Goal: Task Accomplishment & Management: Use online tool/utility

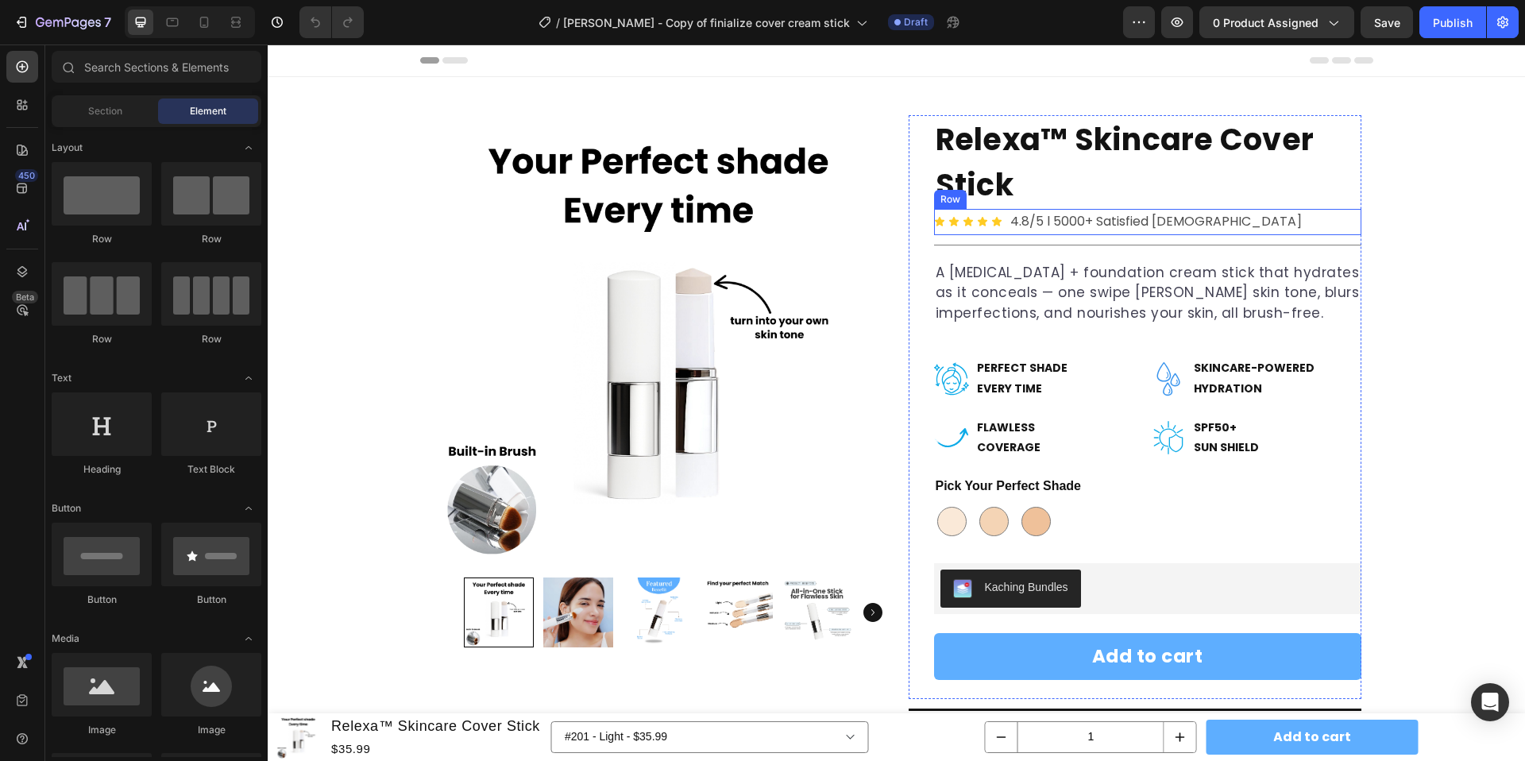
click at [1213, 222] on div "Icon Icon Icon Icon Icon Icon List 4.8/5 l 5000+ Satisfied [DEMOGRAPHIC_DATA] T…" at bounding box center [1147, 222] width 427 height 26
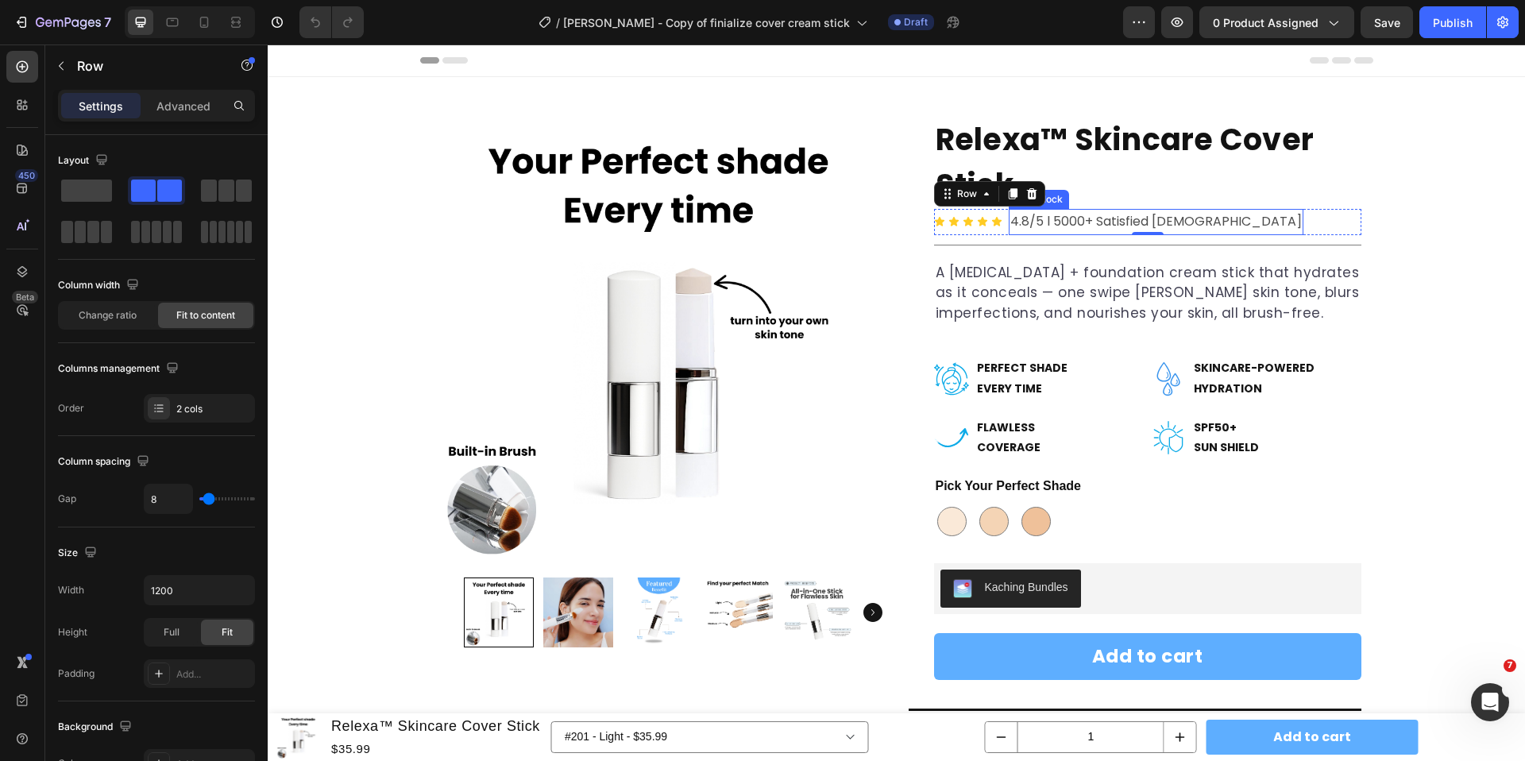
click at [1062, 218] on p "4.8/5 l 5000+ Satisfied [DEMOGRAPHIC_DATA]" at bounding box center [1155, 221] width 291 height 23
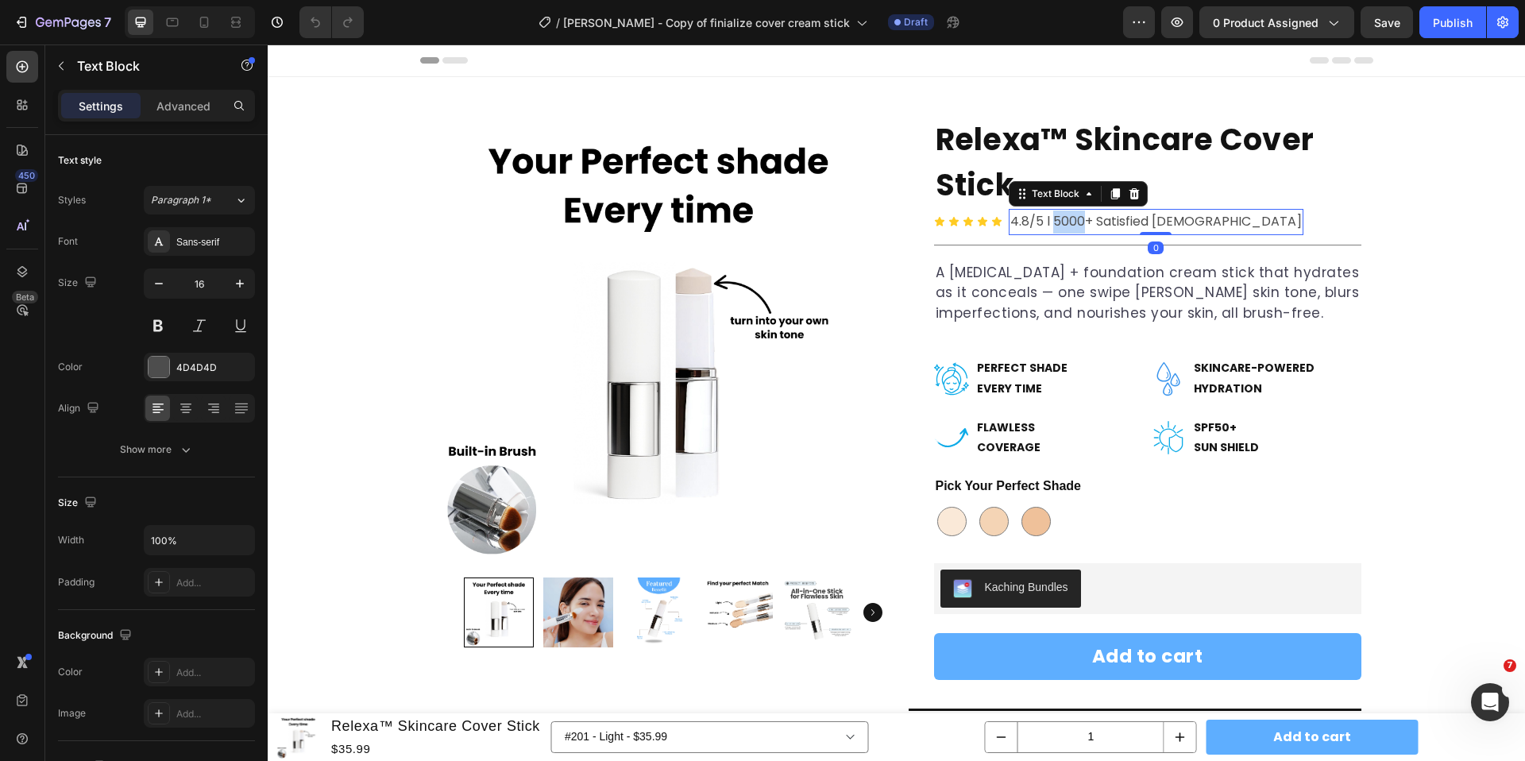
click at [1062, 218] on p "4.8/5 l 5000+ Satisfied [DEMOGRAPHIC_DATA]" at bounding box center [1155, 221] width 291 height 23
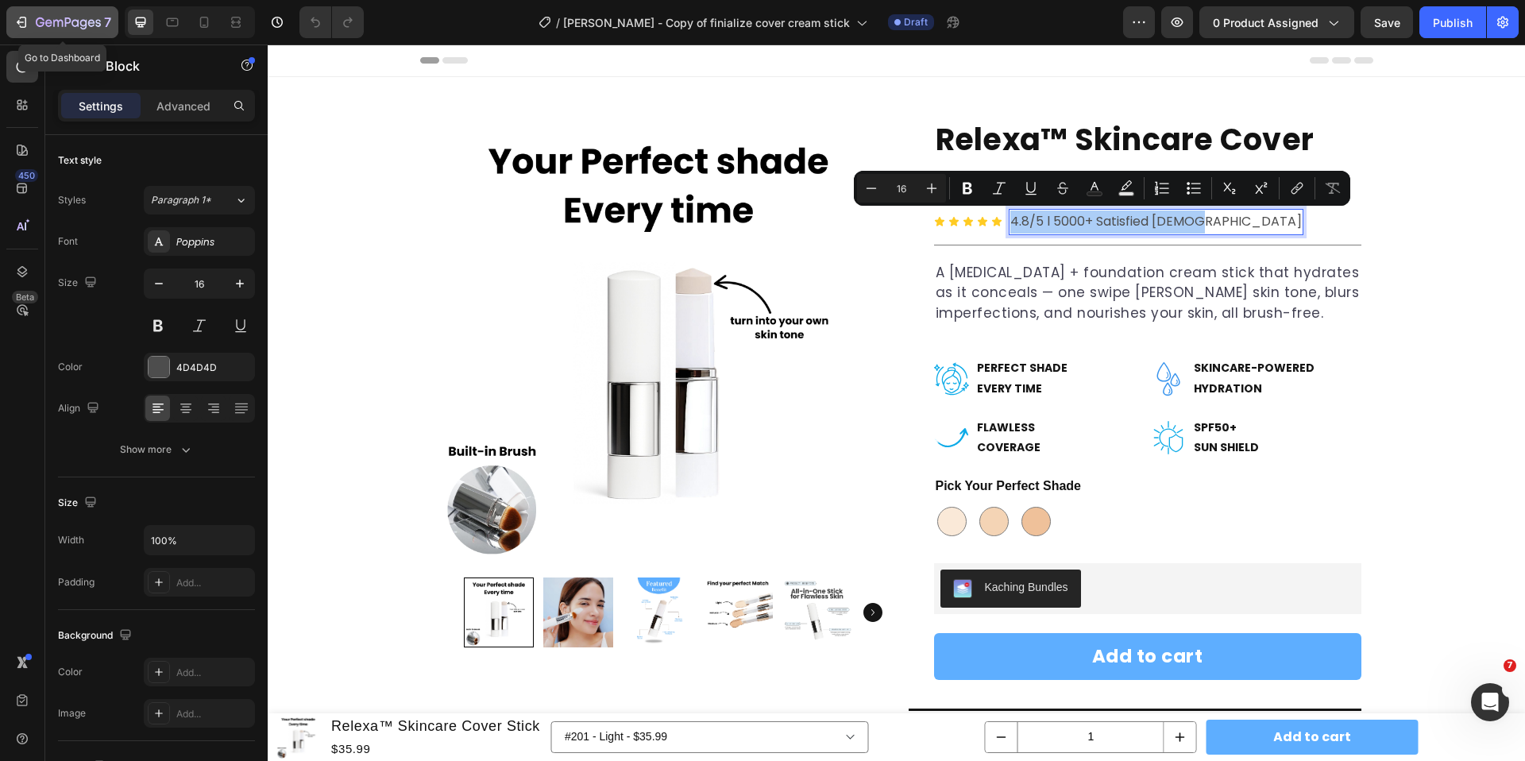
click at [14, 15] on icon "button" at bounding box center [21, 22] width 16 height 16
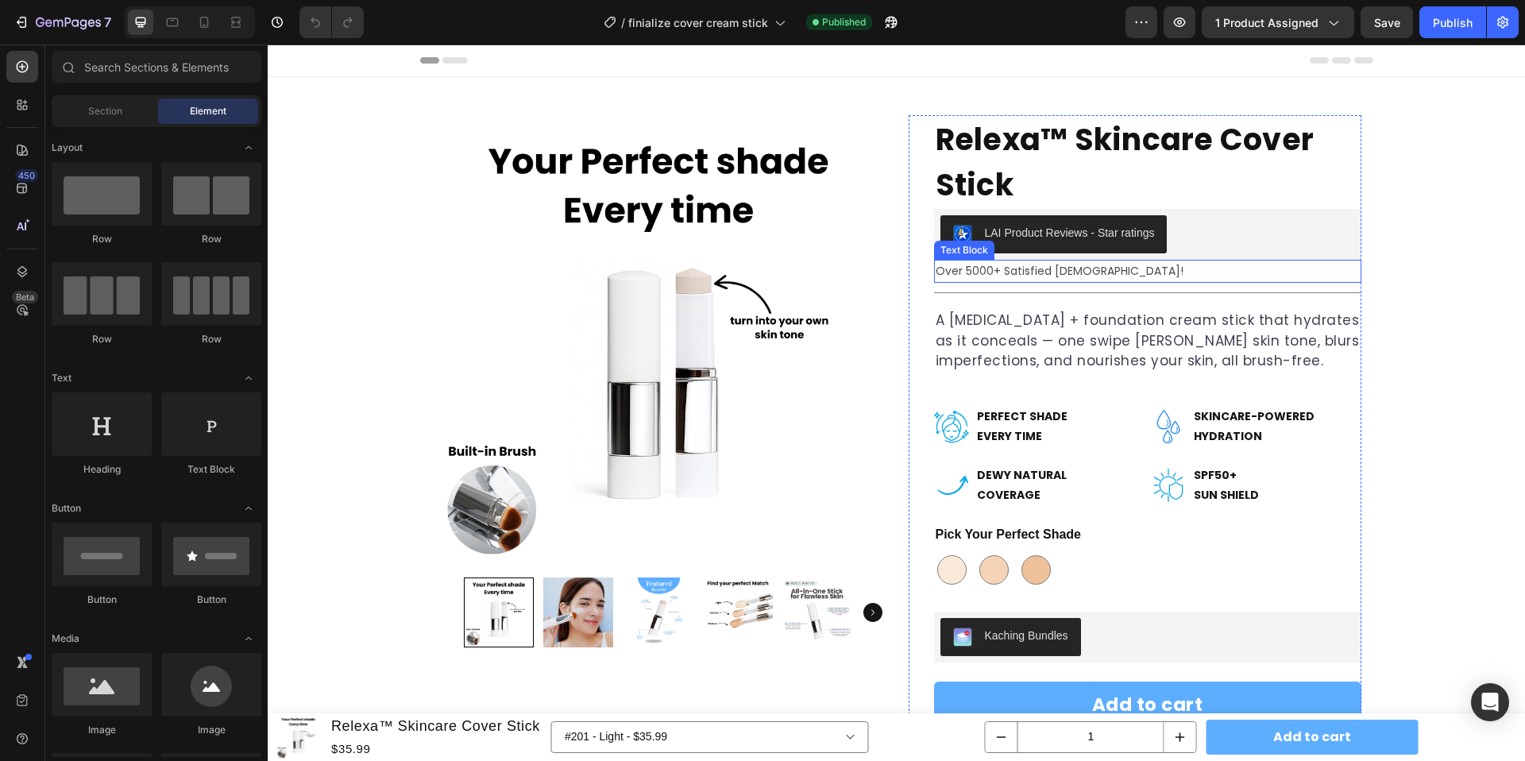
click at [1050, 268] on p "Over 5000+ Satisfied [DEMOGRAPHIC_DATA]!" at bounding box center [1147, 271] width 424 height 20
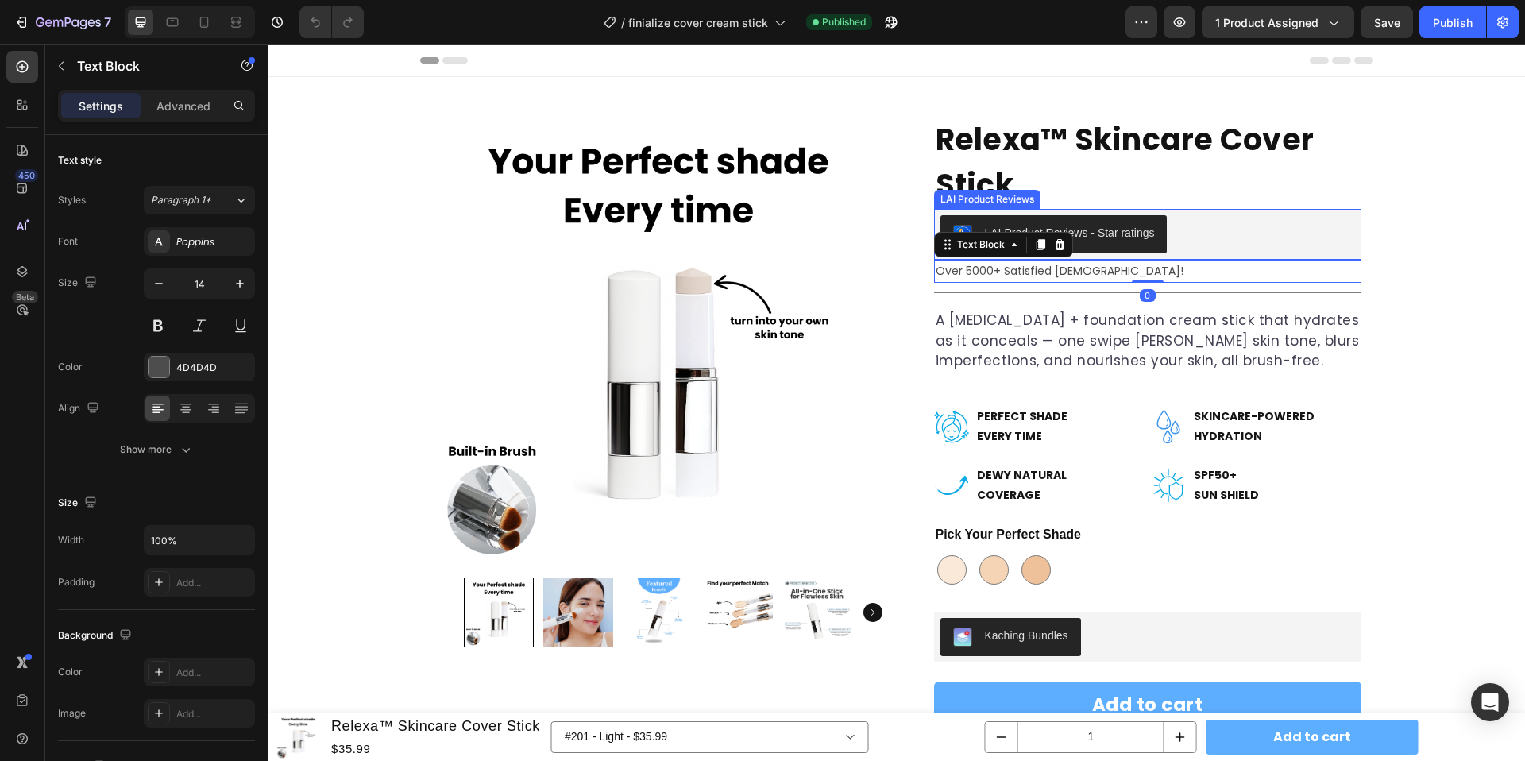
click at [1187, 242] on div "LAI Product Reviews - Star ratings" at bounding box center [1147, 234] width 414 height 38
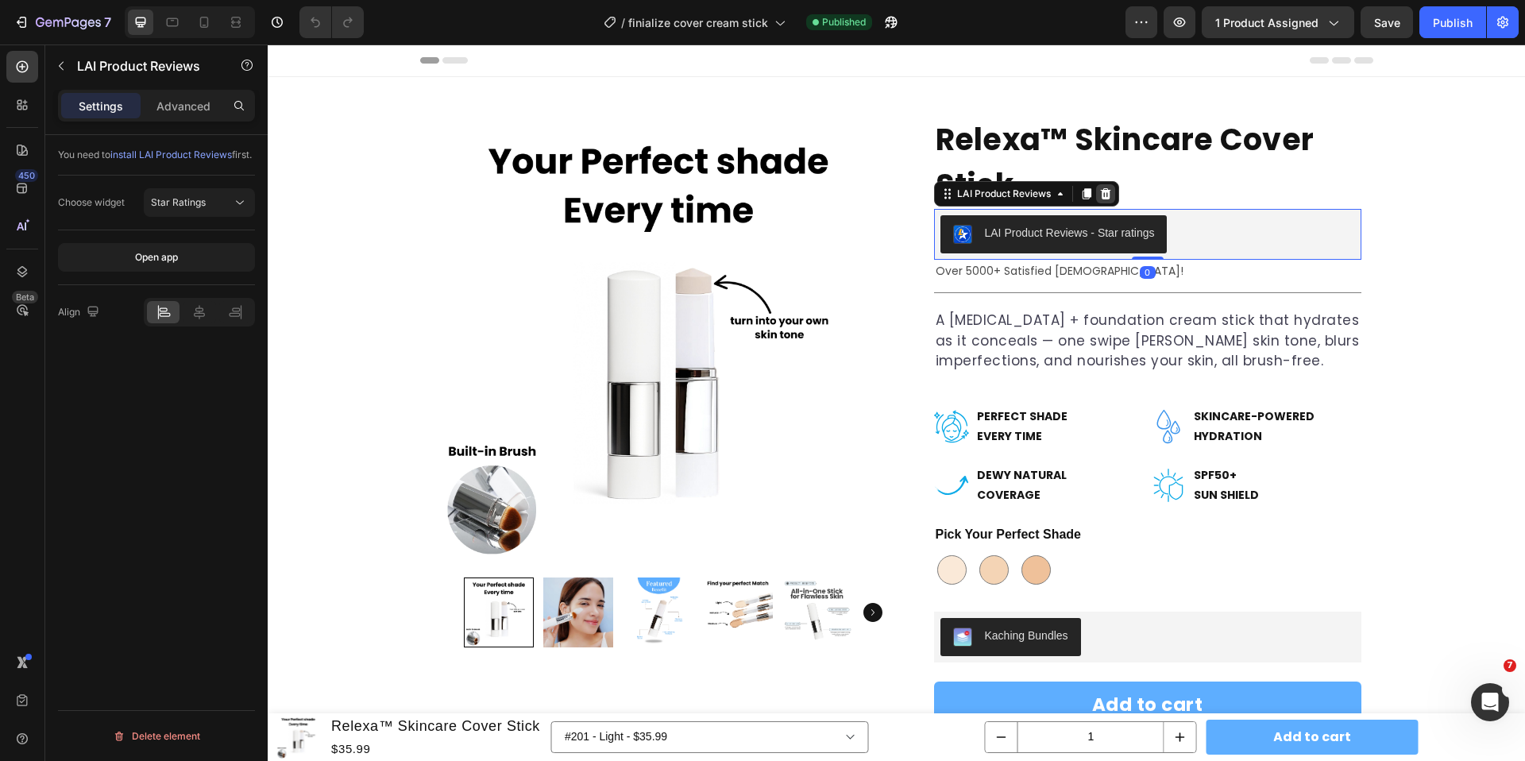
click at [1107, 197] on icon at bounding box center [1105, 193] width 10 height 11
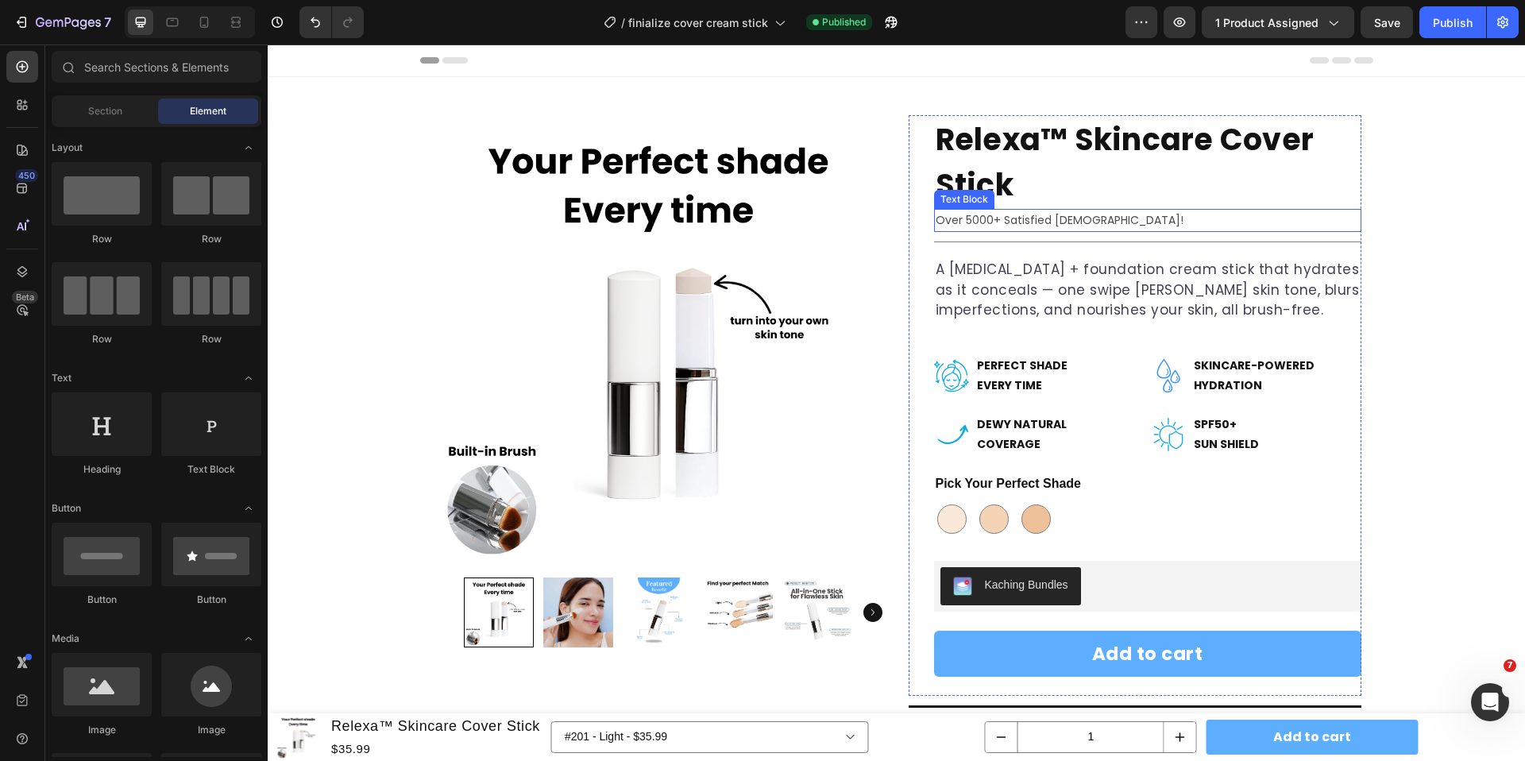
click at [1064, 216] on p "Over 5000+ Satisfied [DEMOGRAPHIC_DATA]!" at bounding box center [1147, 220] width 424 height 20
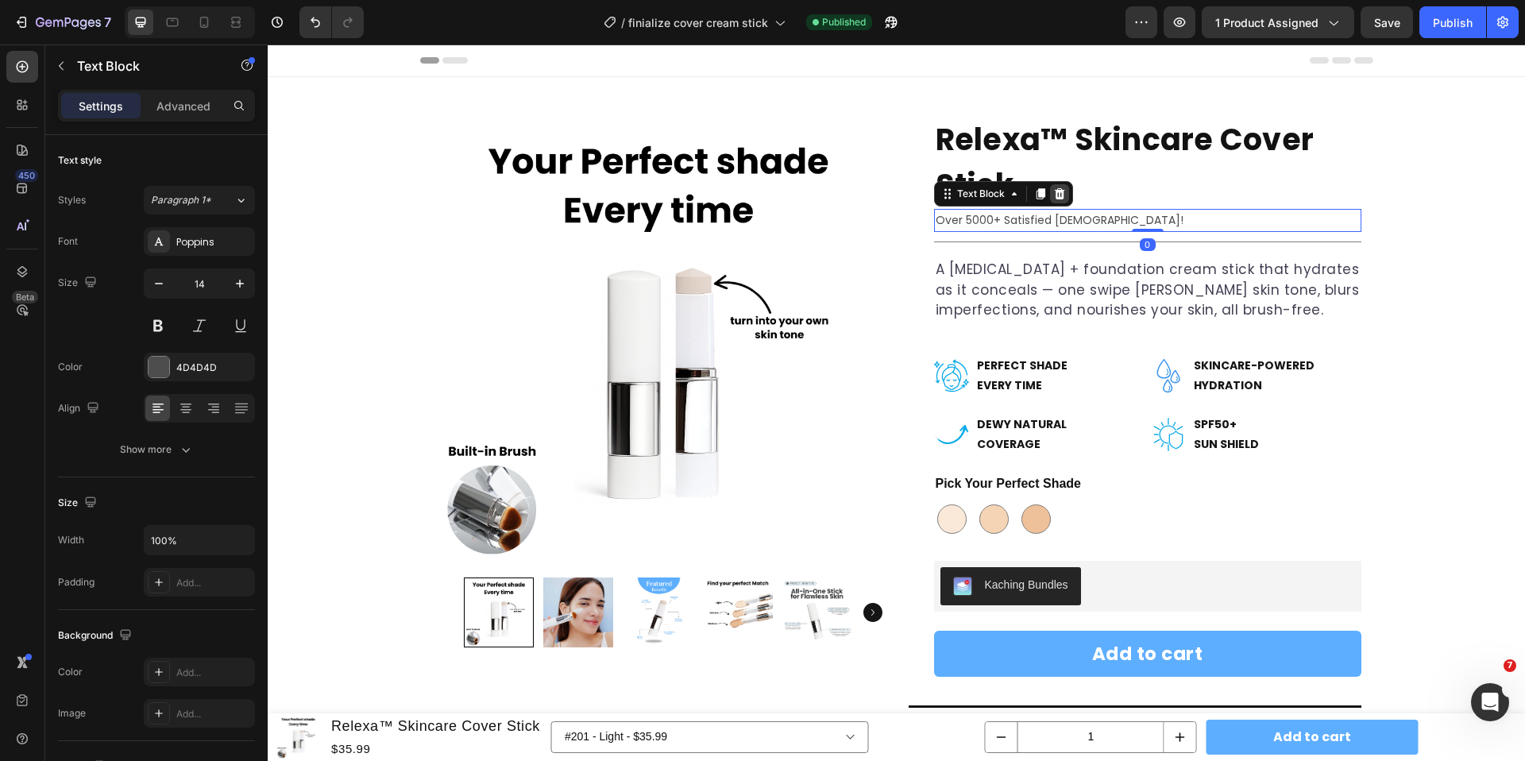
click at [1061, 196] on icon at bounding box center [1059, 193] width 10 height 11
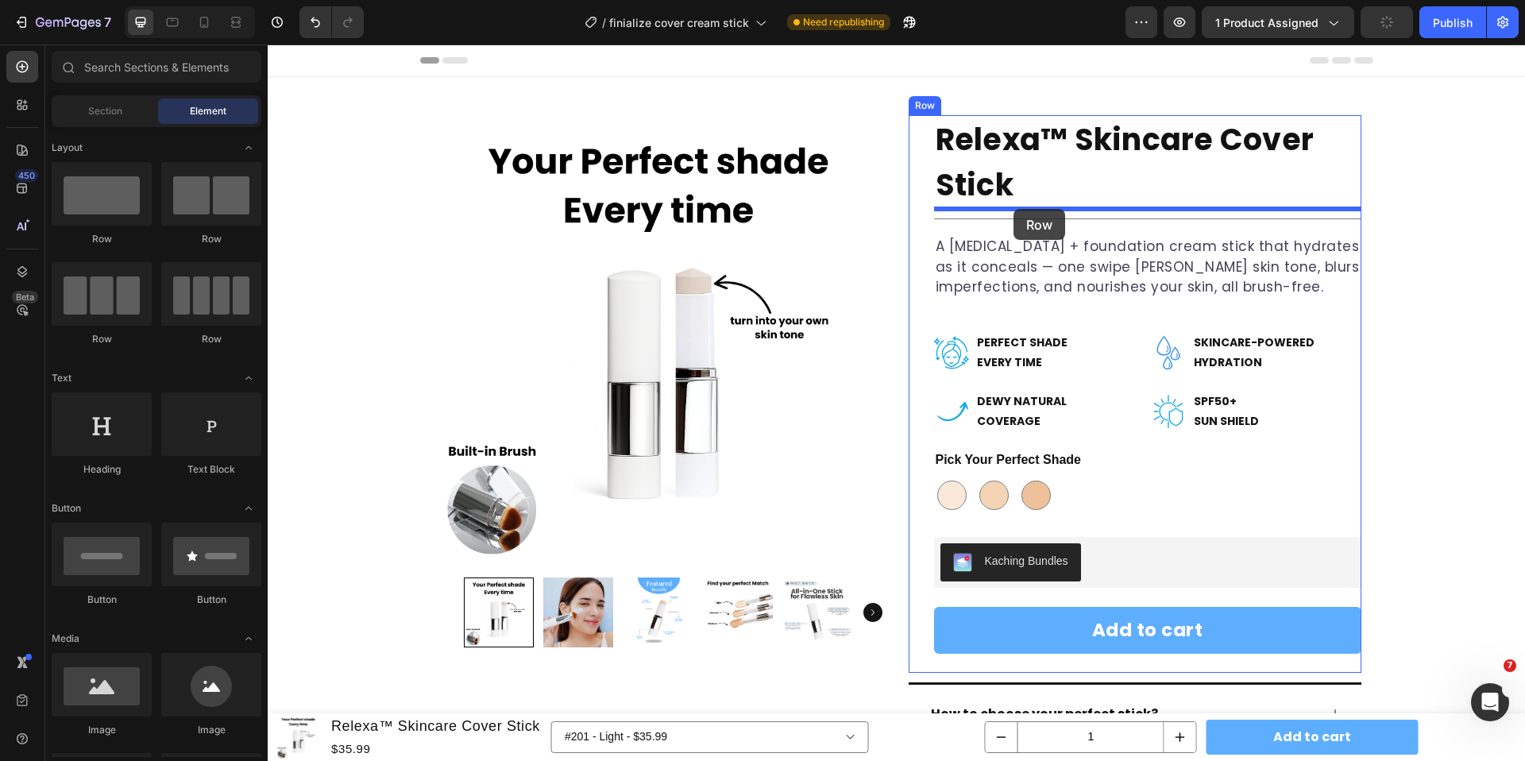
drag, startPoint x: 455, startPoint y: 256, endPoint x: 1013, endPoint y: 209, distance: 560.2
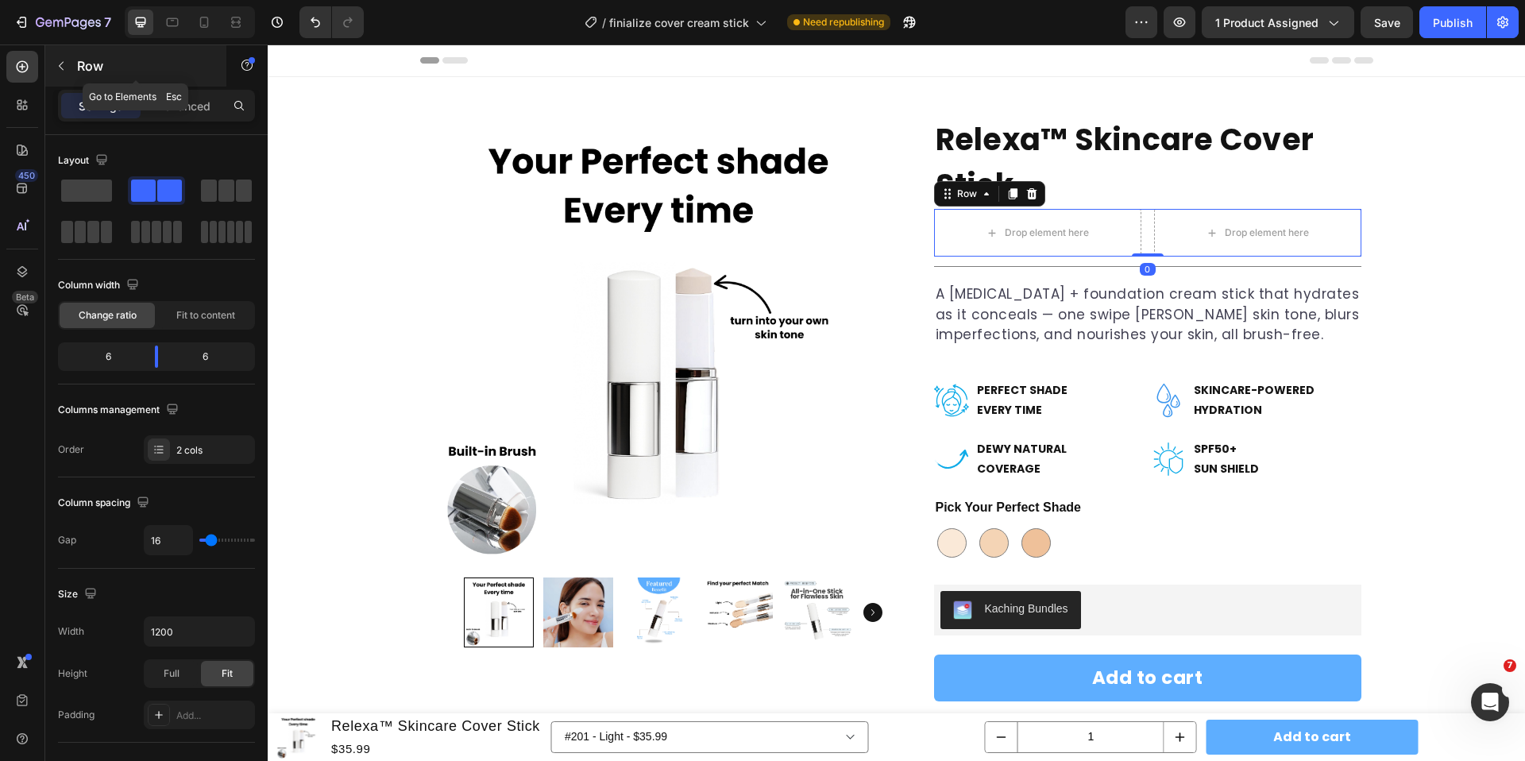
click at [62, 72] on button "button" at bounding box center [60, 65] width 25 height 25
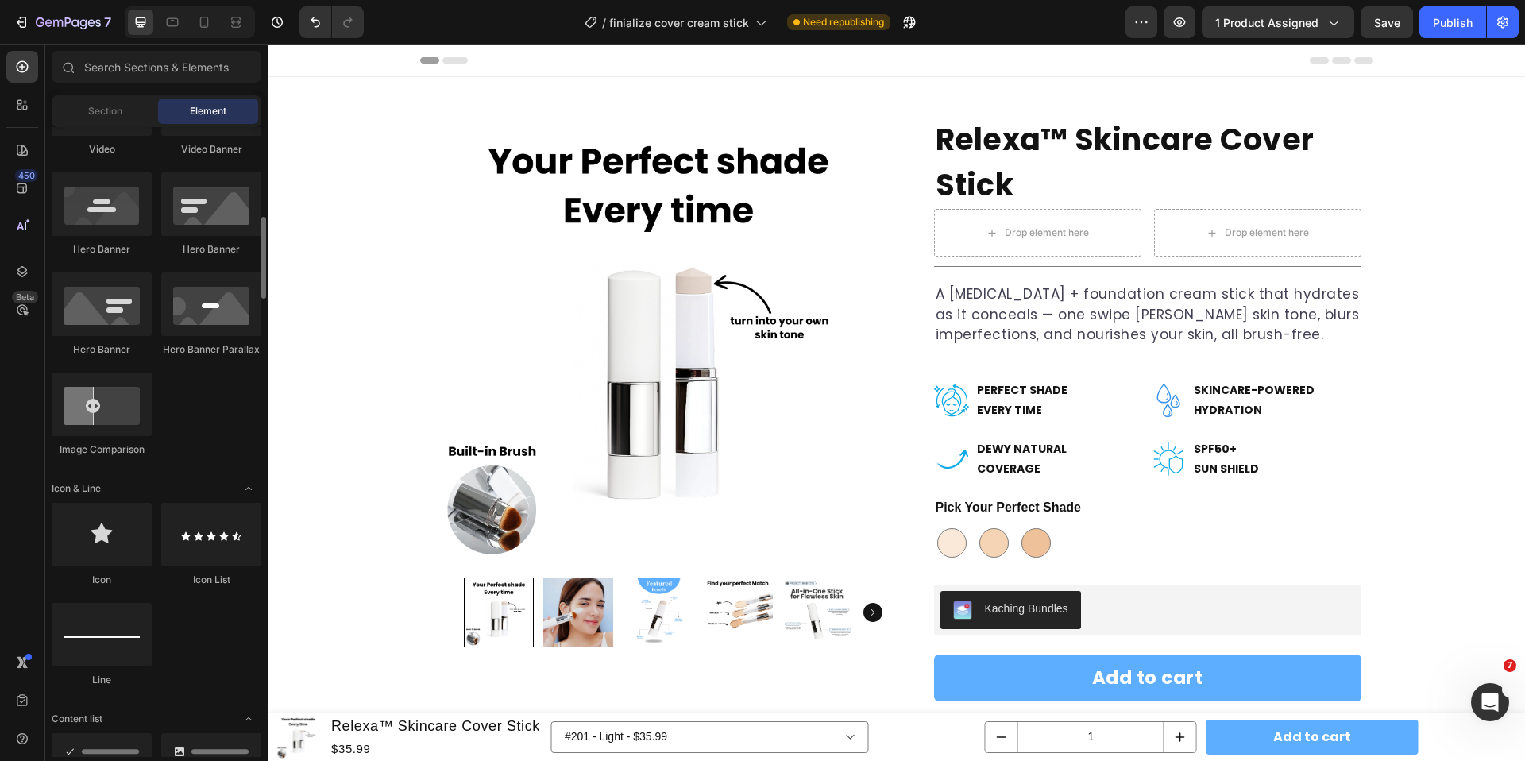
scroll to position [681, 0]
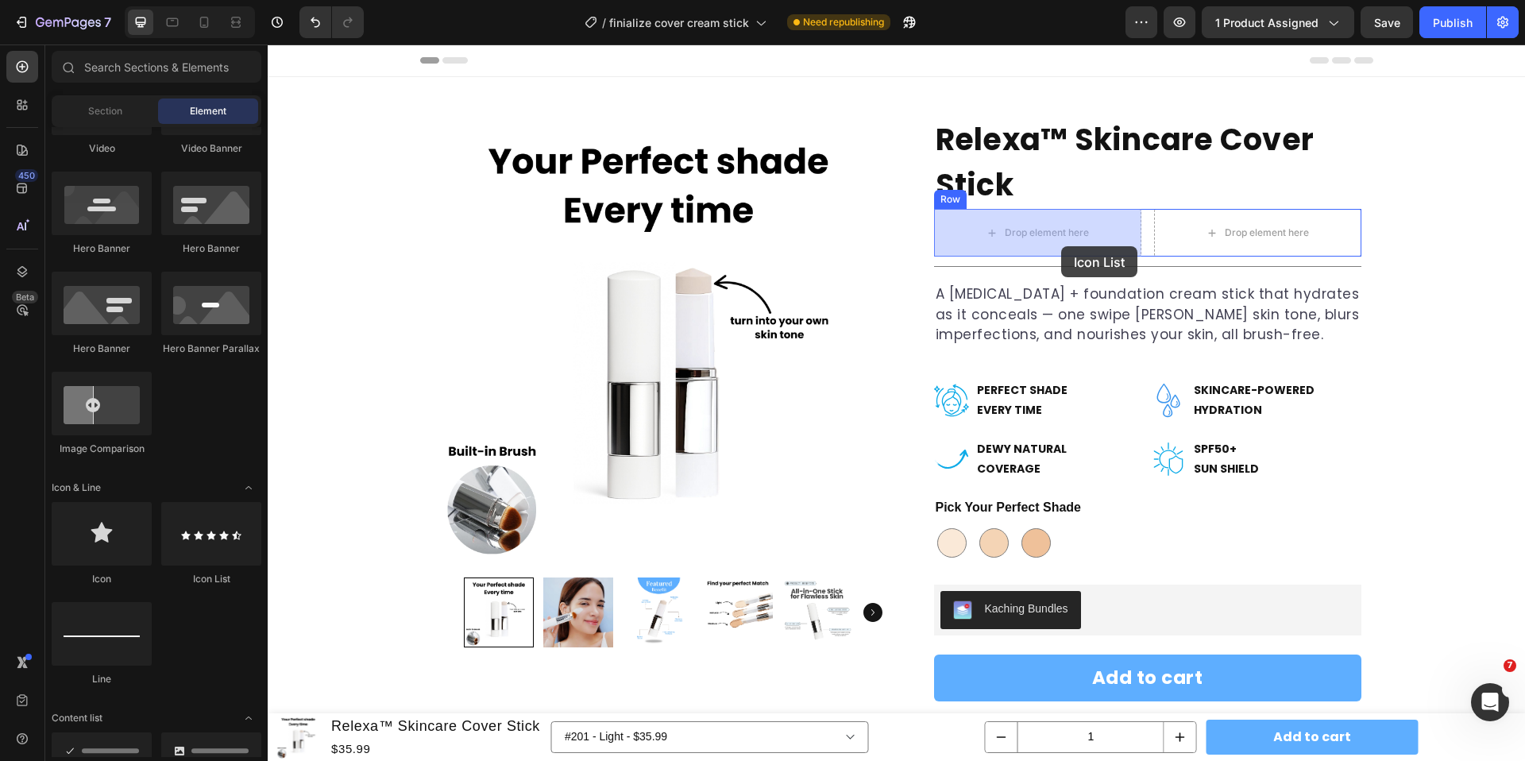
drag, startPoint x: 469, startPoint y: 585, endPoint x: 1062, endPoint y: 246, distance: 682.5
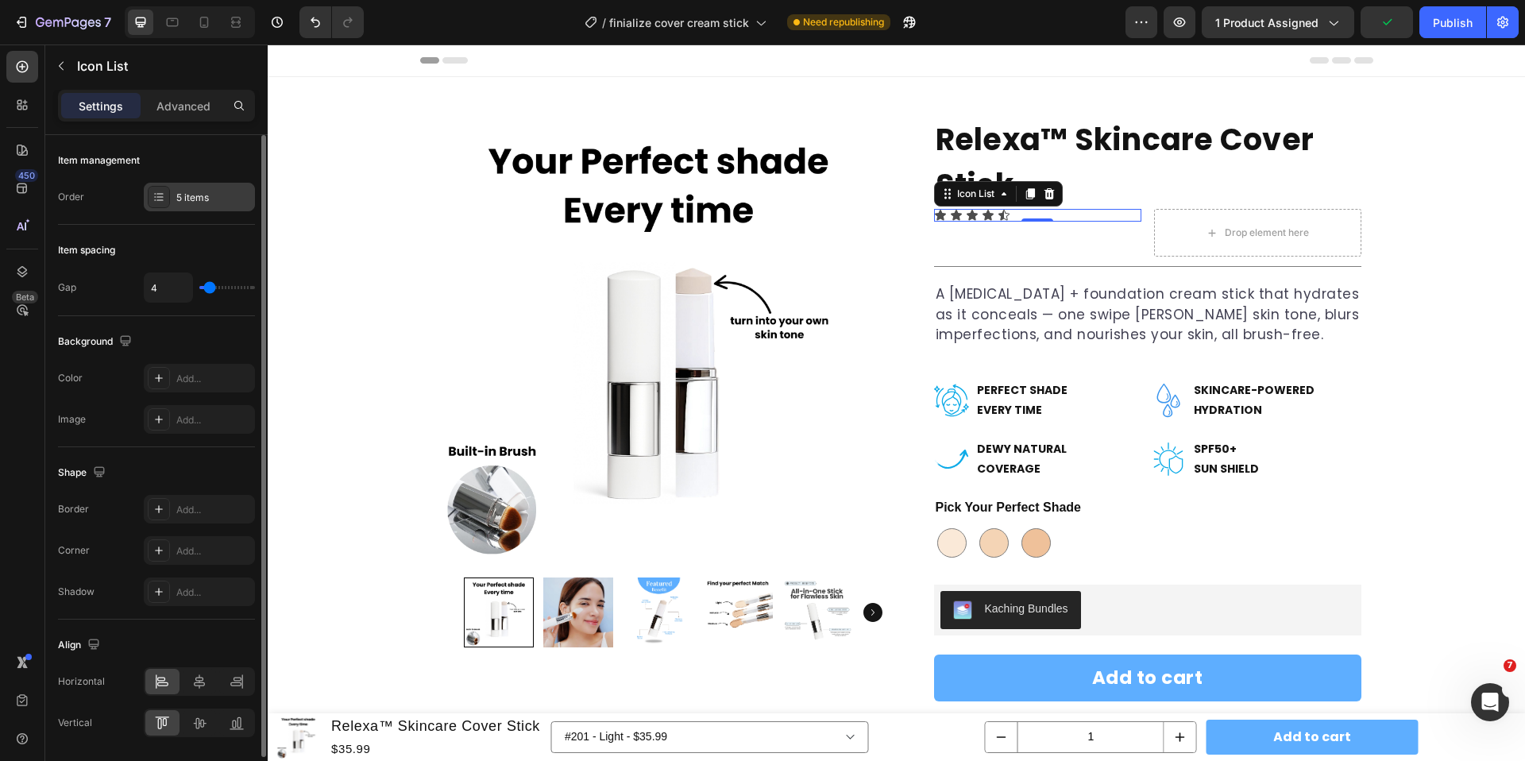
click at [193, 202] on div "5 items" at bounding box center [213, 198] width 75 height 14
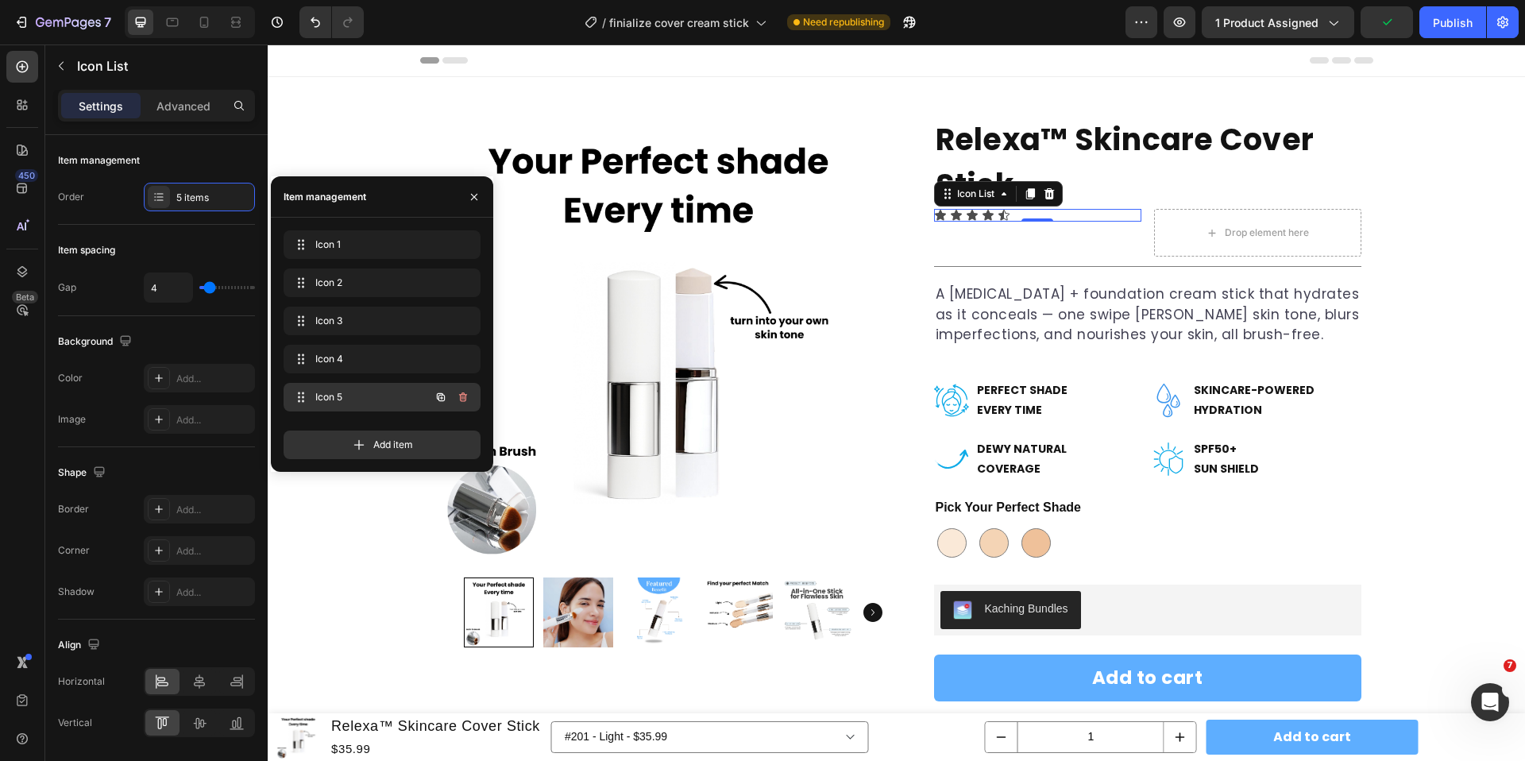
click at [314, 399] on div "Icon 5 Icon 5" at bounding box center [360, 397] width 140 height 22
click at [301, 398] on icon at bounding box center [301, 397] width 13 height 13
click at [350, 394] on span "Icon 5" at bounding box center [360, 397] width 90 height 14
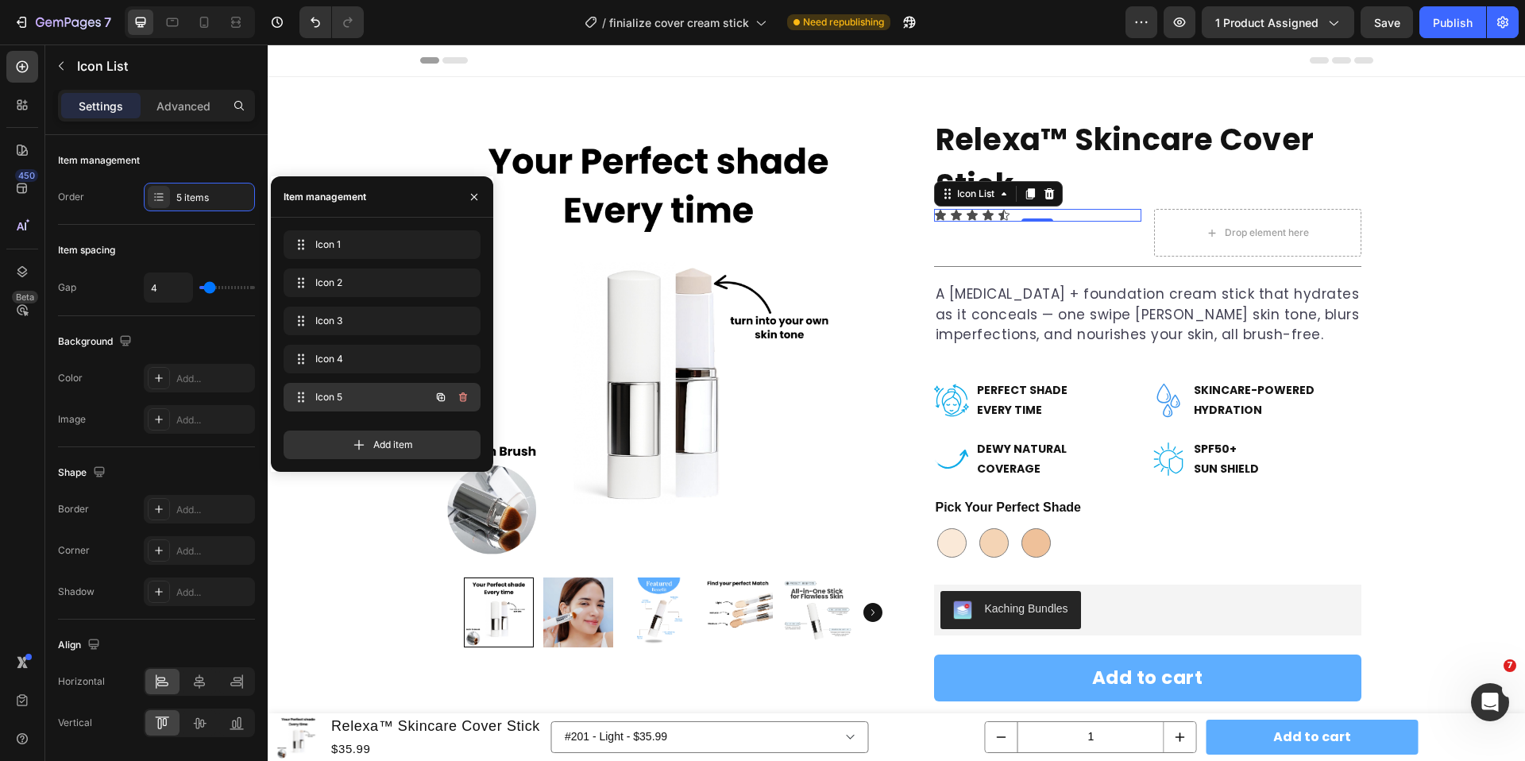
click at [350, 394] on span "Icon 5" at bounding box center [360, 397] width 90 height 14
click at [1002, 214] on icon at bounding box center [1003, 215] width 11 height 10
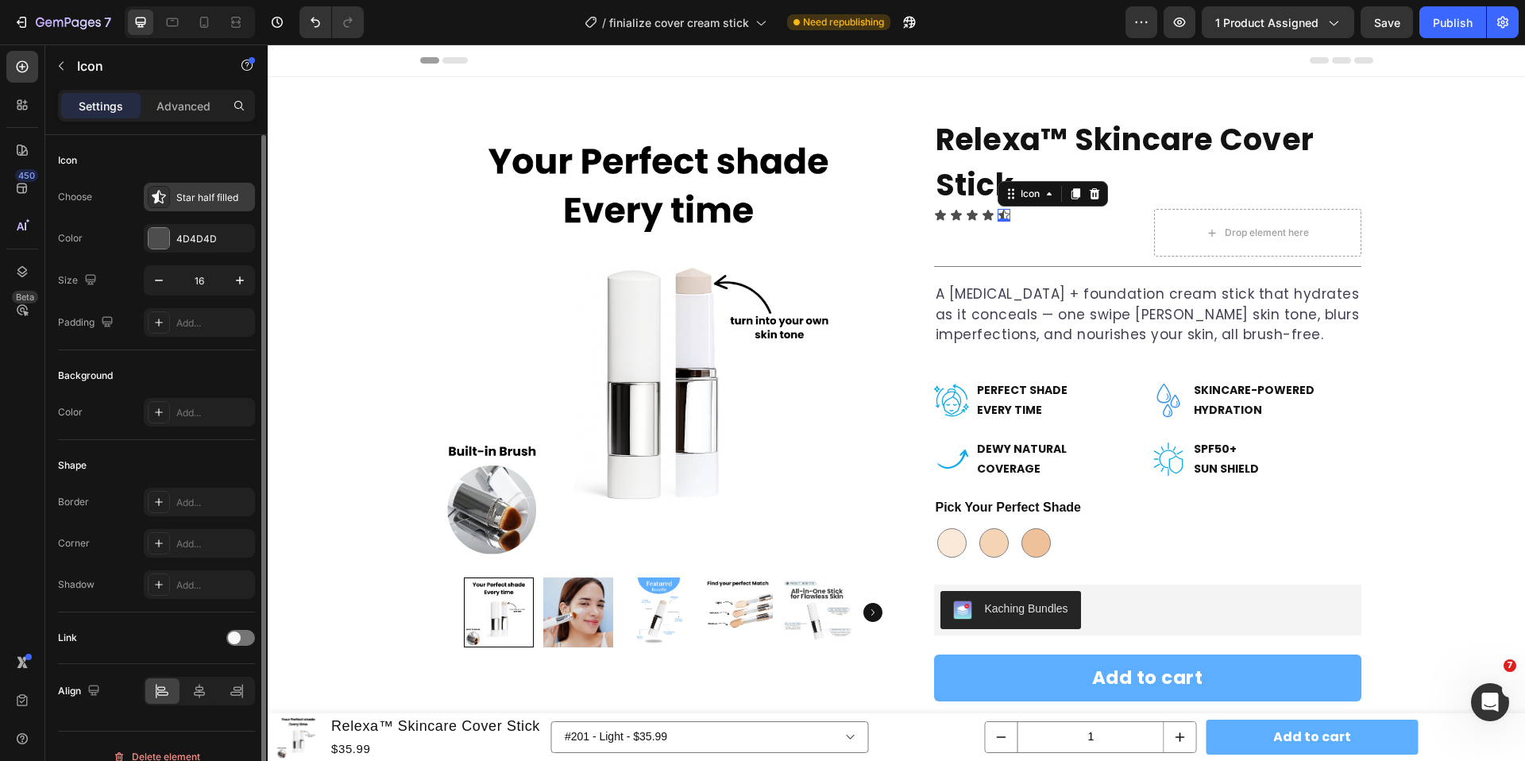
click at [161, 199] on icon at bounding box center [158, 196] width 13 height 13
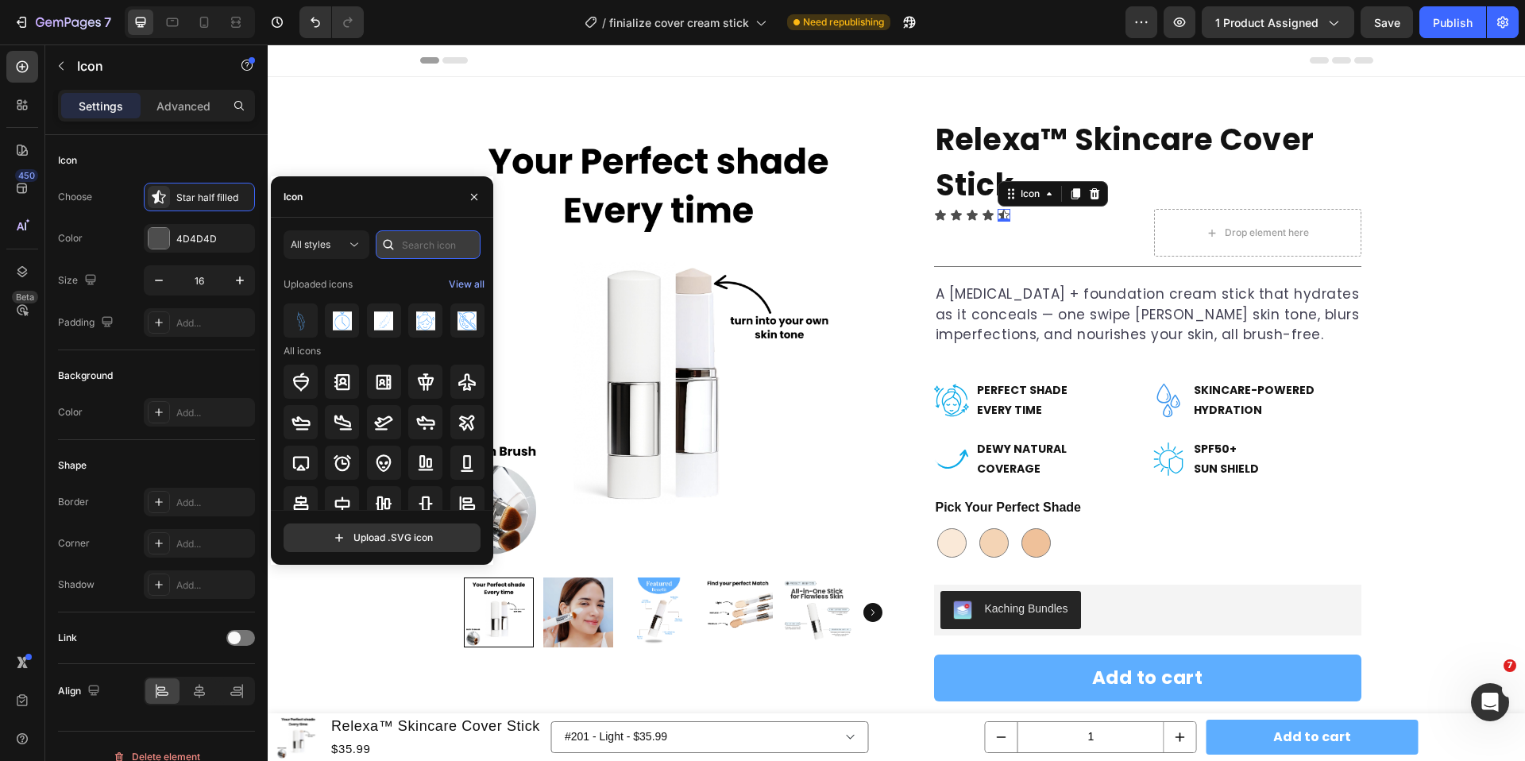
click at [426, 247] on input "text" at bounding box center [428, 244] width 105 height 29
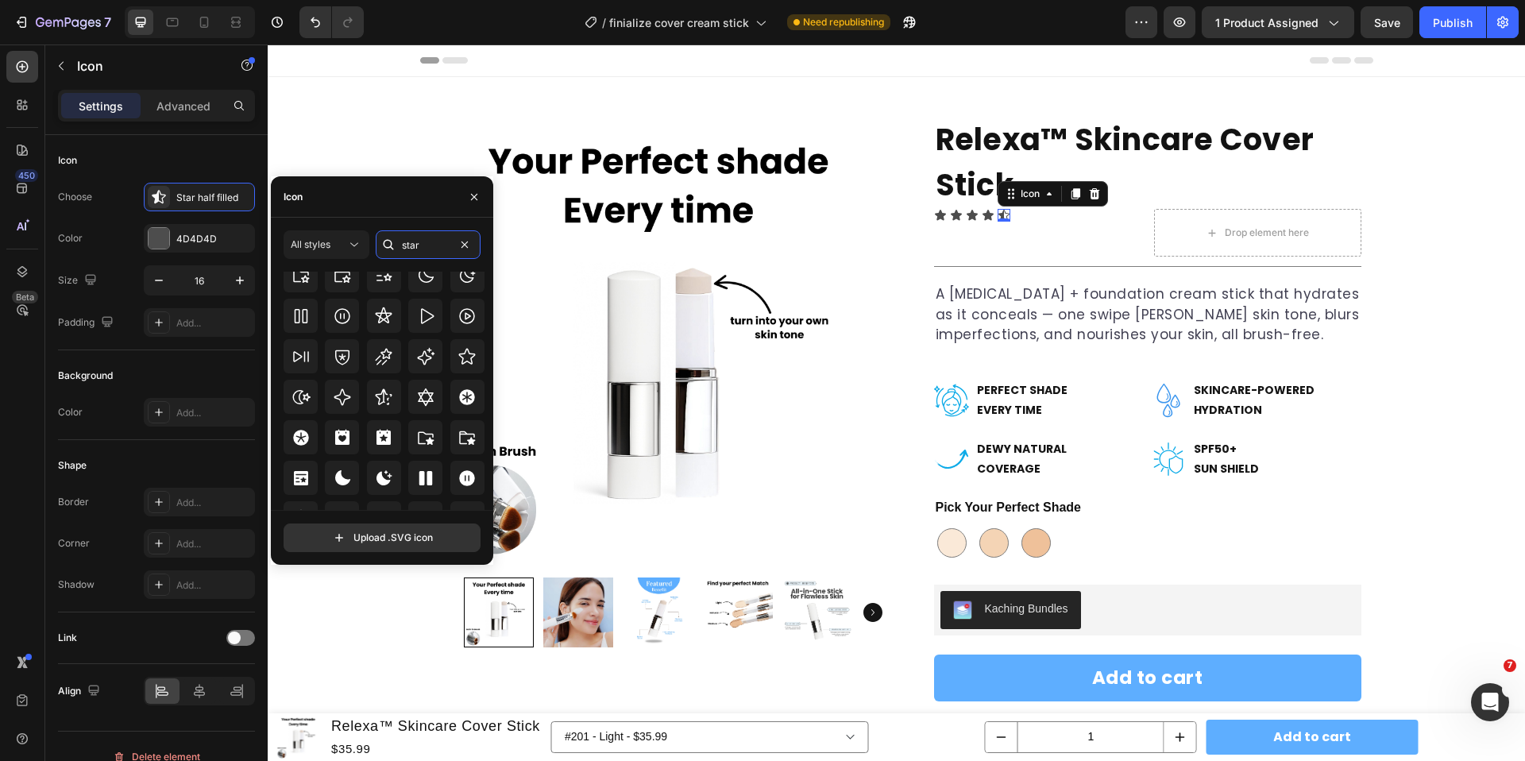
scroll to position [482, 0]
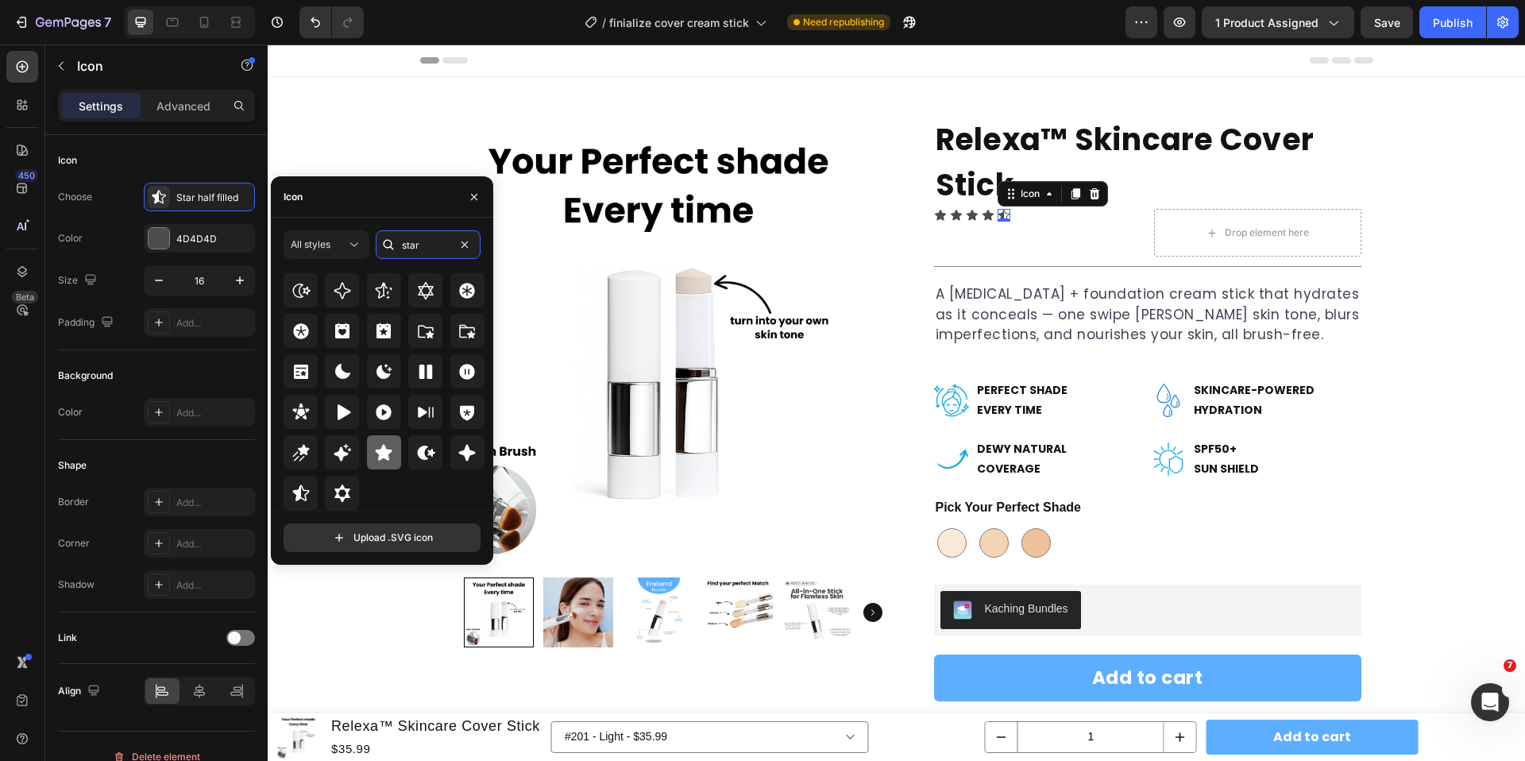
type input "star"
click at [391, 461] on div at bounding box center [384, 452] width 34 height 34
click at [469, 187] on button "button" at bounding box center [473, 196] width 25 height 25
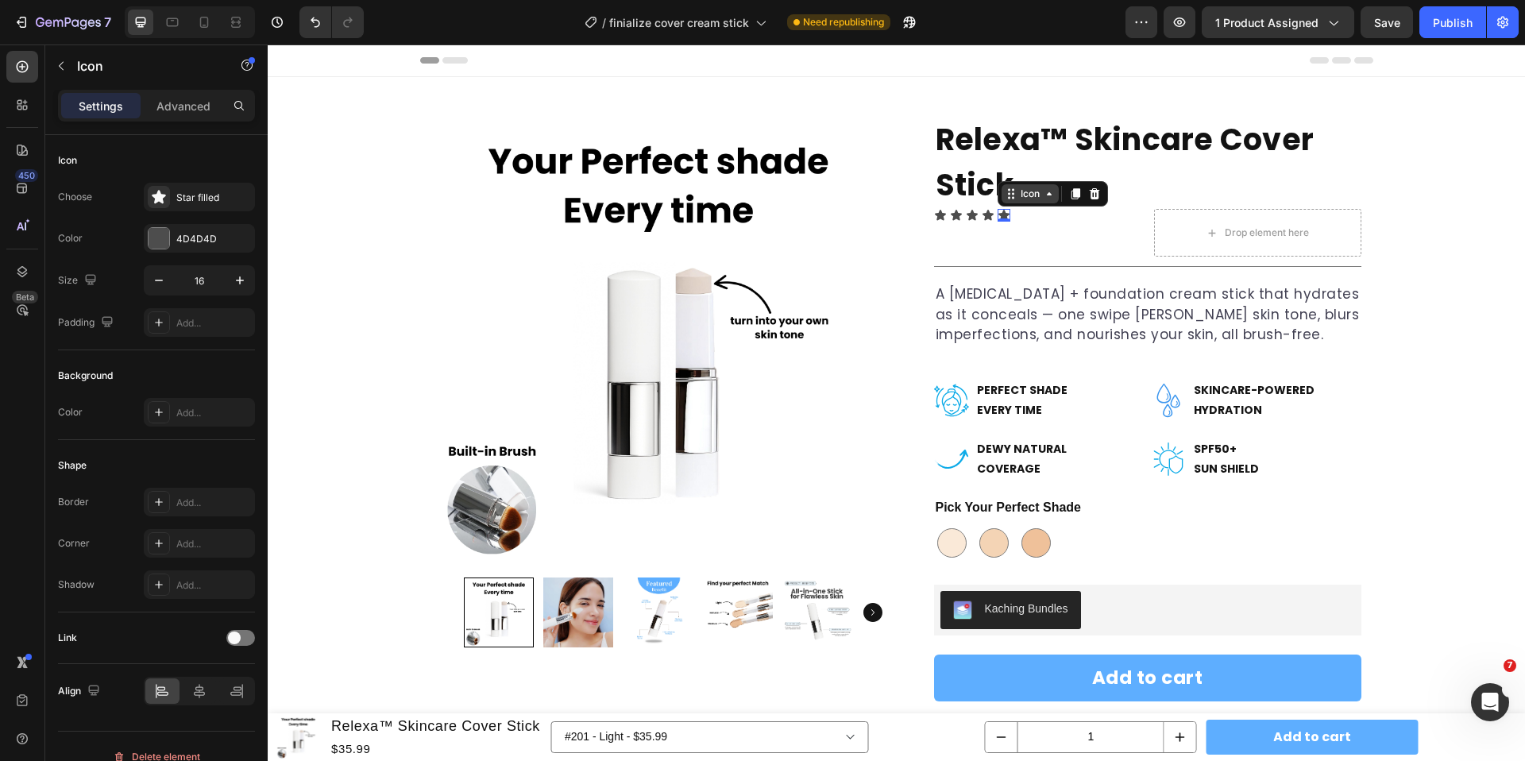
click at [1027, 194] on div "Icon" at bounding box center [1029, 194] width 25 height 0
click at [1014, 154] on div "Icon List" at bounding box center [1026, 165] width 56 height 25
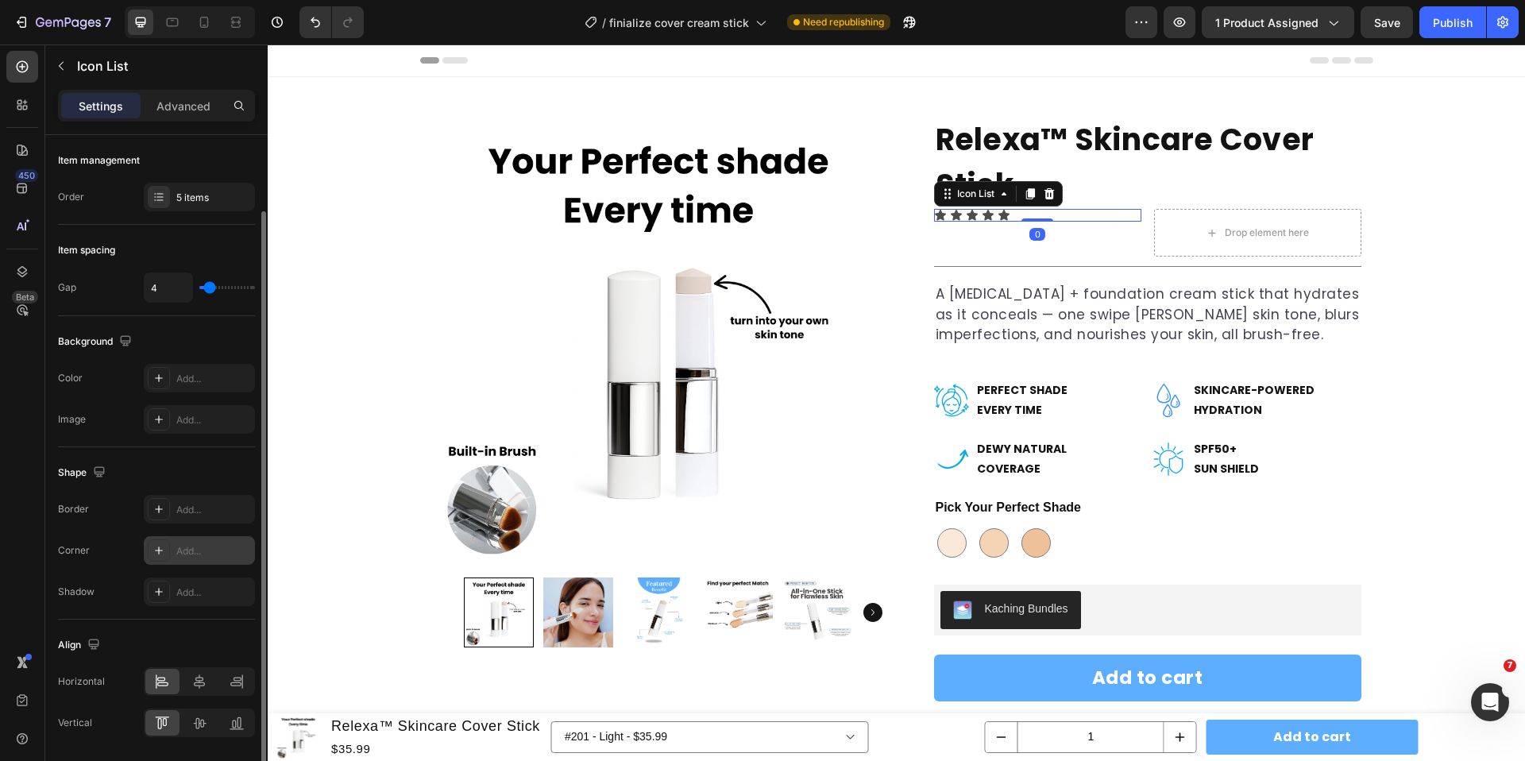
scroll to position [52, 0]
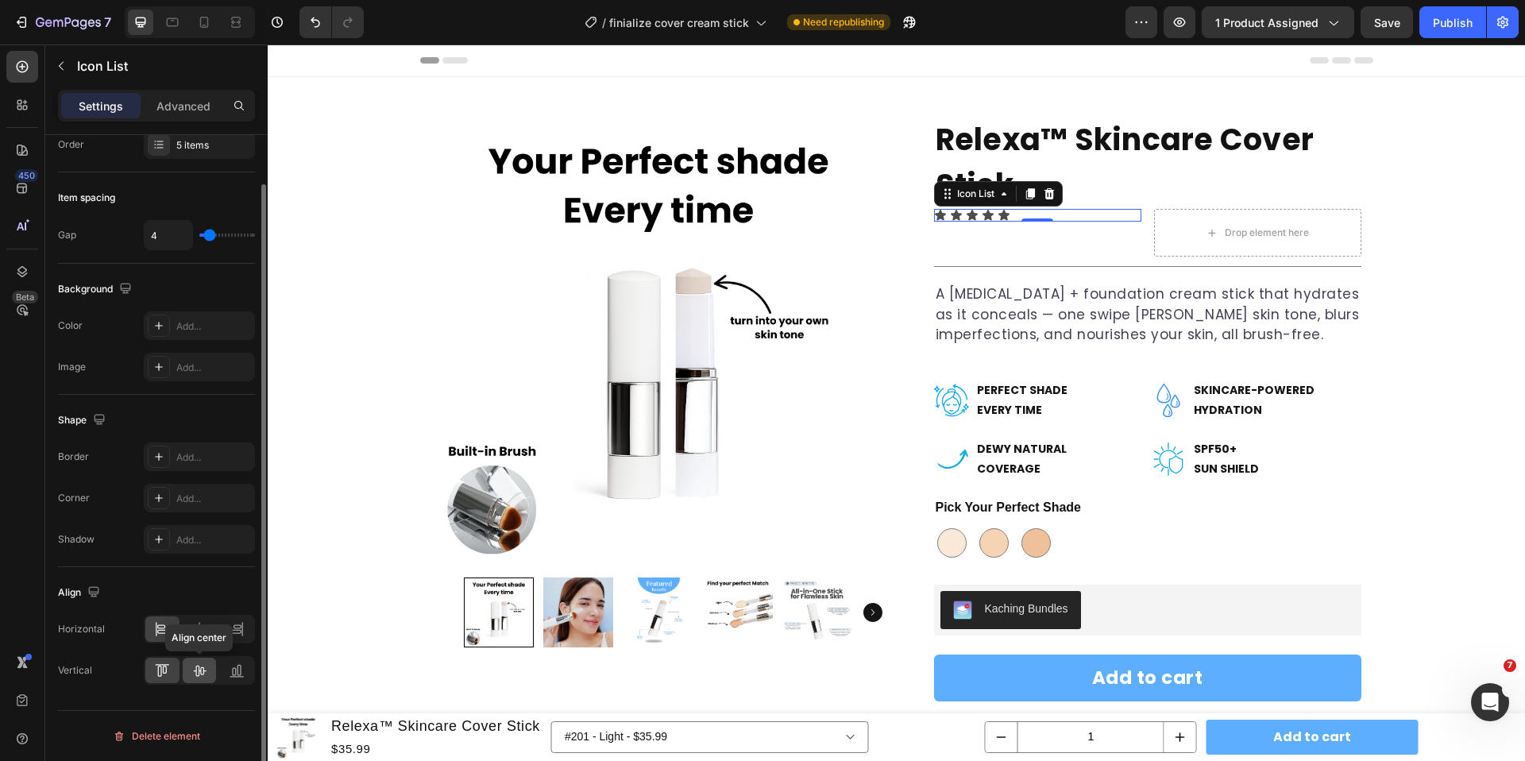
click at [199, 675] on icon at bounding box center [200, 670] width 13 height 11
click at [164, 673] on icon at bounding box center [162, 670] width 16 height 16
click at [186, 672] on div at bounding box center [200, 669] width 34 height 25
click at [197, 632] on icon at bounding box center [199, 629] width 16 height 16
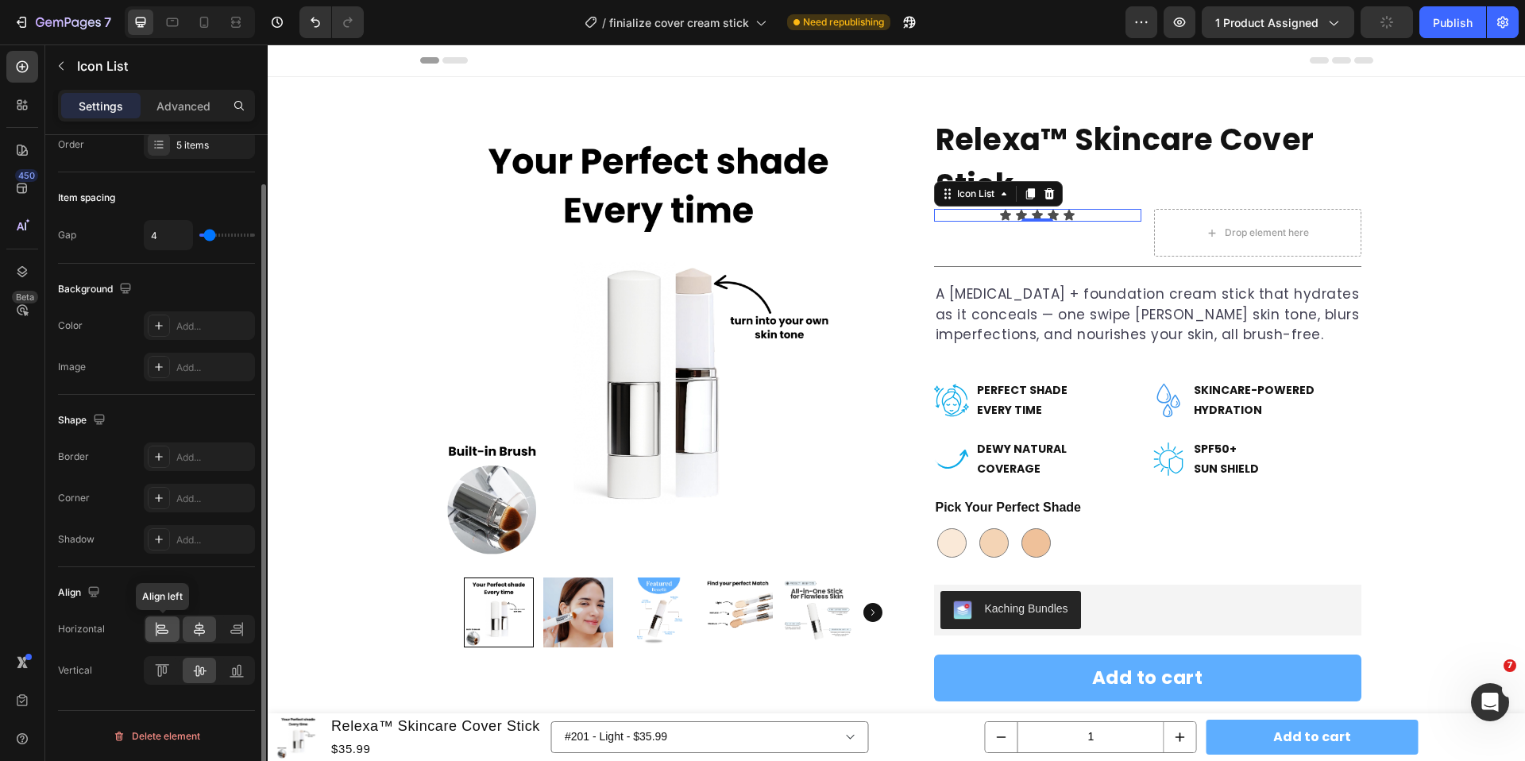
click at [168, 632] on icon at bounding box center [162, 629] width 16 height 16
click at [165, 669] on icon at bounding box center [162, 670] width 16 height 16
click at [191, 673] on icon at bounding box center [199, 670] width 16 height 16
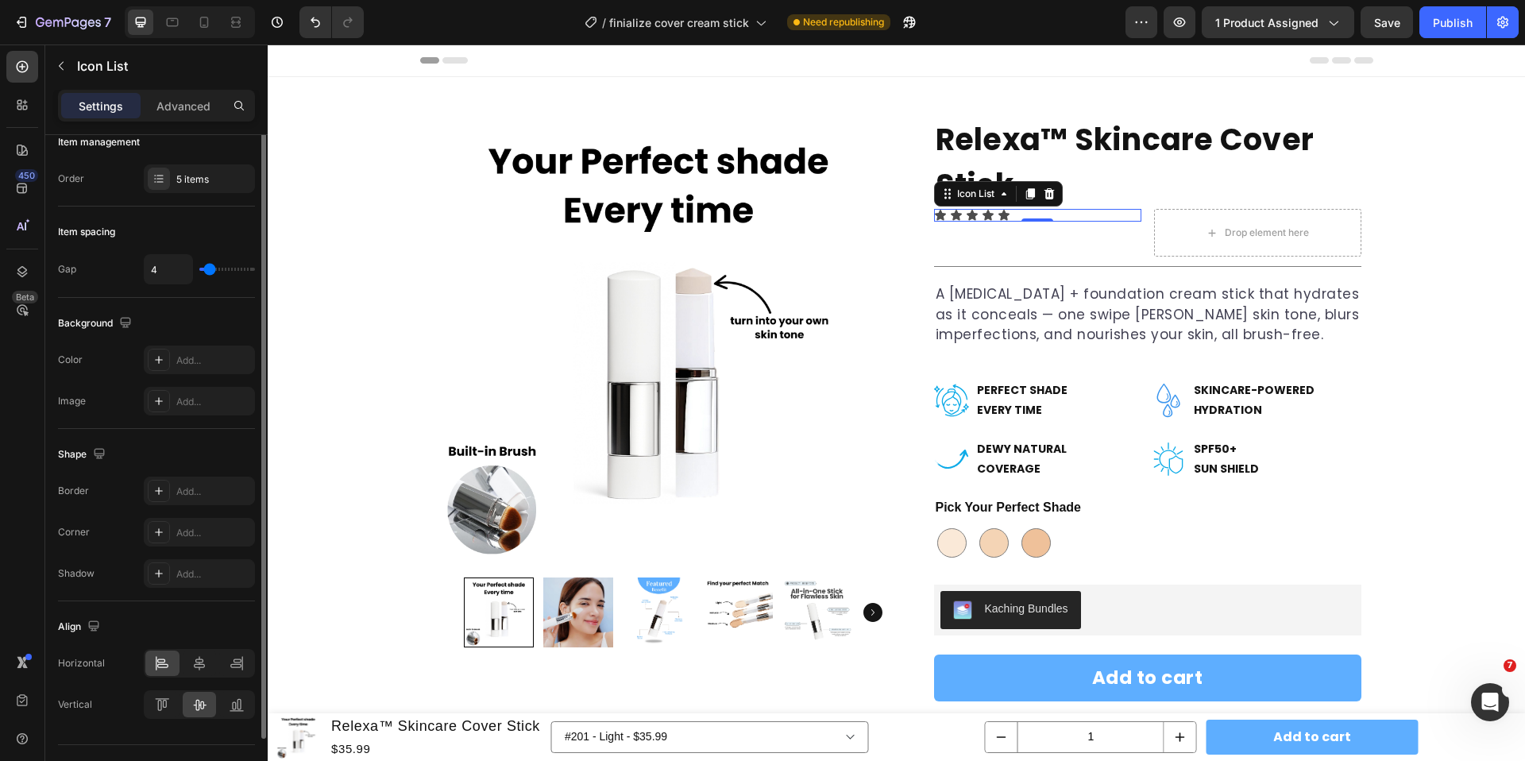
scroll to position [0, 0]
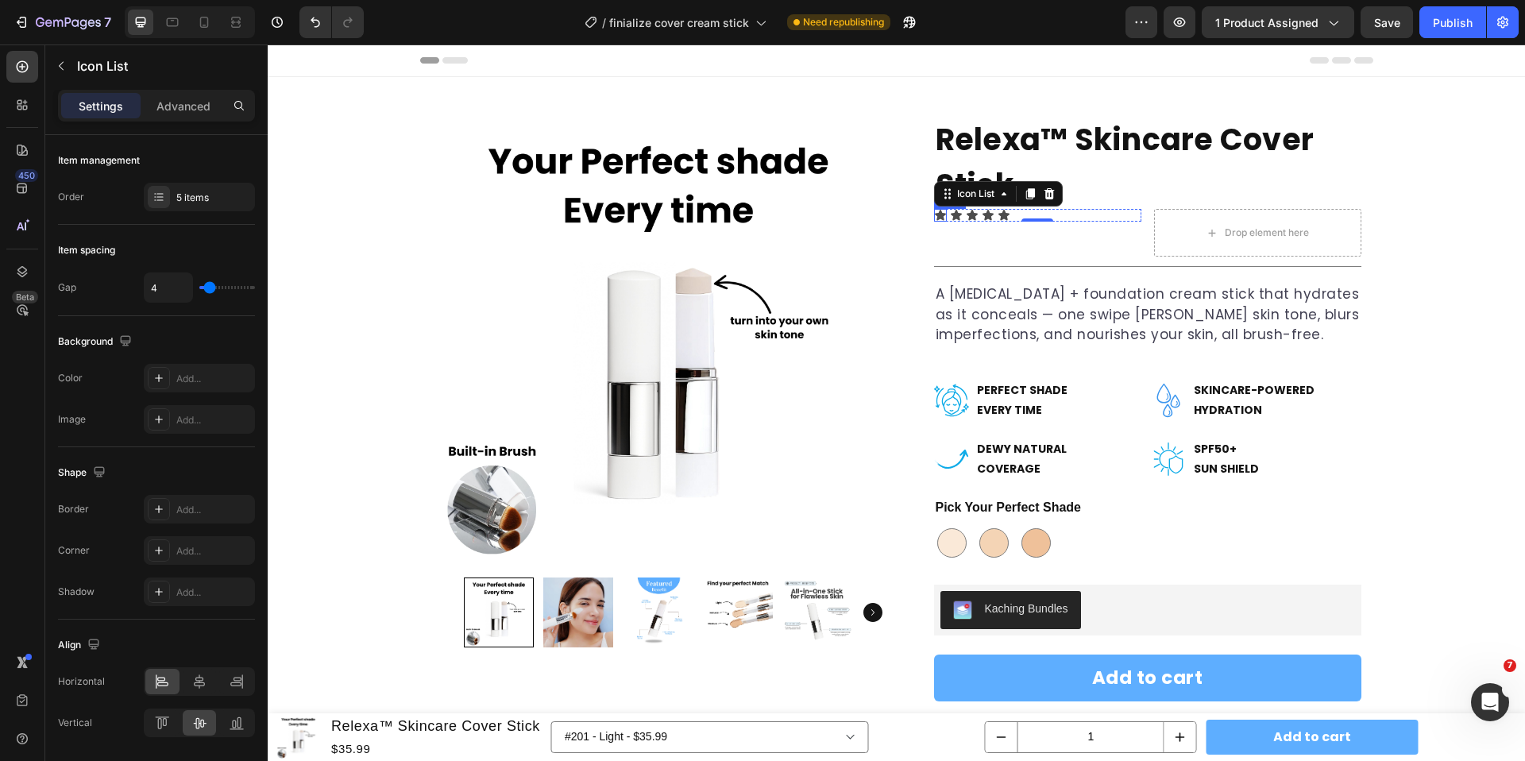
click at [939, 214] on icon at bounding box center [940, 215] width 11 height 10
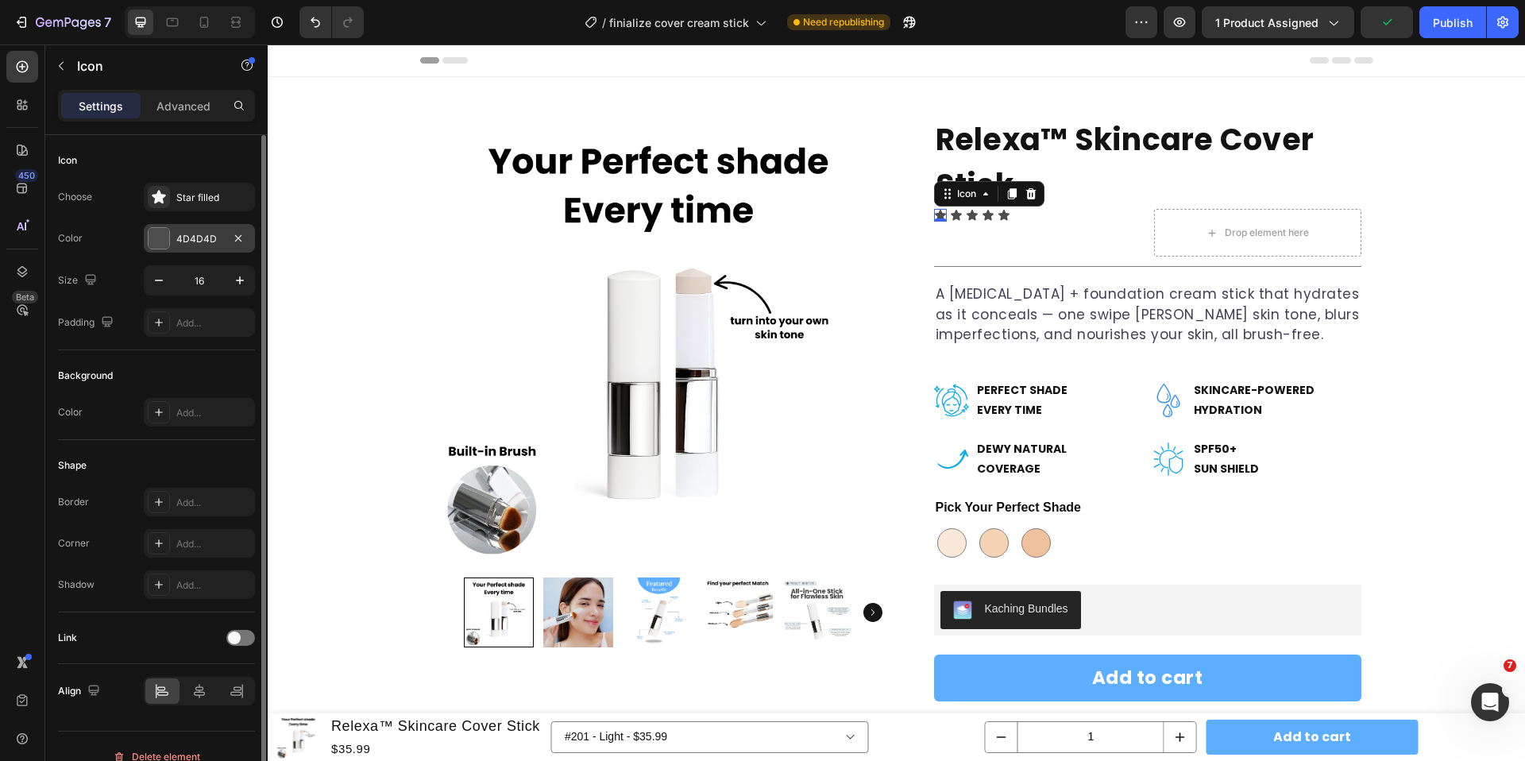
click at [164, 240] on div at bounding box center [158, 238] width 21 height 21
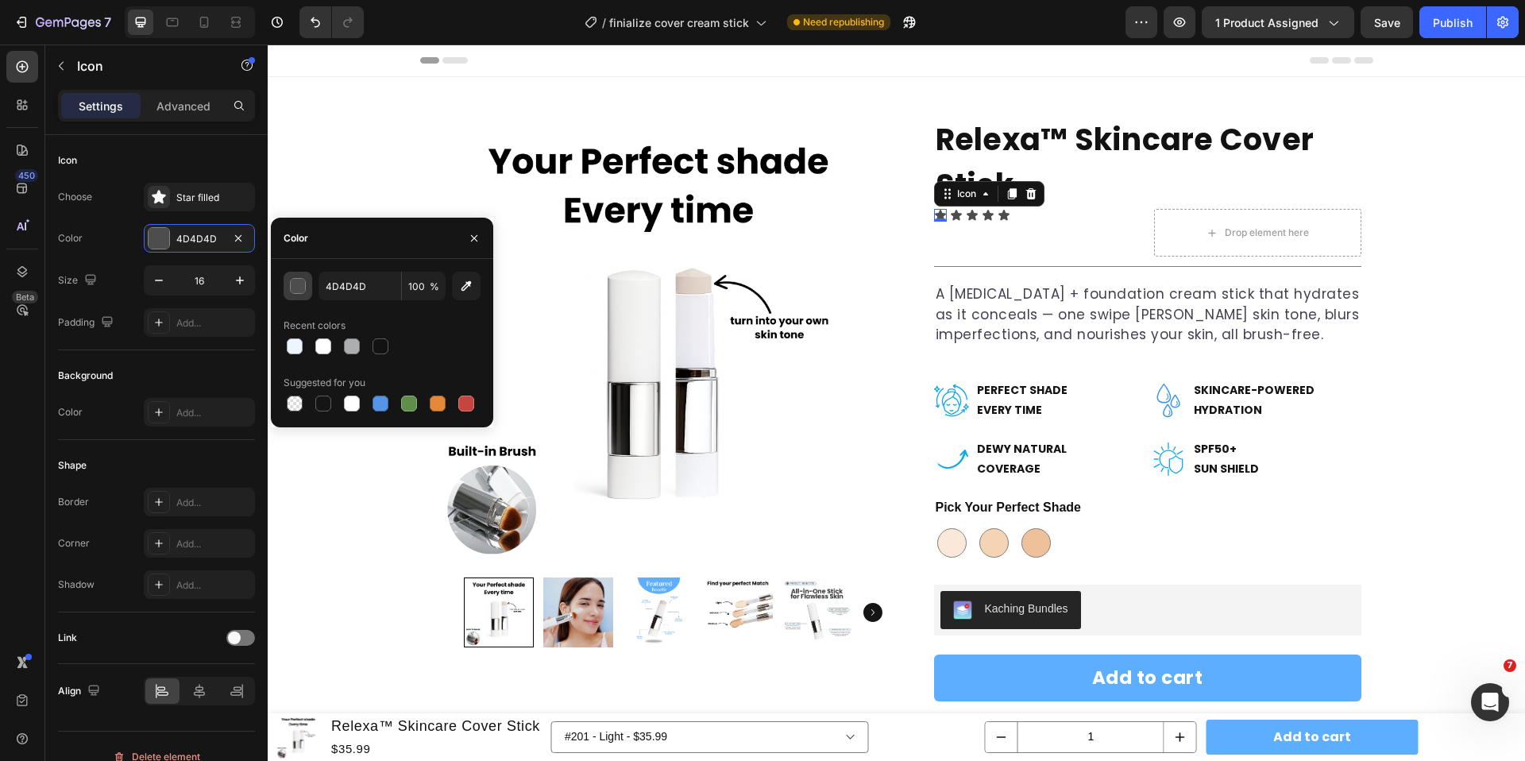
click at [296, 280] on div "button" at bounding box center [299, 287] width 16 height 16
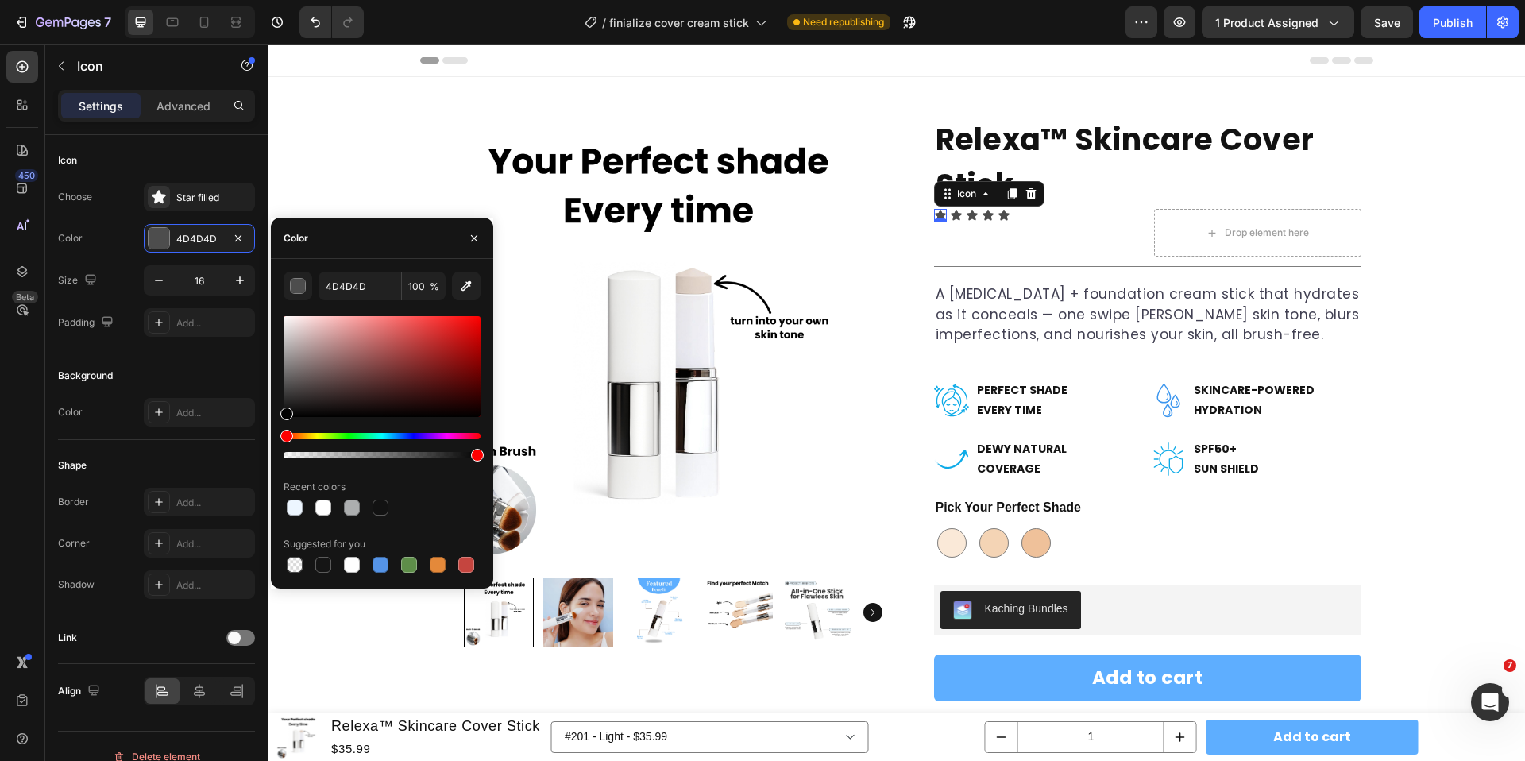
click at [312, 435] on div "Hue" at bounding box center [381, 436] width 197 height 6
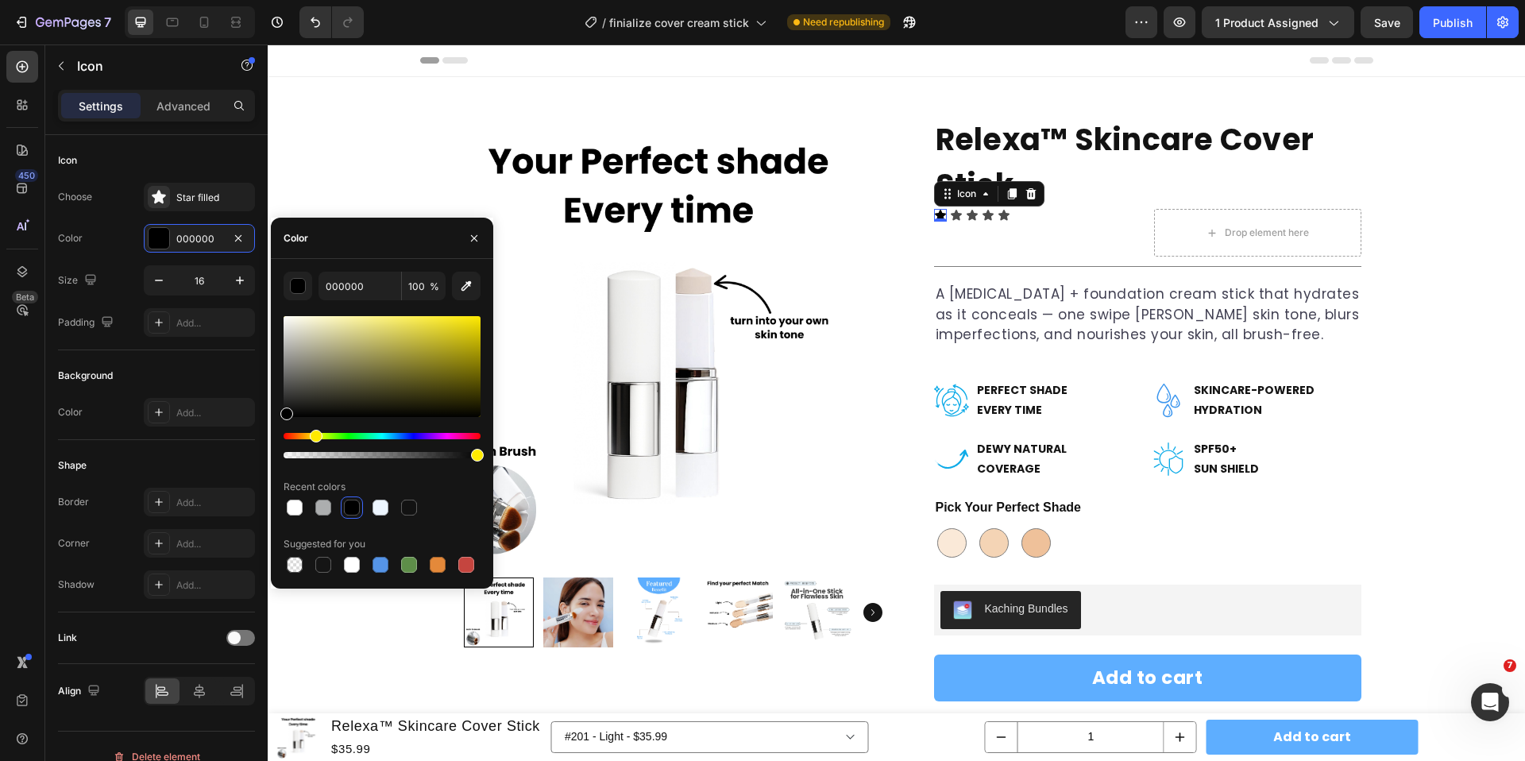
click at [314, 436] on div "Hue" at bounding box center [316, 436] width 13 height 13
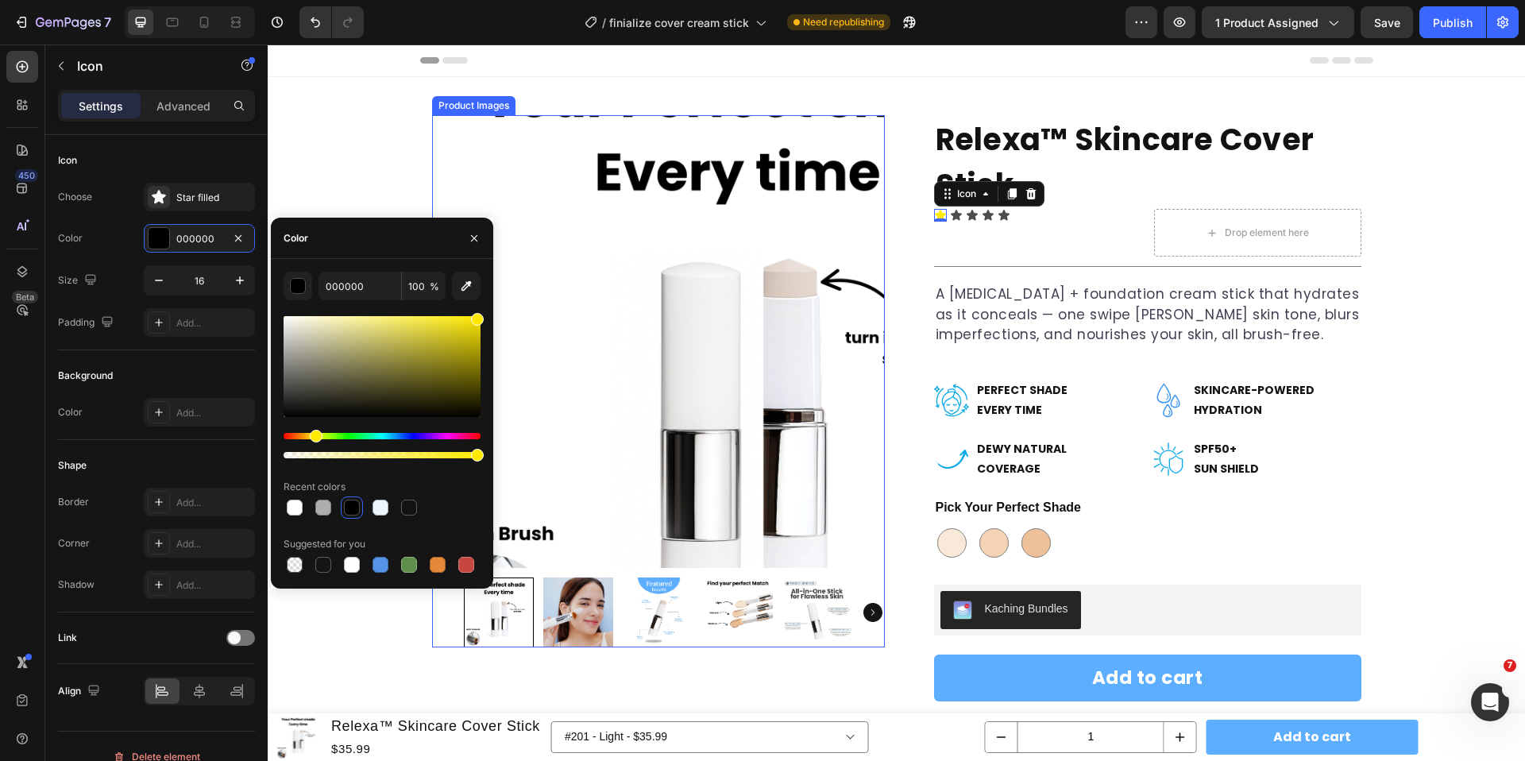
drag, startPoint x: 557, startPoint y: 460, endPoint x: 507, endPoint y: 283, distance: 183.0
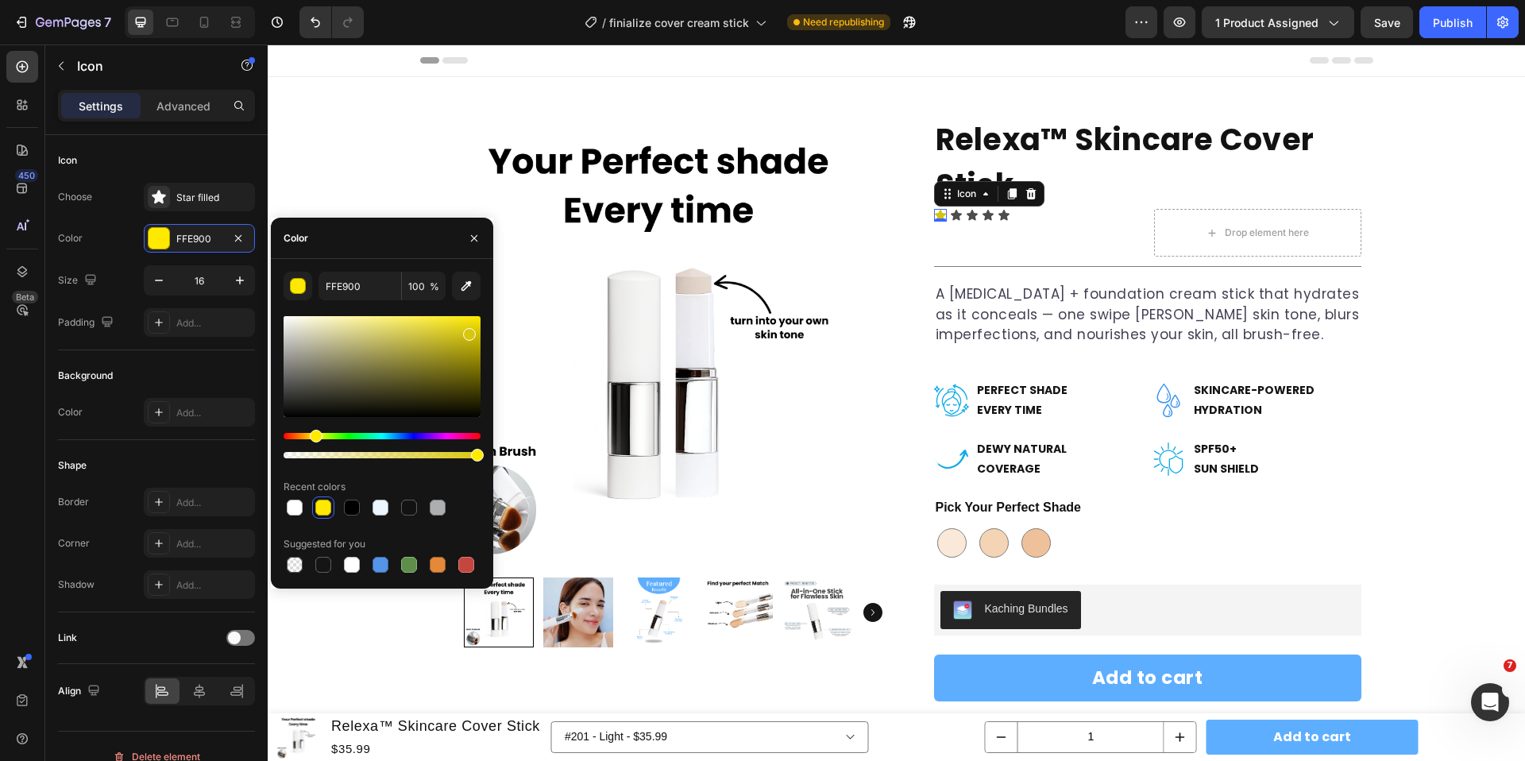
drag, startPoint x: 477, startPoint y: 318, endPoint x: 466, endPoint y: 330, distance: 15.7
click at [466, 330] on div at bounding box center [469, 334] width 13 height 13
drag, startPoint x: 466, startPoint y: 330, endPoint x: 478, endPoint y: 306, distance: 26.6
click at [478, 305] on div "FFE900 100 % Recent colors Suggested for you" at bounding box center [381, 424] width 197 height 304
click at [350, 287] on input "FFEA05" at bounding box center [359, 286] width 83 height 29
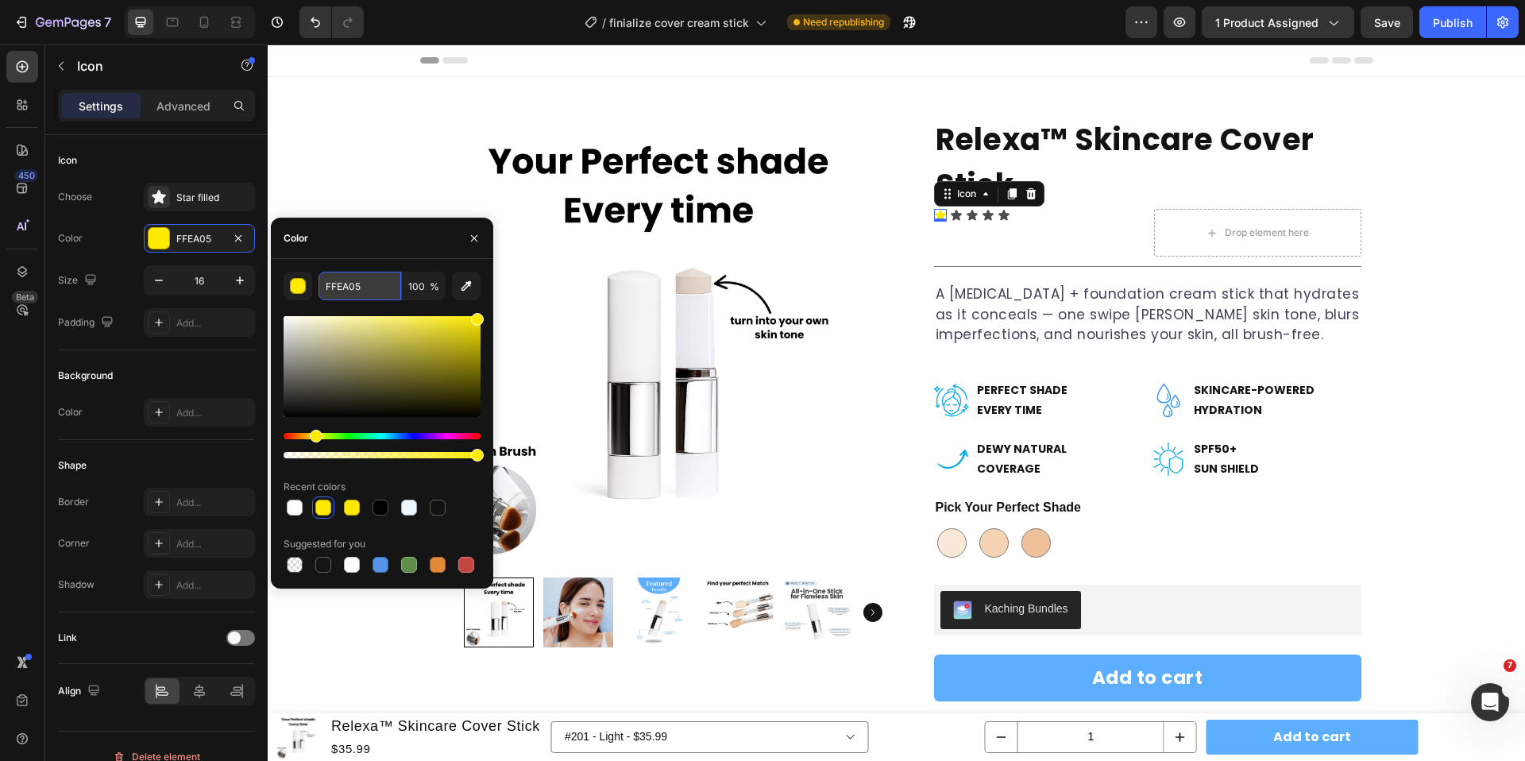
paste input "CB23"
type input "FFCB23"
click at [1012, 197] on icon at bounding box center [1011, 193] width 9 height 11
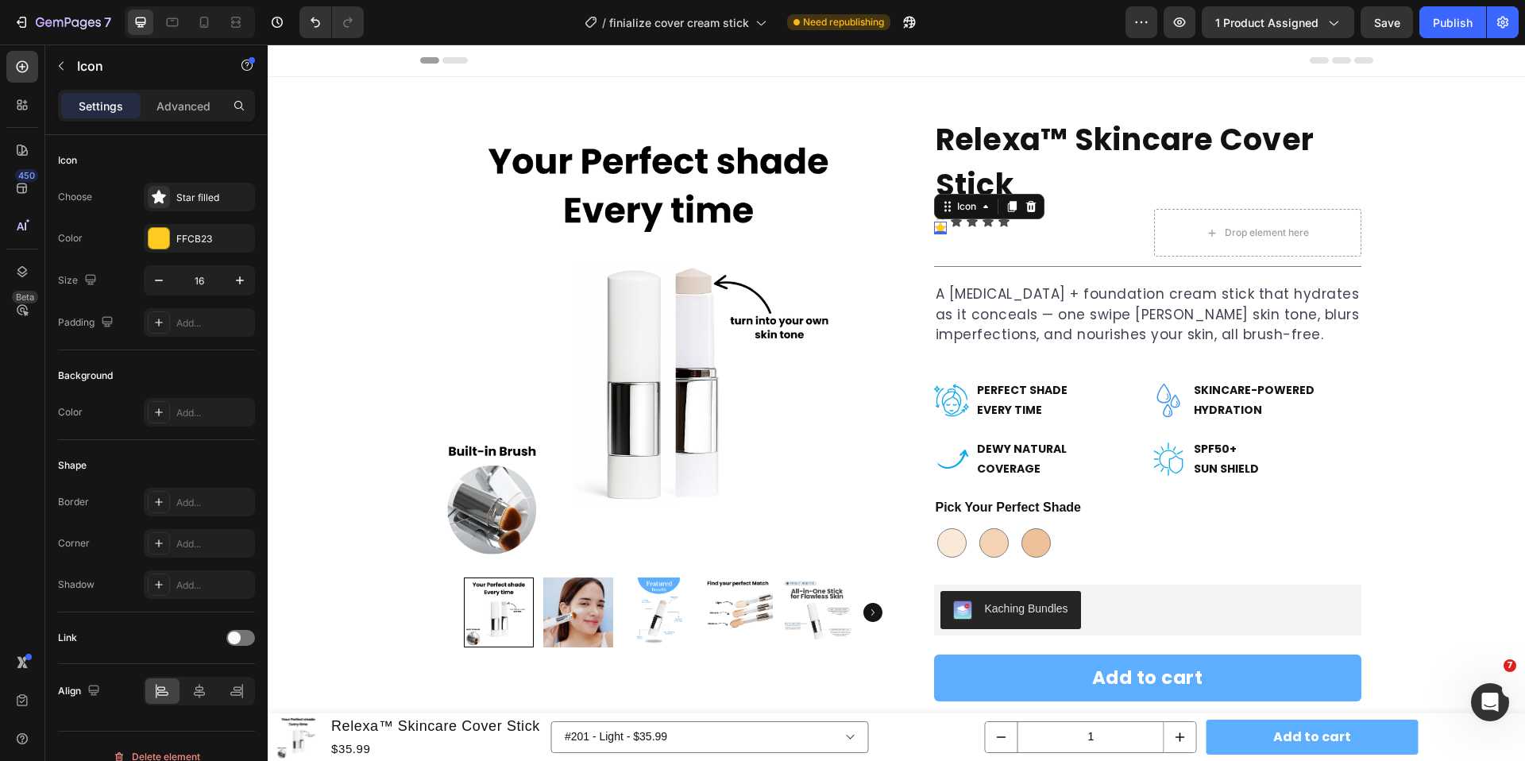
click at [1012, 197] on div at bounding box center [1011, 206] width 19 height 19
click at [1012, 222] on icon at bounding box center [1011, 219] width 9 height 11
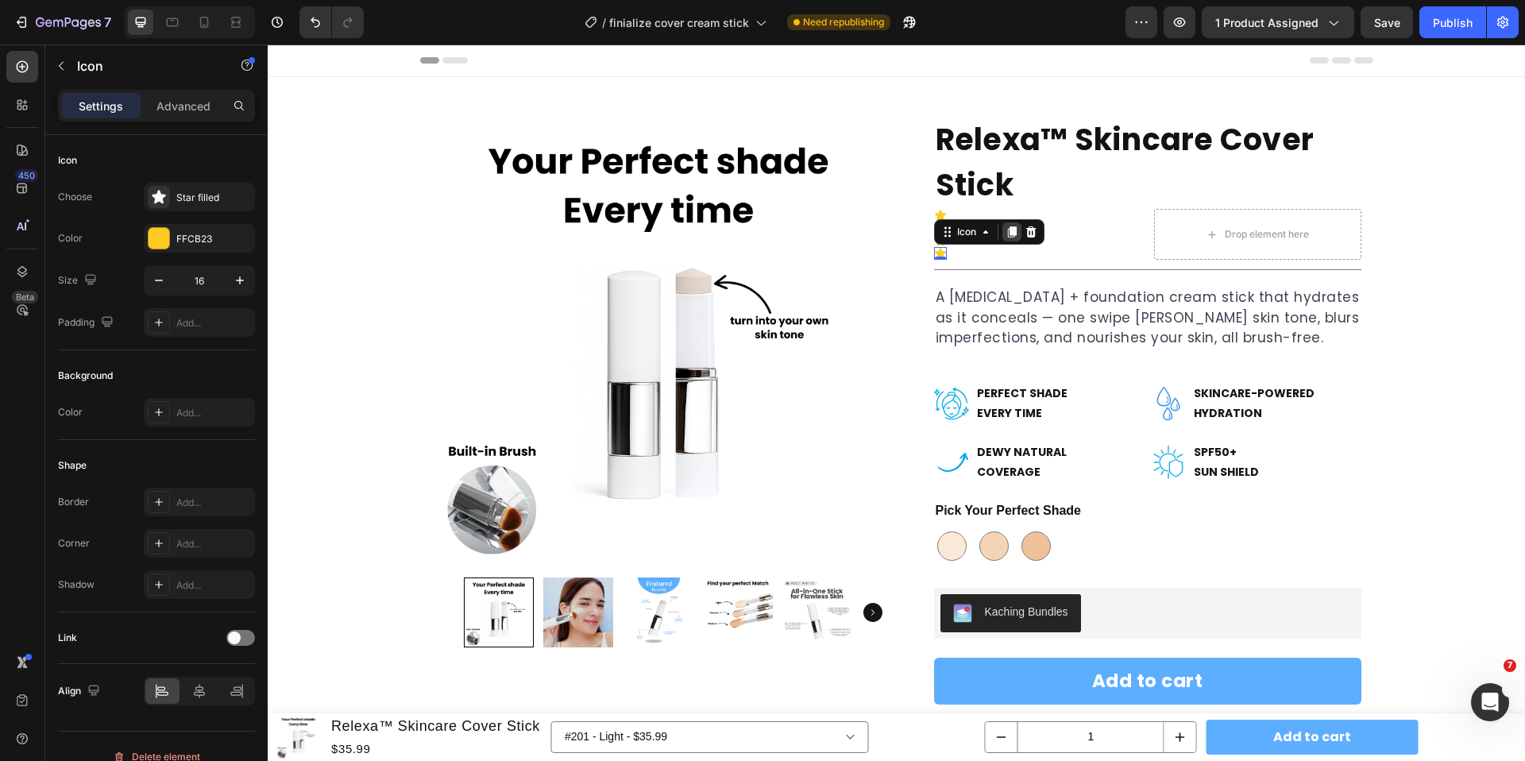
click at [1015, 231] on icon at bounding box center [1011, 231] width 9 height 11
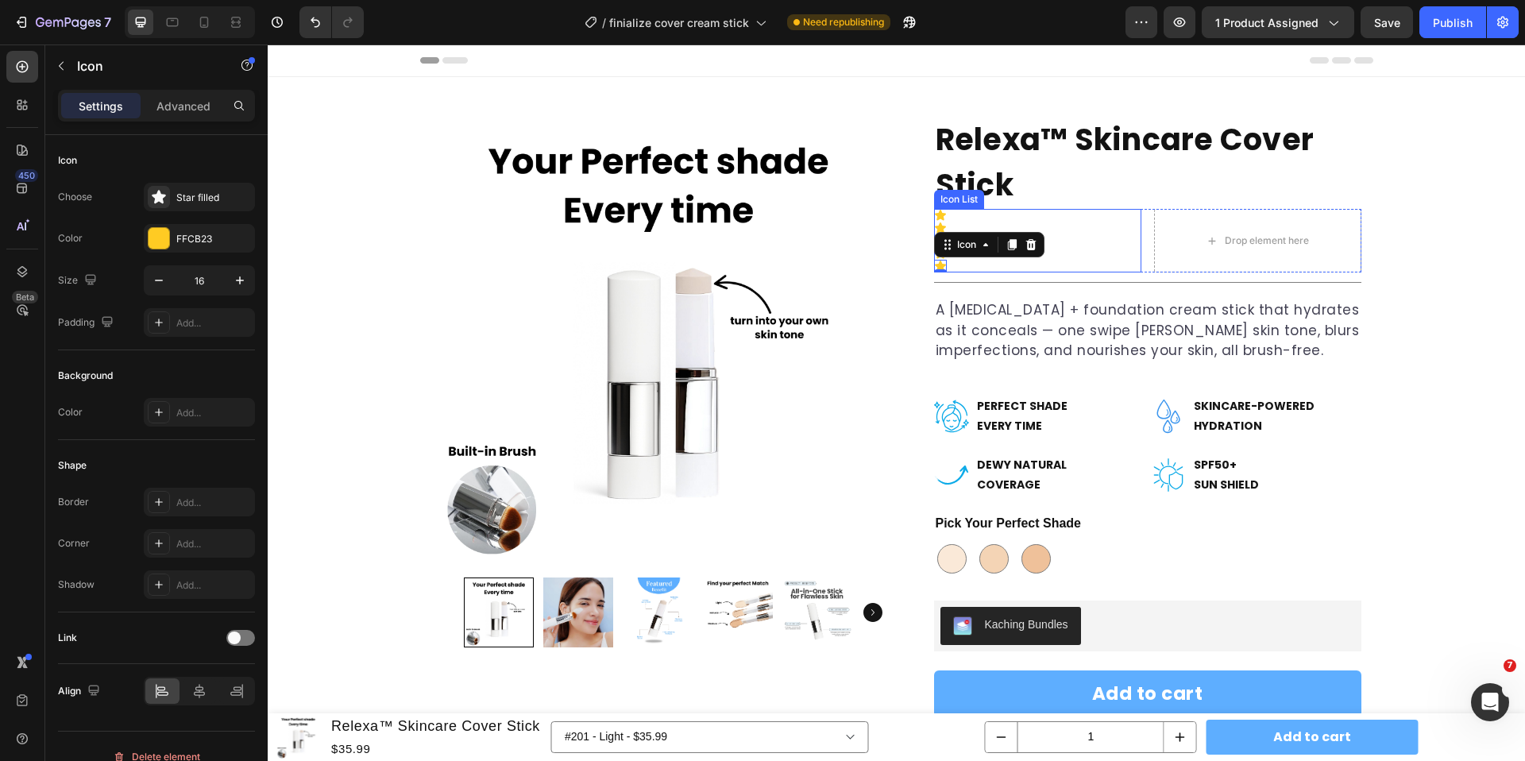
click at [1073, 231] on div "Icon Icon Icon Icon Icon 0 Icon Icon Icon Icon" at bounding box center [1037, 241] width 207 height 64
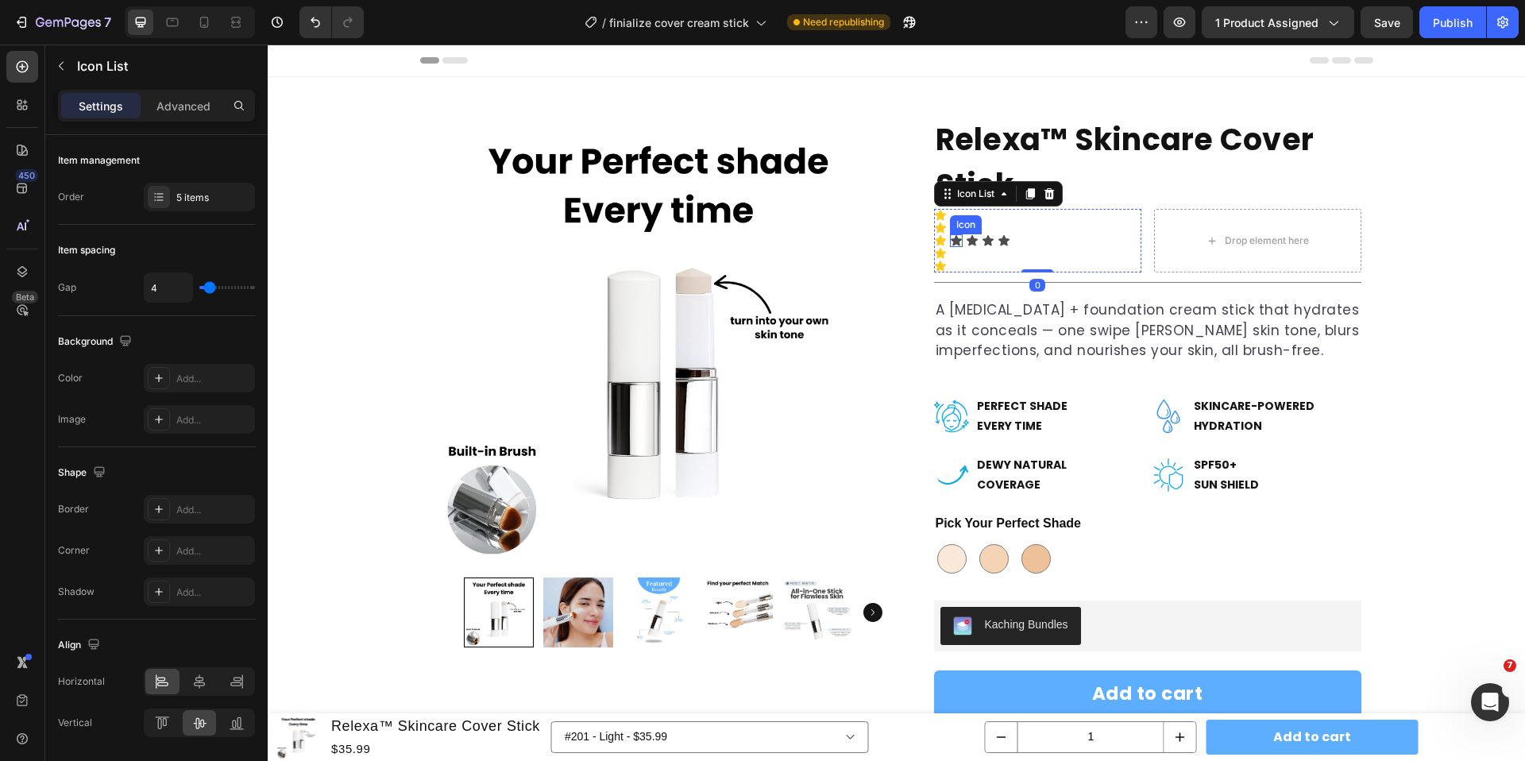
click at [956, 241] on icon at bounding box center [955, 240] width 11 height 10
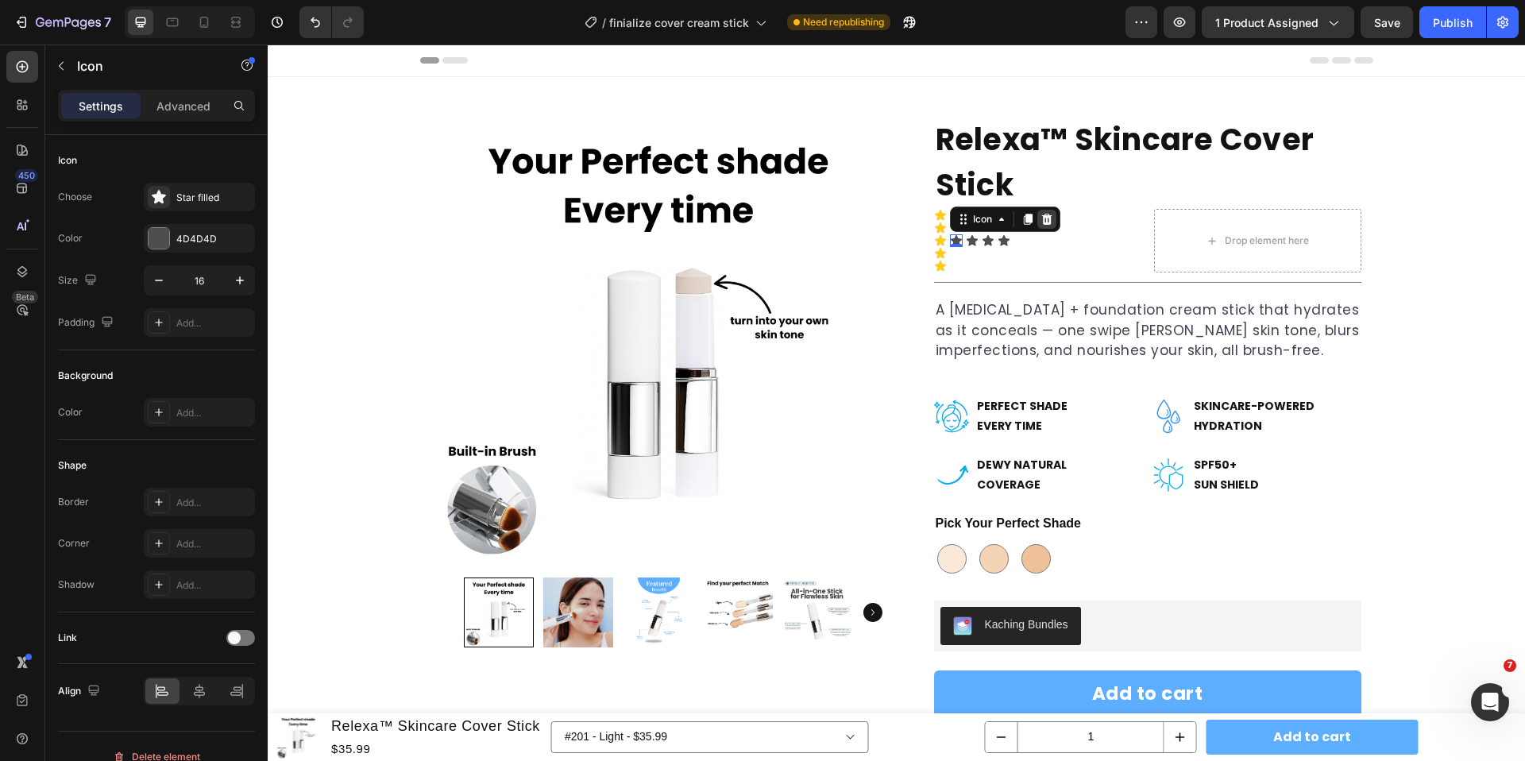
click at [1047, 220] on icon at bounding box center [1046, 219] width 10 height 11
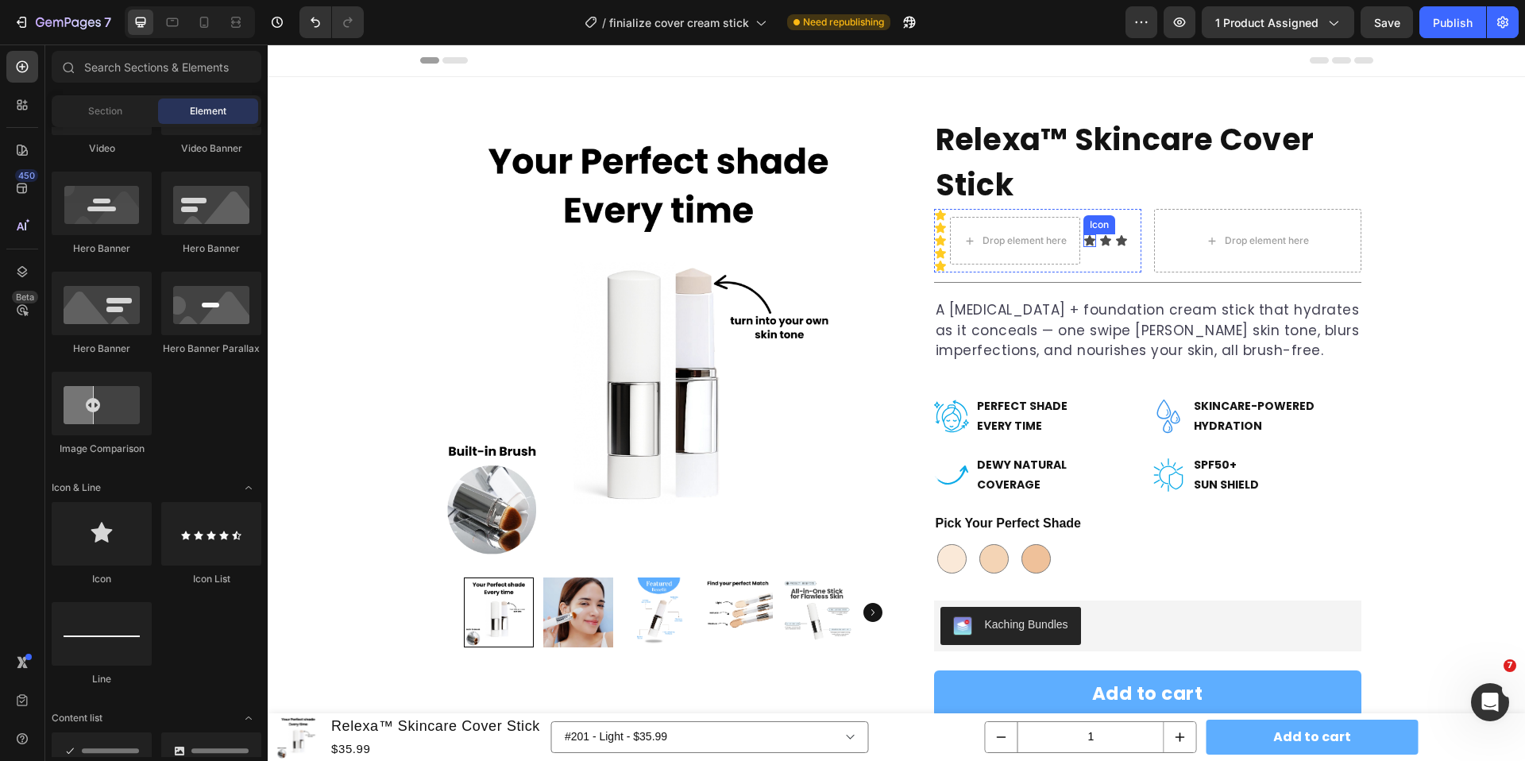
click at [1087, 241] on icon at bounding box center [1089, 240] width 11 height 10
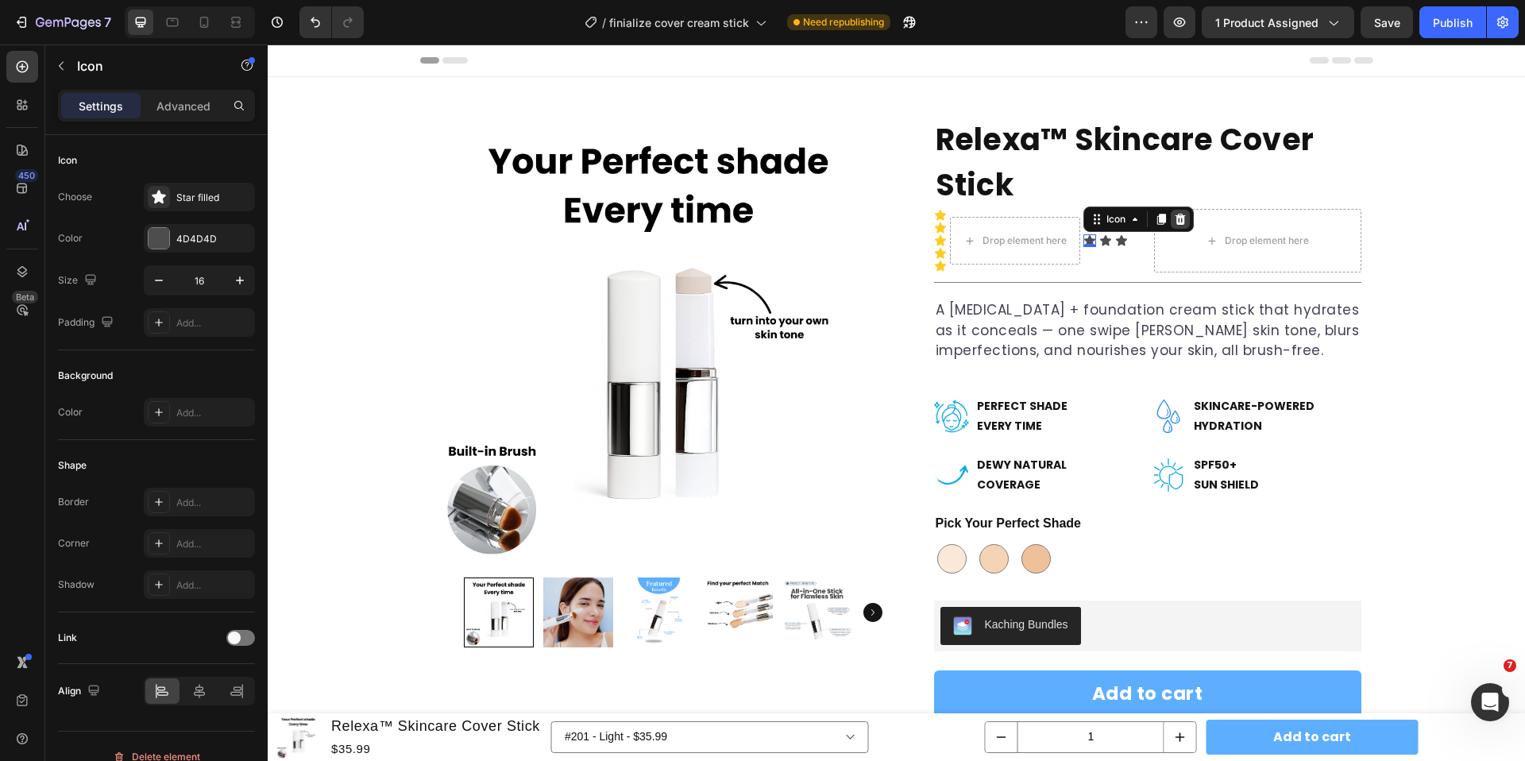
click at [1174, 222] on icon at bounding box center [1180, 219] width 13 height 13
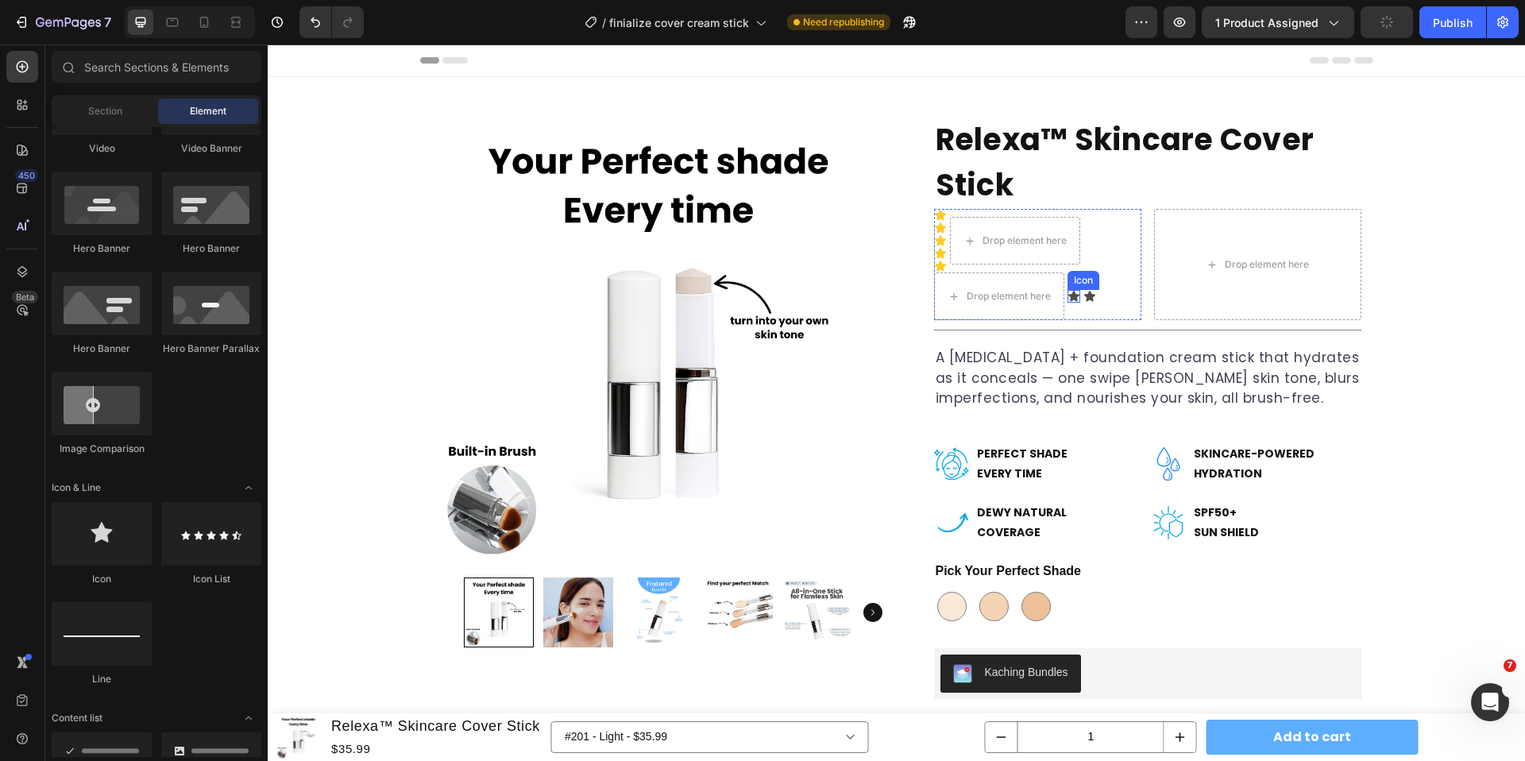
click at [1074, 298] on icon at bounding box center [1073, 296] width 11 height 10
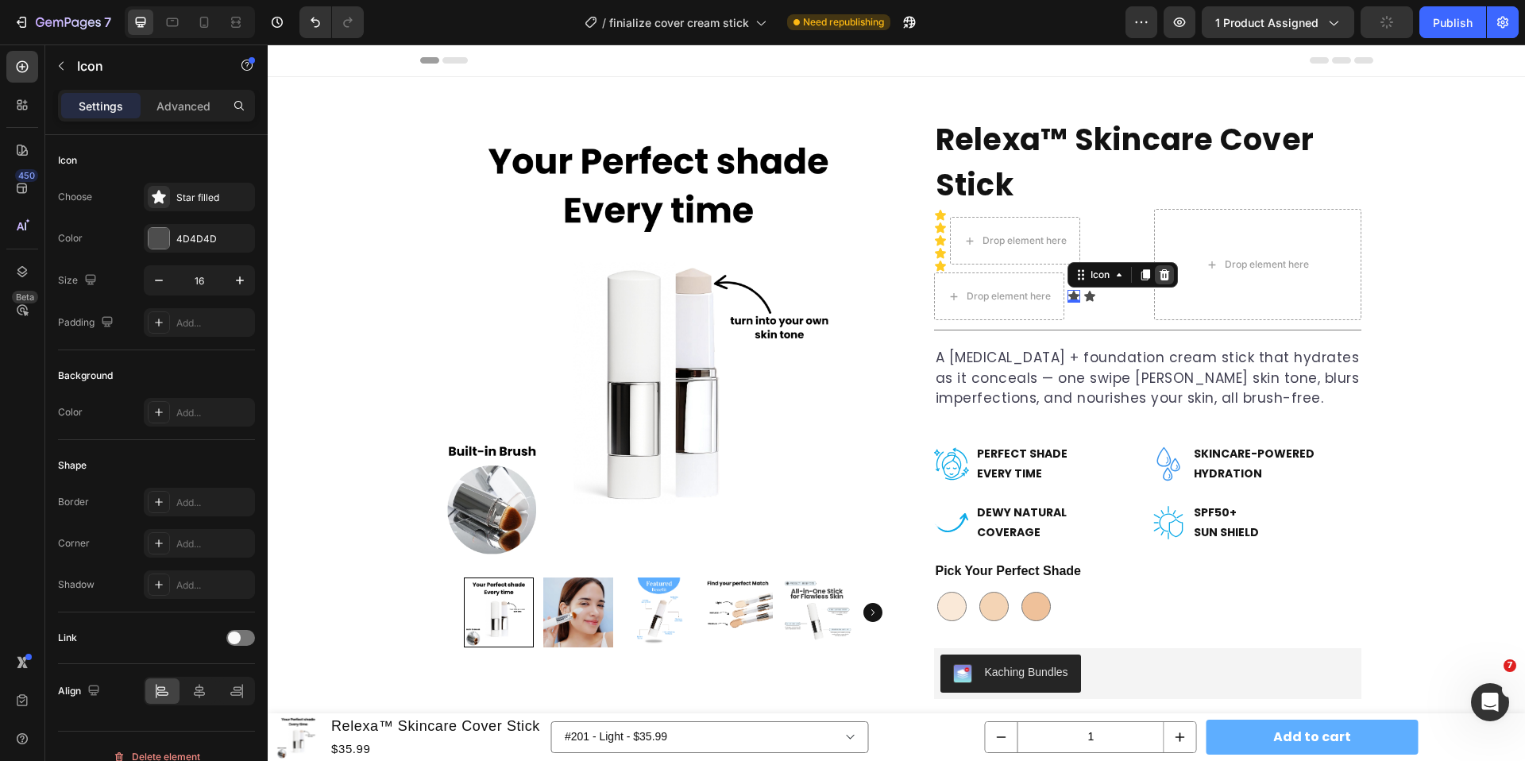
click at [1162, 276] on icon at bounding box center [1164, 274] width 13 height 13
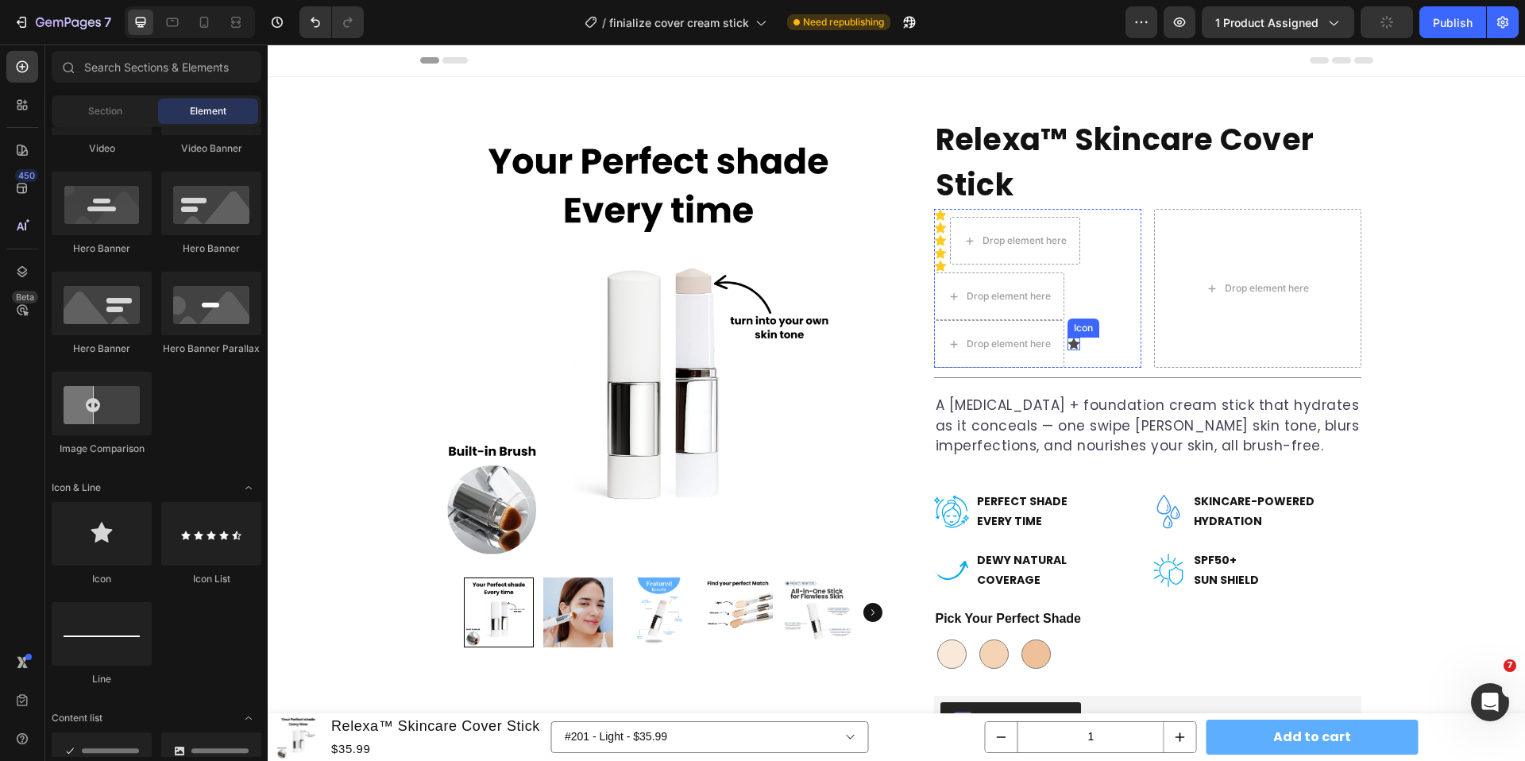
click at [1074, 342] on icon at bounding box center [1073, 343] width 11 height 10
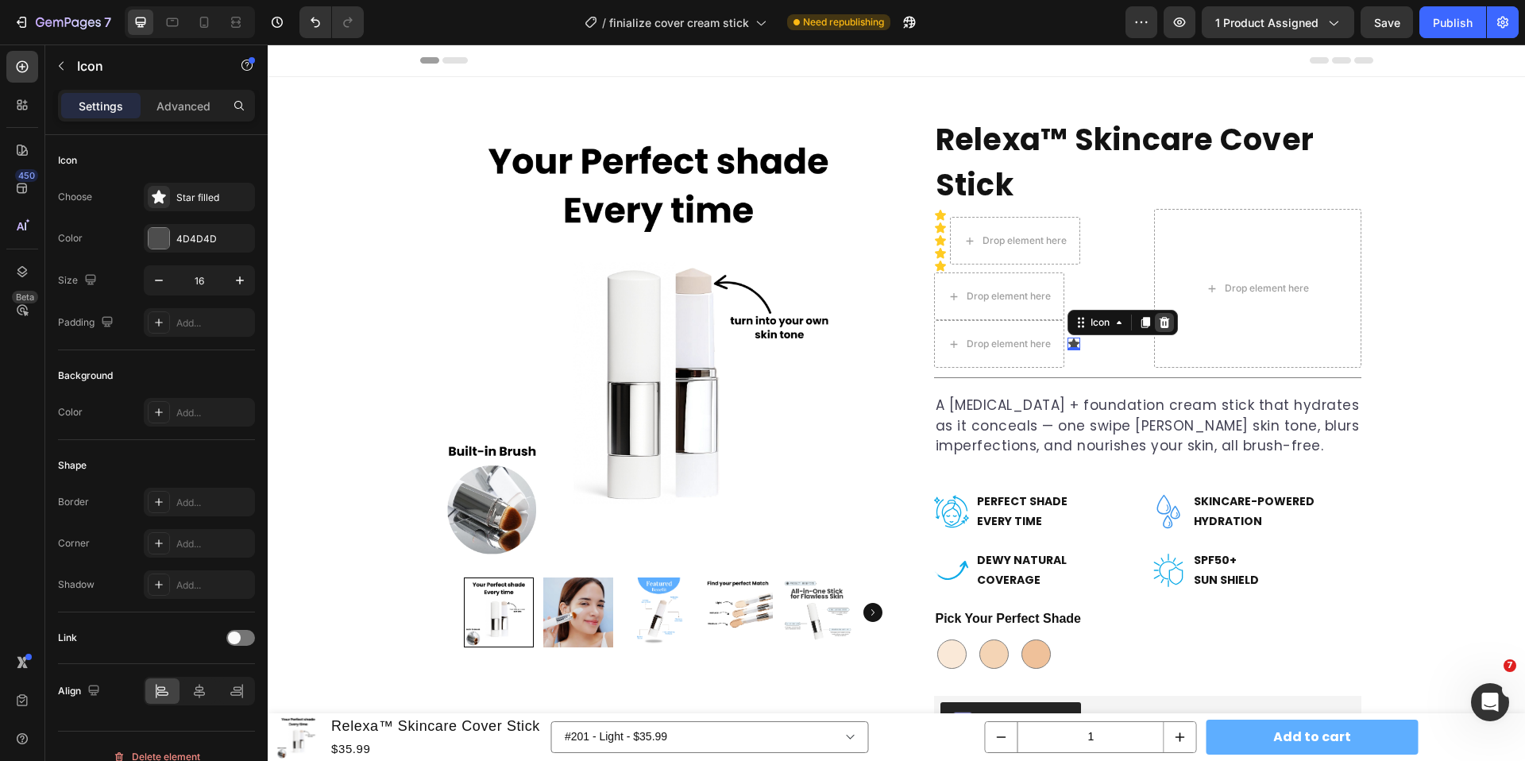
click at [1162, 318] on icon at bounding box center [1164, 322] width 10 height 11
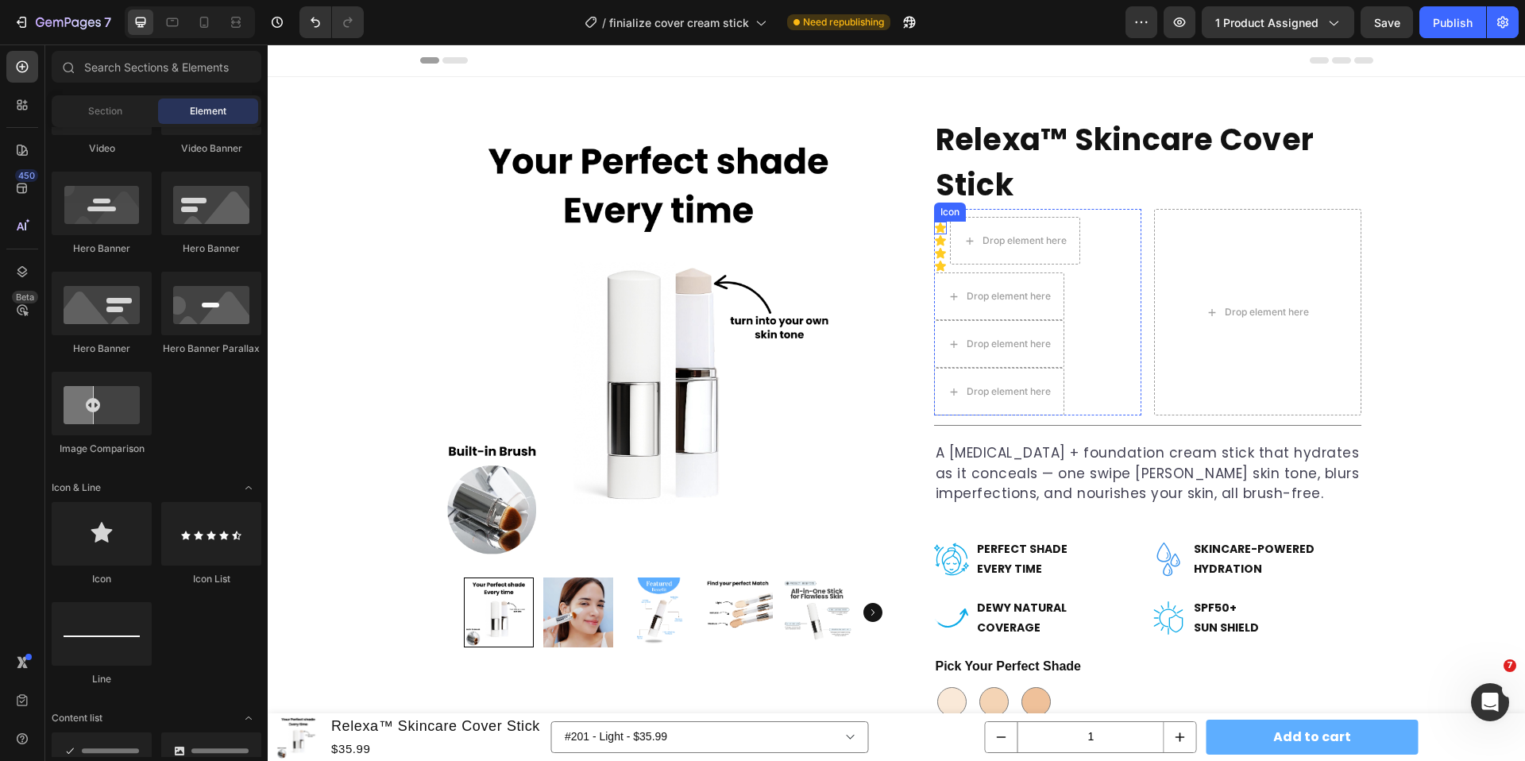
click at [941, 229] on icon at bounding box center [940, 227] width 11 height 10
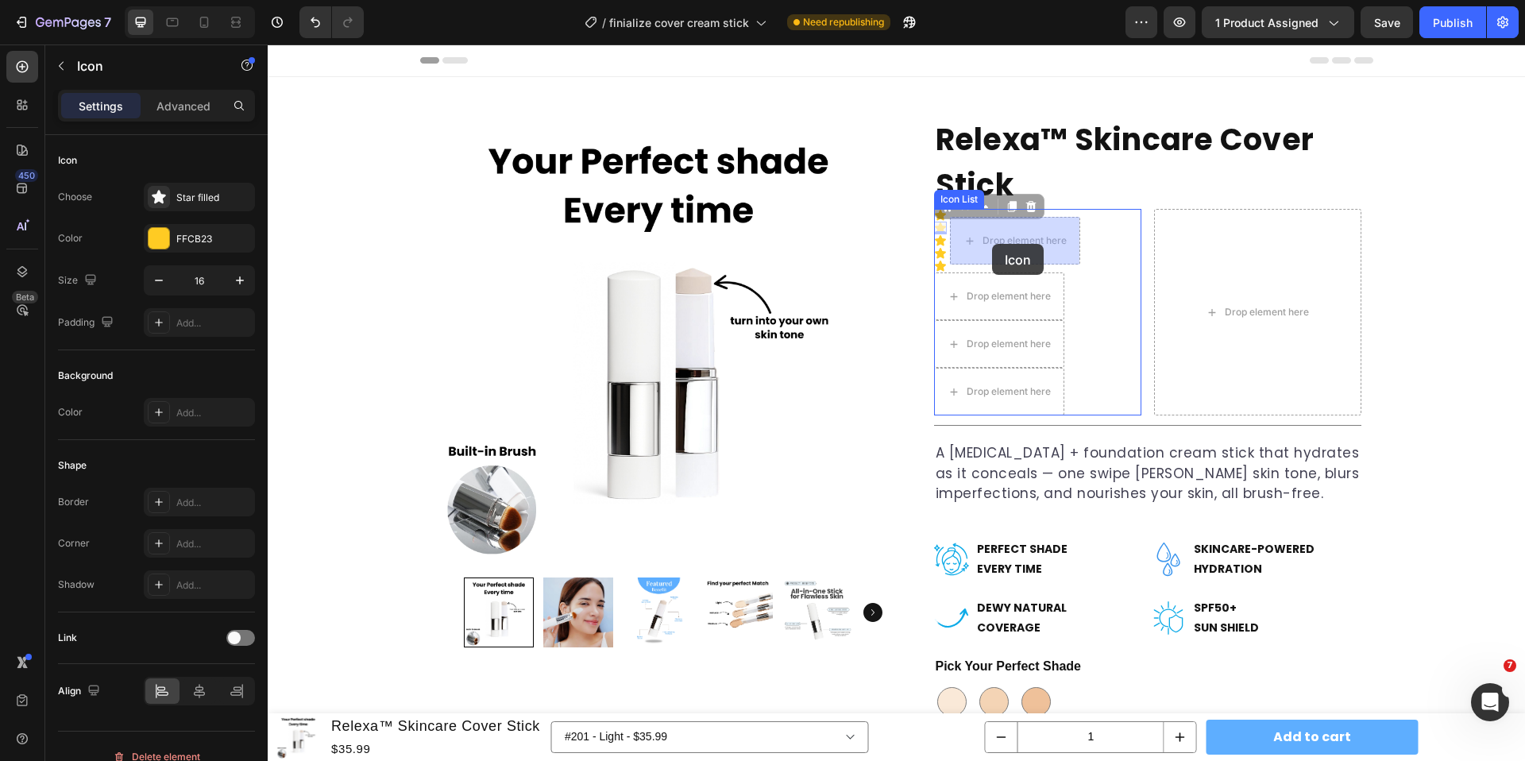
drag, startPoint x: 957, startPoint y: 211, endPoint x: 992, endPoint y: 244, distance: 47.8
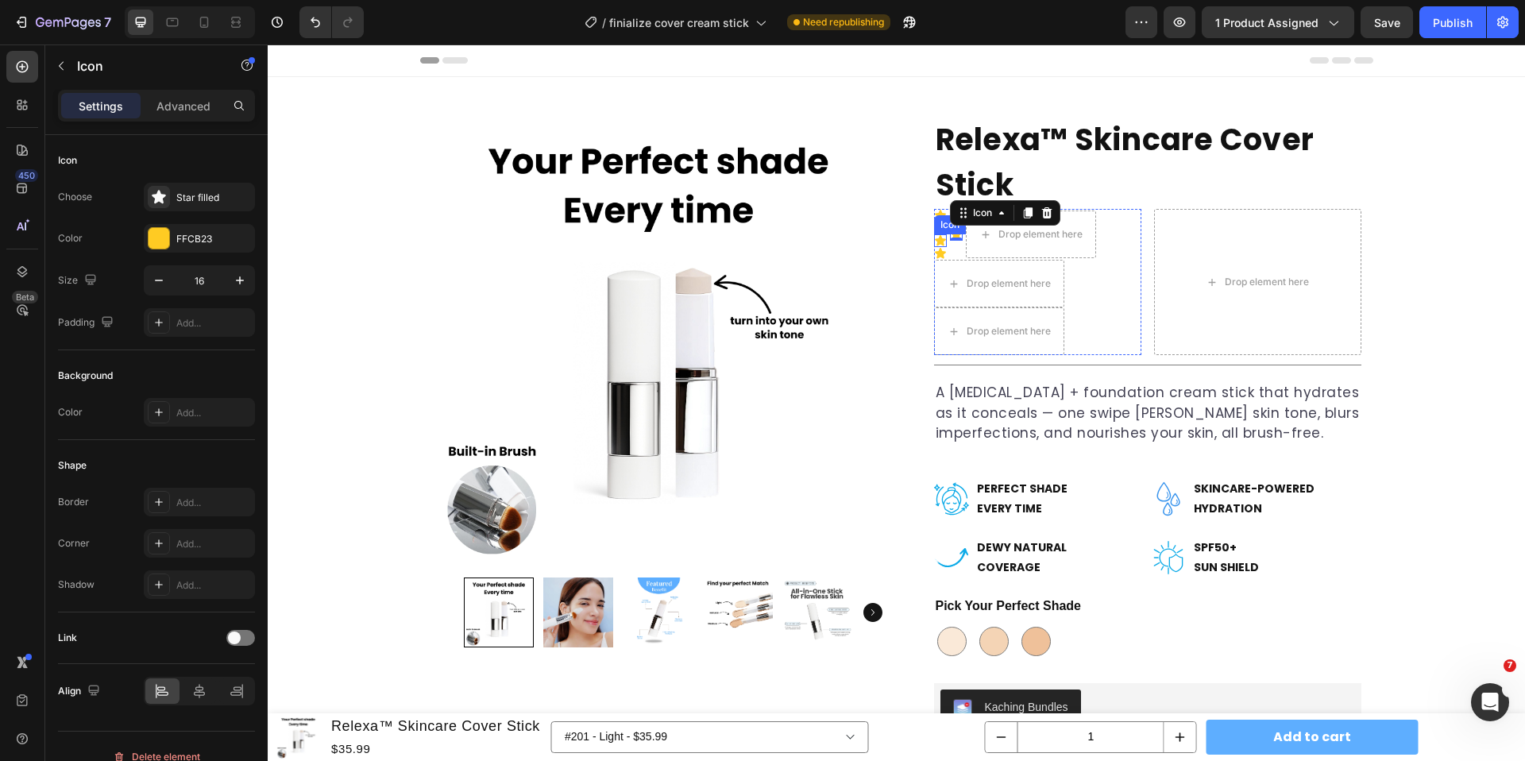
click at [938, 234] on div "Icon" at bounding box center [940, 240] width 13 height 13
drag, startPoint x: 966, startPoint y: 225, endPoint x: 973, endPoint y: 271, distance: 46.6
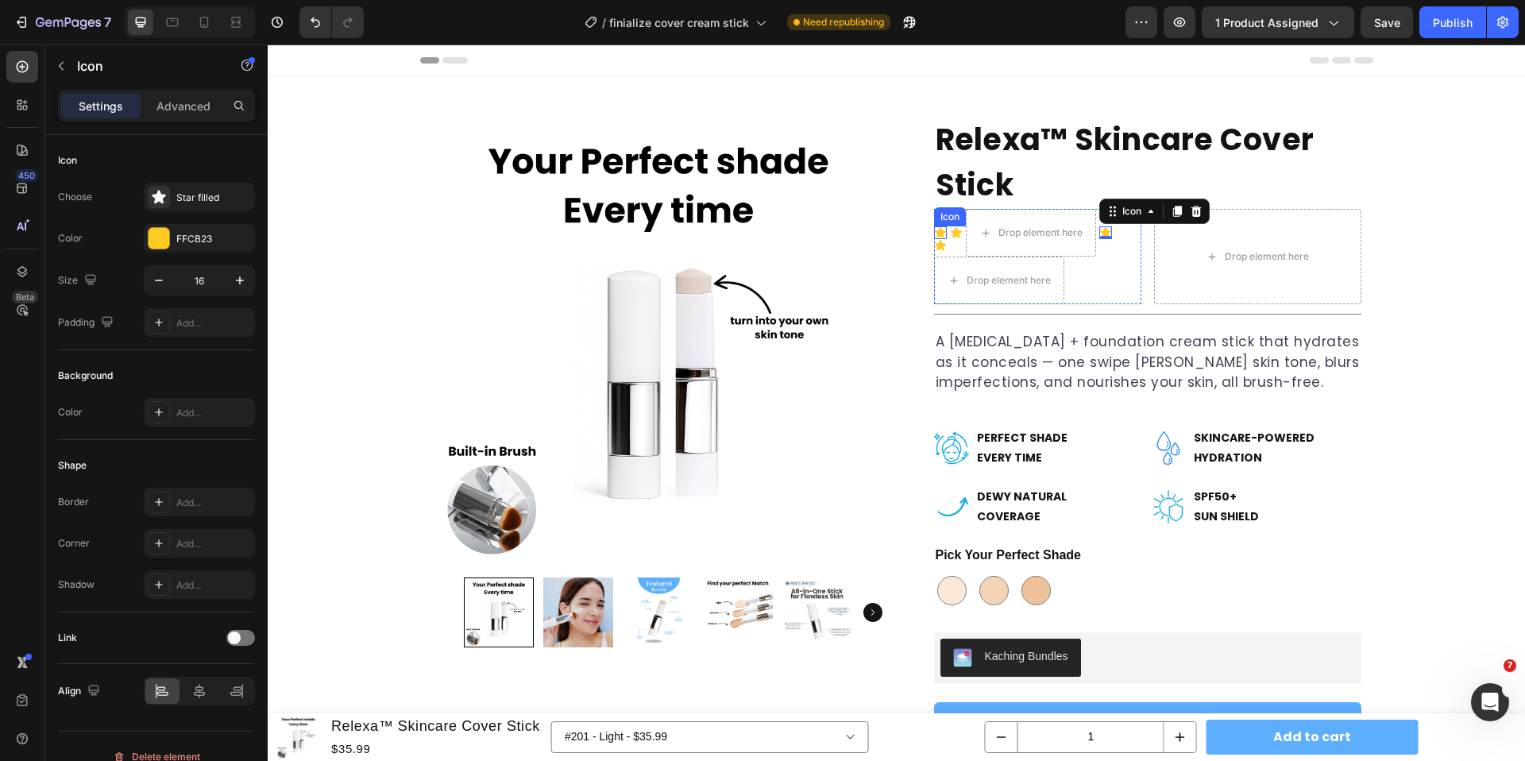
click at [941, 233] on icon at bounding box center [940, 232] width 11 height 10
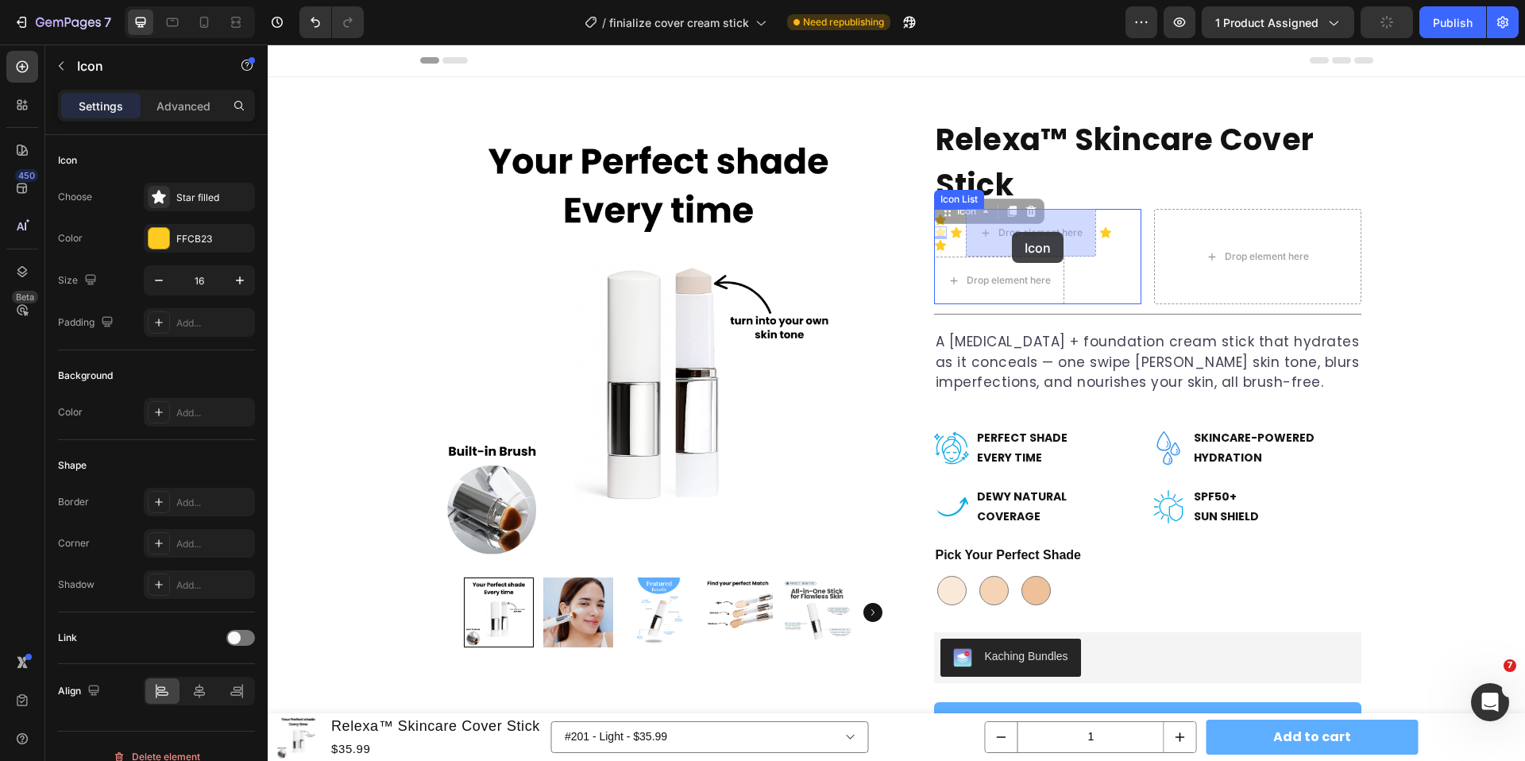
drag, startPoint x: 988, startPoint y: 223, endPoint x: 1012, endPoint y: 232, distance: 25.4
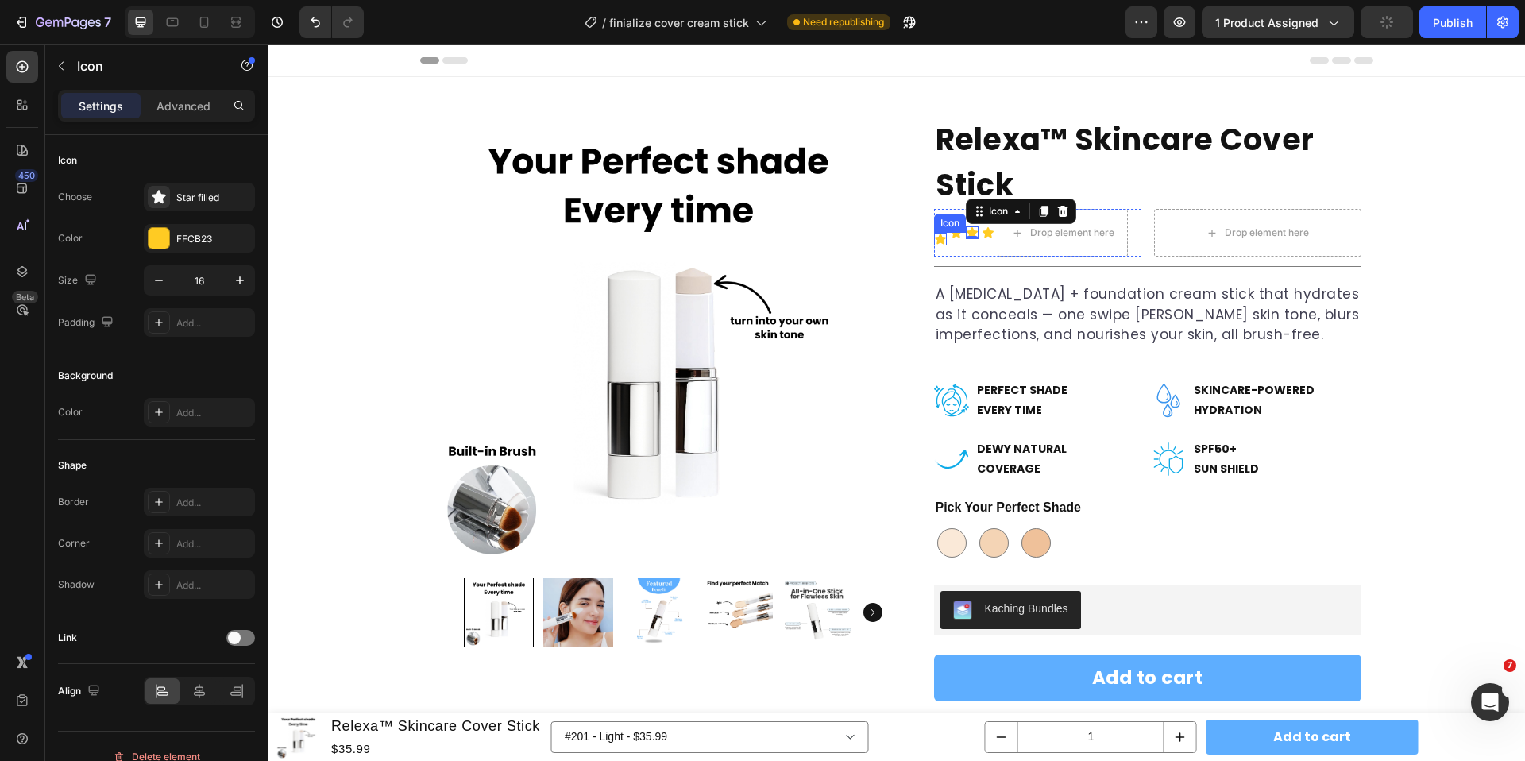
click at [943, 242] on icon at bounding box center [940, 238] width 11 height 10
drag, startPoint x: 953, startPoint y: 219, endPoint x: 1048, endPoint y: 235, distance: 96.6
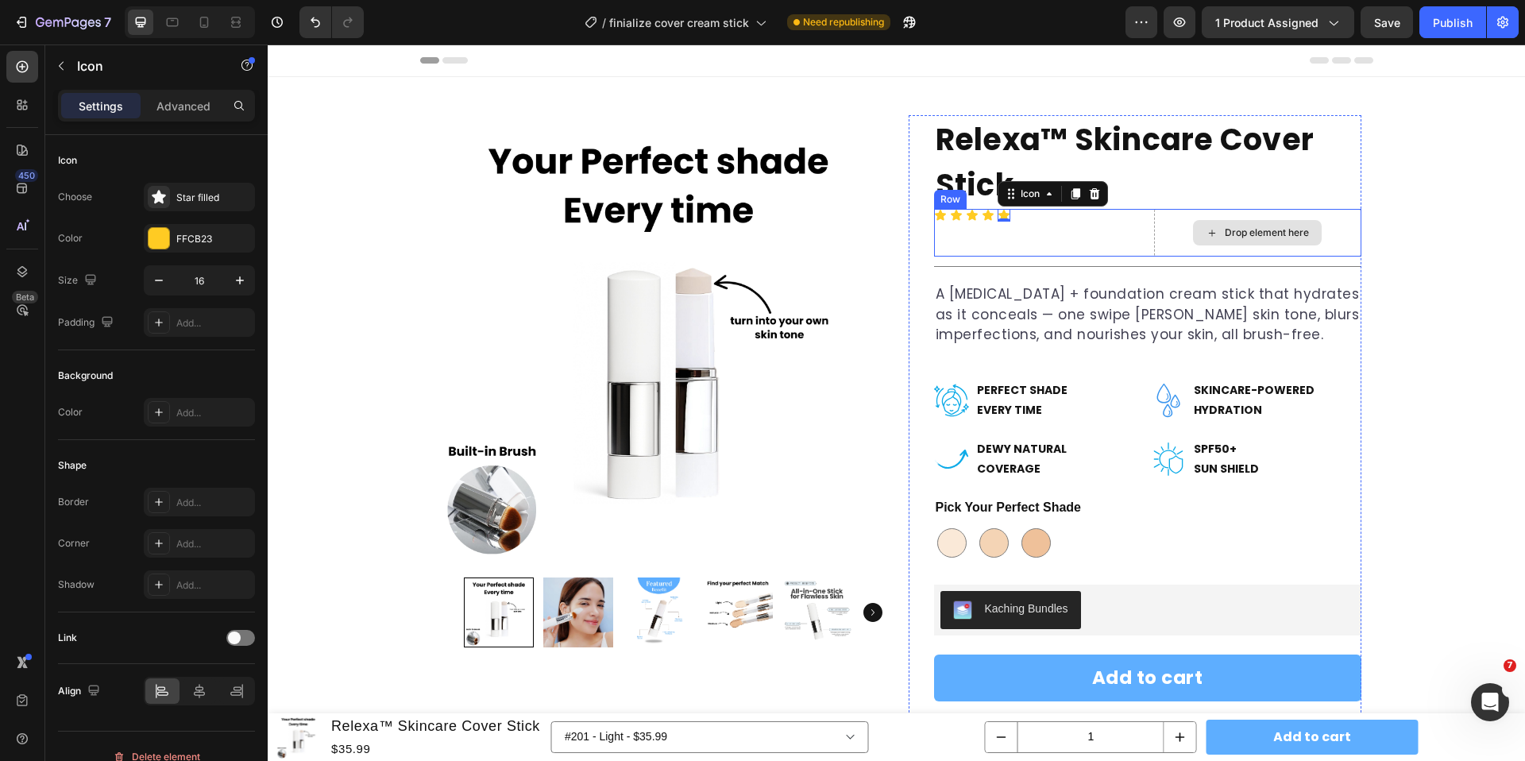
click at [1209, 229] on icon at bounding box center [1211, 232] width 13 height 13
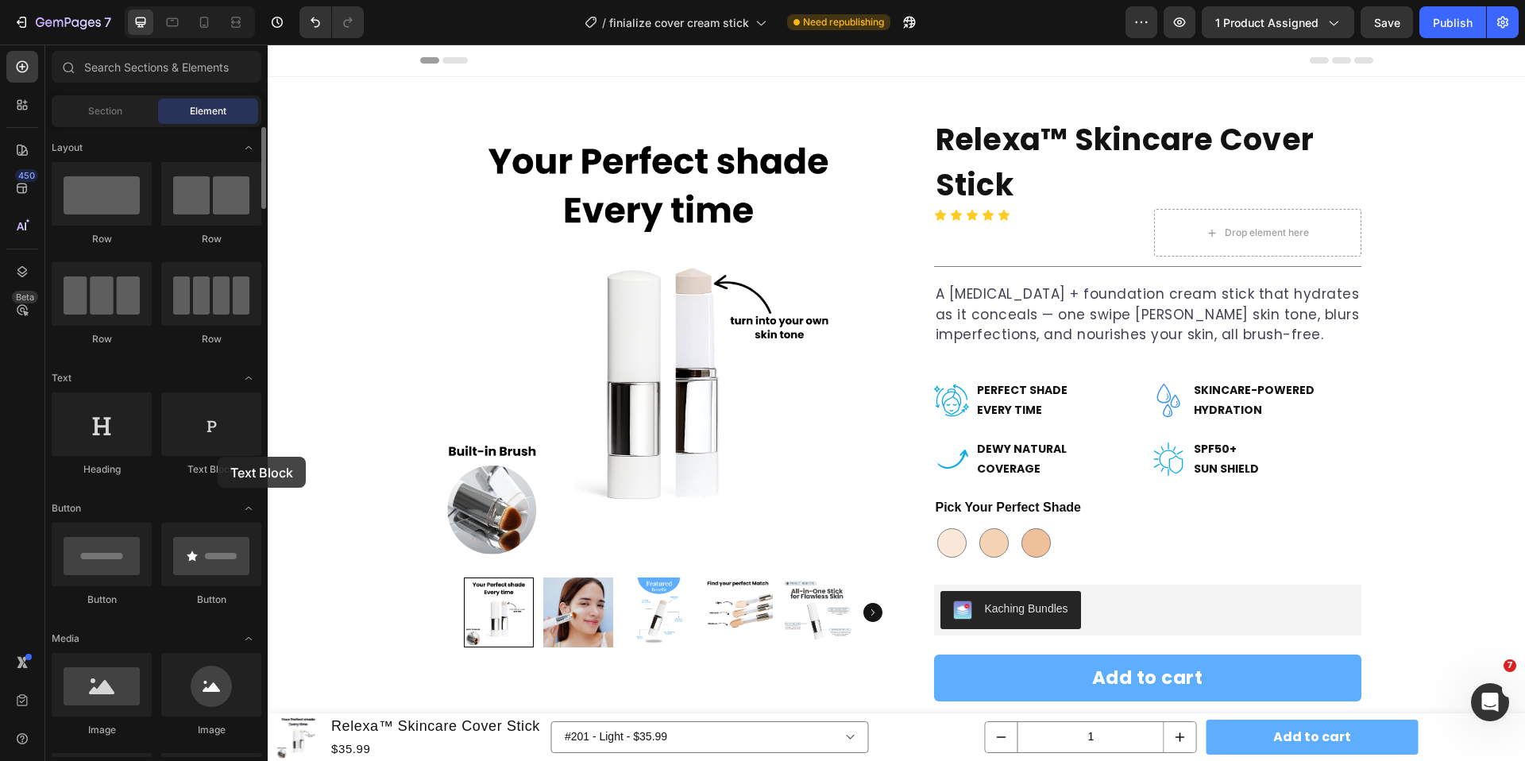
click at [217, 457] on div "Text Block" at bounding box center [211, 434] width 100 height 84
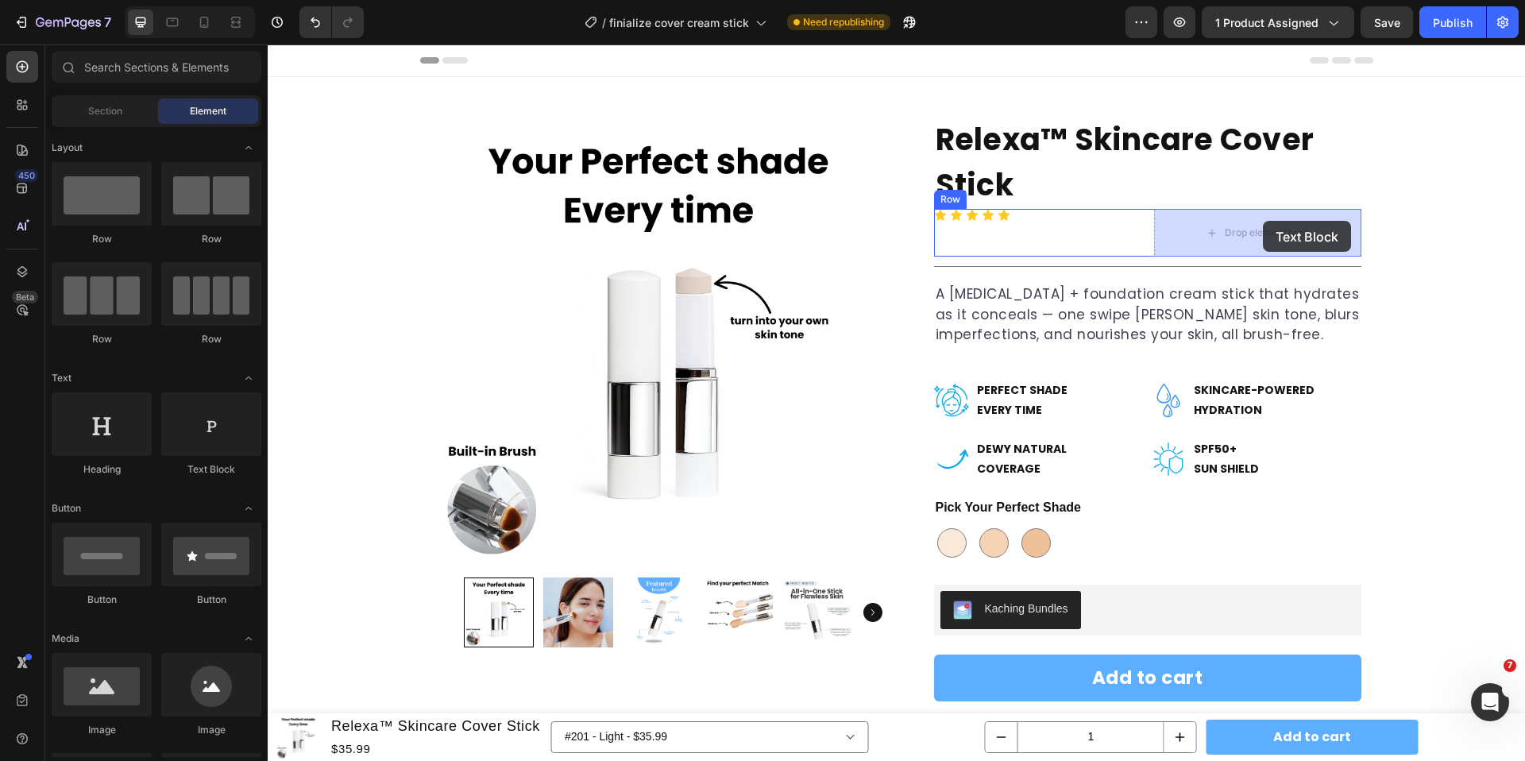
drag, startPoint x: 482, startPoint y: 481, endPoint x: 1262, endPoint y: 222, distance: 821.6
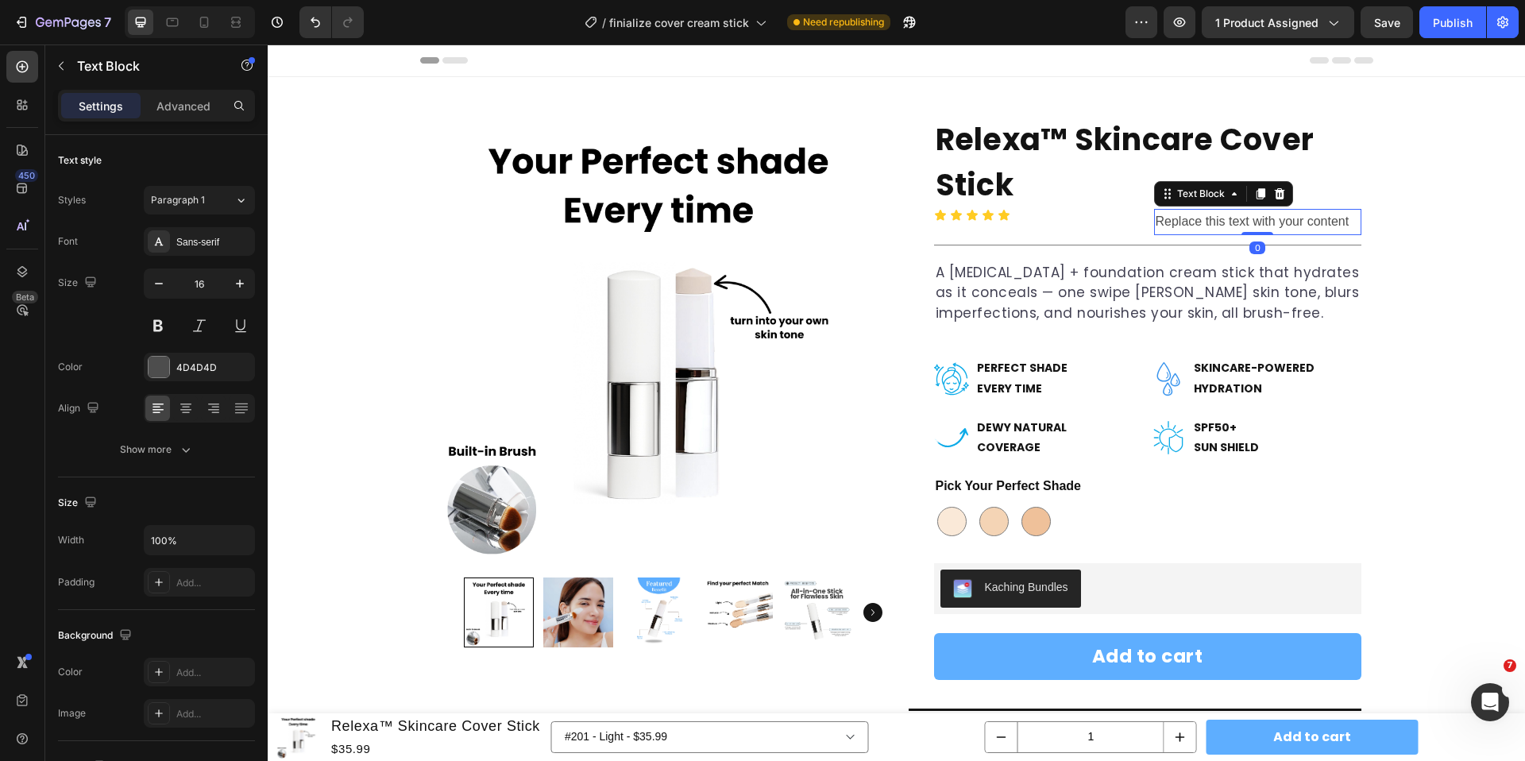
click at [1182, 235] on div "Replace this text with your content" at bounding box center [1257, 222] width 207 height 26
click at [1182, 233] on p "Replace this text with your content" at bounding box center [1257, 221] width 204 height 23
click at [1169, 225] on p "FFCB23" at bounding box center [1257, 221] width 204 height 23
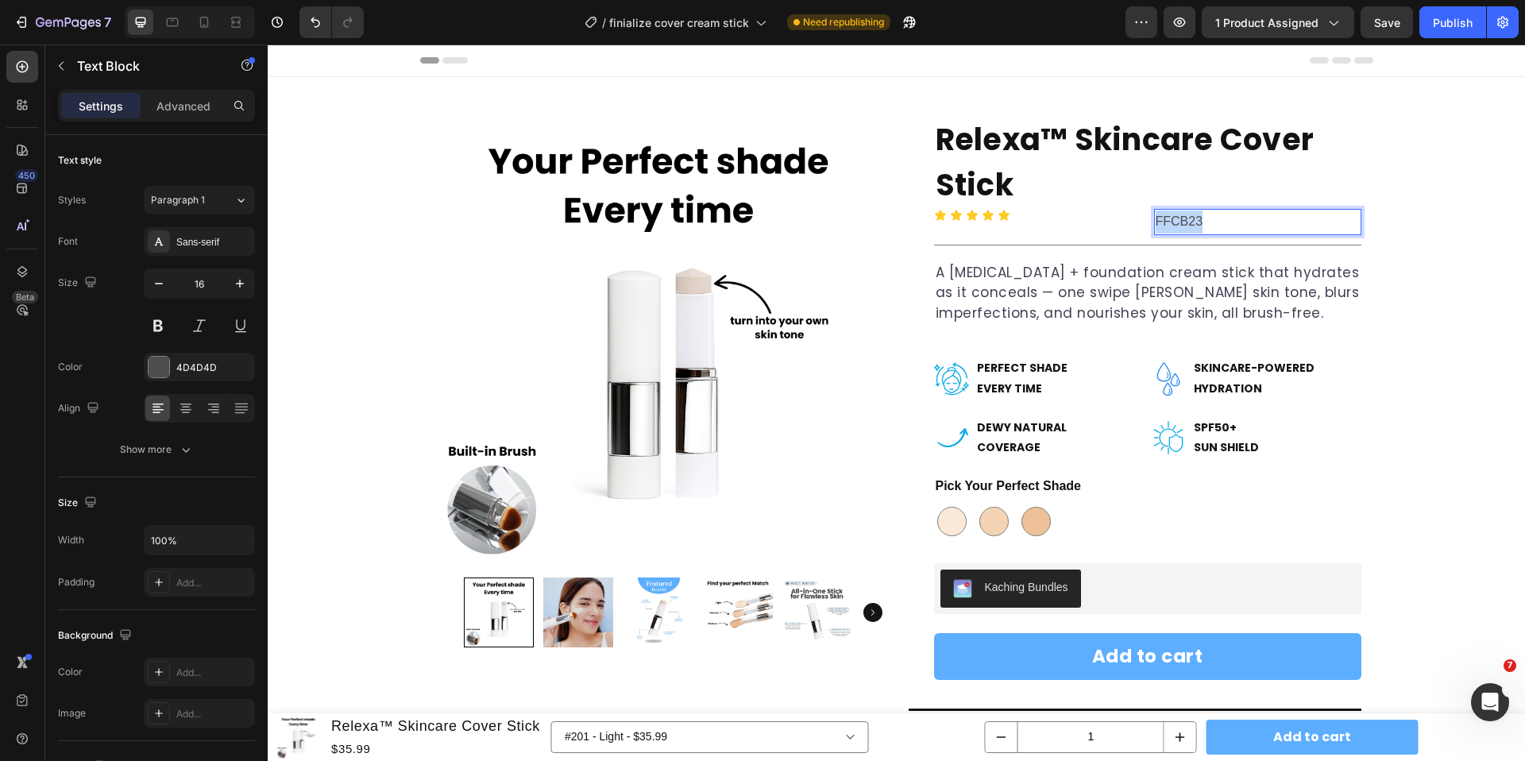
click at [1169, 225] on p "FFCB23" at bounding box center [1257, 221] width 204 height 23
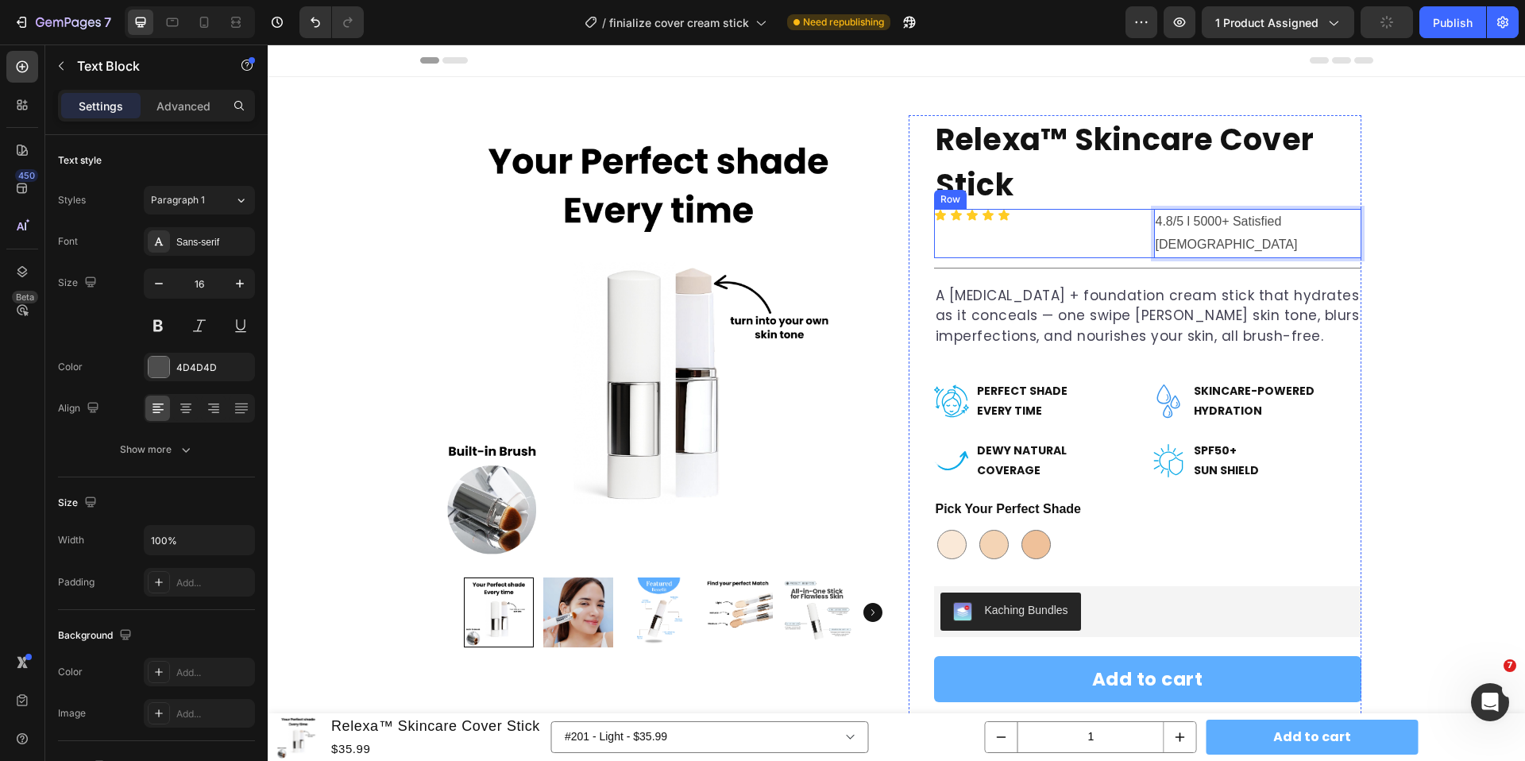
click at [1137, 224] on div "Icon Icon Icon Icon Icon Icon List" at bounding box center [1037, 233] width 207 height 49
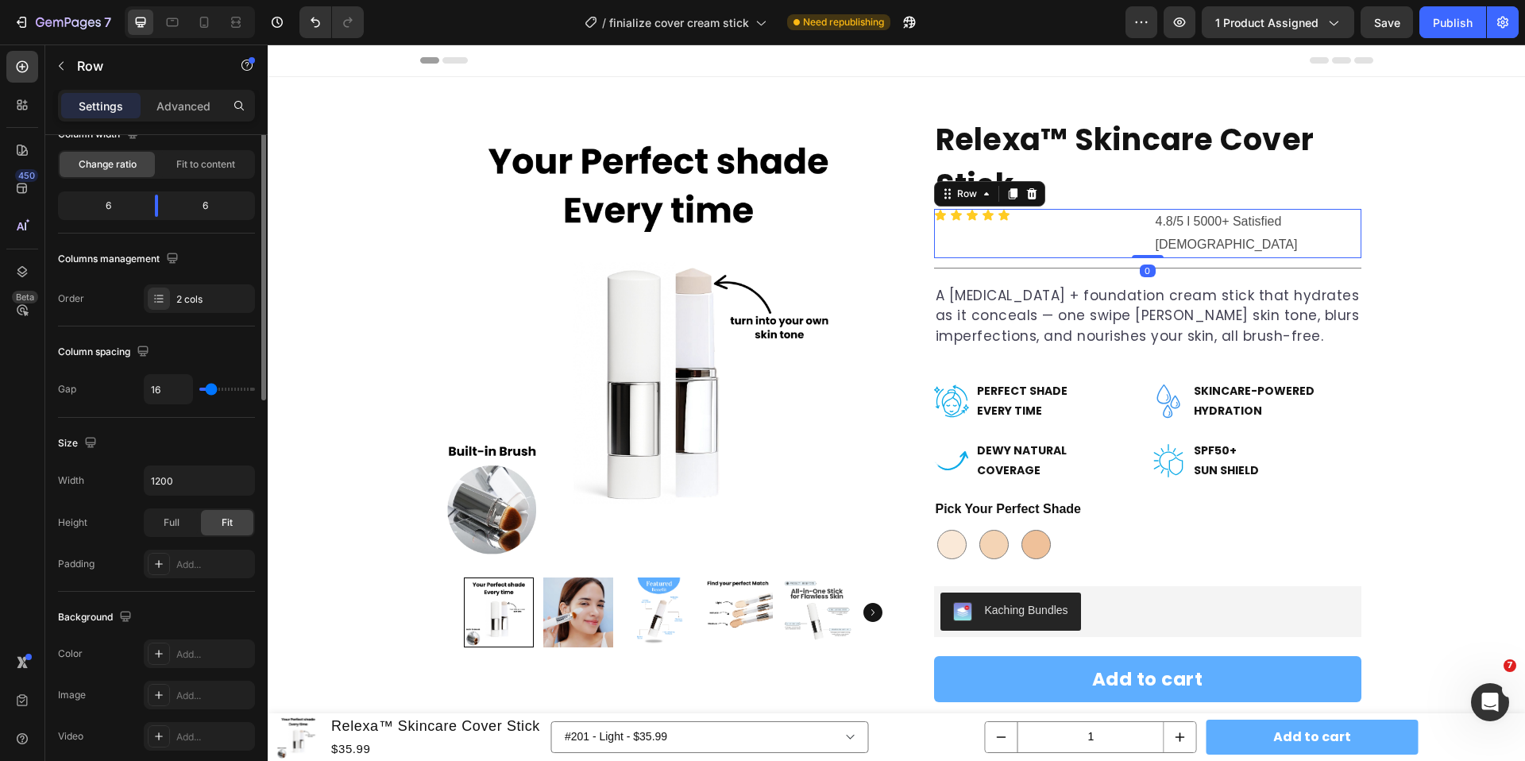
scroll to position [479, 0]
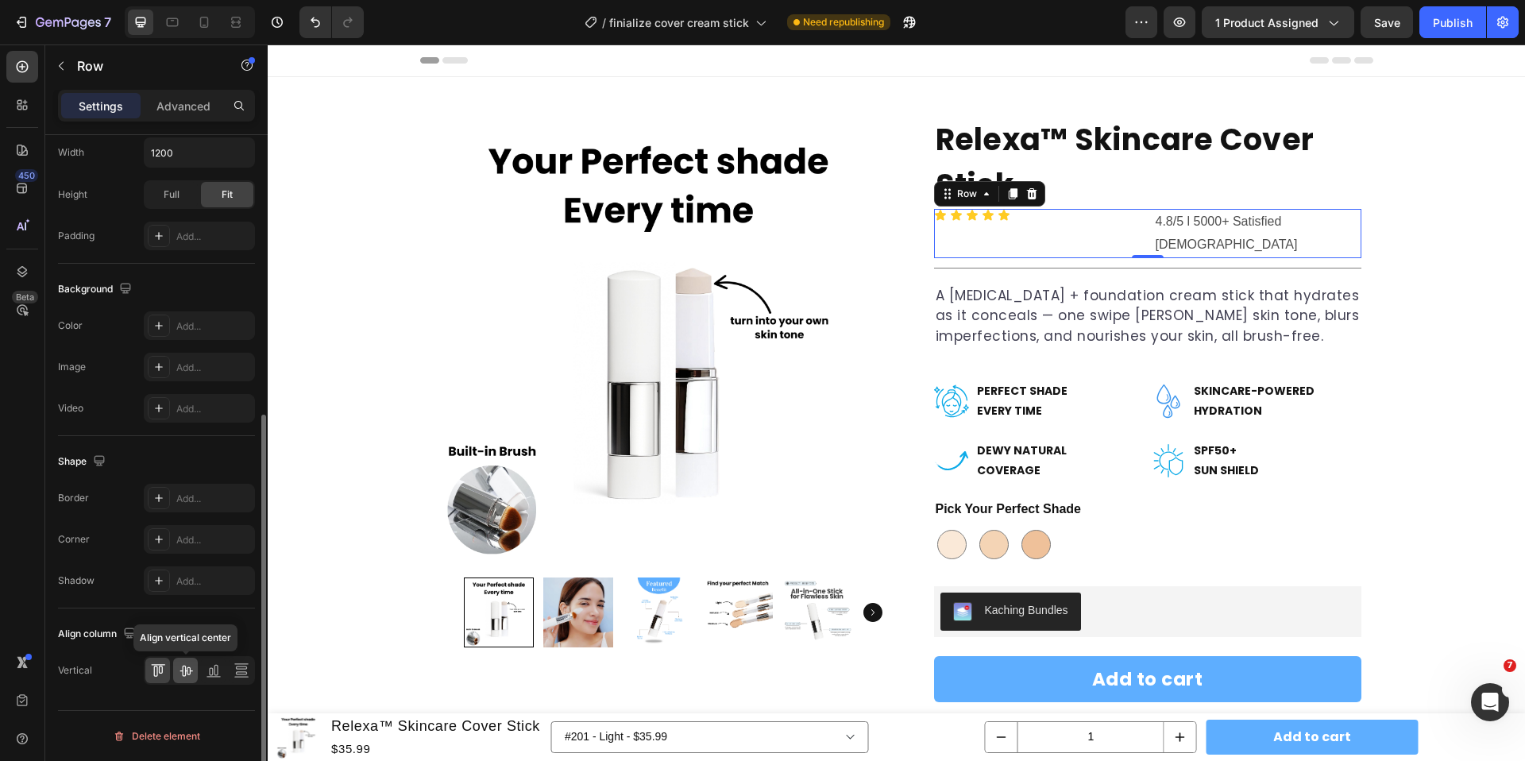
click at [183, 665] on icon at bounding box center [185, 670] width 13 height 11
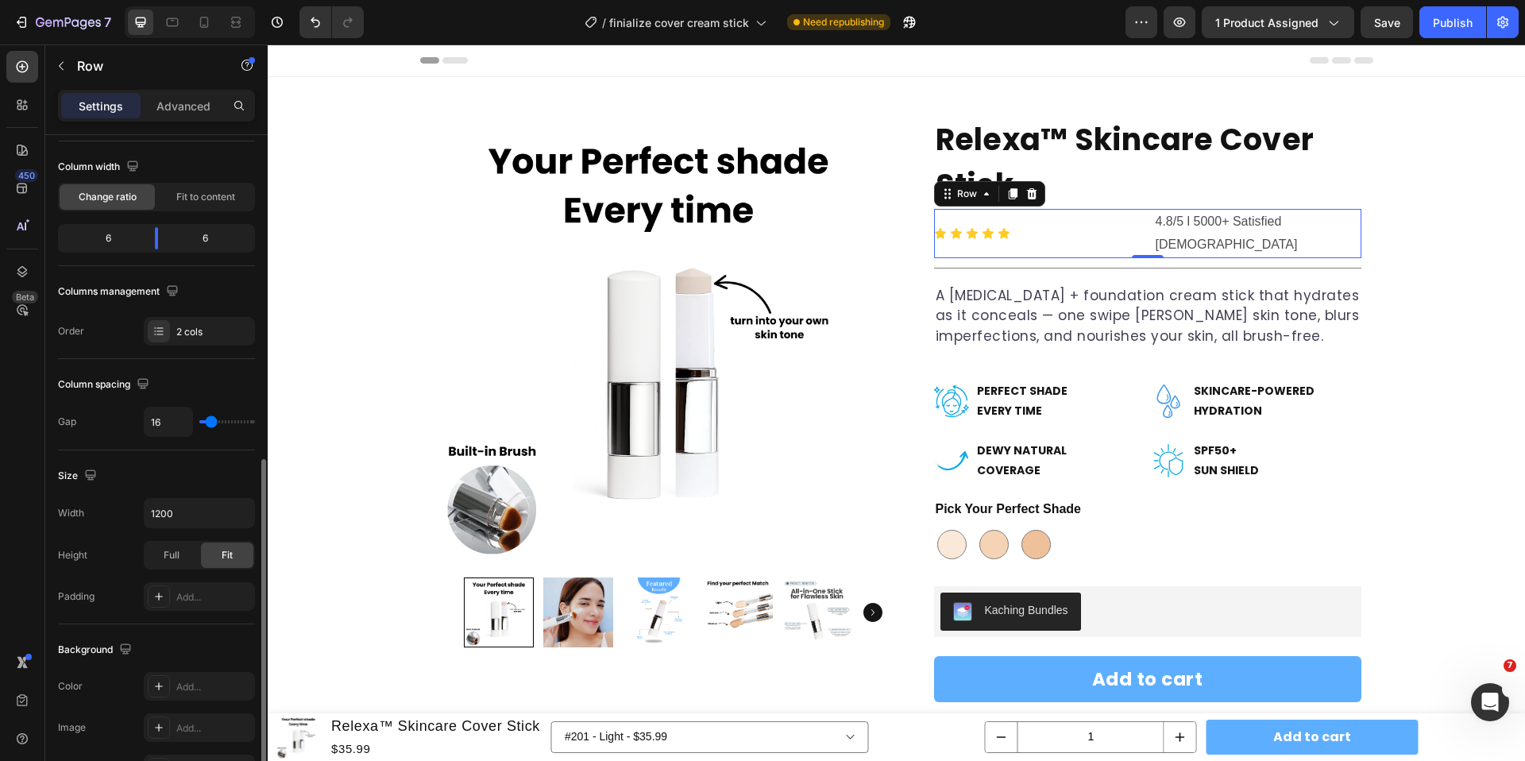
scroll to position [0, 0]
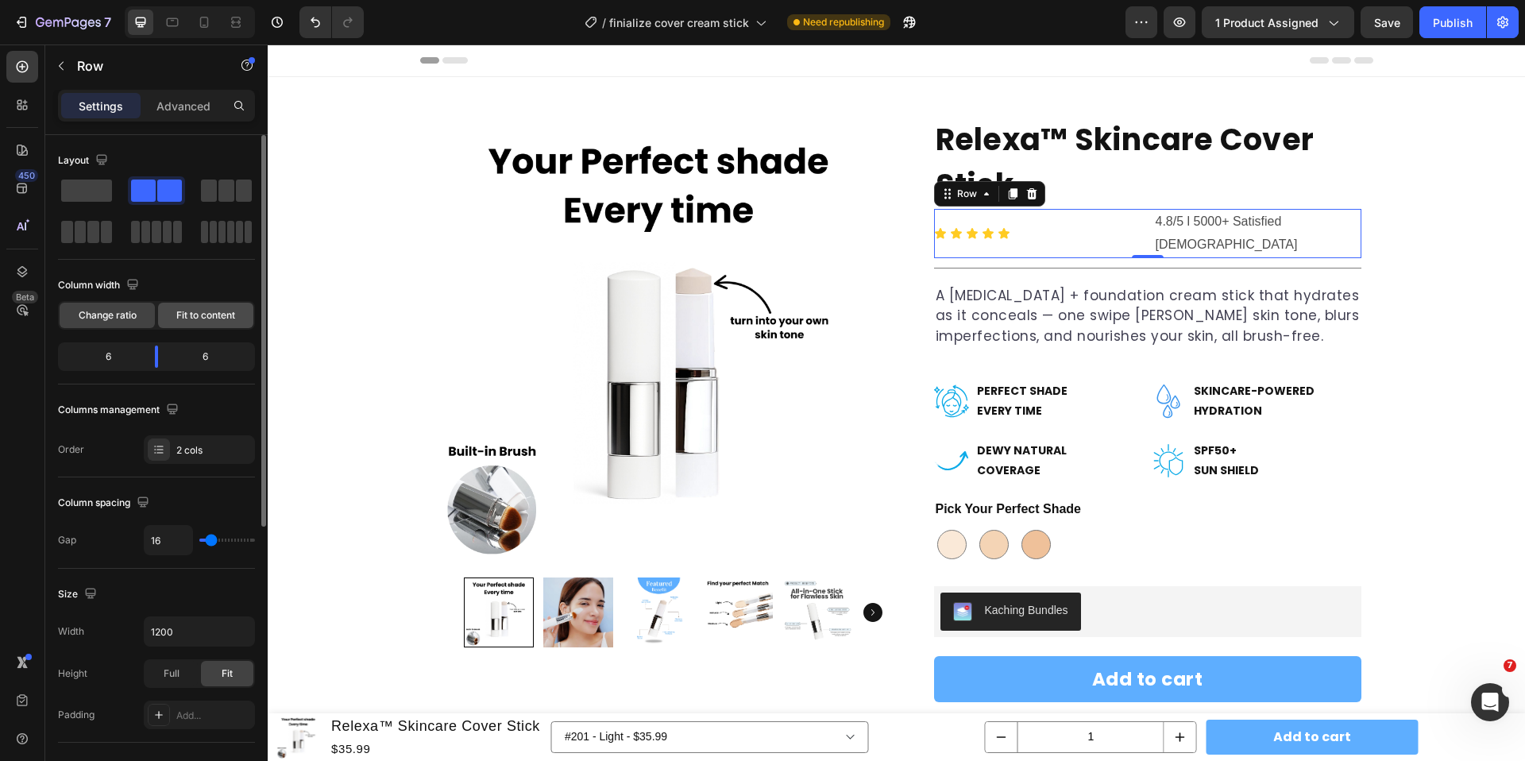
click at [210, 317] on span "Fit to content" at bounding box center [205, 315] width 59 height 14
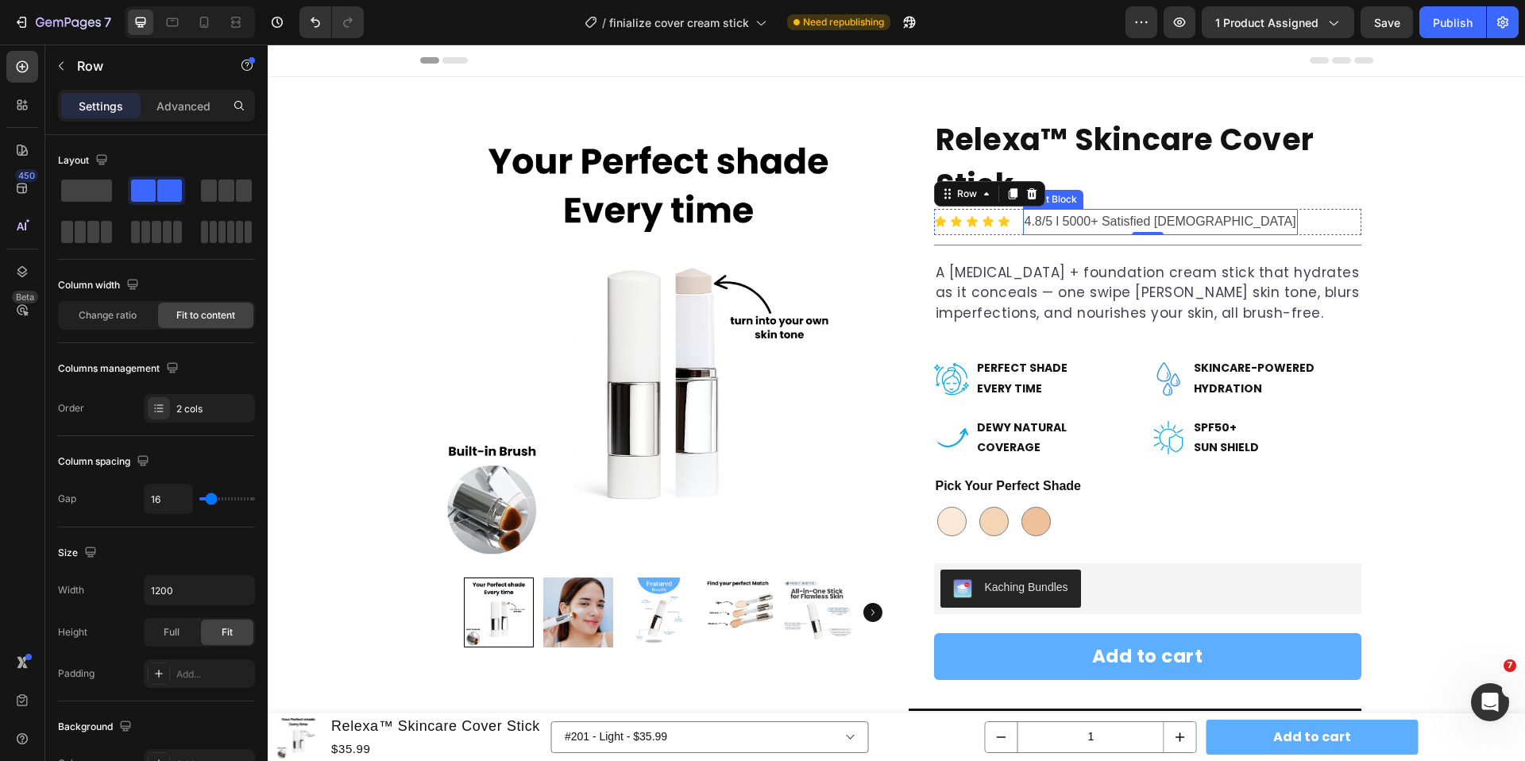
click at [1061, 225] on p "4.8/5 l 5000+ Satisfied [DEMOGRAPHIC_DATA]" at bounding box center [1160, 221] width 272 height 23
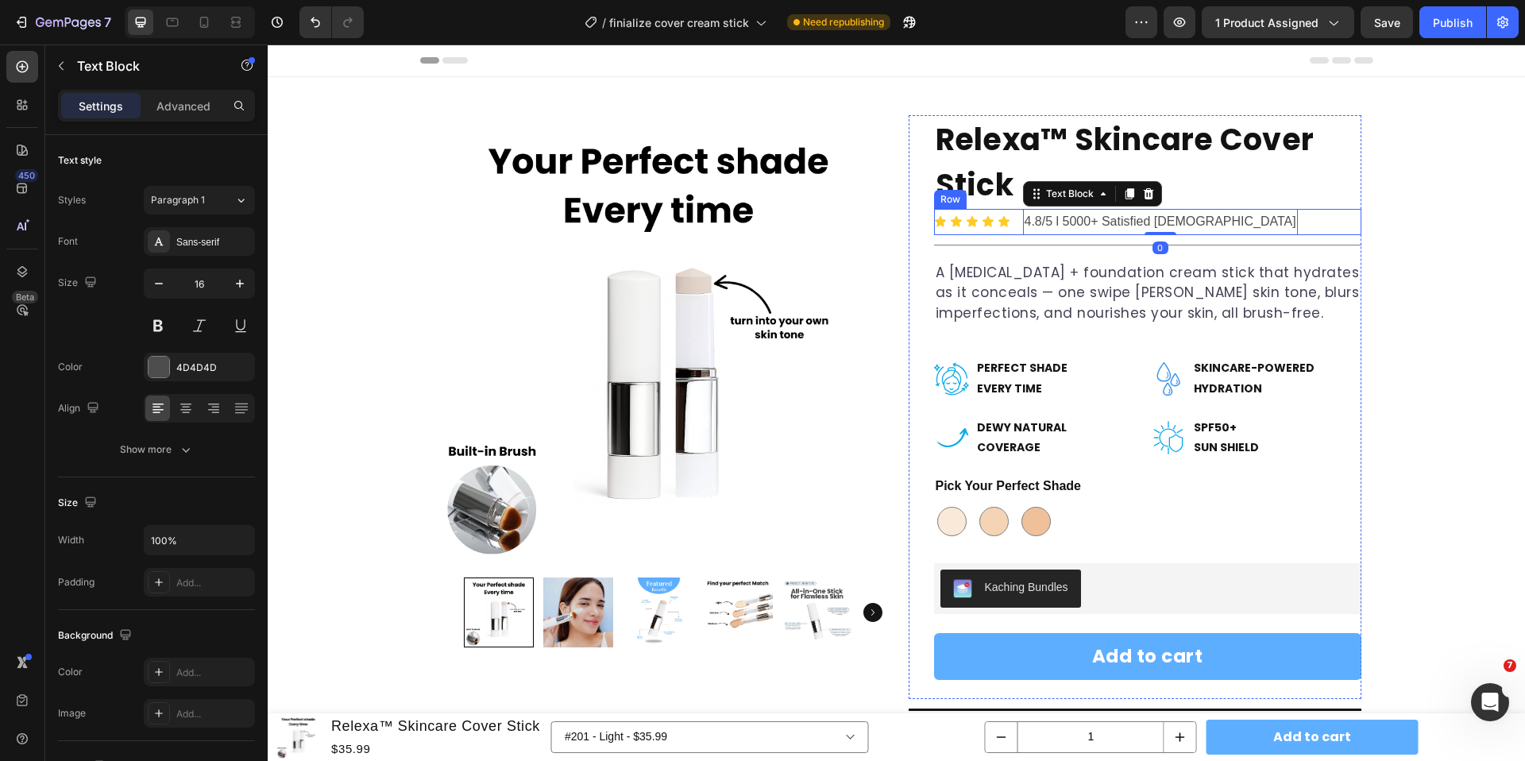
click at [1012, 226] on div "Icon Icon Icon Icon Icon Icon List 4.8/5 l 5000+ Satisfied [DEMOGRAPHIC_DATA] T…" at bounding box center [1147, 222] width 427 height 26
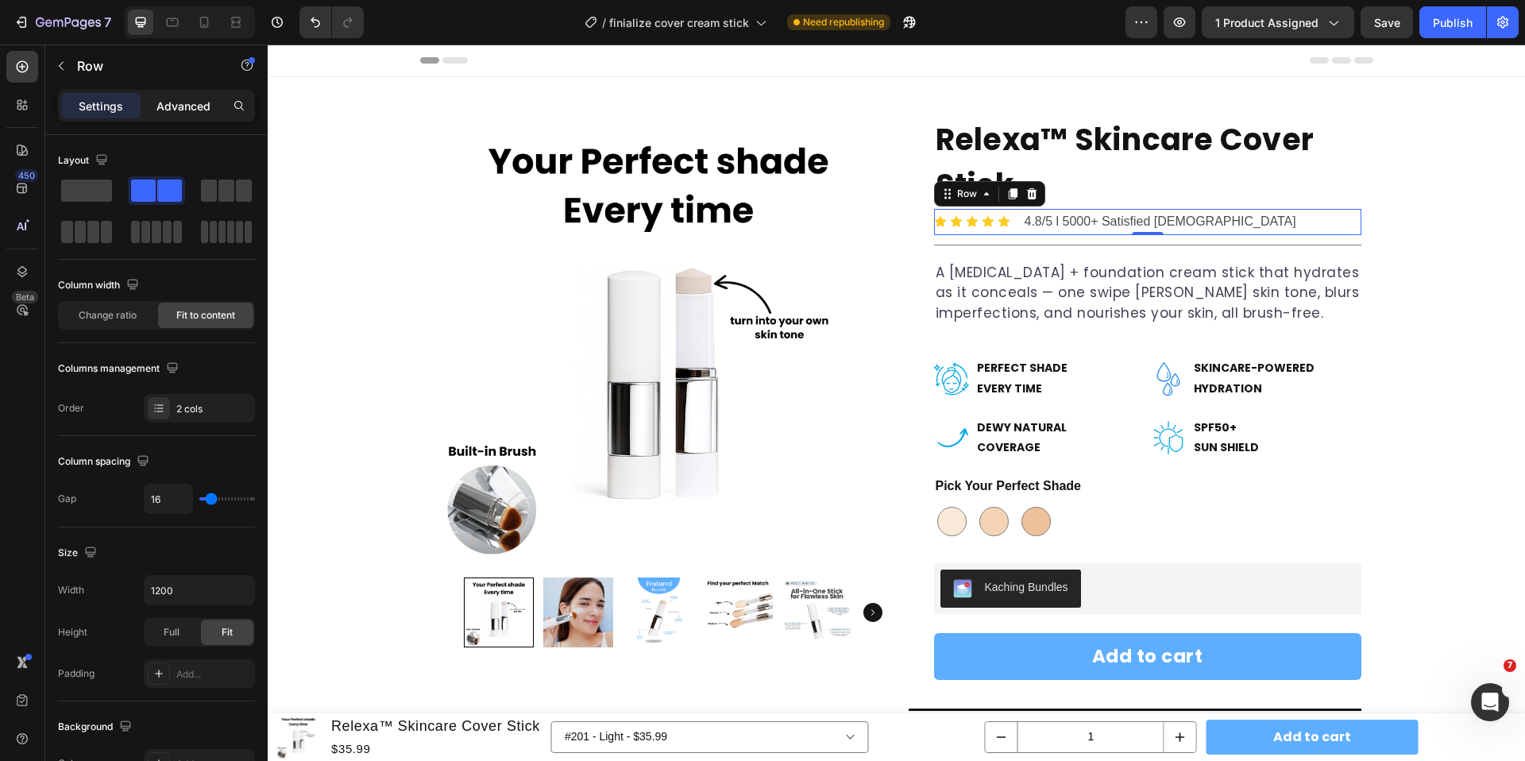
click at [198, 115] on div "Advanced" at bounding box center [183, 105] width 79 height 25
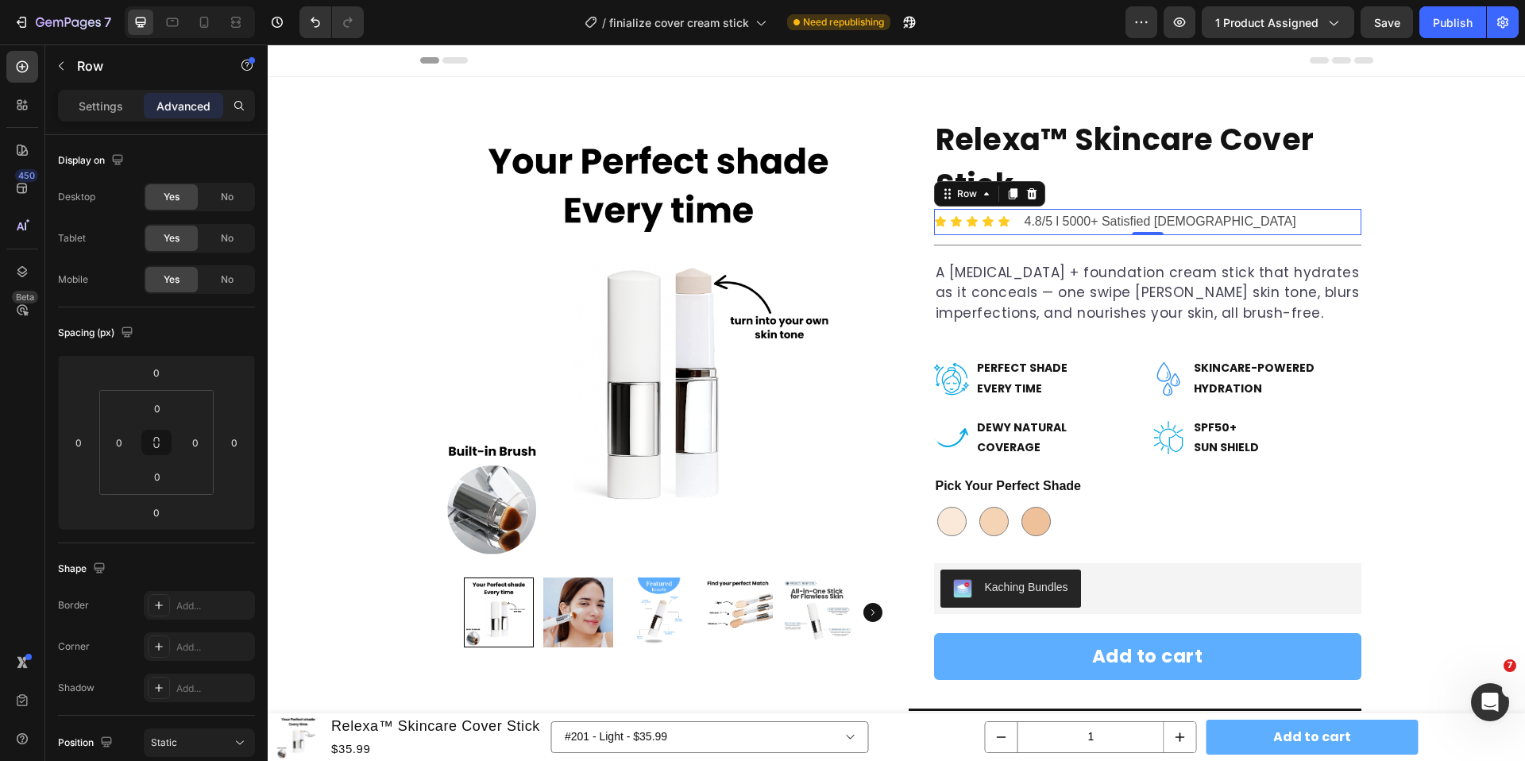
click at [1019, 226] on div "Icon Icon Icon Icon Icon Icon List 4.8/5 l 5000+ Satisfied [DEMOGRAPHIC_DATA] T…" at bounding box center [1147, 222] width 427 height 26
click at [1027, 222] on p "4.8/5 l 5000+ Satisfied [DEMOGRAPHIC_DATA]" at bounding box center [1160, 221] width 272 height 23
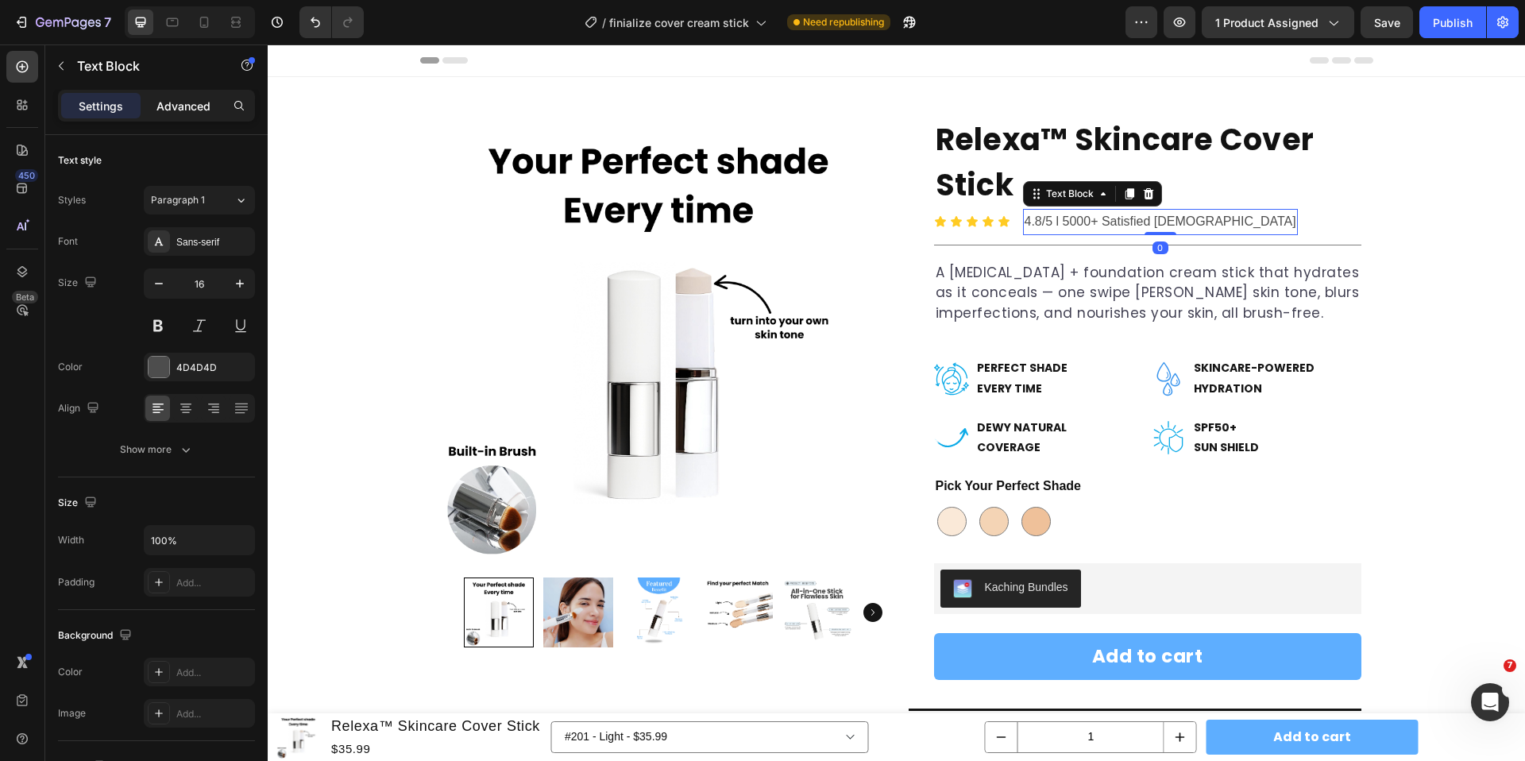
click at [179, 111] on p "Advanced" at bounding box center [183, 106] width 54 height 17
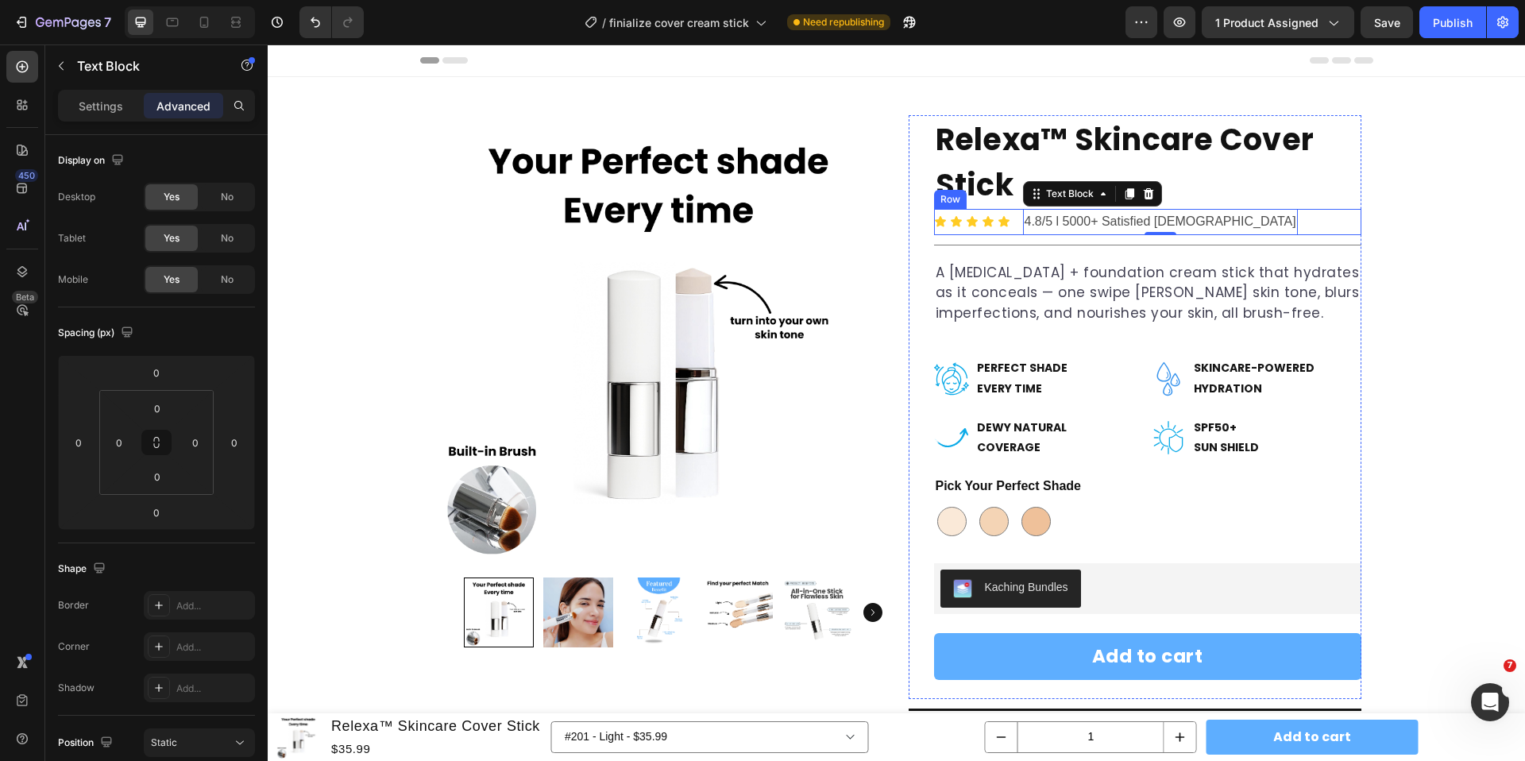
click at [1013, 224] on div "Icon Icon Icon Icon Icon Icon List 4.8/5 l 5000+ Satisfied [DEMOGRAPHIC_DATA] T…" at bounding box center [1147, 222] width 427 height 26
click at [105, 109] on p "Settings" at bounding box center [101, 106] width 44 height 17
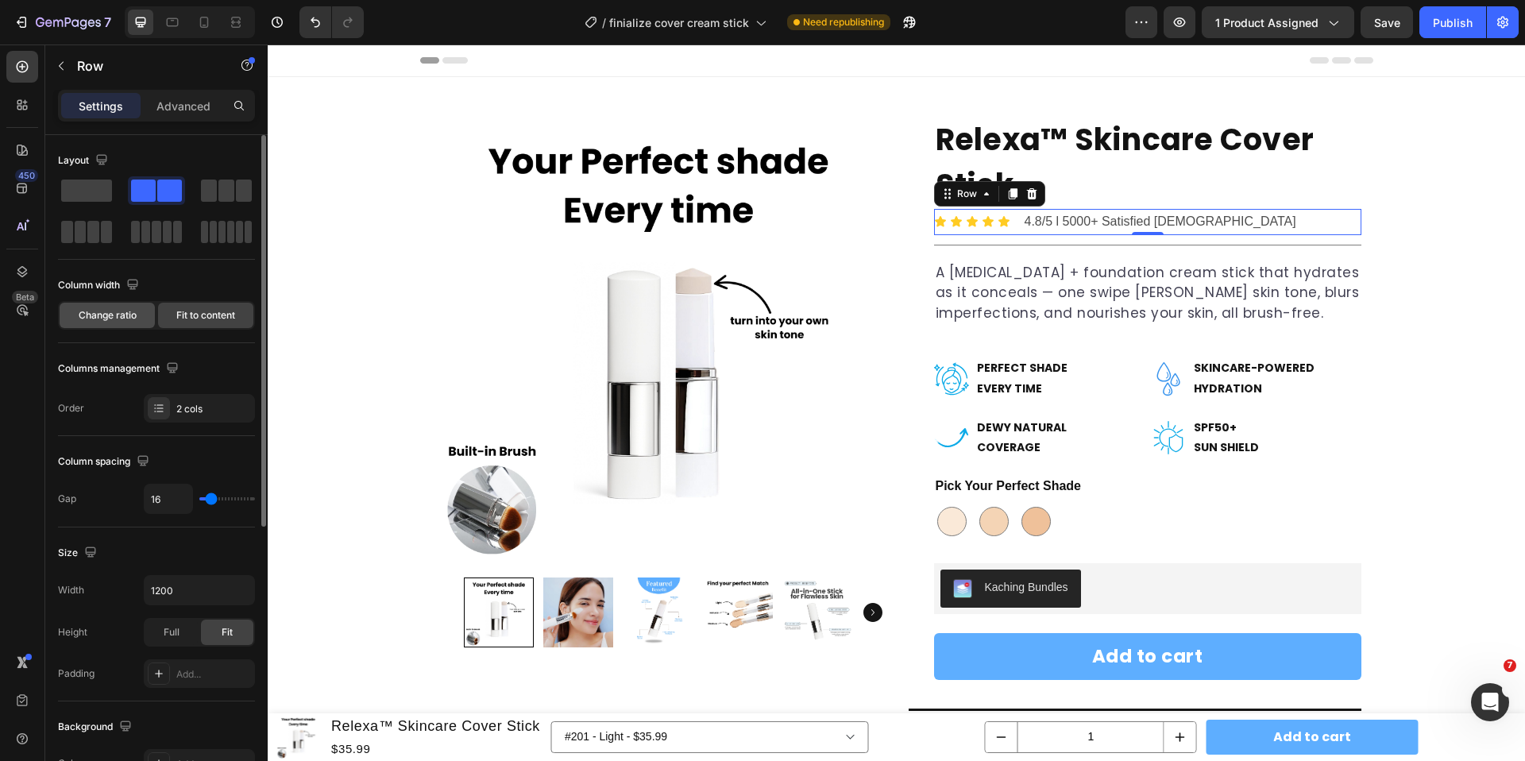
click at [117, 314] on span "Change ratio" at bounding box center [108, 315] width 58 height 14
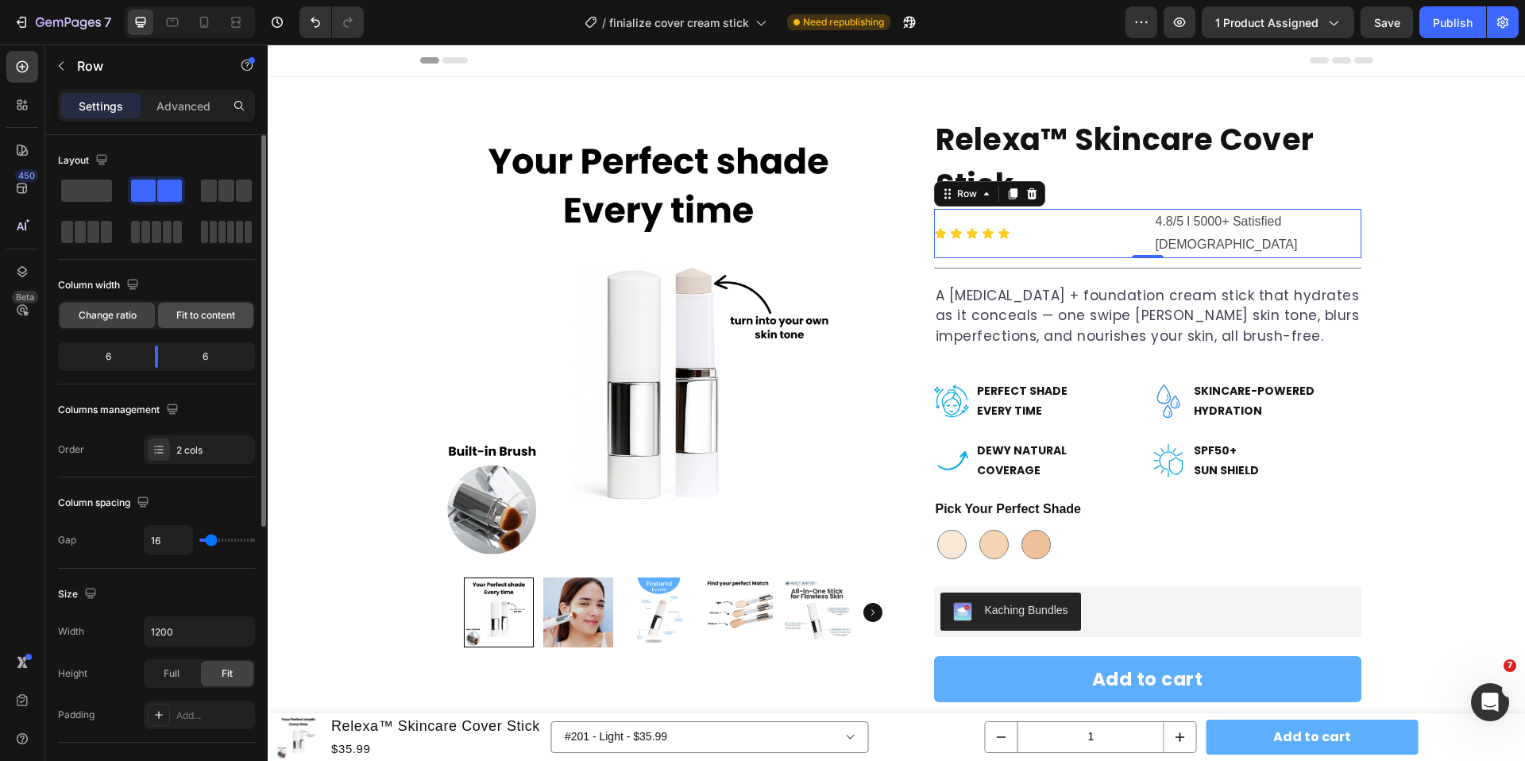
click at [180, 317] on span "Fit to content" at bounding box center [205, 315] width 59 height 14
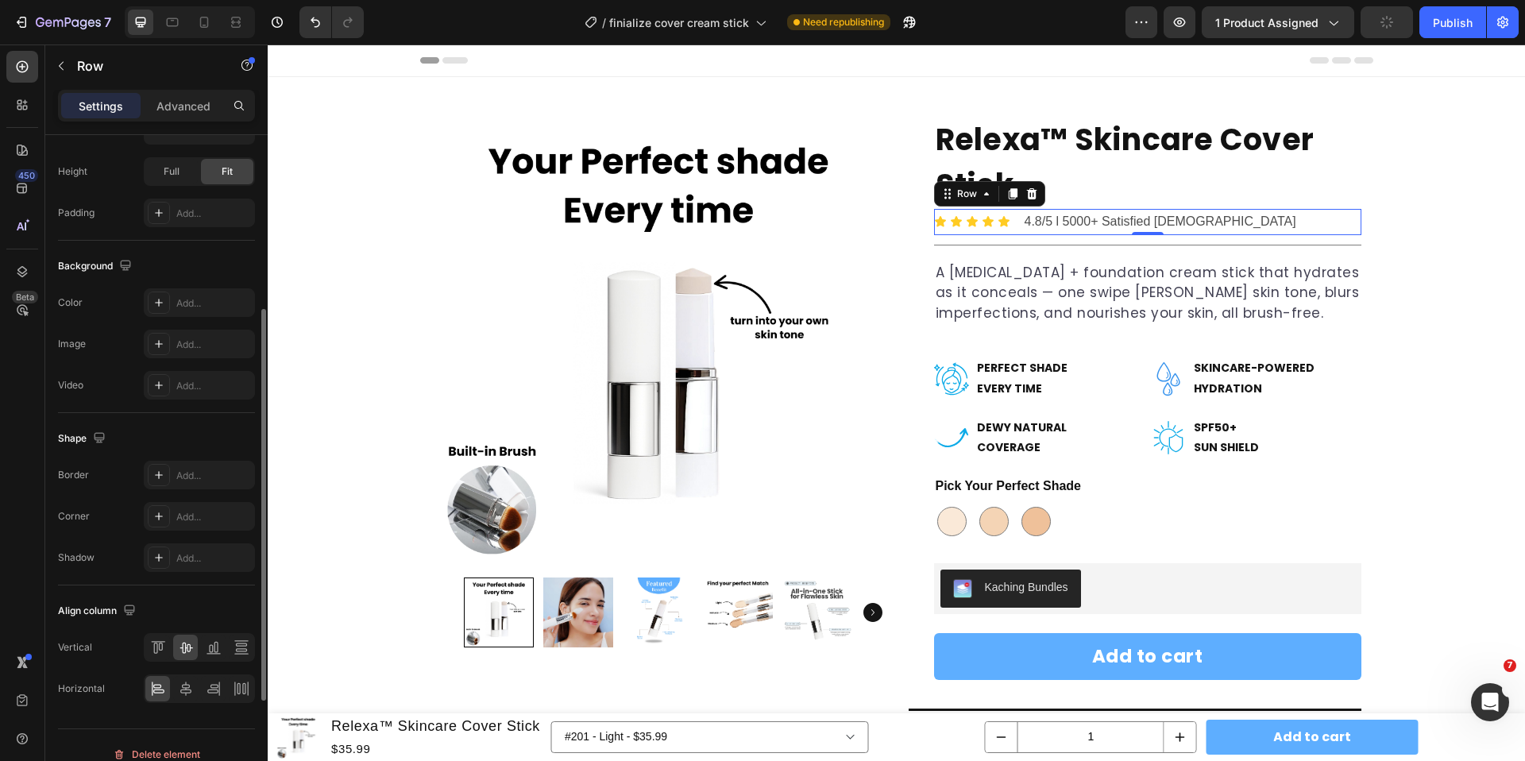
scroll to position [479, 0]
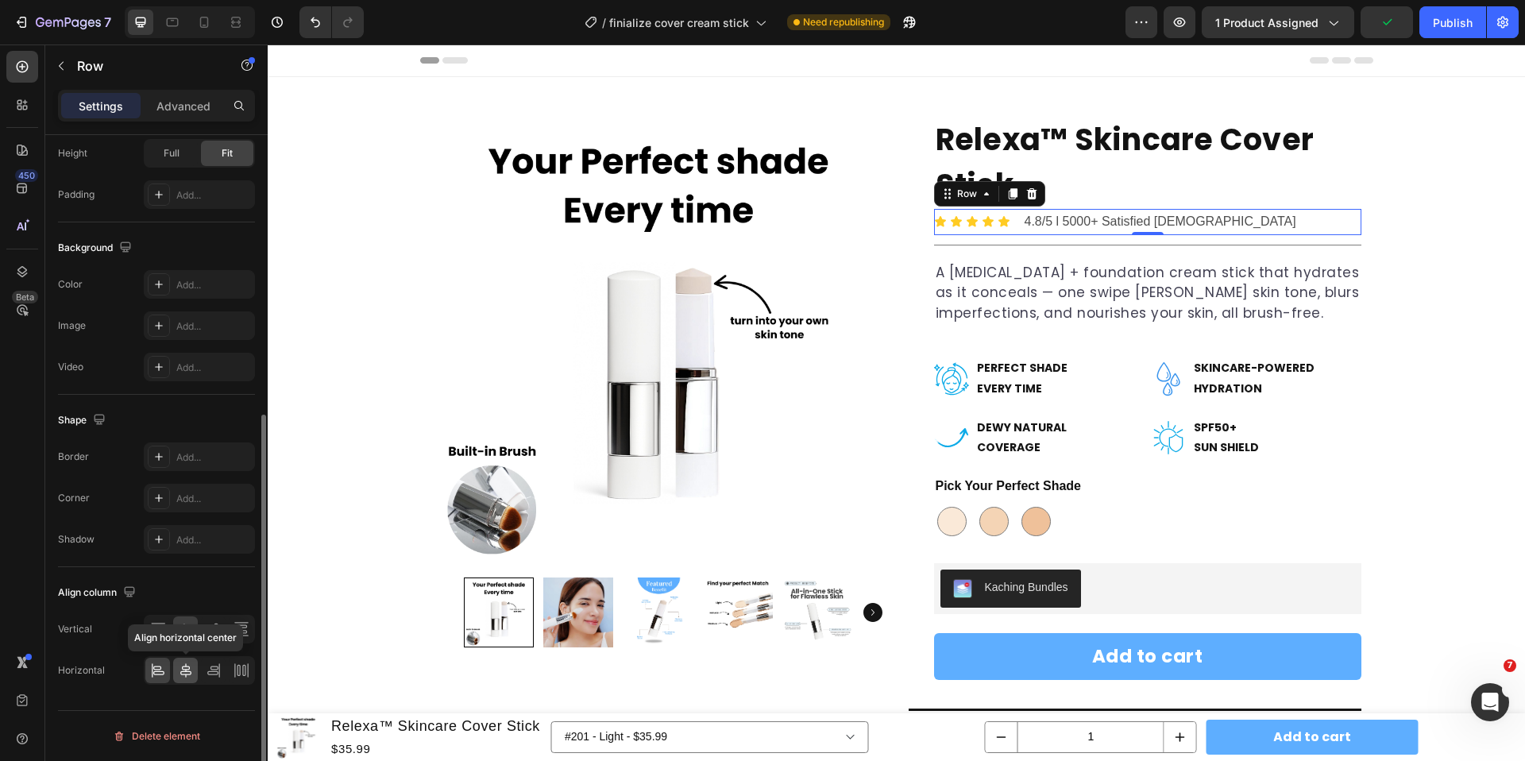
click at [186, 667] on icon at bounding box center [186, 670] width 16 height 16
click at [156, 677] on icon at bounding box center [158, 670] width 16 height 16
click at [161, 632] on icon at bounding box center [158, 629] width 16 height 16
click at [183, 631] on icon at bounding box center [186, 629] width 16 height 16
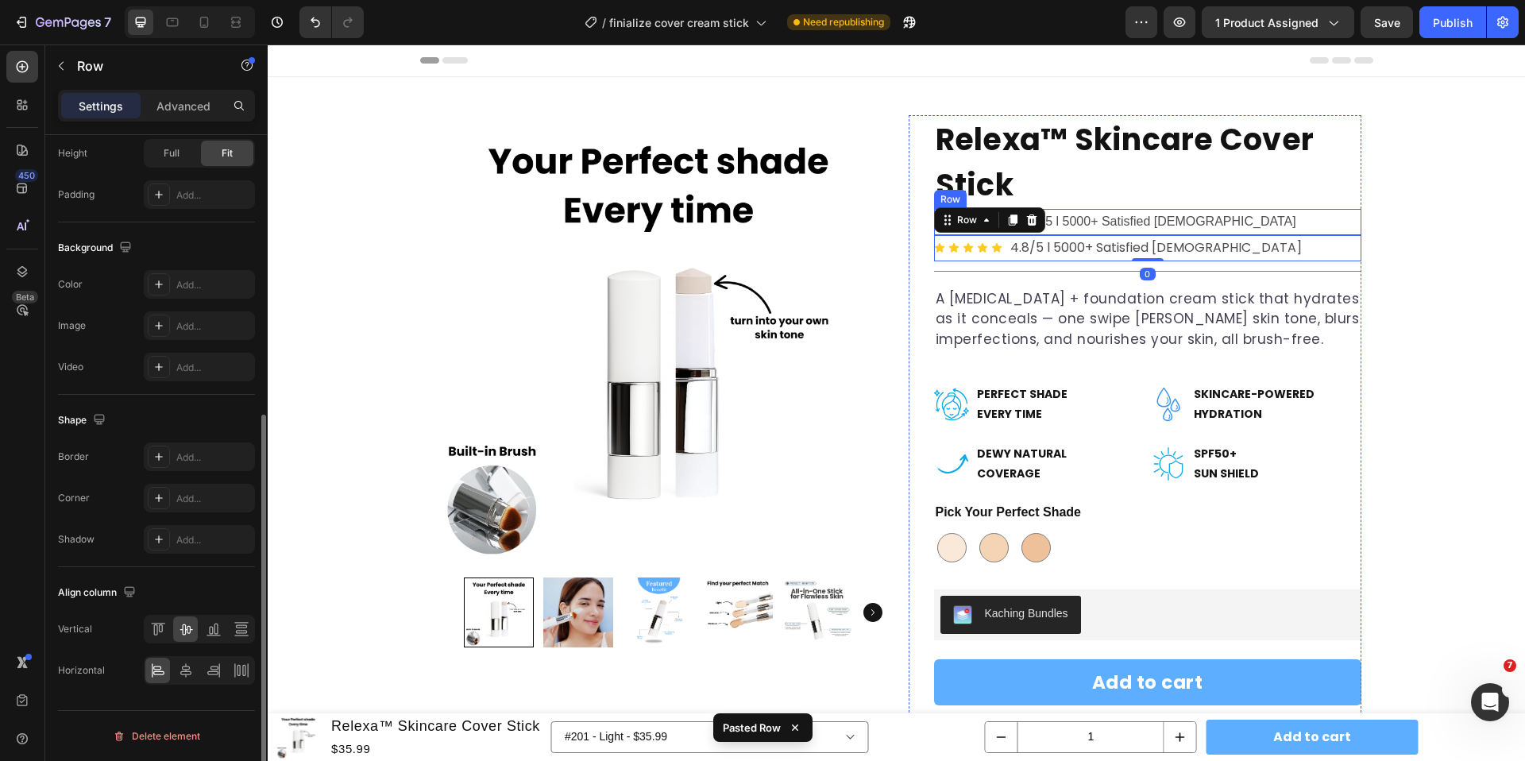
click at [1258, 219] on div "Icon Icon Icon Icon Icon Icon List 4.8/5 l 5000+ Satisfied [DEMOGRAPHIC_DATA] T…" at bounding box center [1147, 222] width 427 height 26
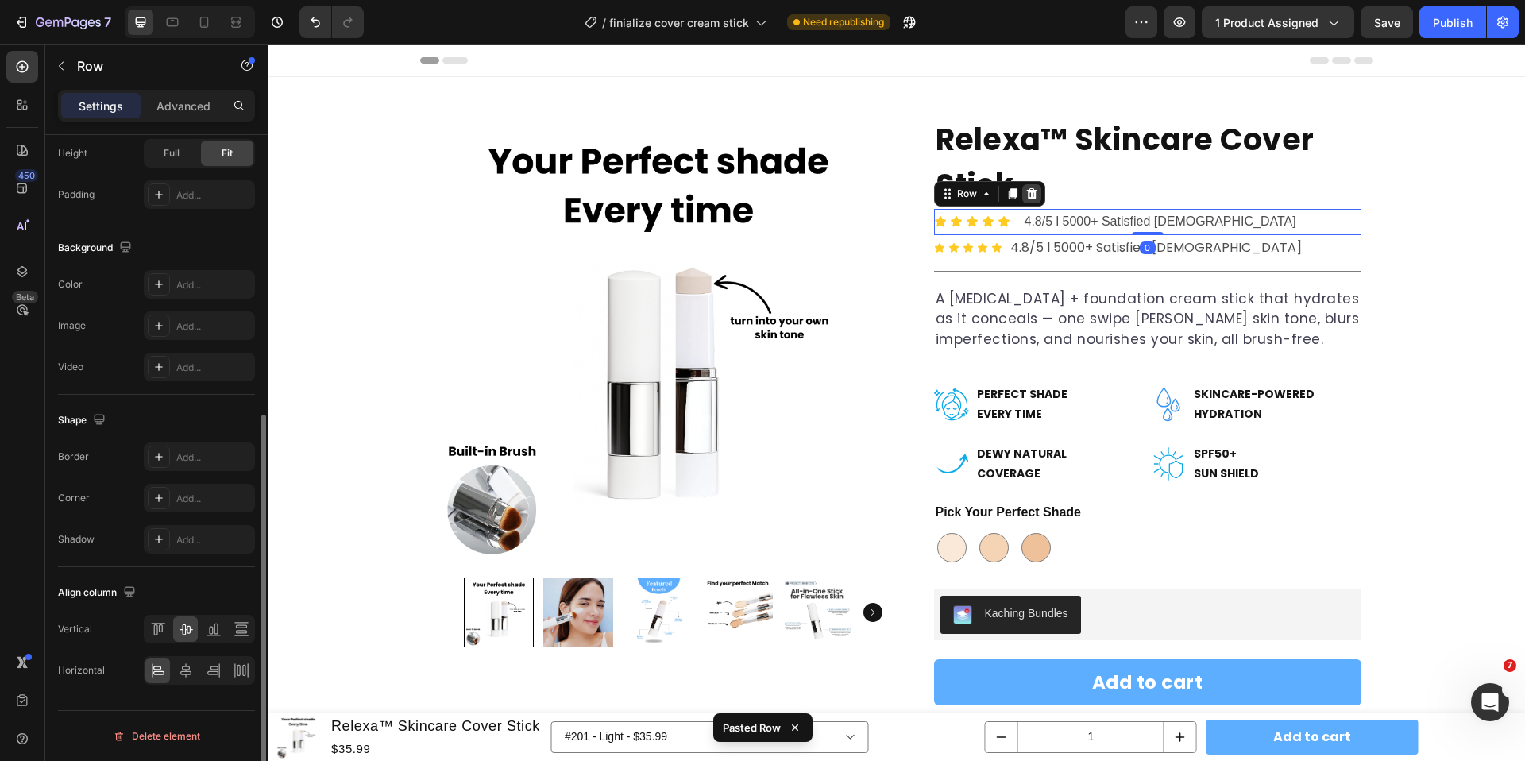
click at [1027, 195] on icon at bounding box center [1031, 193] width 10 height 11
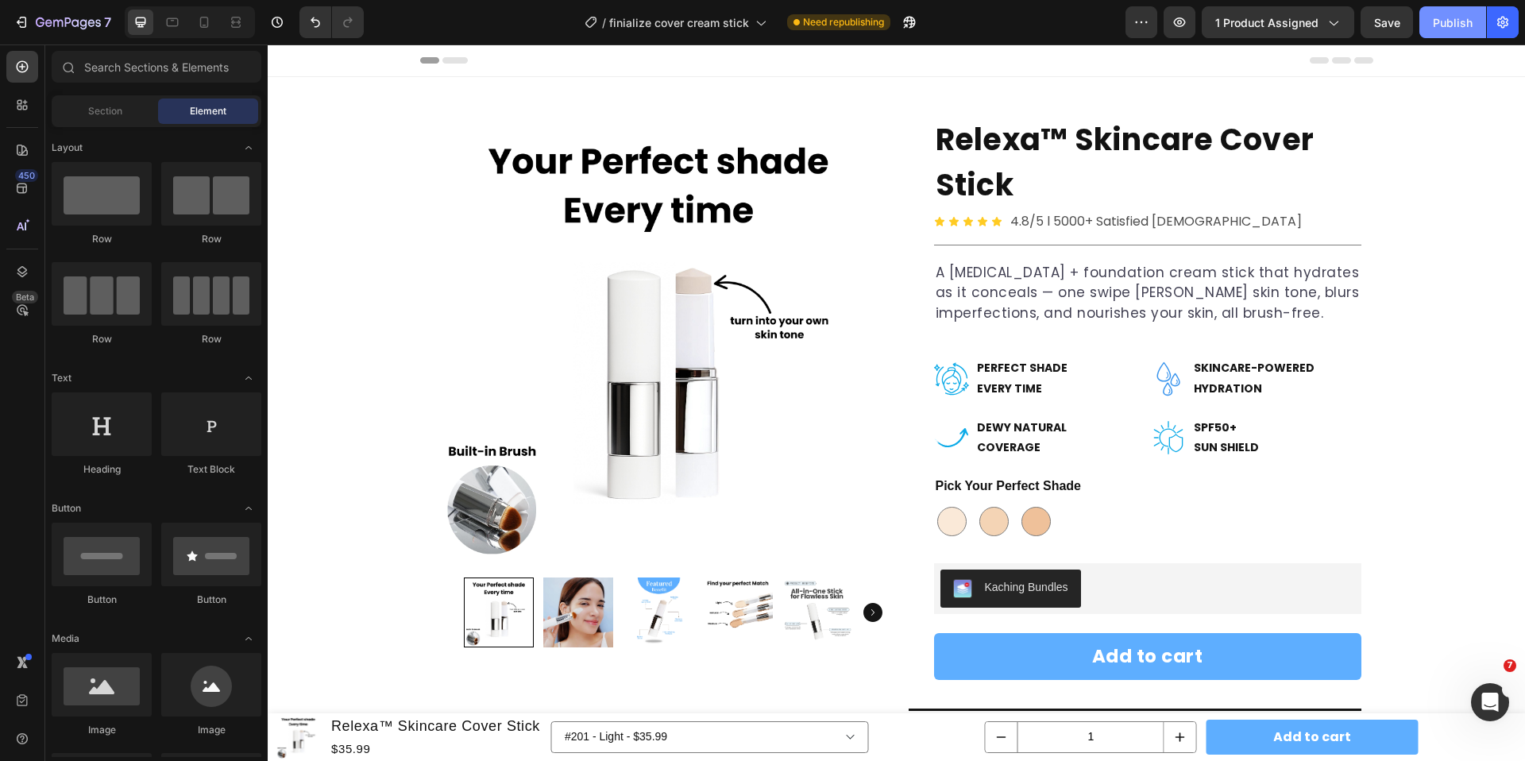
click at [1449, 28] on div "Publish" at bounding box center [1452, 22] width 40 height 17
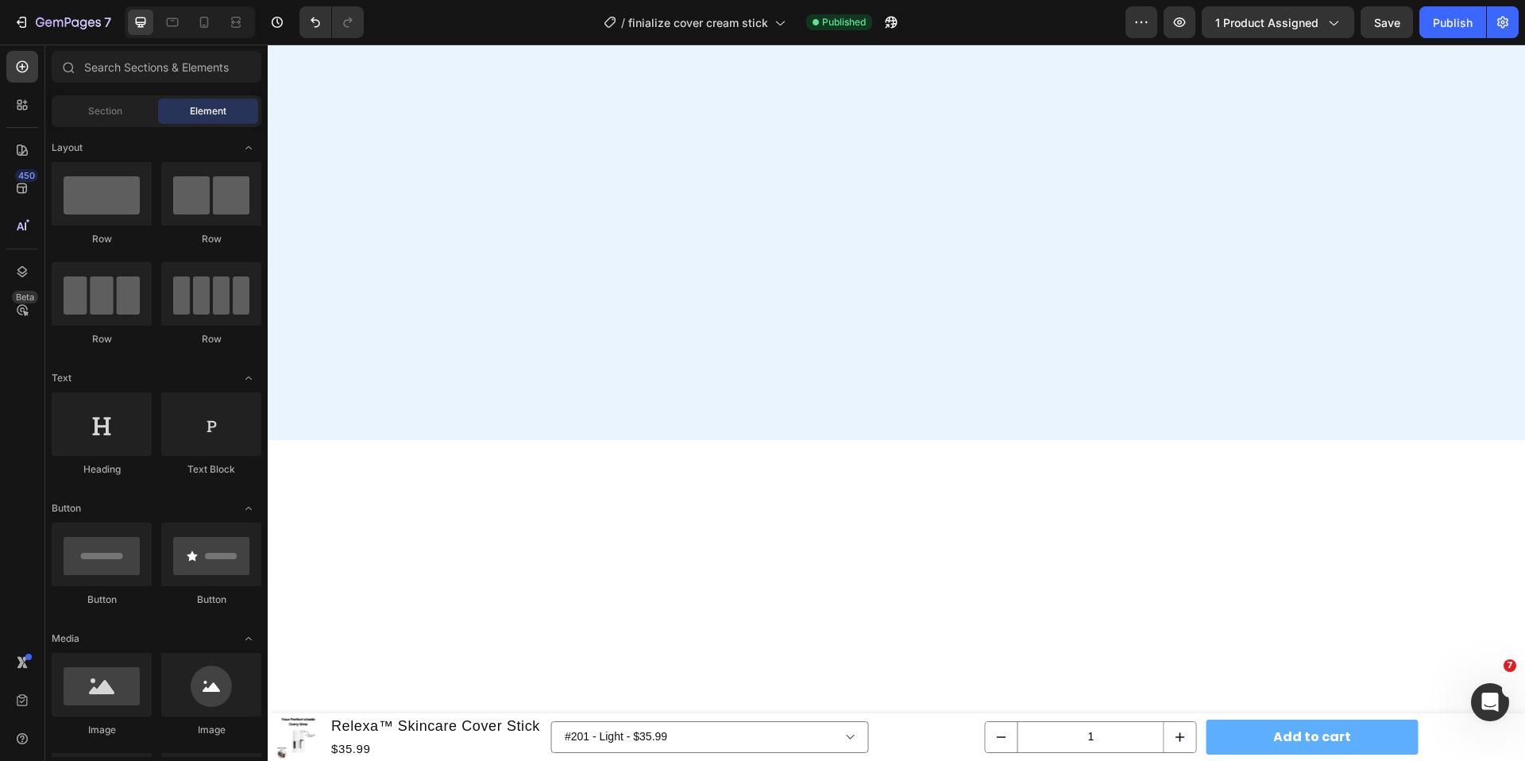
scroll to position [0, 0]
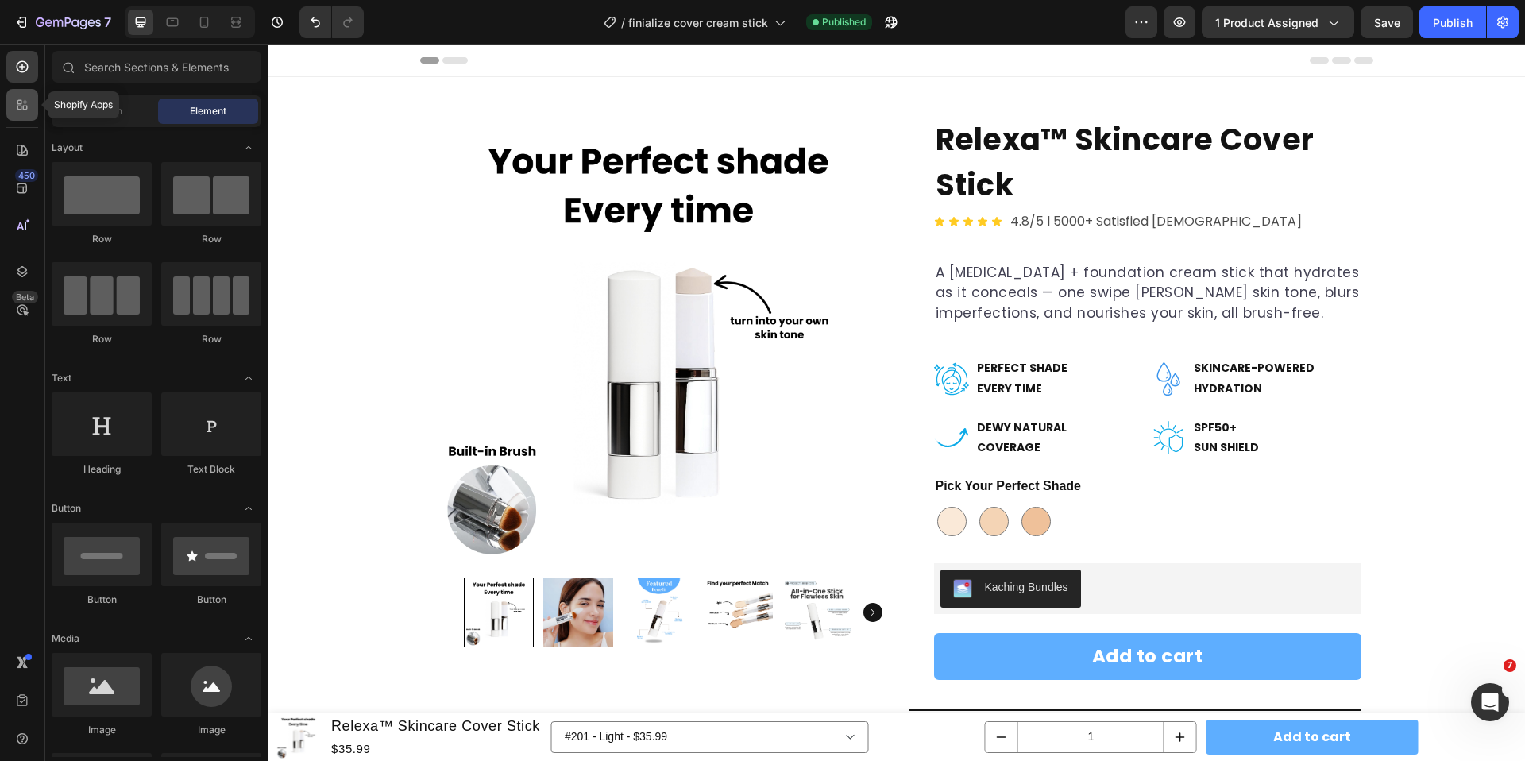
click at [21, 111] on icon at bounding box center [22, 105] width 16 height 16
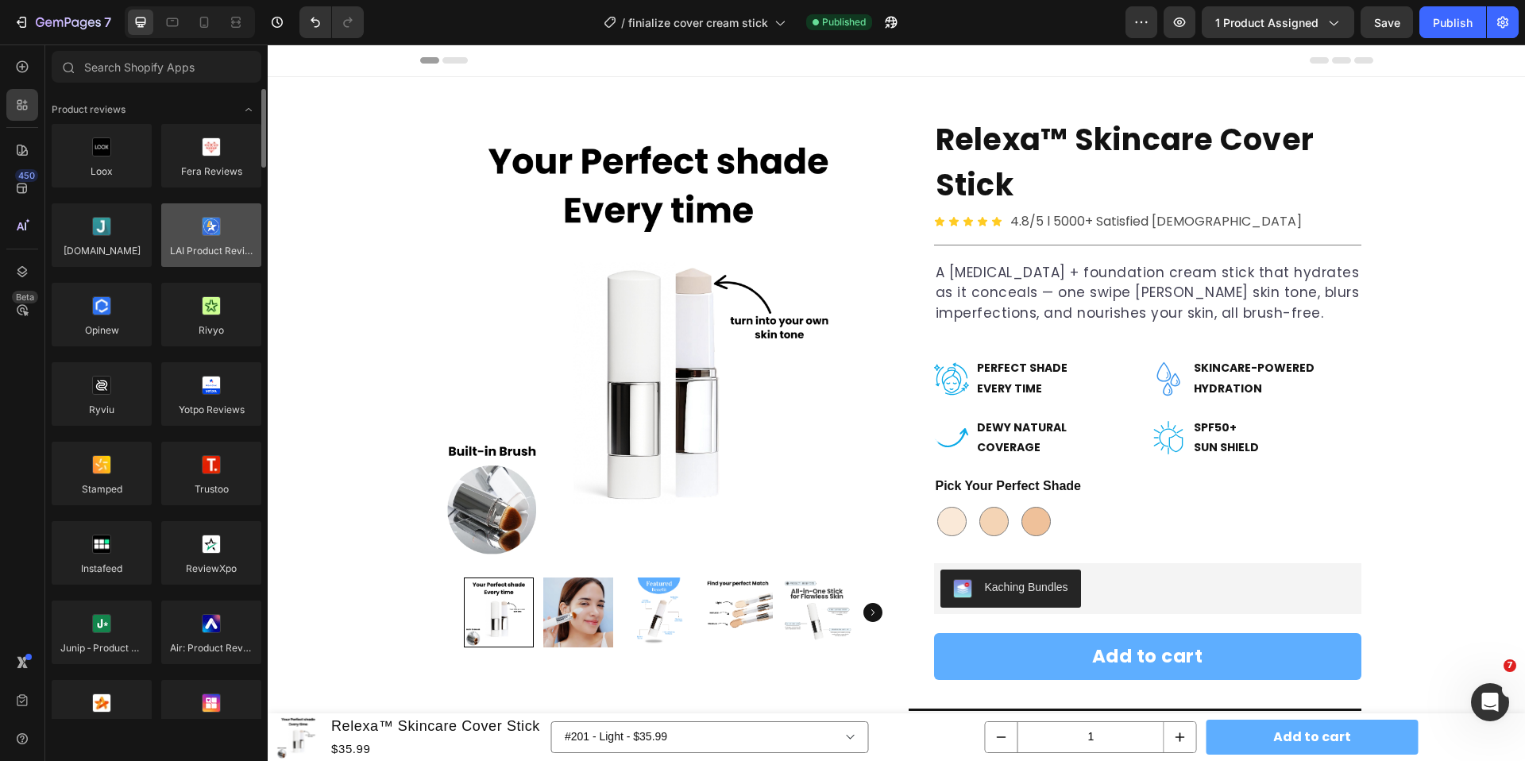
click at [219, 256] on div at bounding box center [211, 235] width 100 height 64
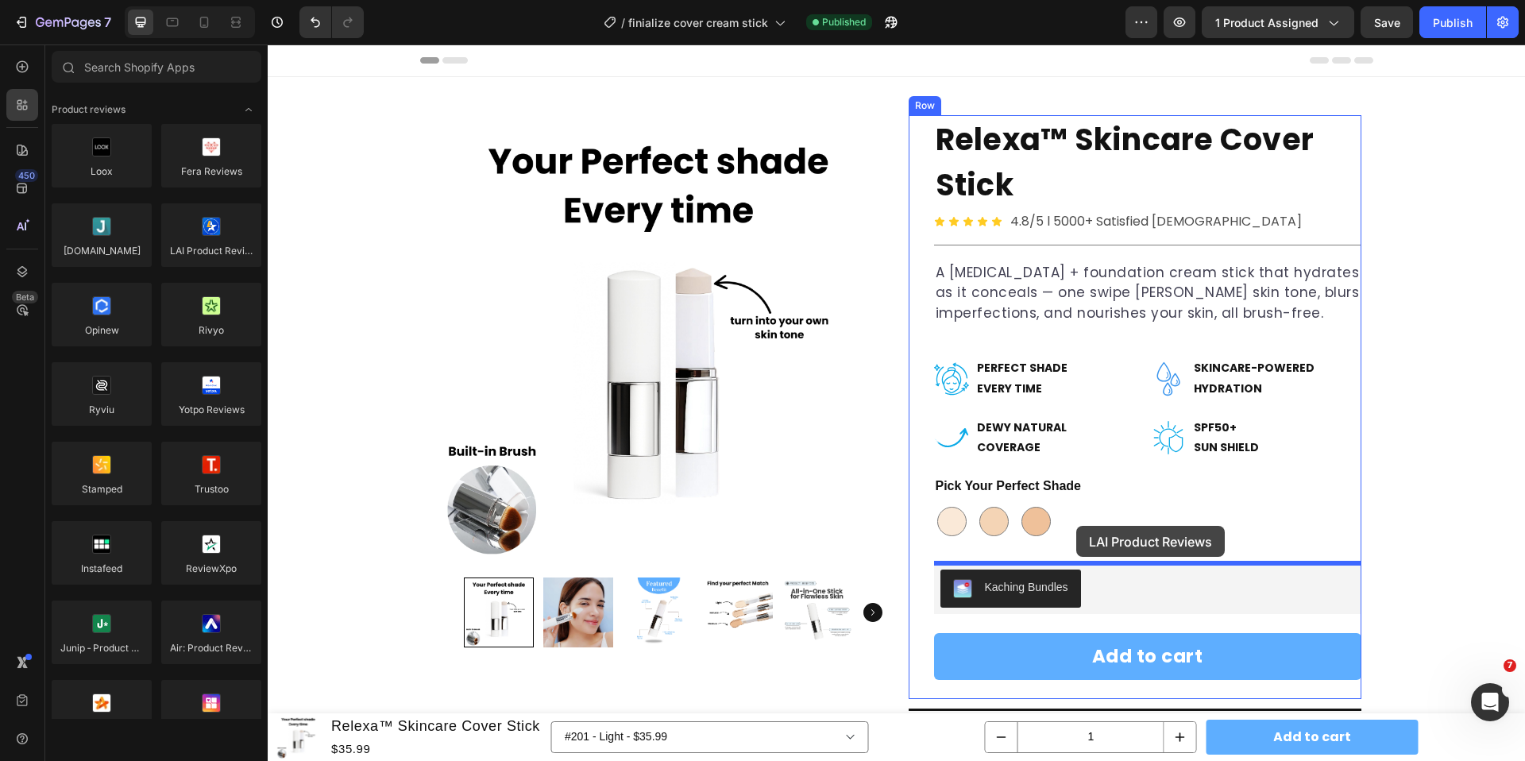
drag, startPoint x: 487, startPoint y: 300, endPoint x: 1076, endPoint y: 526, distance: 630.9
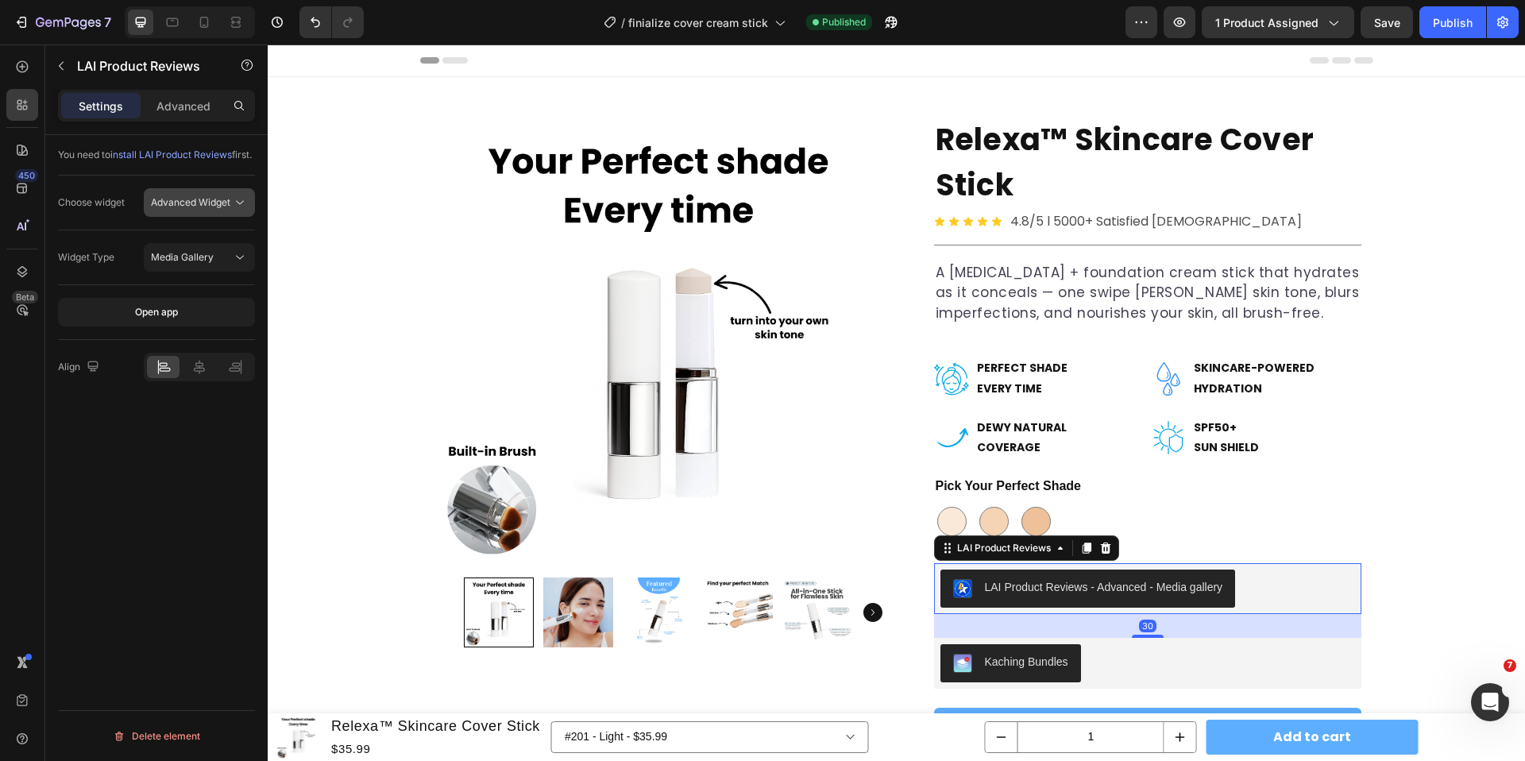
click at [197, 208] on span "Advanced Widget" at bounding box center [190, 202] width 79 height 12
click at [208, 264] on span "Media Gallery" at bounding box center [182, 257] width 63 height 14
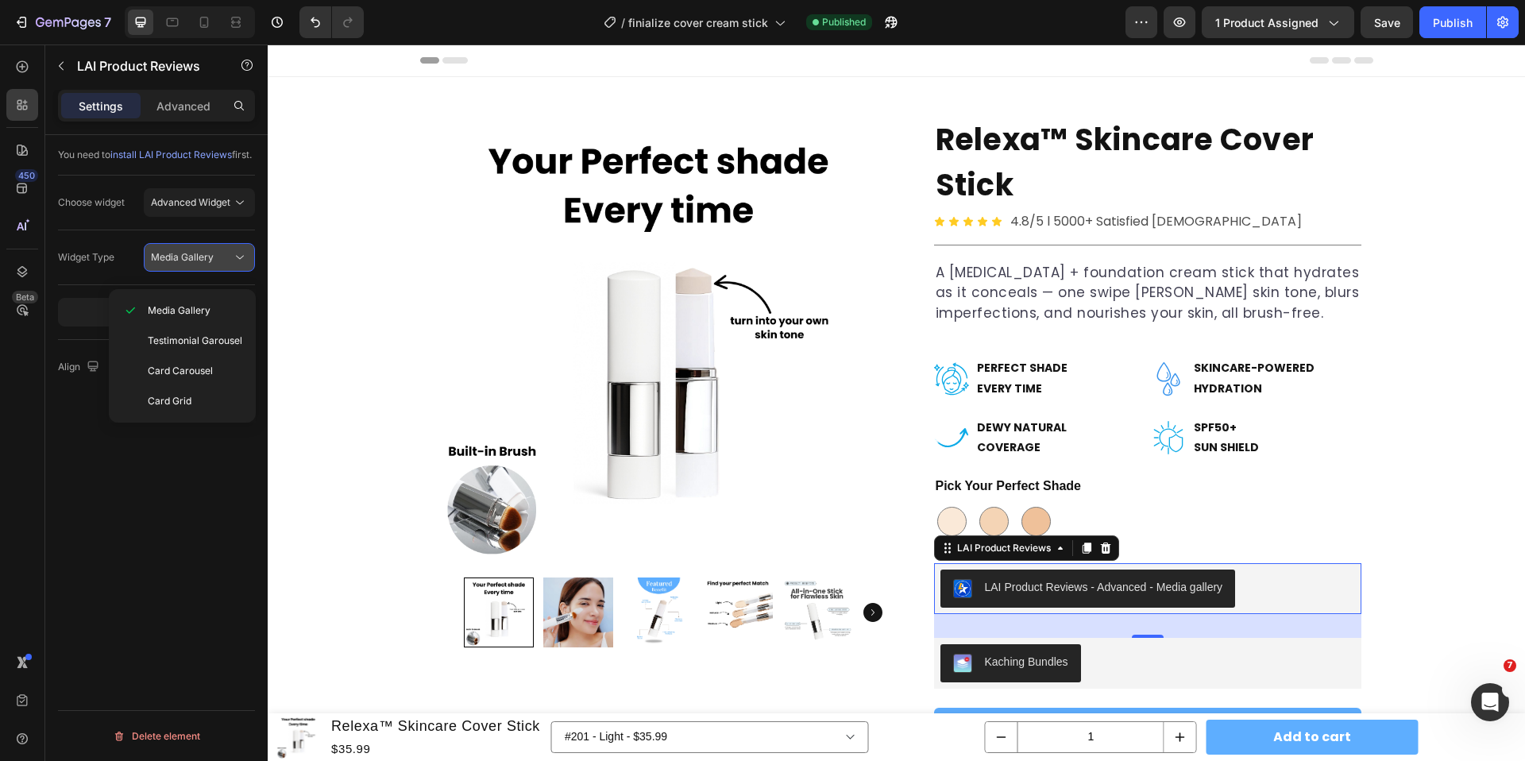
click at [208, 264] on span "Media Gallery" at bounding box center [182, 257] width 63 height 14
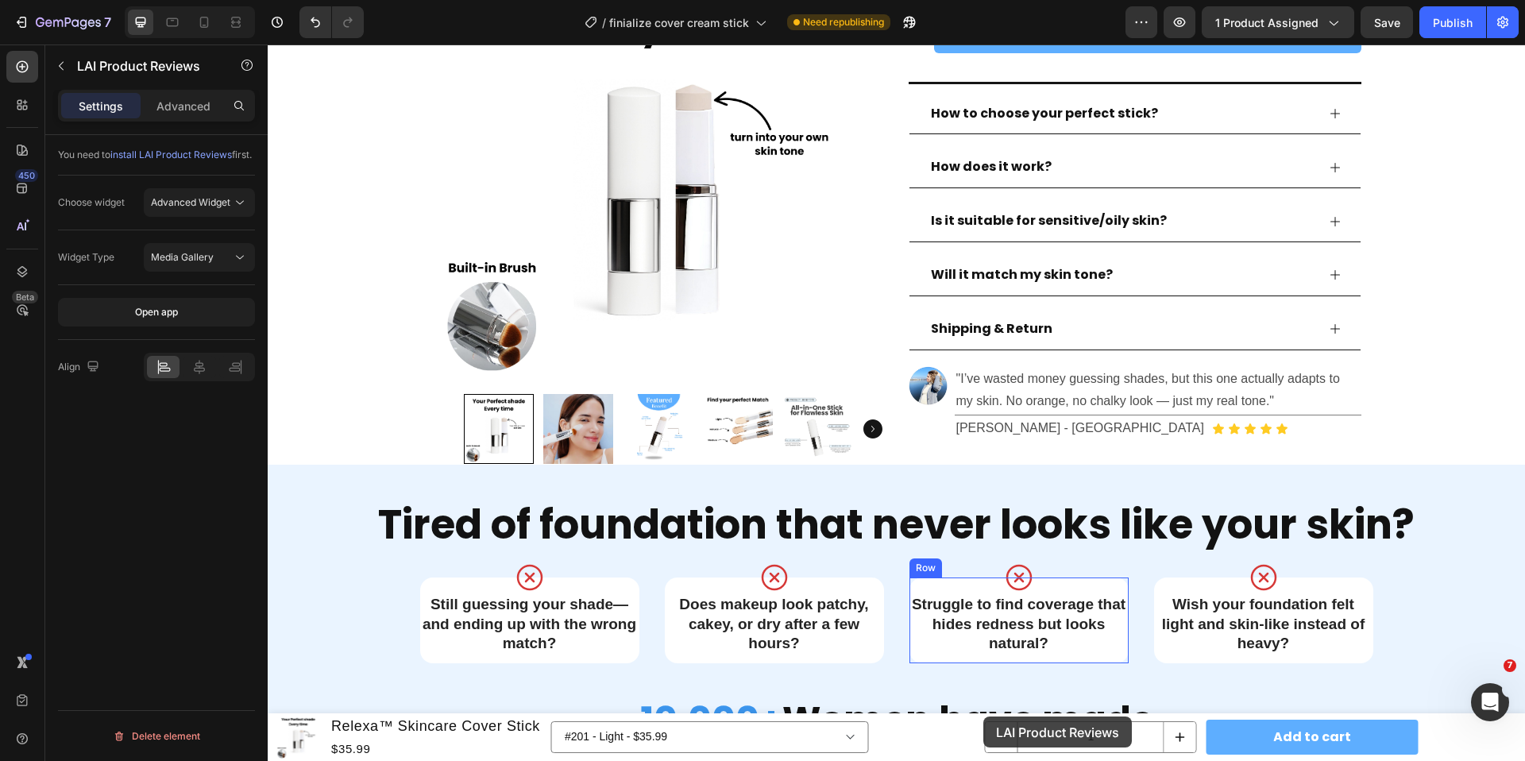
scroll to position [734, 0]
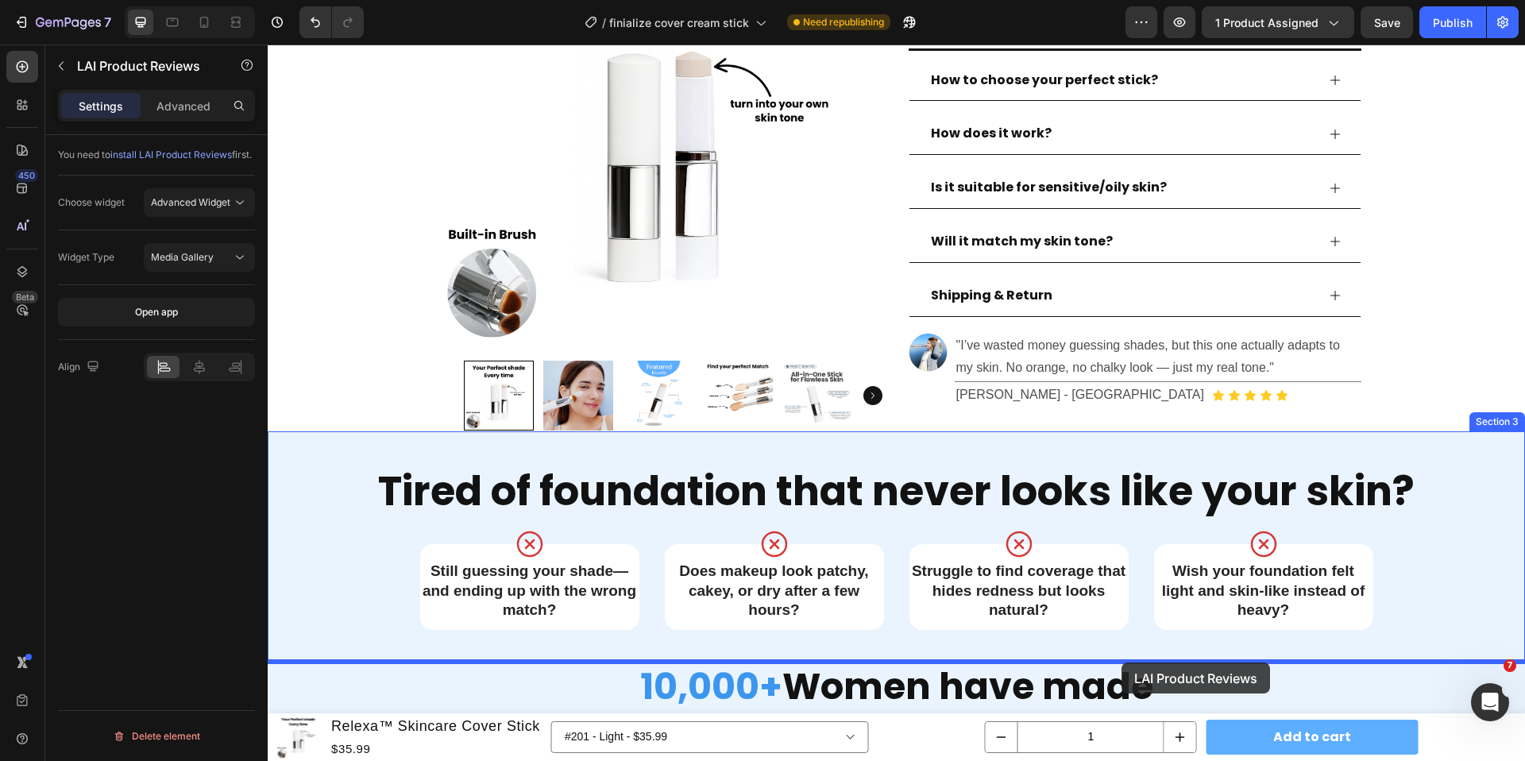
drag, startPoint x: 985, startPoint y: 549, endPoint x: 1123, endPoint y: 662, distance: 177.7
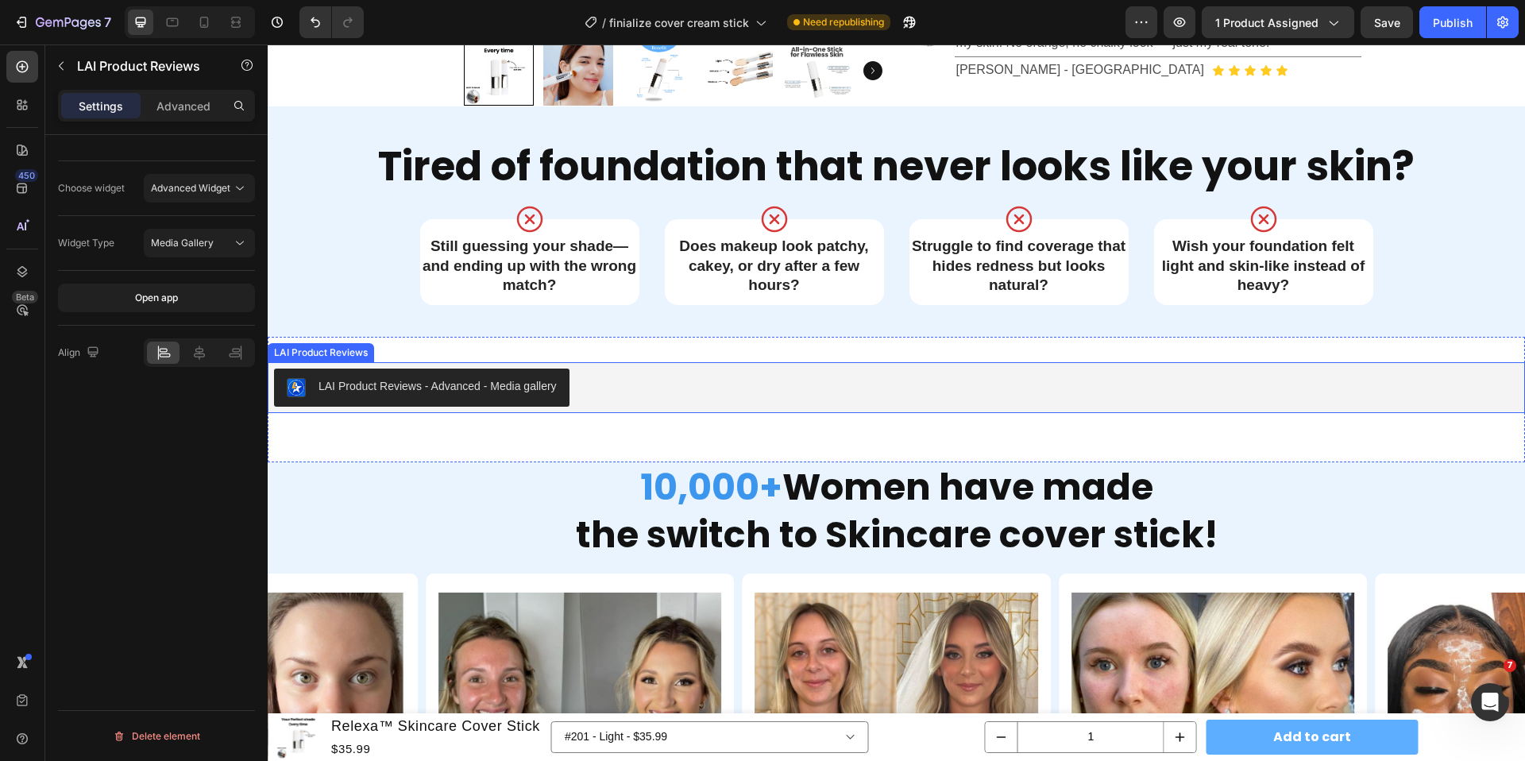
scroll to position [1082, 0]
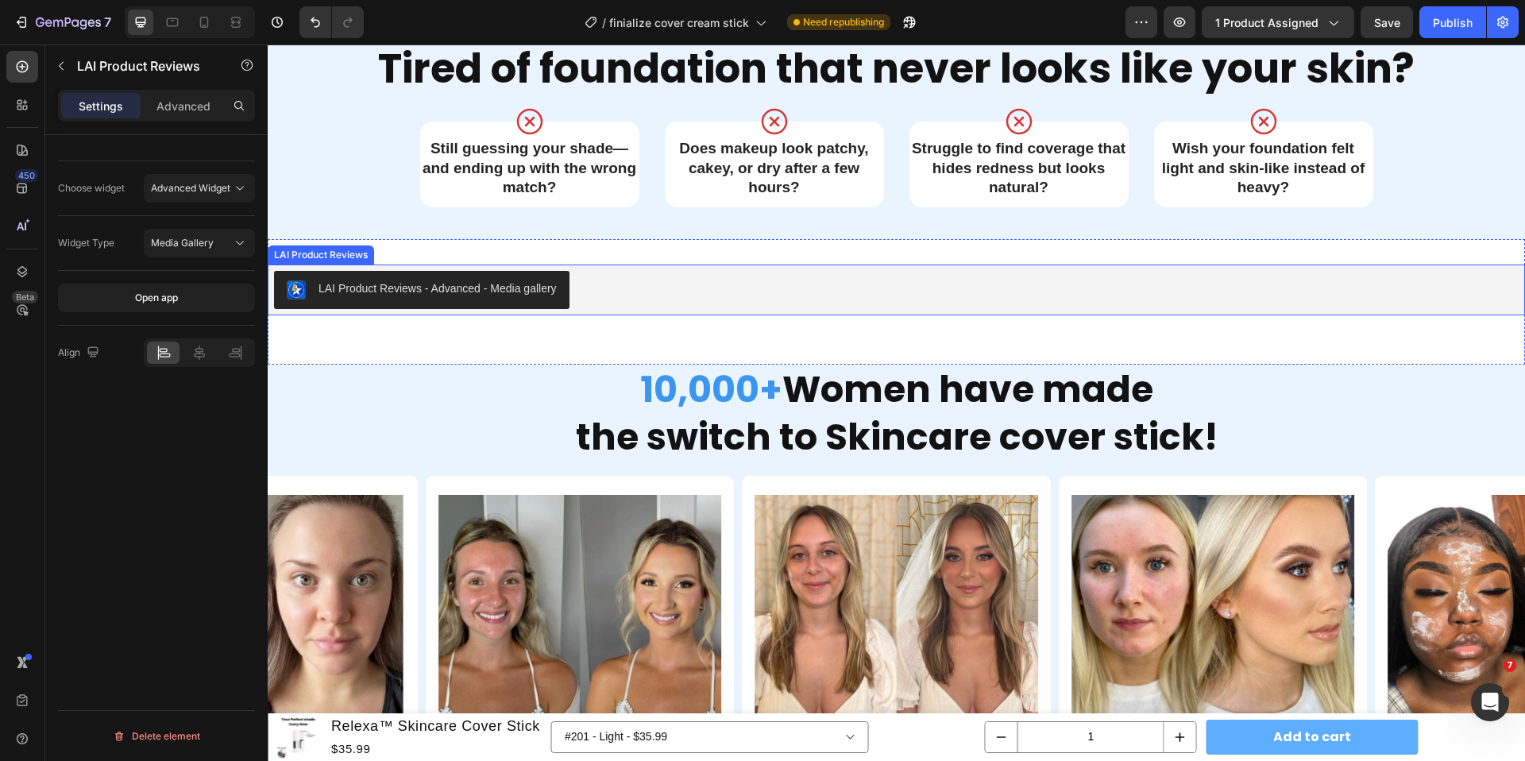
click at [463, 299] on div "LAI Product Reviews - Advanced - Media gallery" at bounding box center [422, 289] width 270 height 19
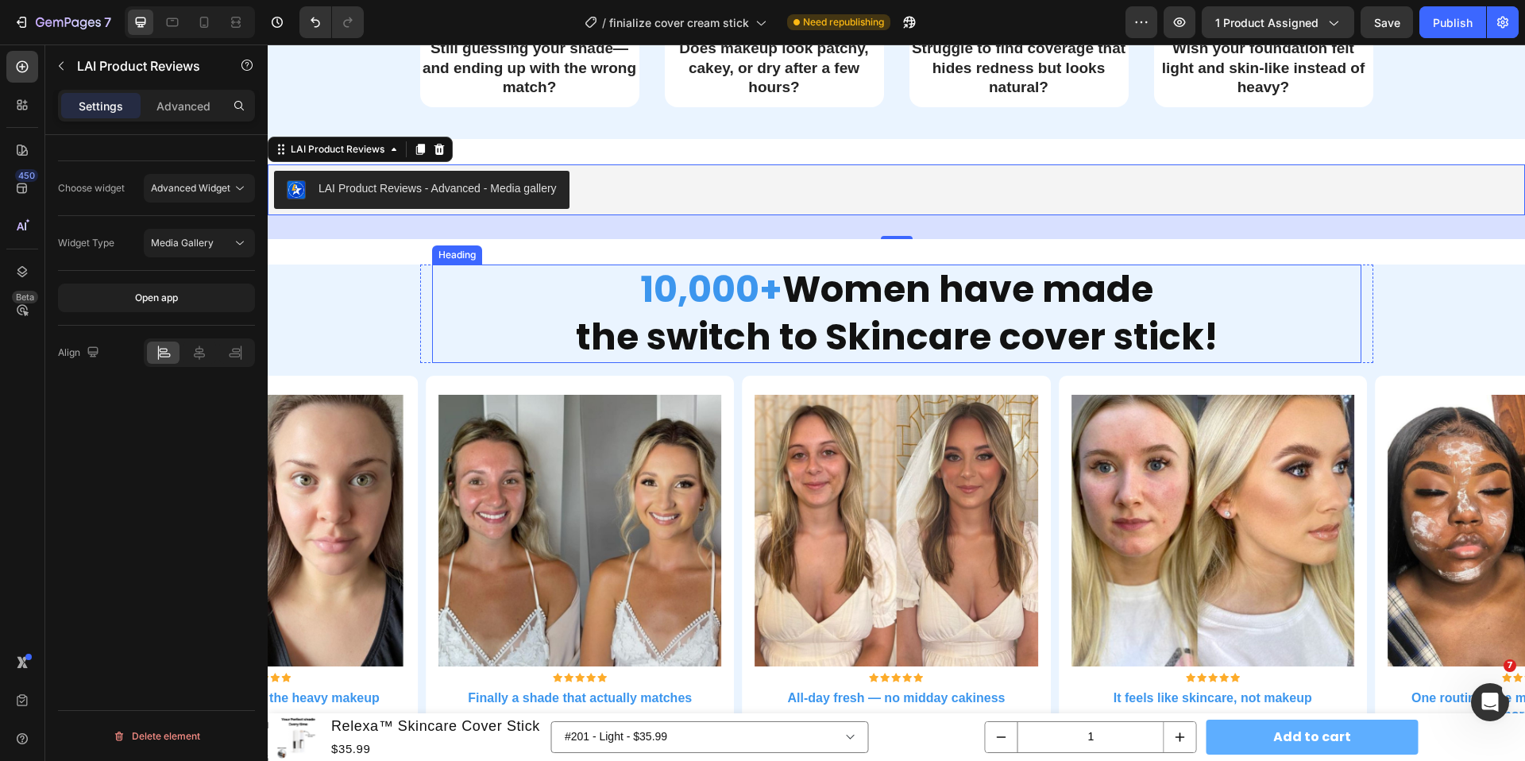
scroll to position [1185, 0]
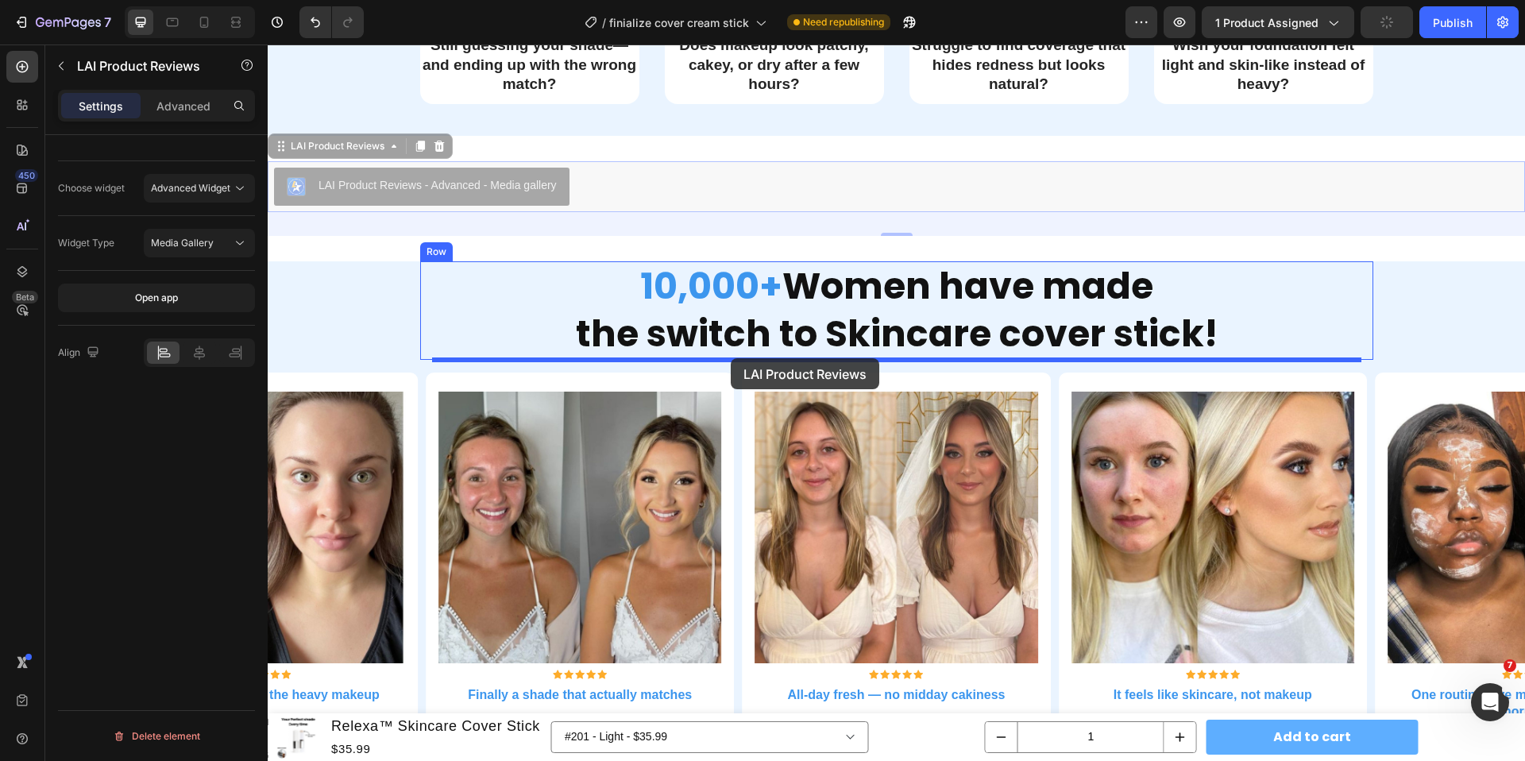
drag, startPoint x: 319, startPoint y: 147, endPoint x: 731, endPoint y: 358, distance: 462.4
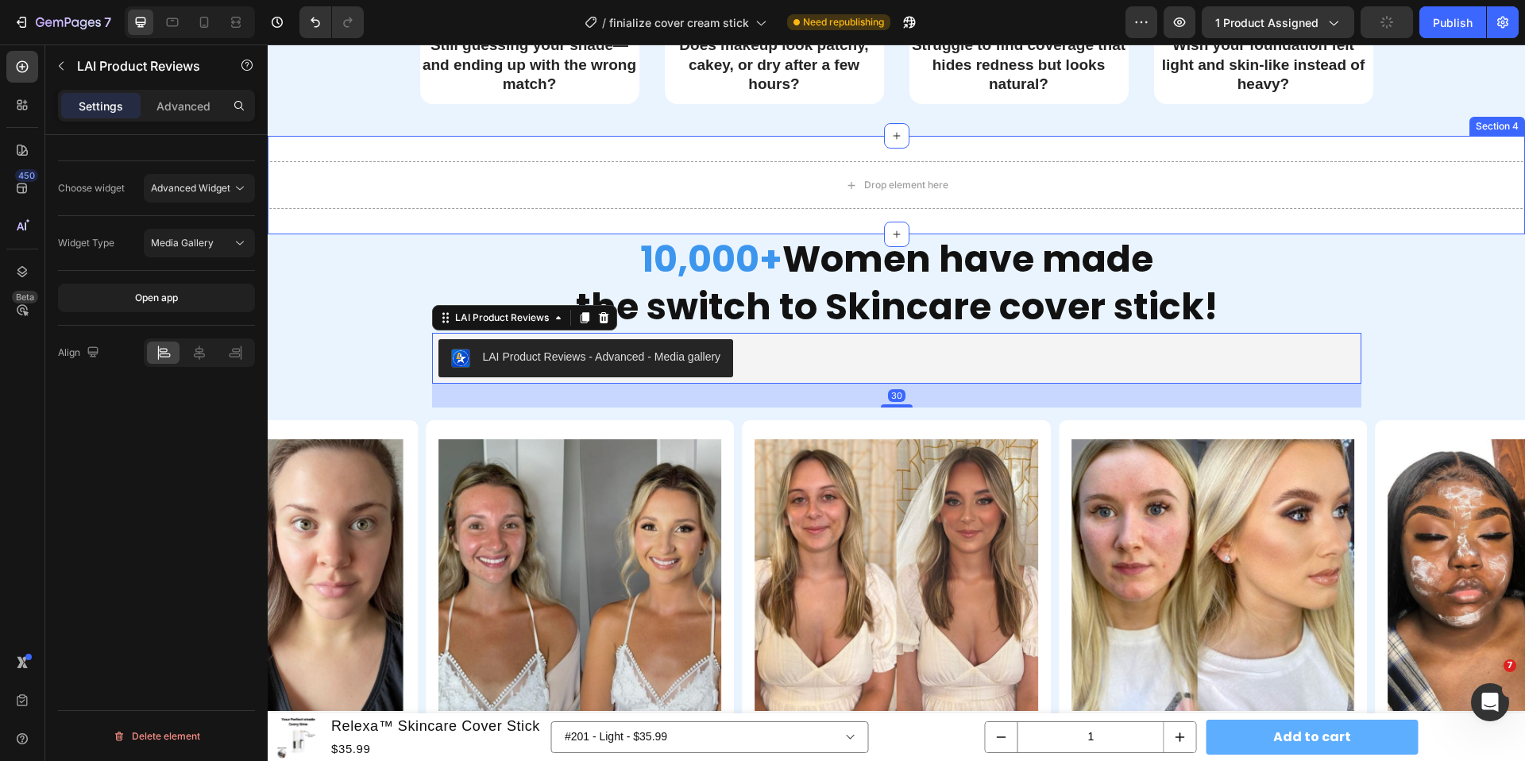
click at [716, 210] on div "Drop element here Section 4" at bounding box center [896, 185] width 1257 height 98
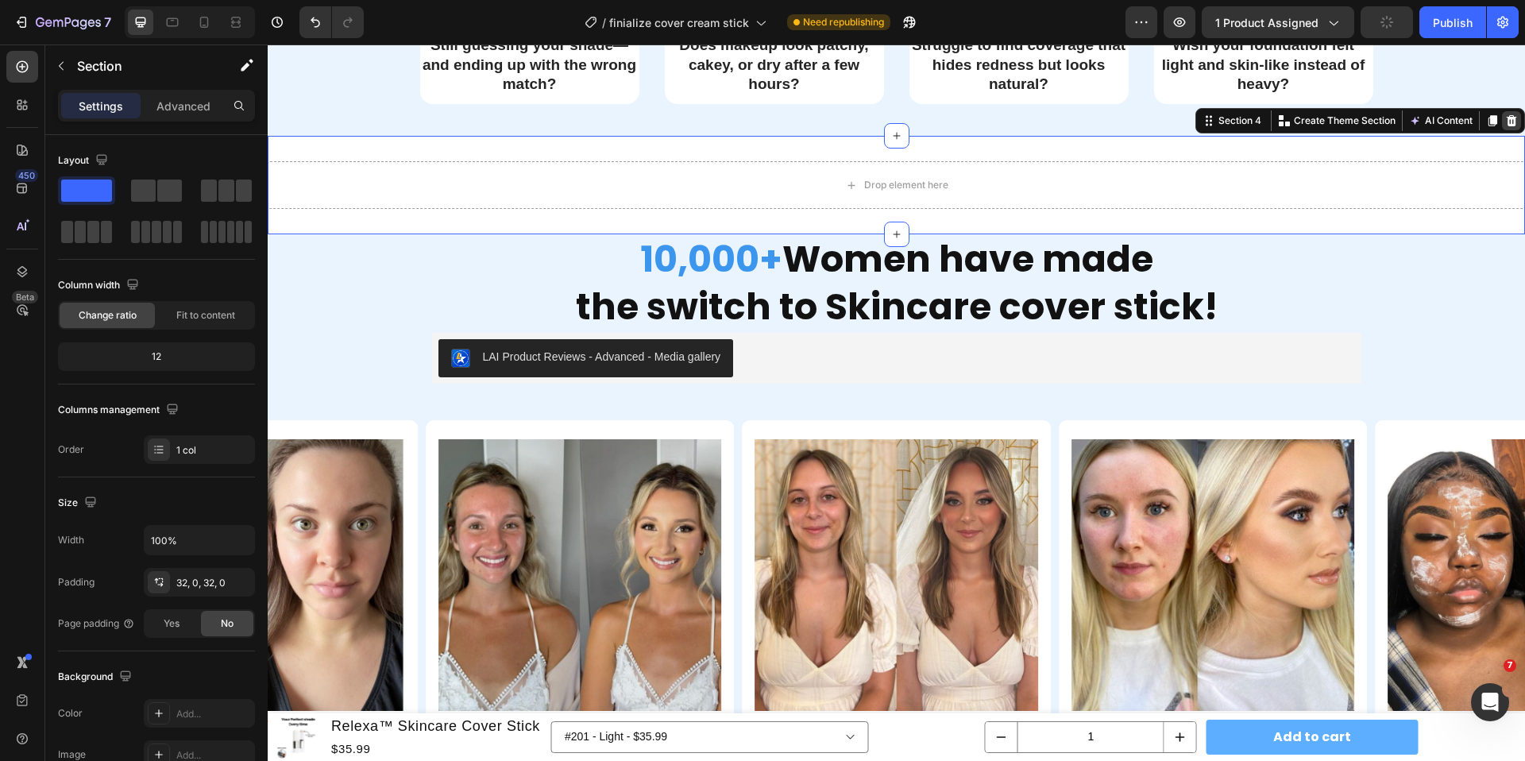
click at [1512, 124] on icon at bounding box center [1511, 120] width 13 height 13
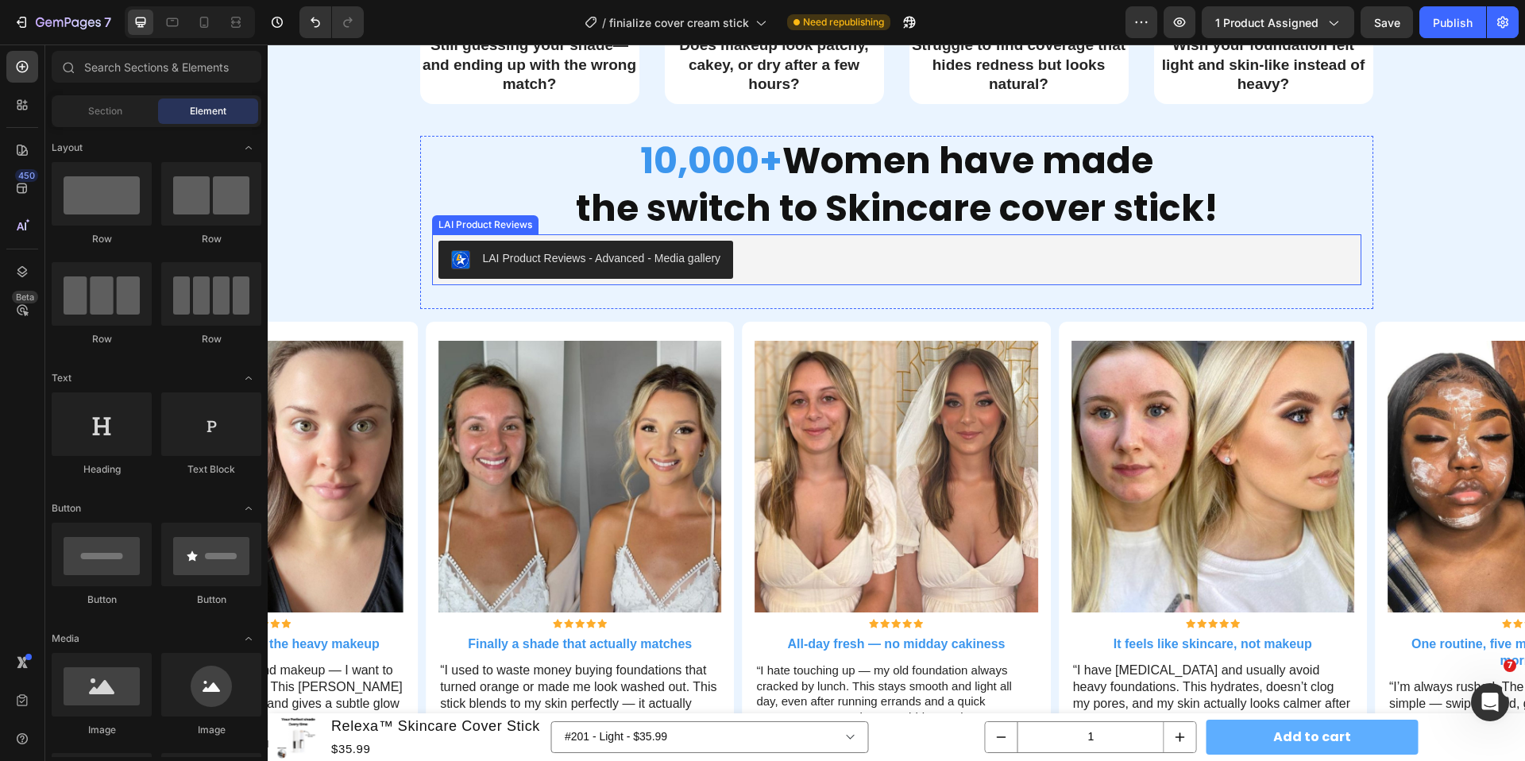
click at [1084, 274] on div "LAI Product Reviews - Advanced - Media gallery" at bounding box center [896, 260] width 916 height 38
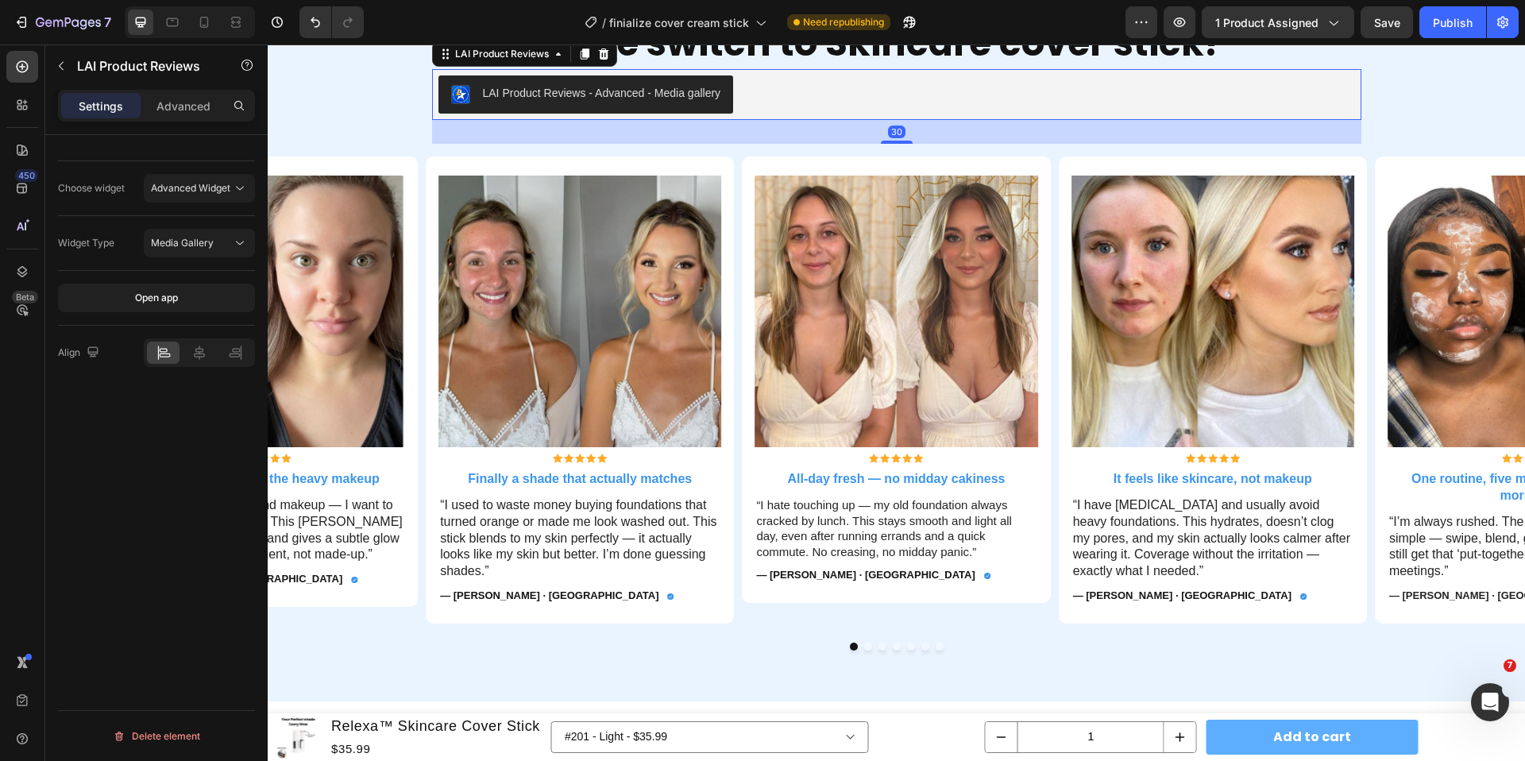
scroll to position [1345, 0]
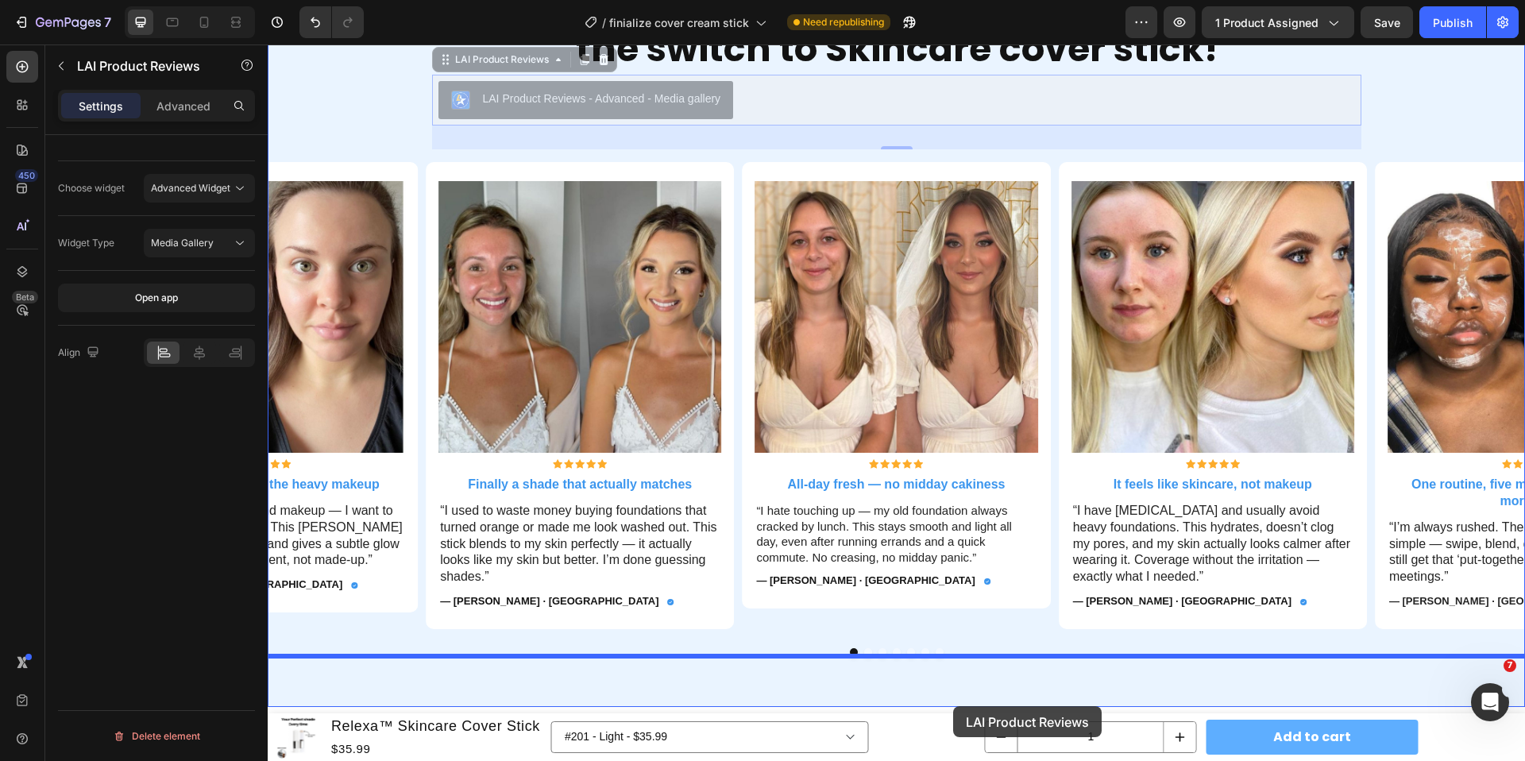
drag, startPoint x: 500, startPoint y: 61, endPoint x: 953, endPoint y: 706, distance: 787.8
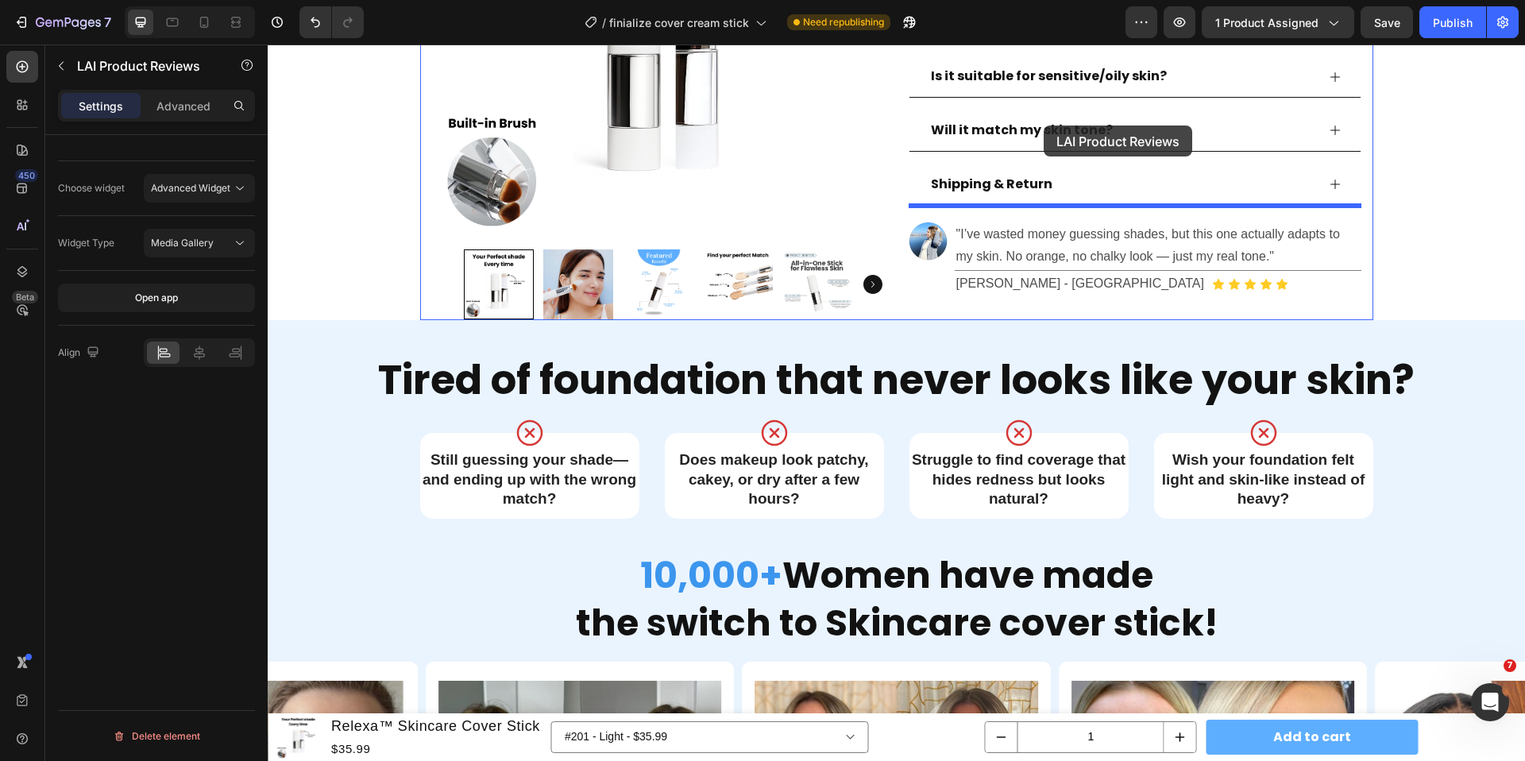
scroll to position [752, 0]
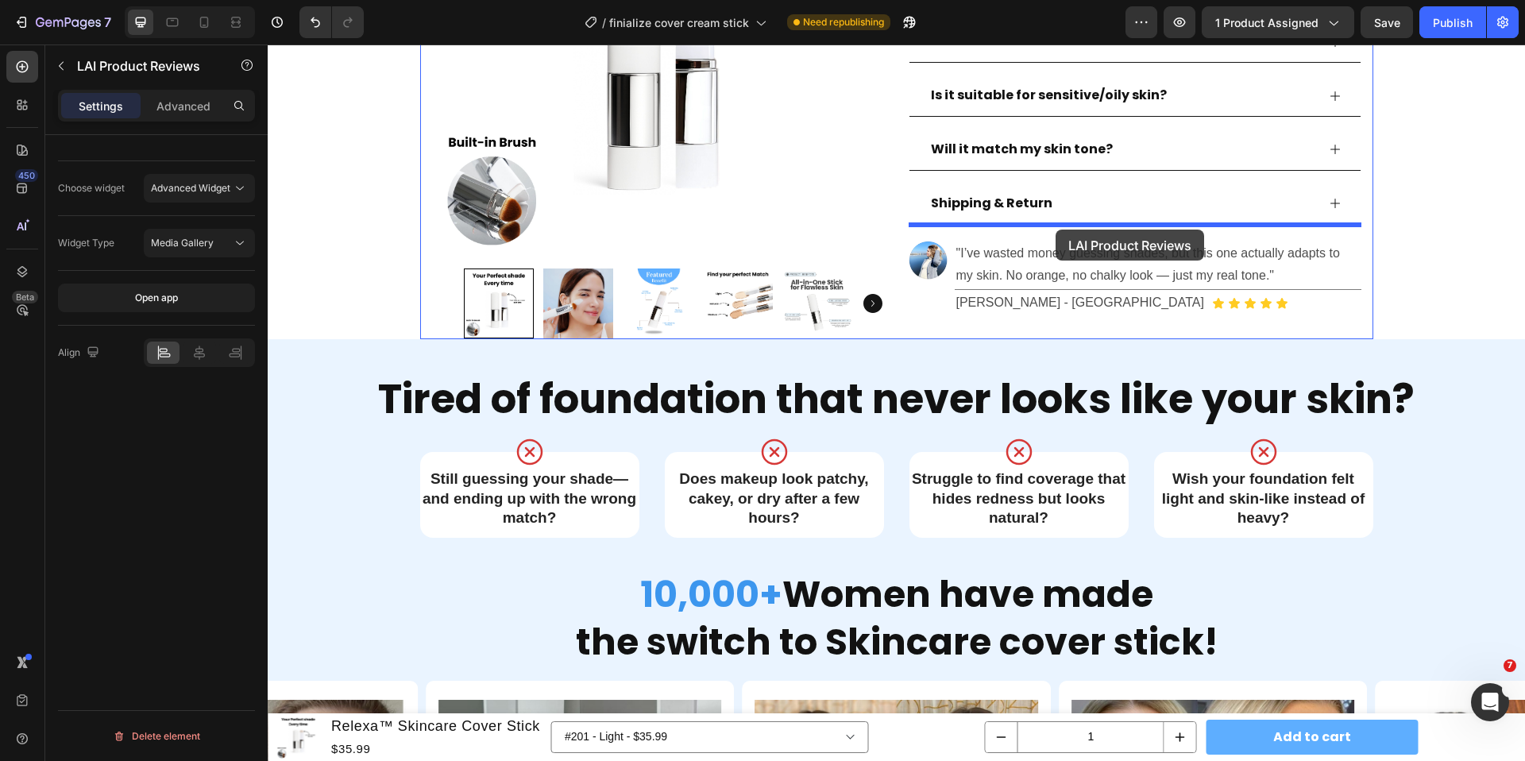
drag, startPoint x: 330, startPoint y: 598, endPoint x: 1055, endPoint y: 229, distance: 813.9
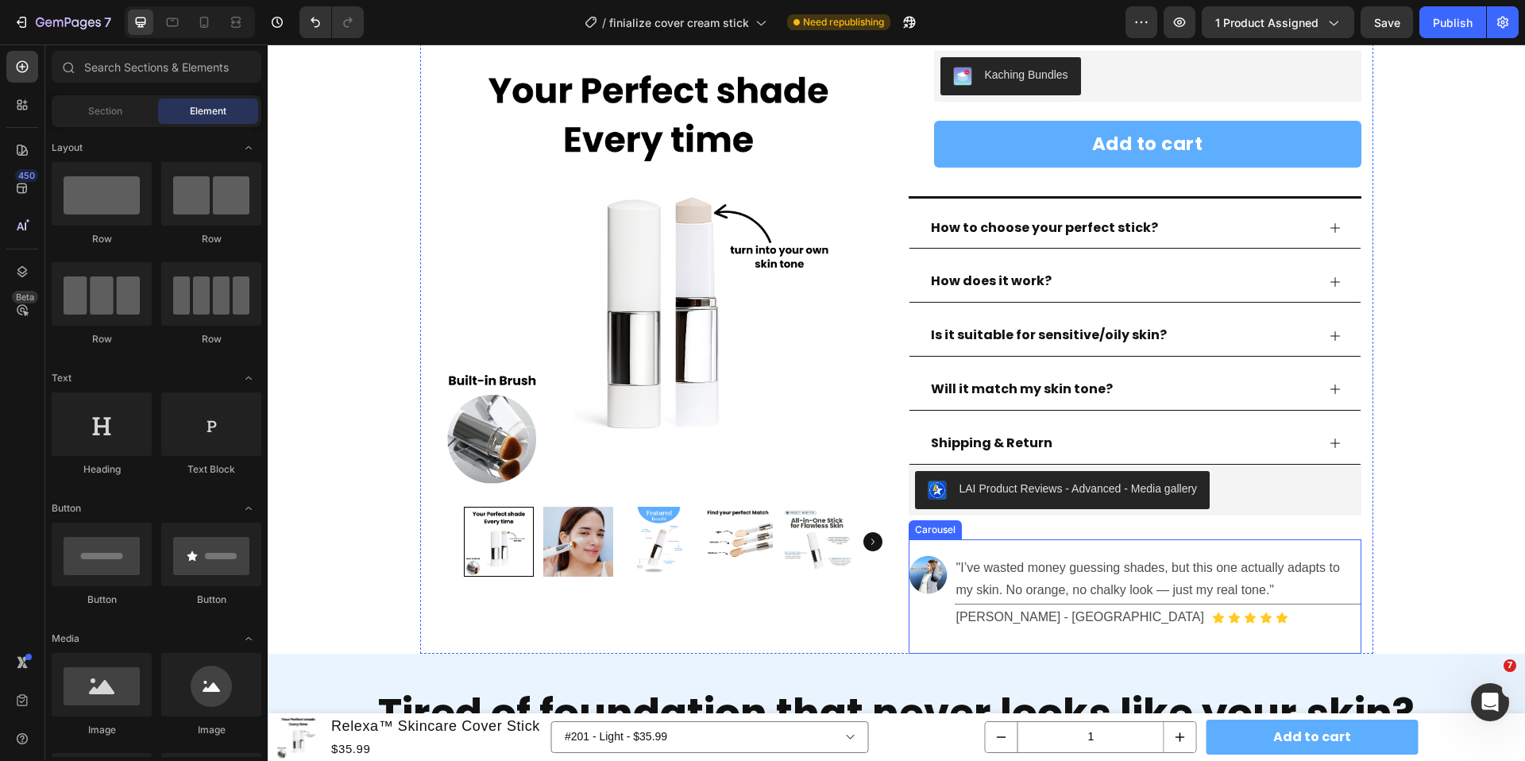
scroll to position [493, 0]
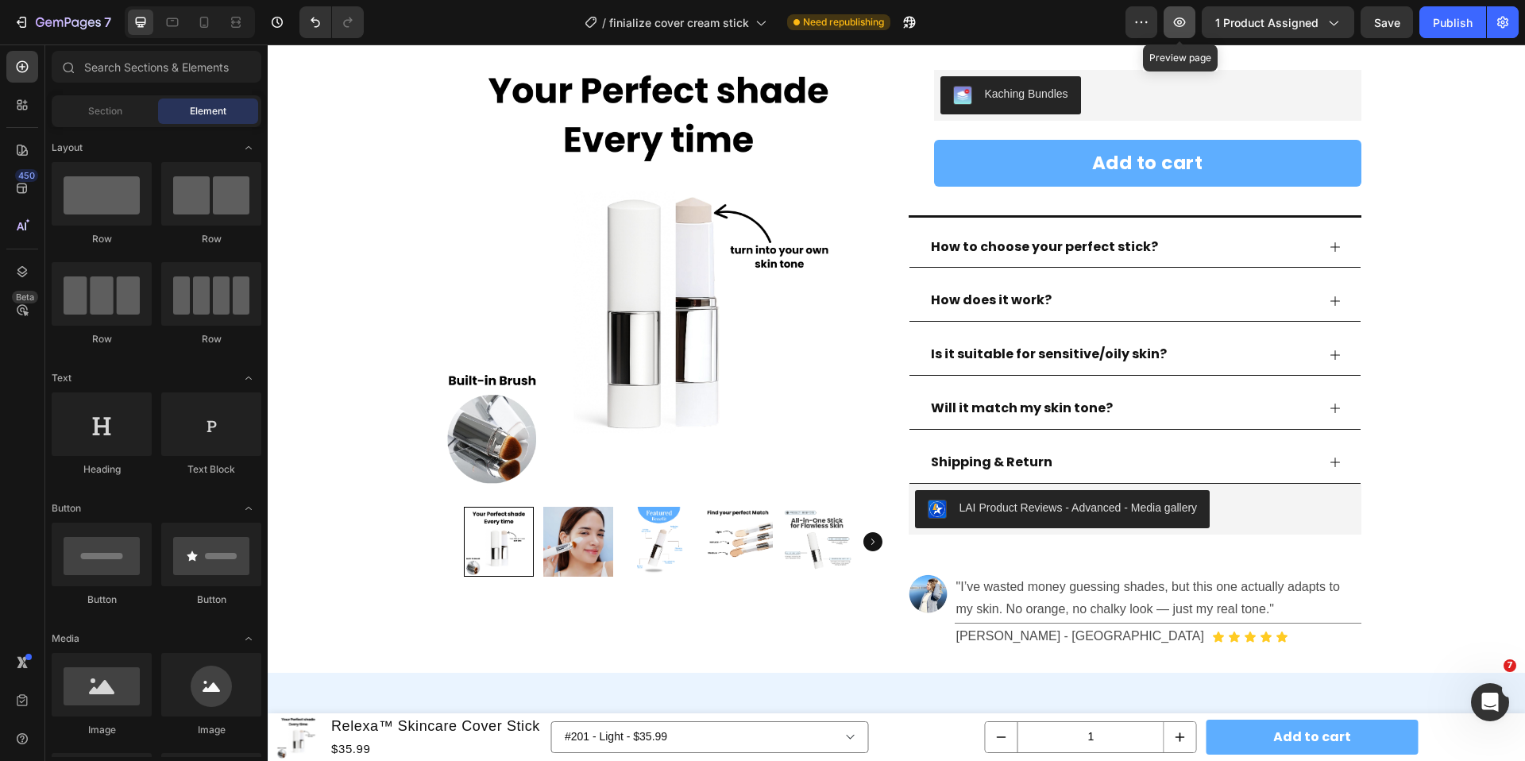
click at [1186, 26] on icon "button" at bounding box center [1179, 22] width 16 height 16
click at [1140, 501] on div "LAI Product Reviews - Advanced - Media gallery" at bounding box center [1078, 507] width 238 height 17
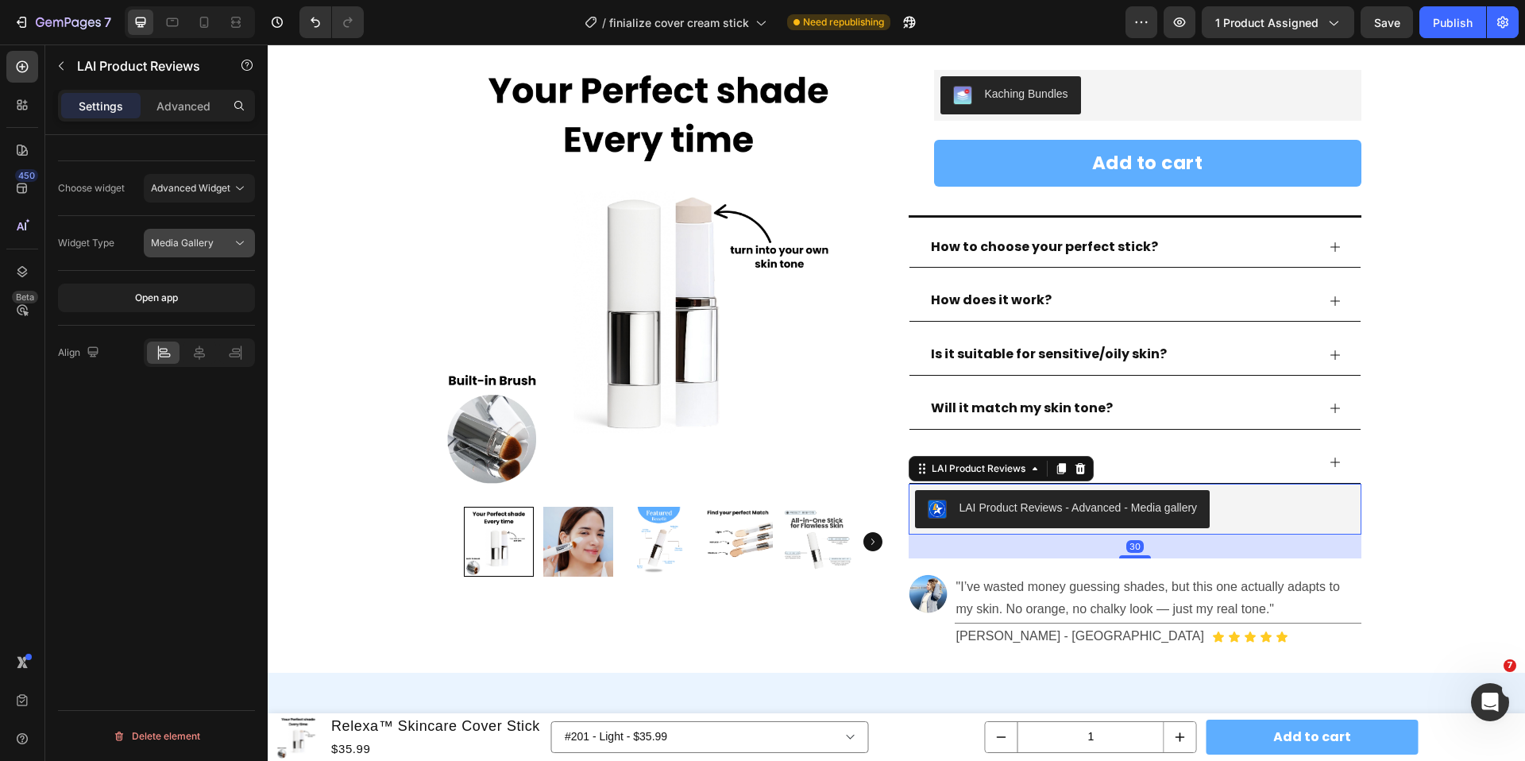
click at [193, 247] on span "Media Gallery" at bounding box center [182, 243] width 63 height 12
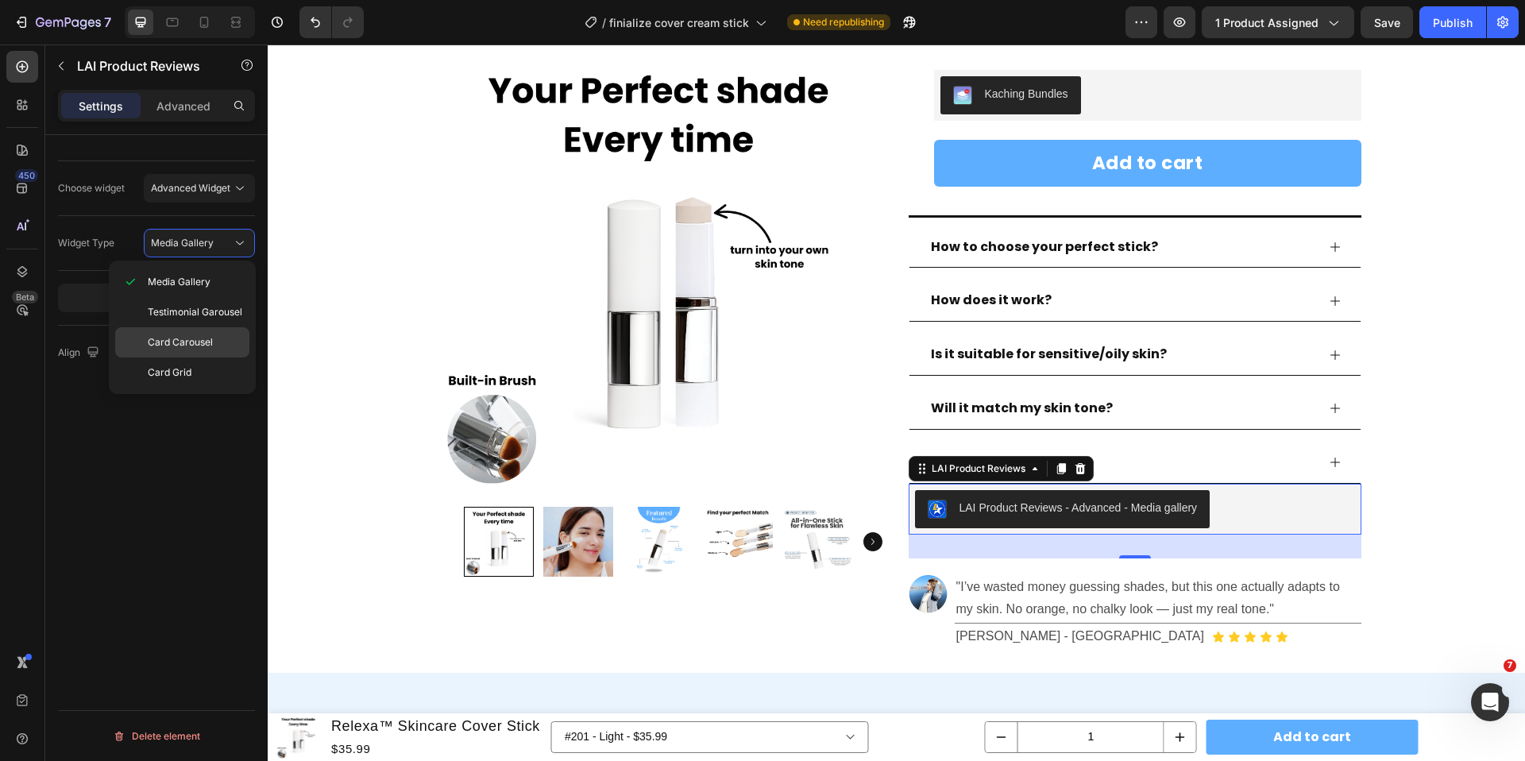
click at [194, 348] on span "Card Carousel" at bounding box center [180, 342] width 65 height 14
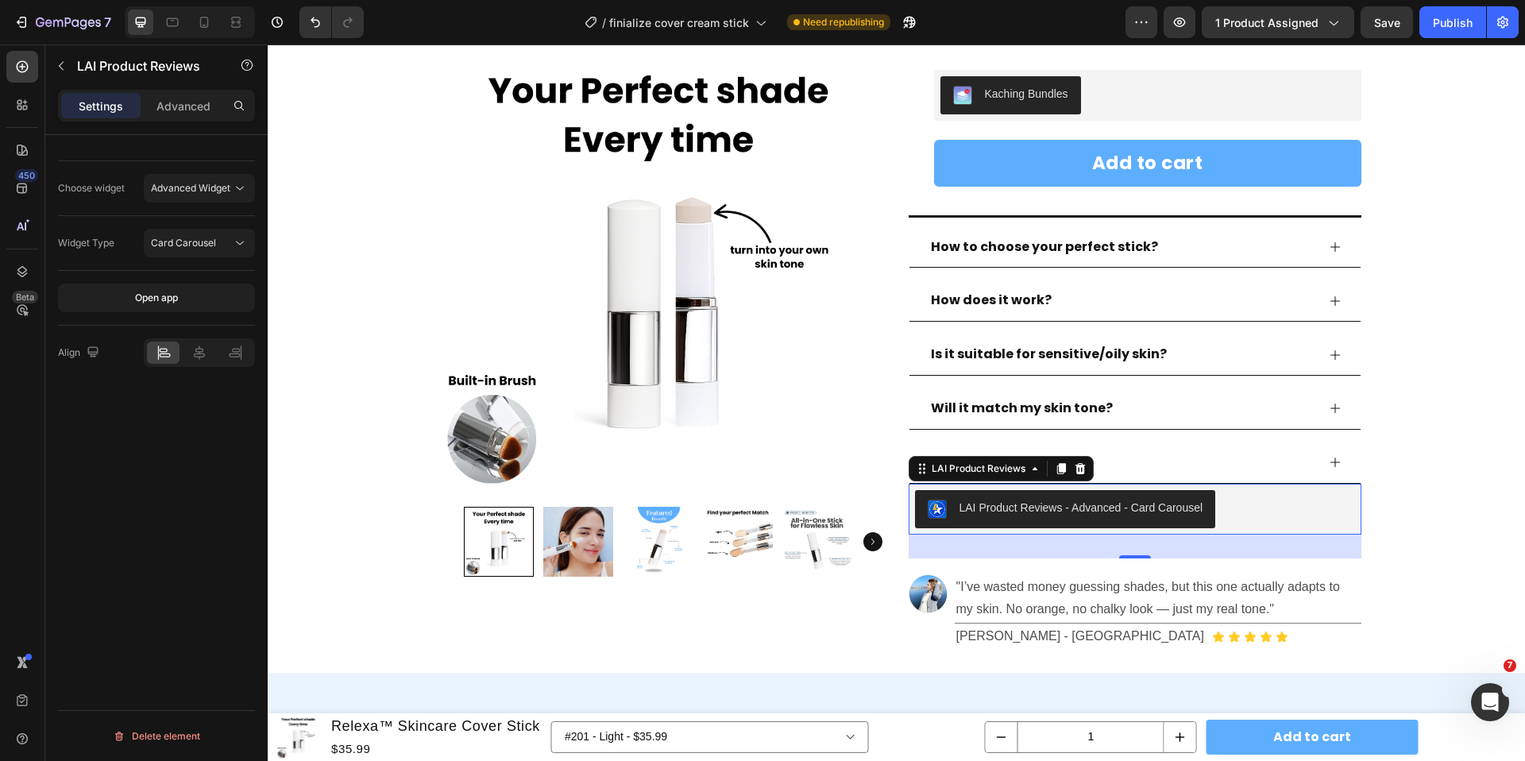
click at [194, 348] on icon at bounding box center [199, 353] width 16 height 16
click at [201, 112] on p "Advanced" at bounding box center [183, 106] width 54 height 17
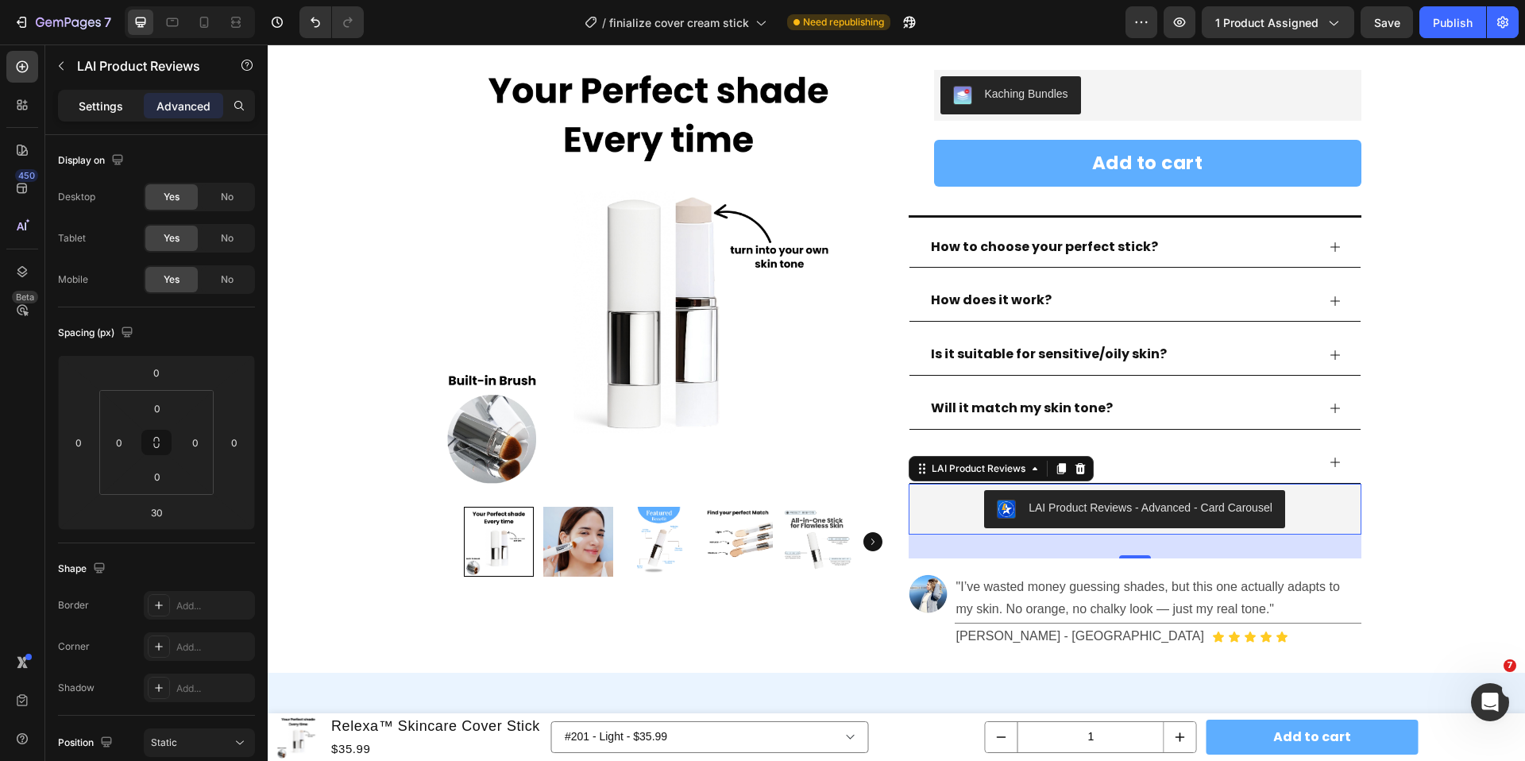
click at [103, 104] on p "Settings" at bounding box center [101, 106] width 44 height 17
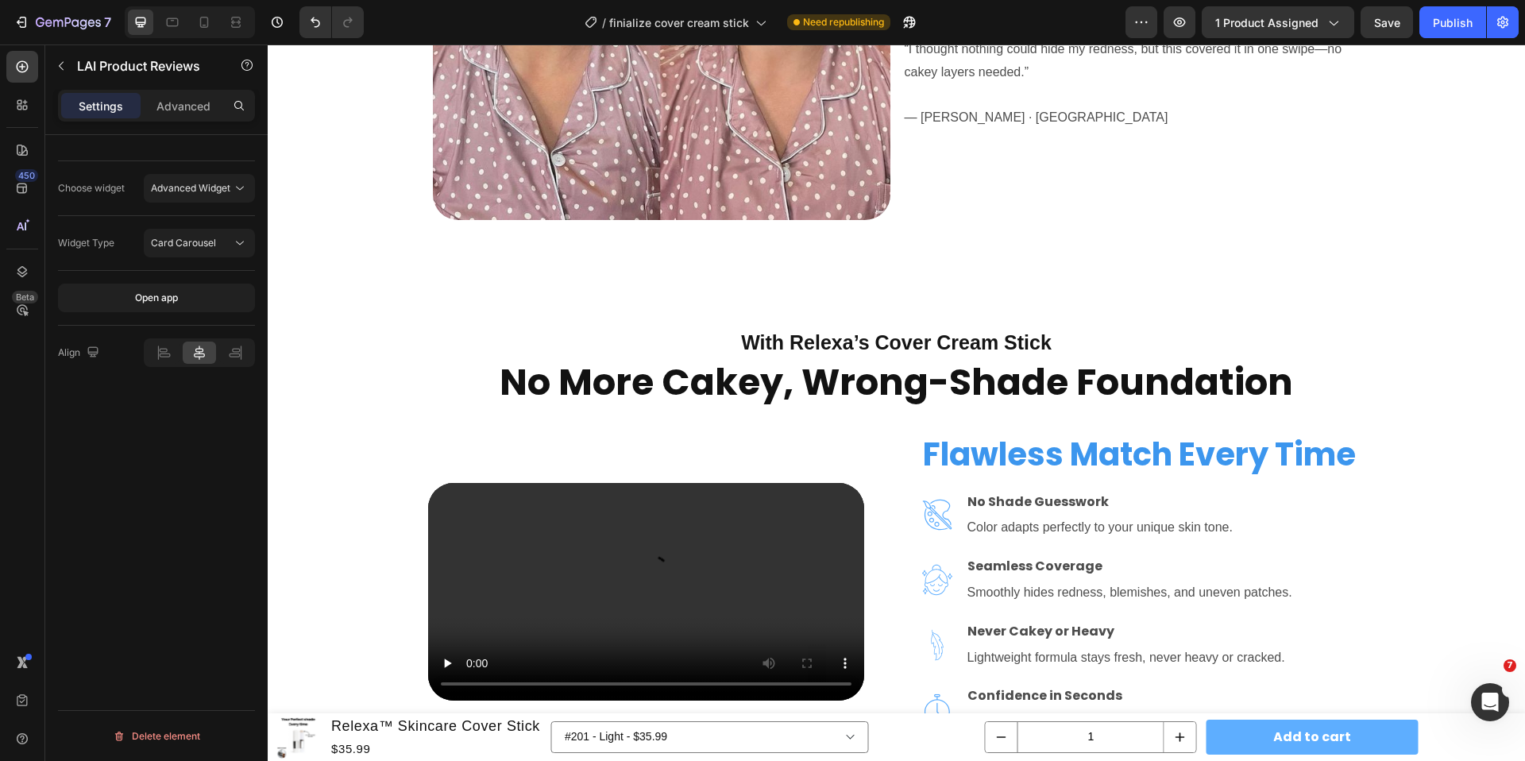
scroll to position [2485, 0]
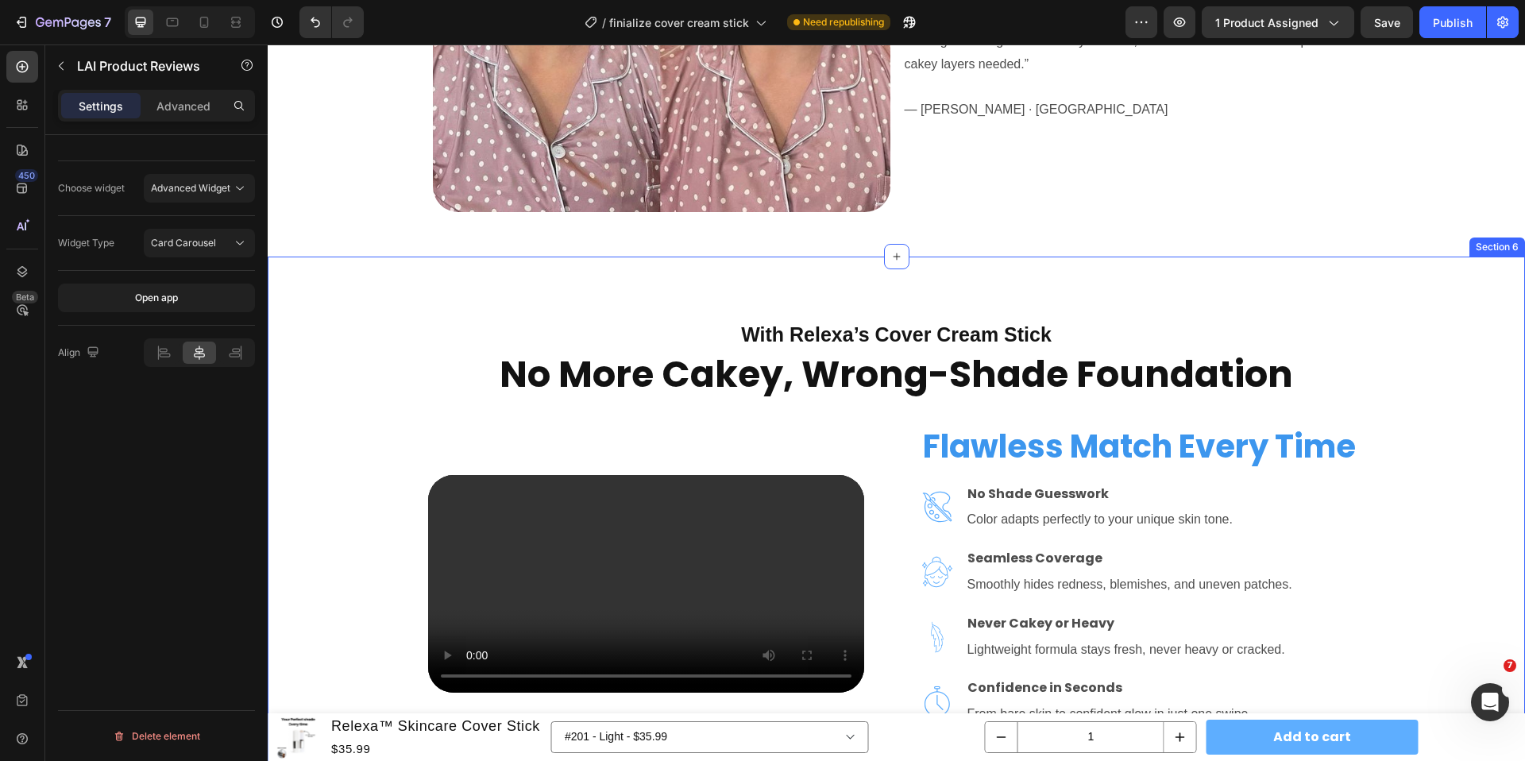
click at [1151, 289] on div "With Relexa’s Cover Cream Stick Heading No More Cakey, Wrong-Shade Foundation H…" at bounding box center [896, 673] width 1257 height 835
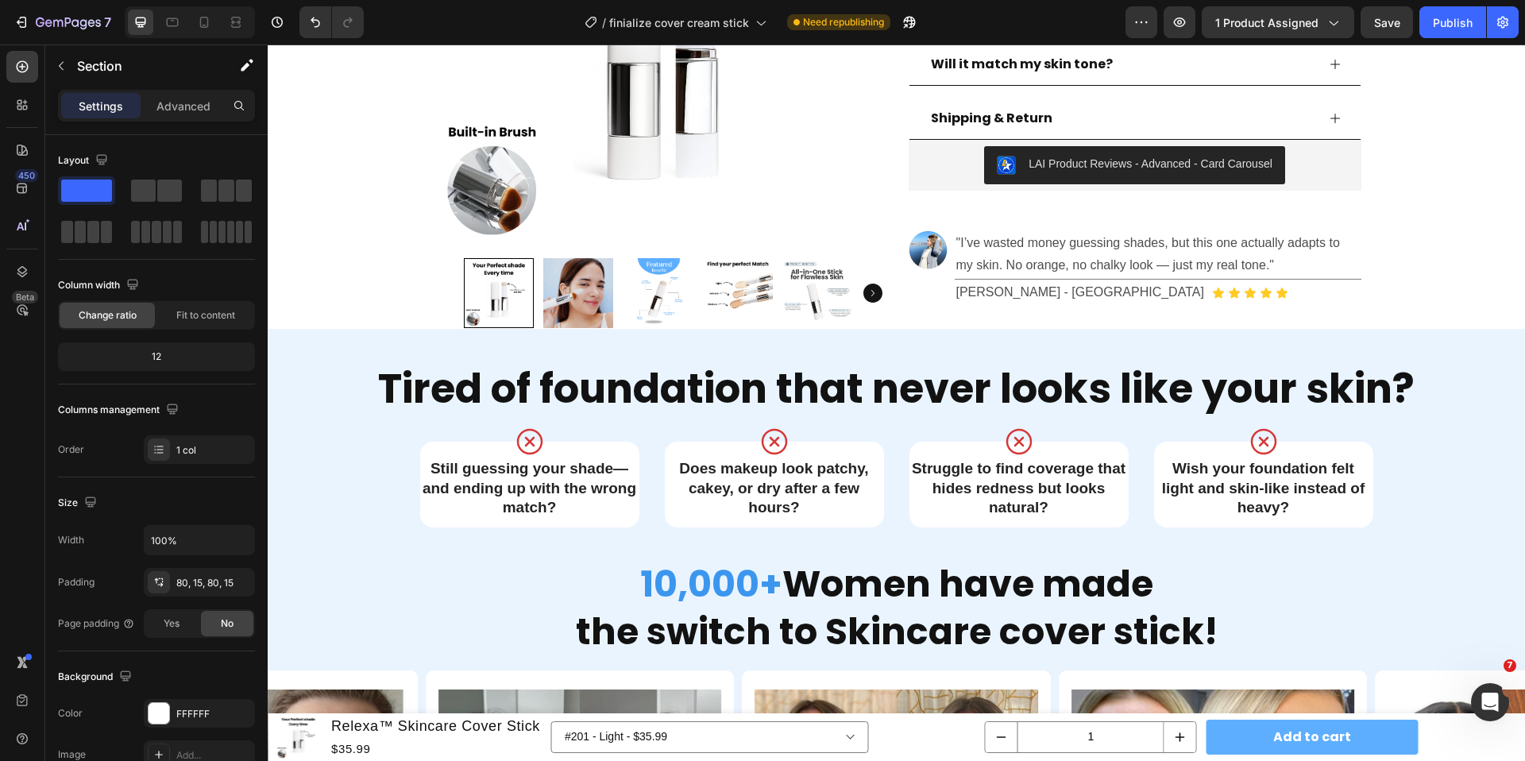
scroll to position [827, 0]
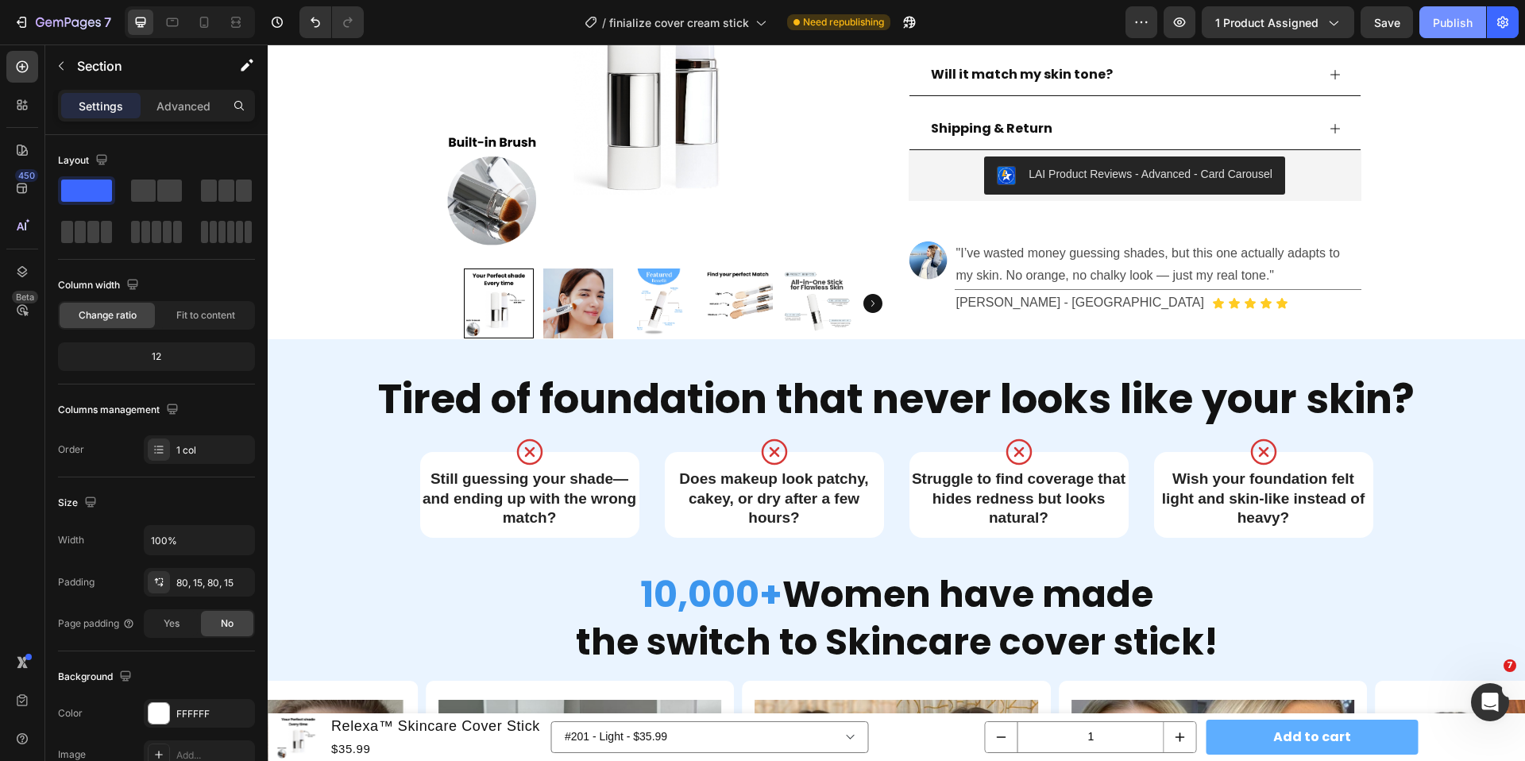
click at [1448, 25] on div "Publish" at bounding box center [1452, 22] width 40 height 17
click at [1332, 183] on div "LAI Product Reviews - Advanced - Card Carousel" at bounding box center [1135, 175] width 440 height 38
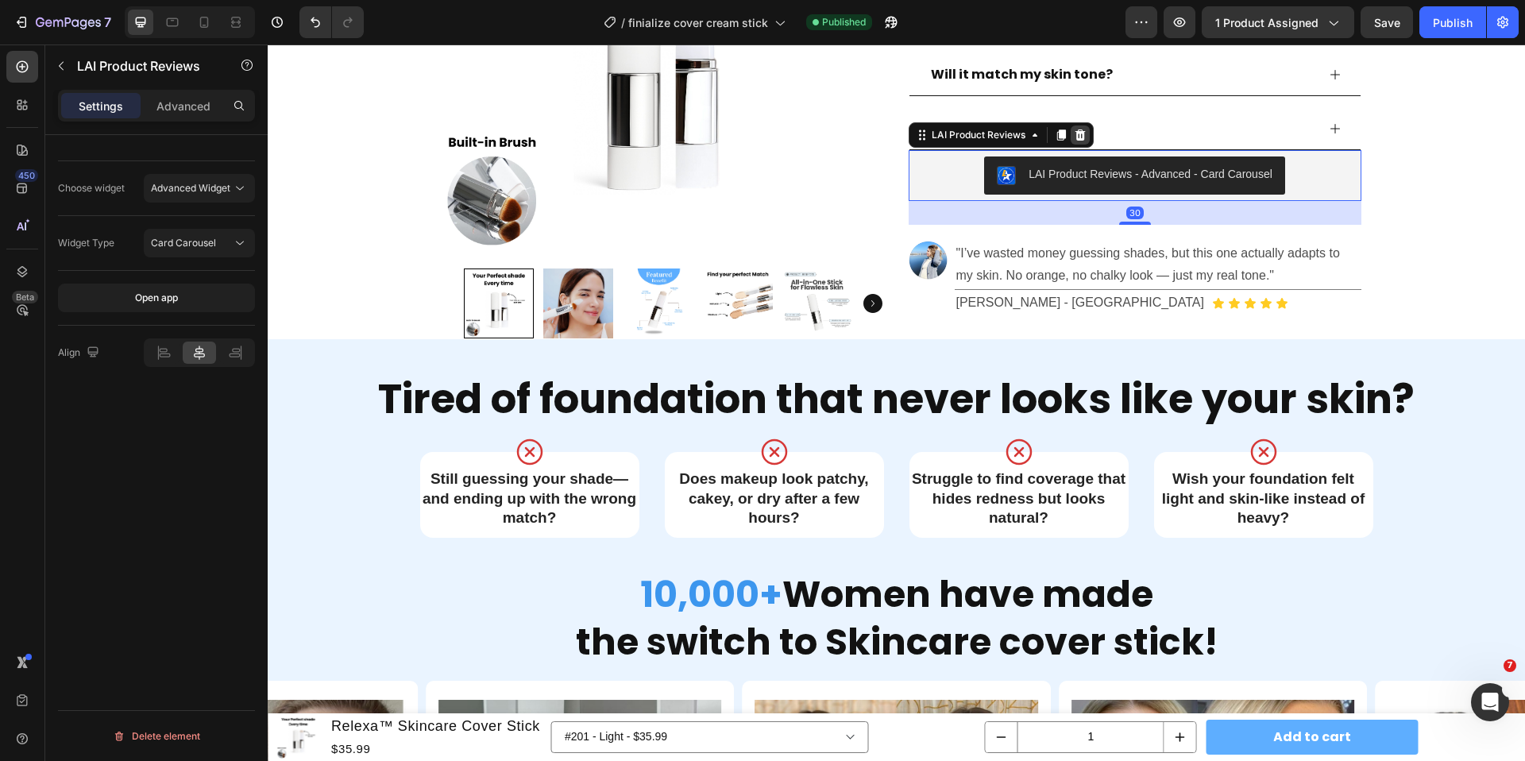
click at [1080, 132] on icon at bounding box center [1079, 134] width 10 height 11
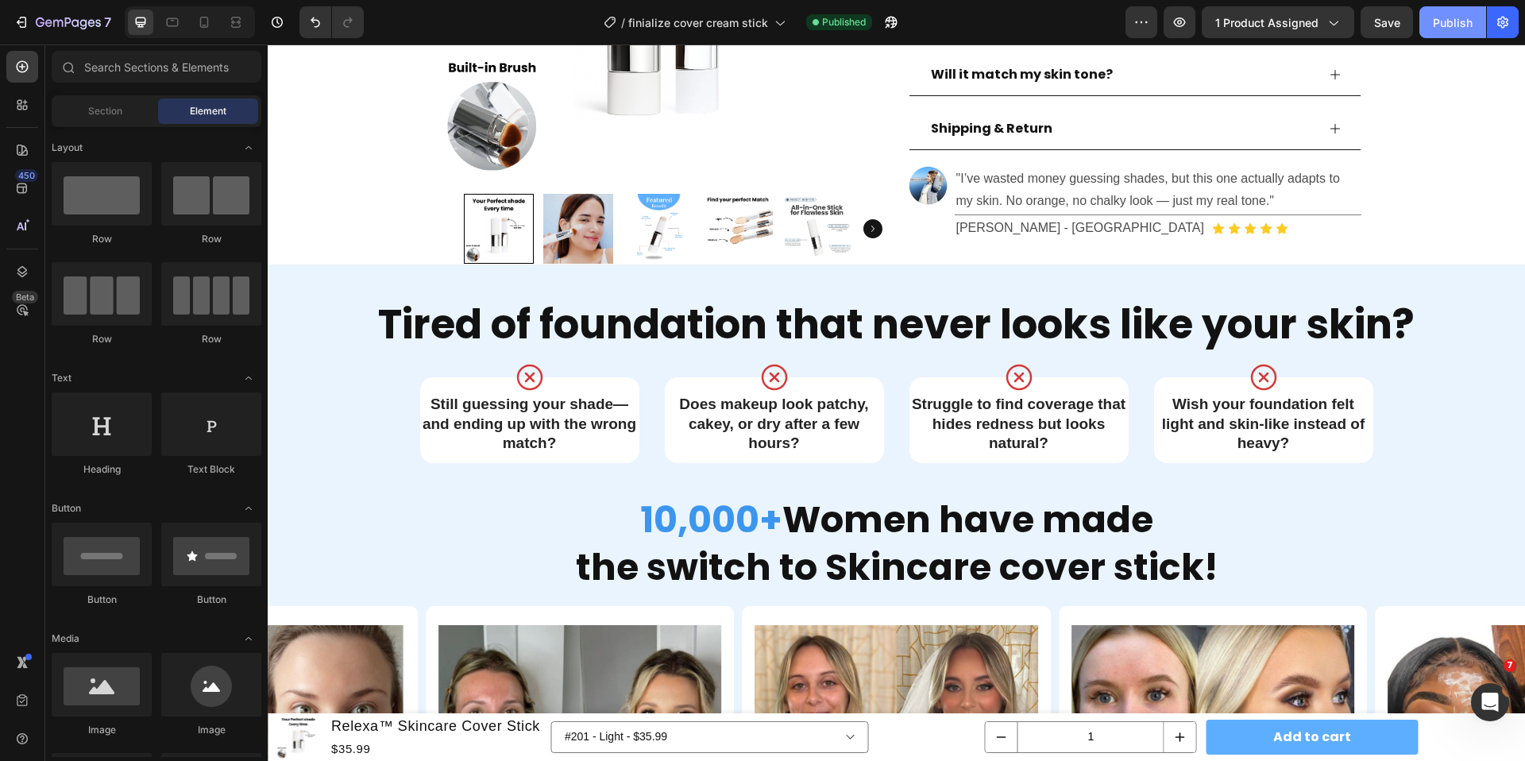
click at [1450, 25] on div "Publish" at bounding box center [1452, 22] width 40 height 17
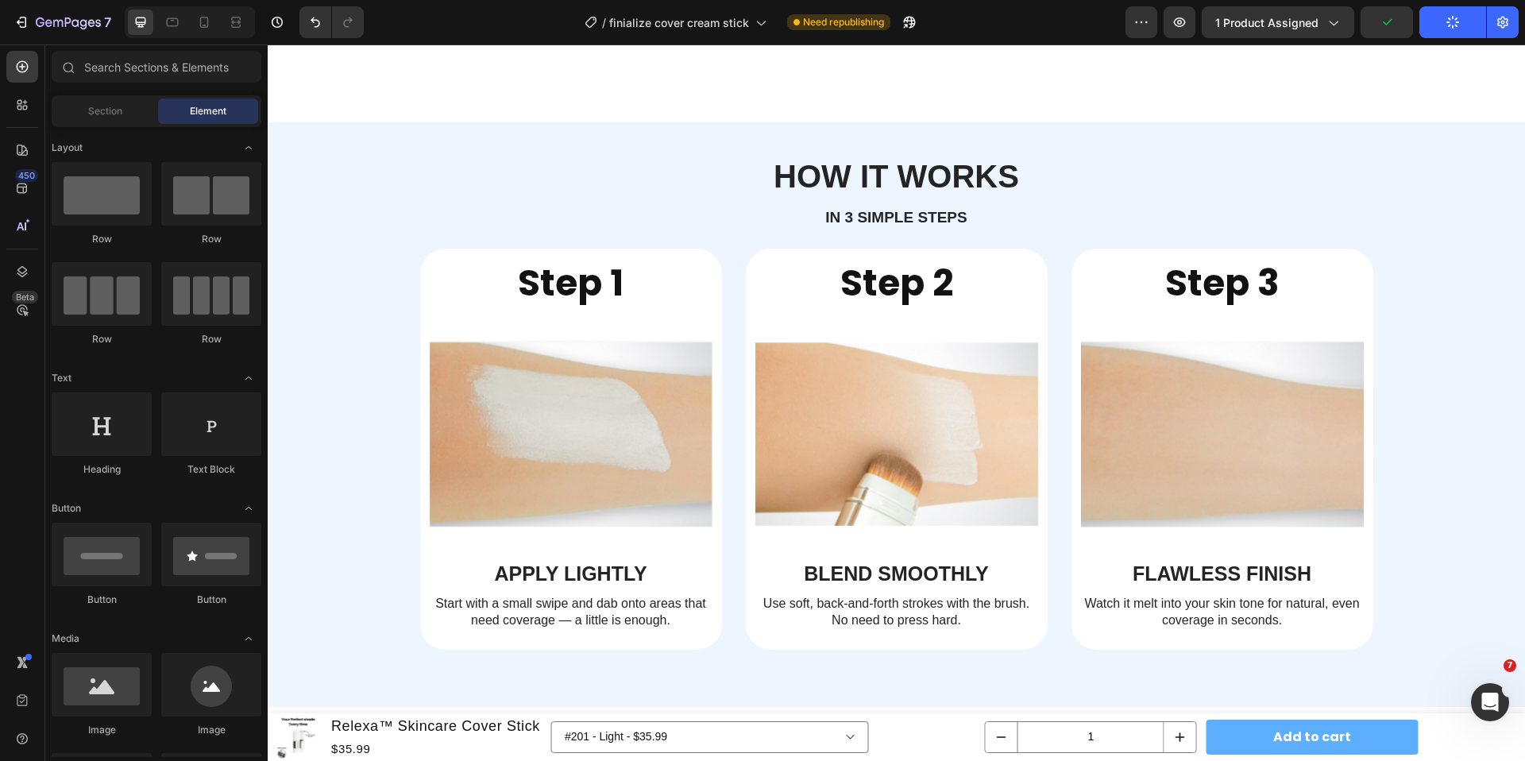
scroll to position [3431, 0]
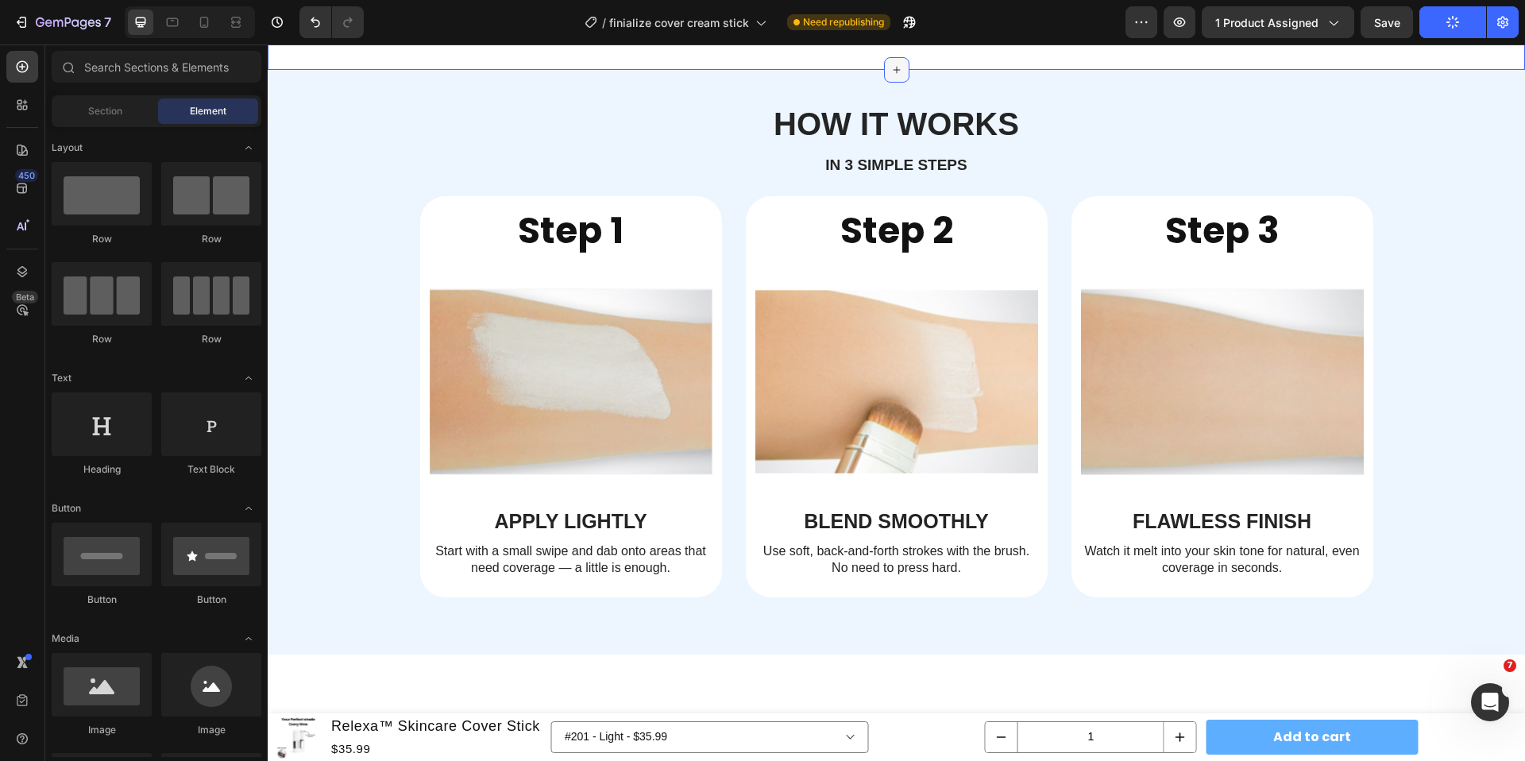
click at [897, 83] on div at bounding box center [896, 69] width 25 height 25
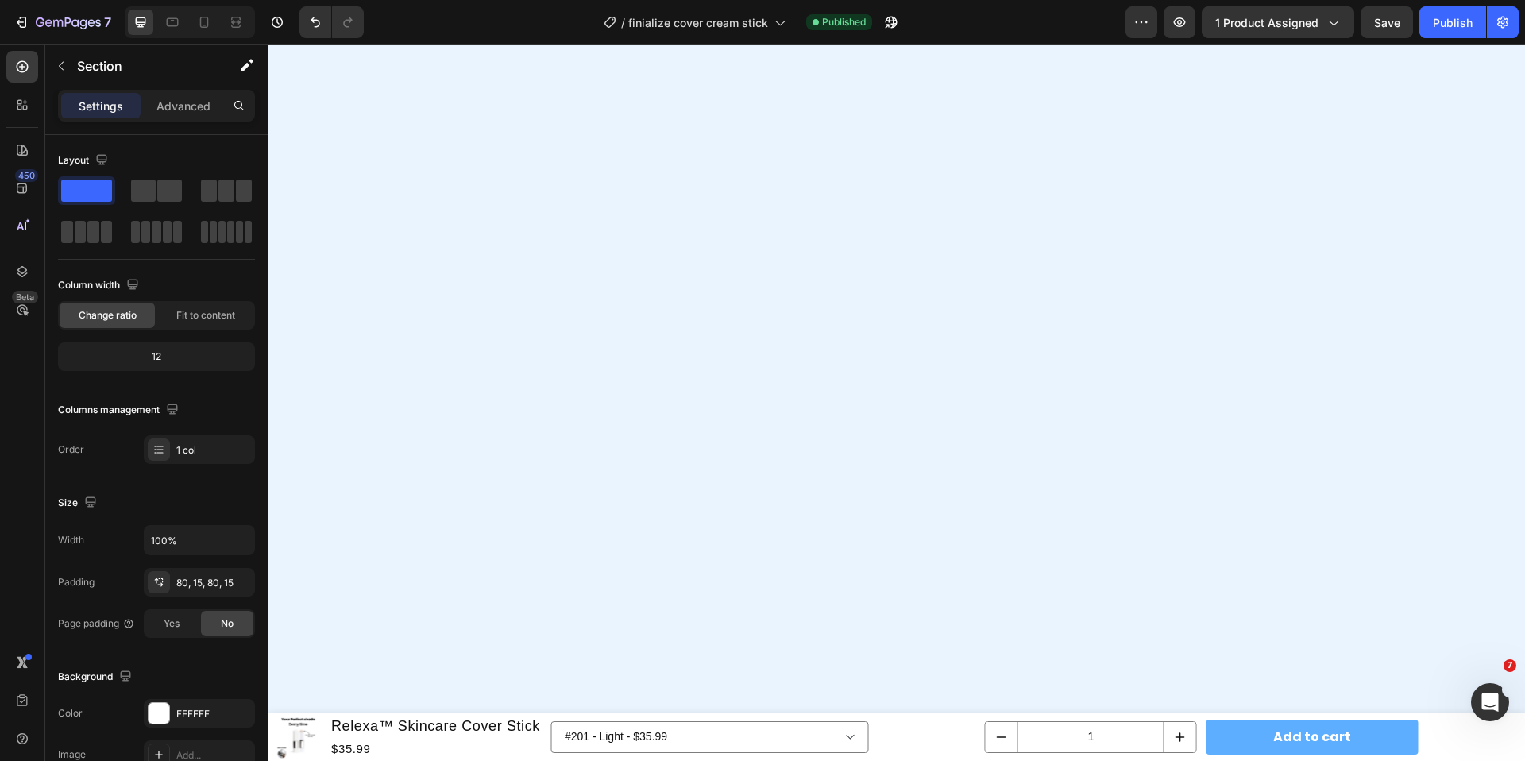
scroll to position [0, 0]
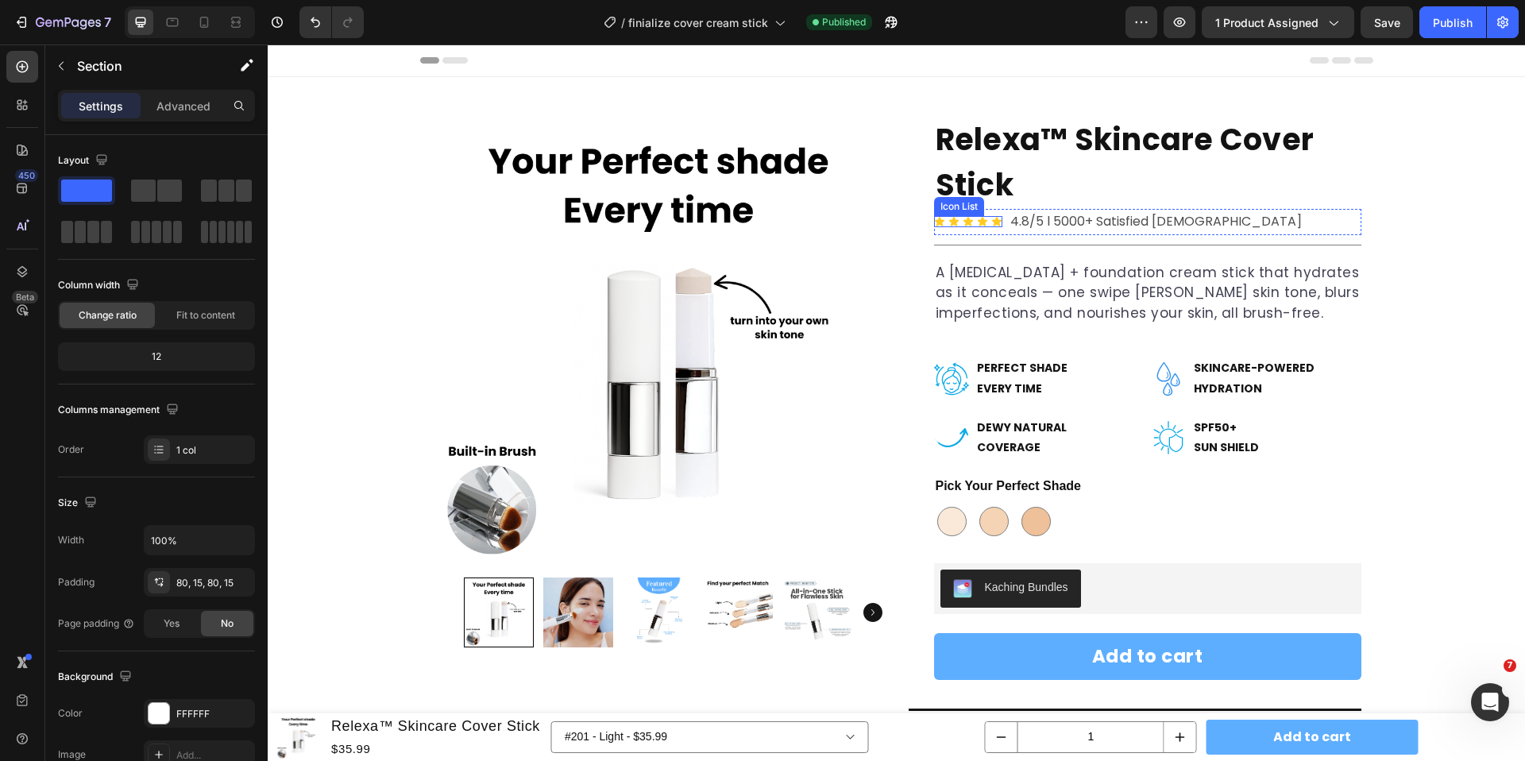
click at [973, 226] on div "Icon Icon Icon Icon Icon" at bounding box center [968, 221] width 68 height 11
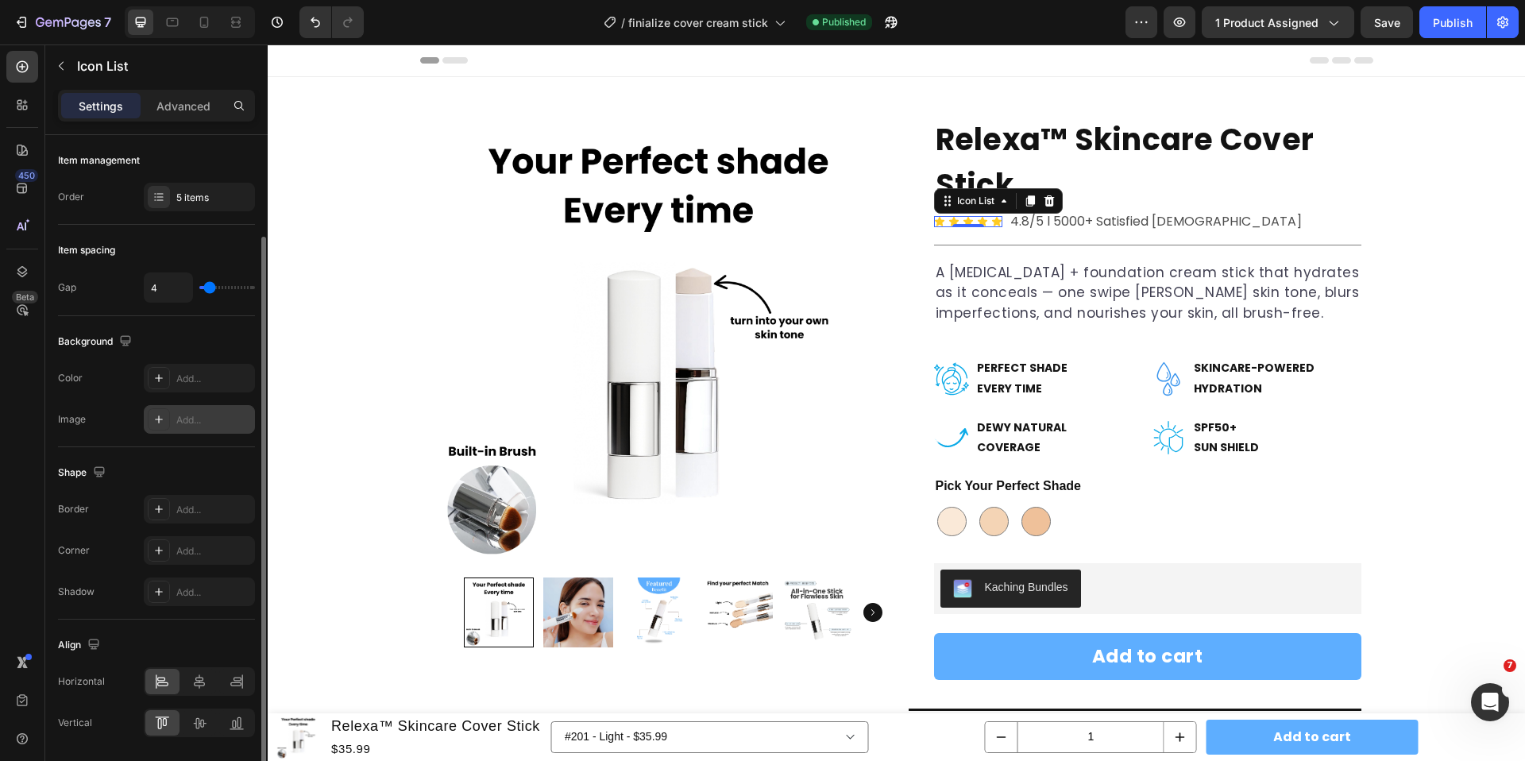
scroll to position [52, 0]
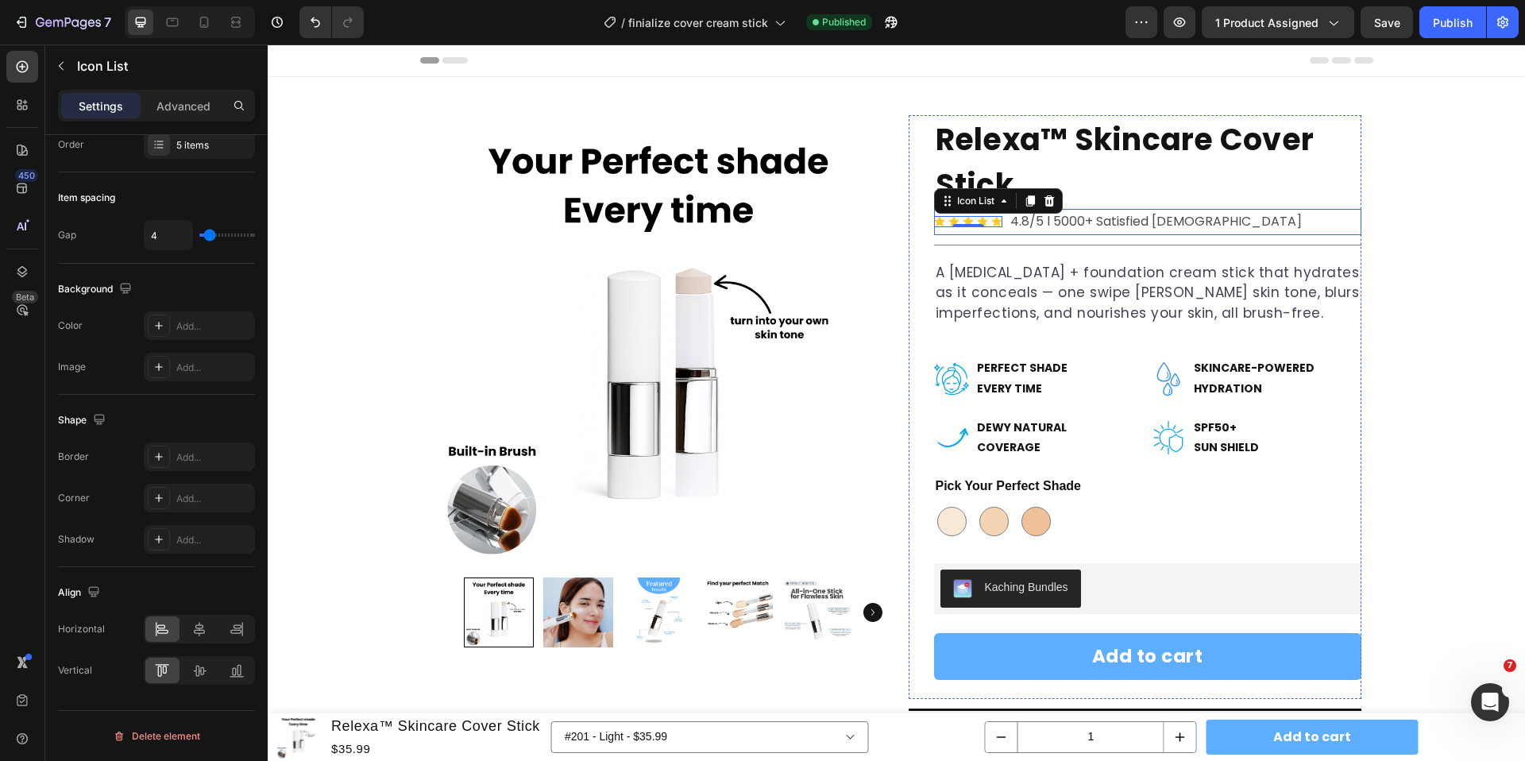
click at [1215, 220] on div "Icon Icon Icon Icon Icon Icon List 0 4.8/5 l 5000+ Satisfied [DEMOGRAPHIC_DATA]…" at bounding box center [1147, 222] width 427 height 26
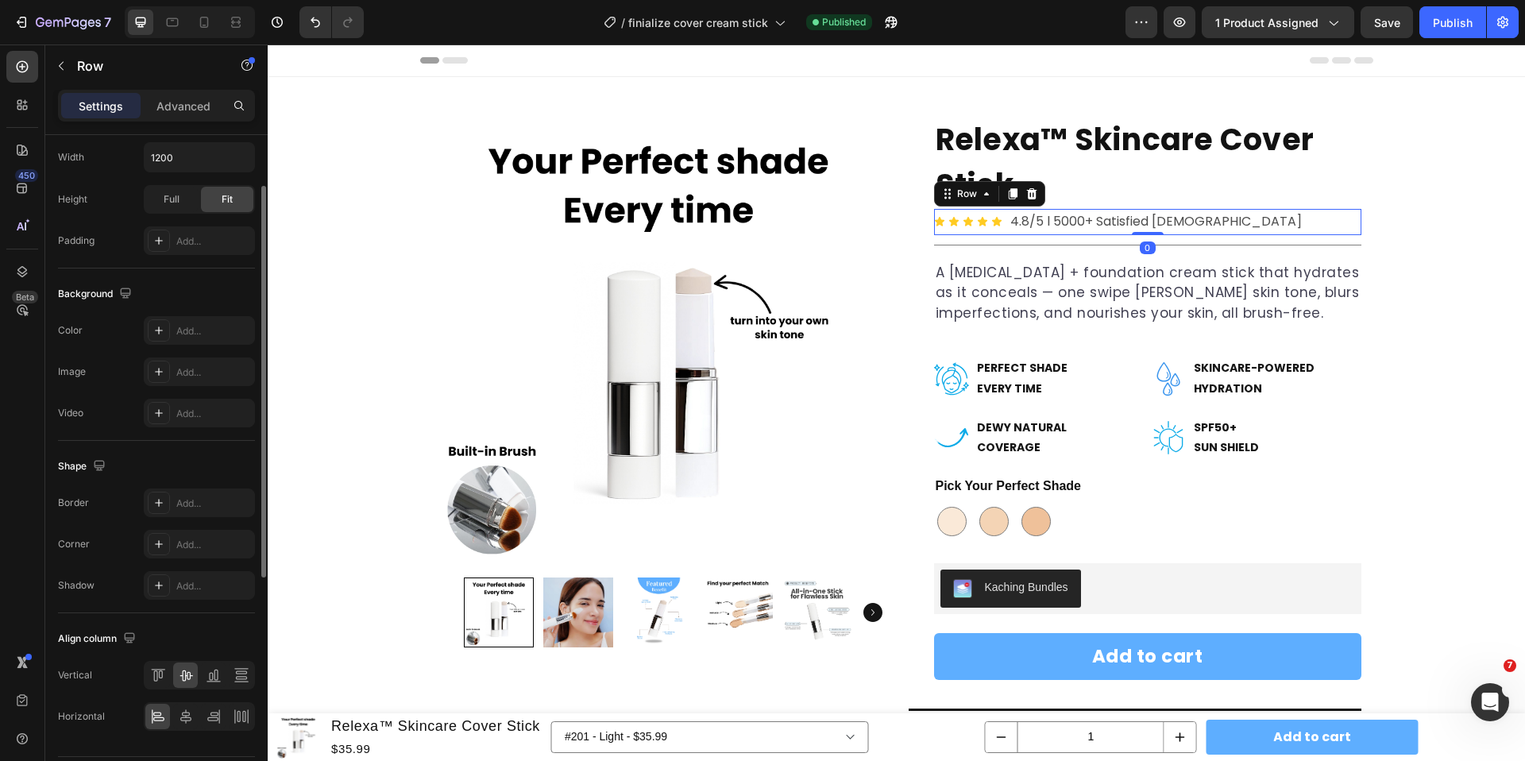
scroll to position [479, 0]
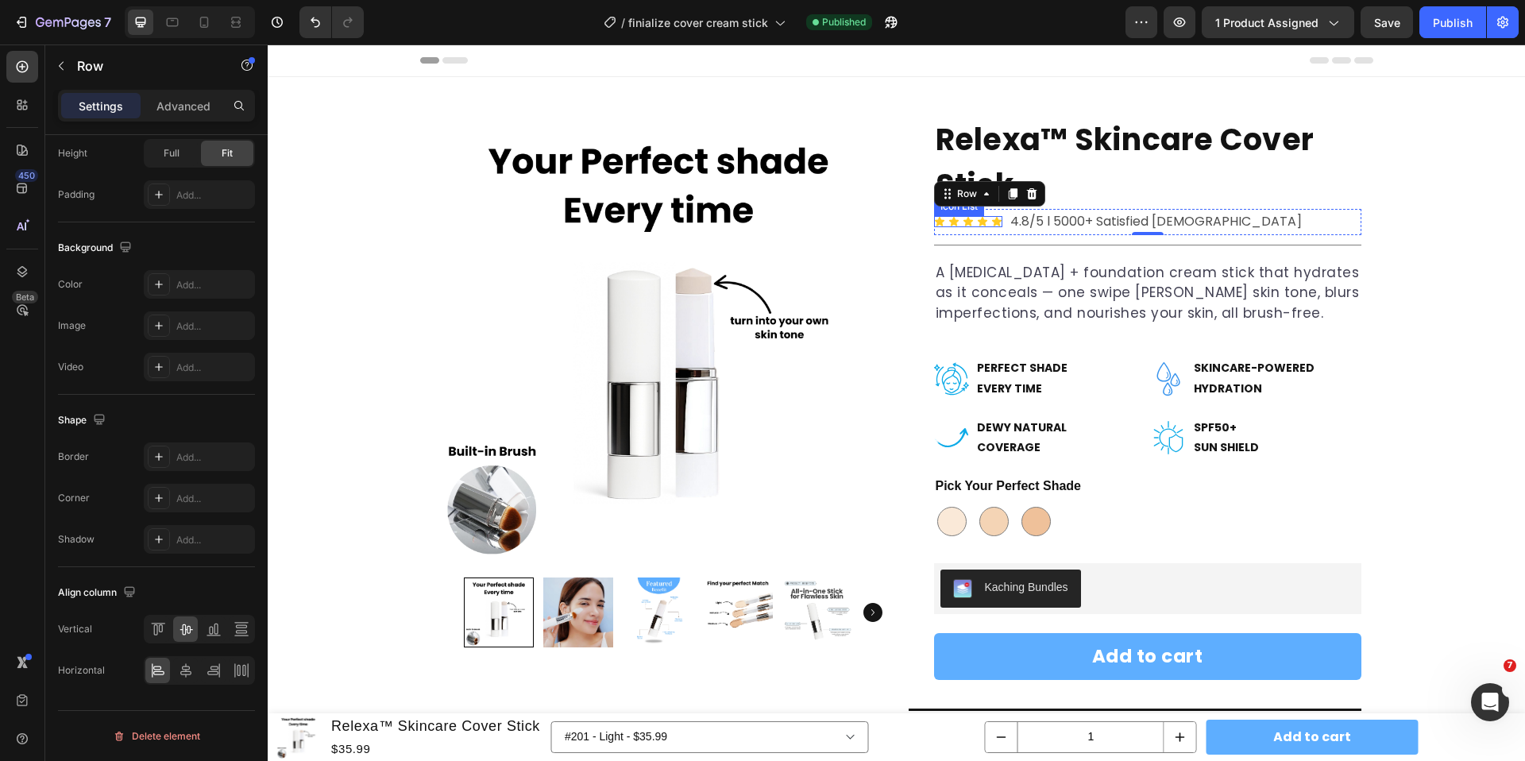
click at [974, 223] on div "Icon Icon Icon Icon Icon" at bounding box center [968, 221] width 68 height 11
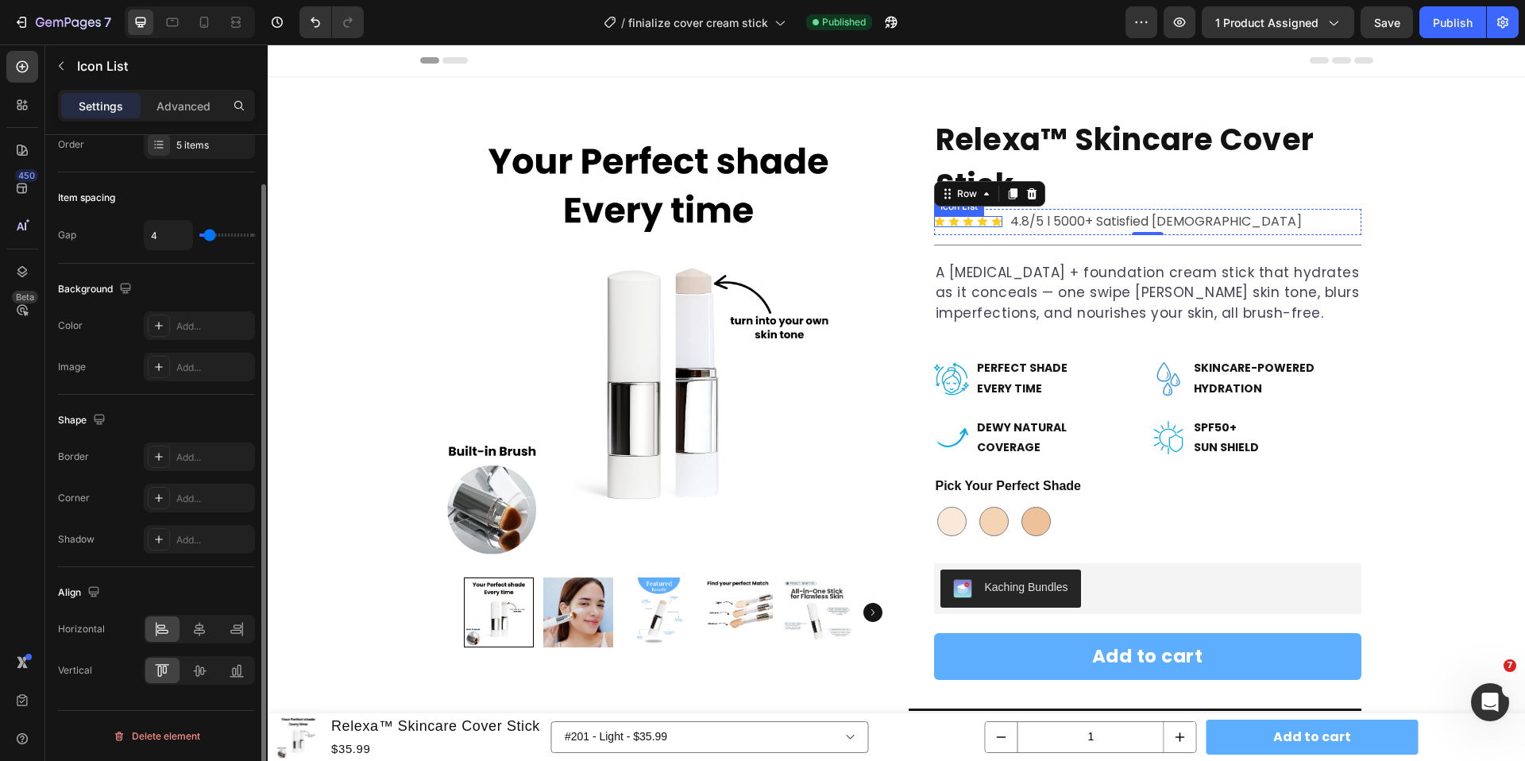
scroll to position [0, 0]
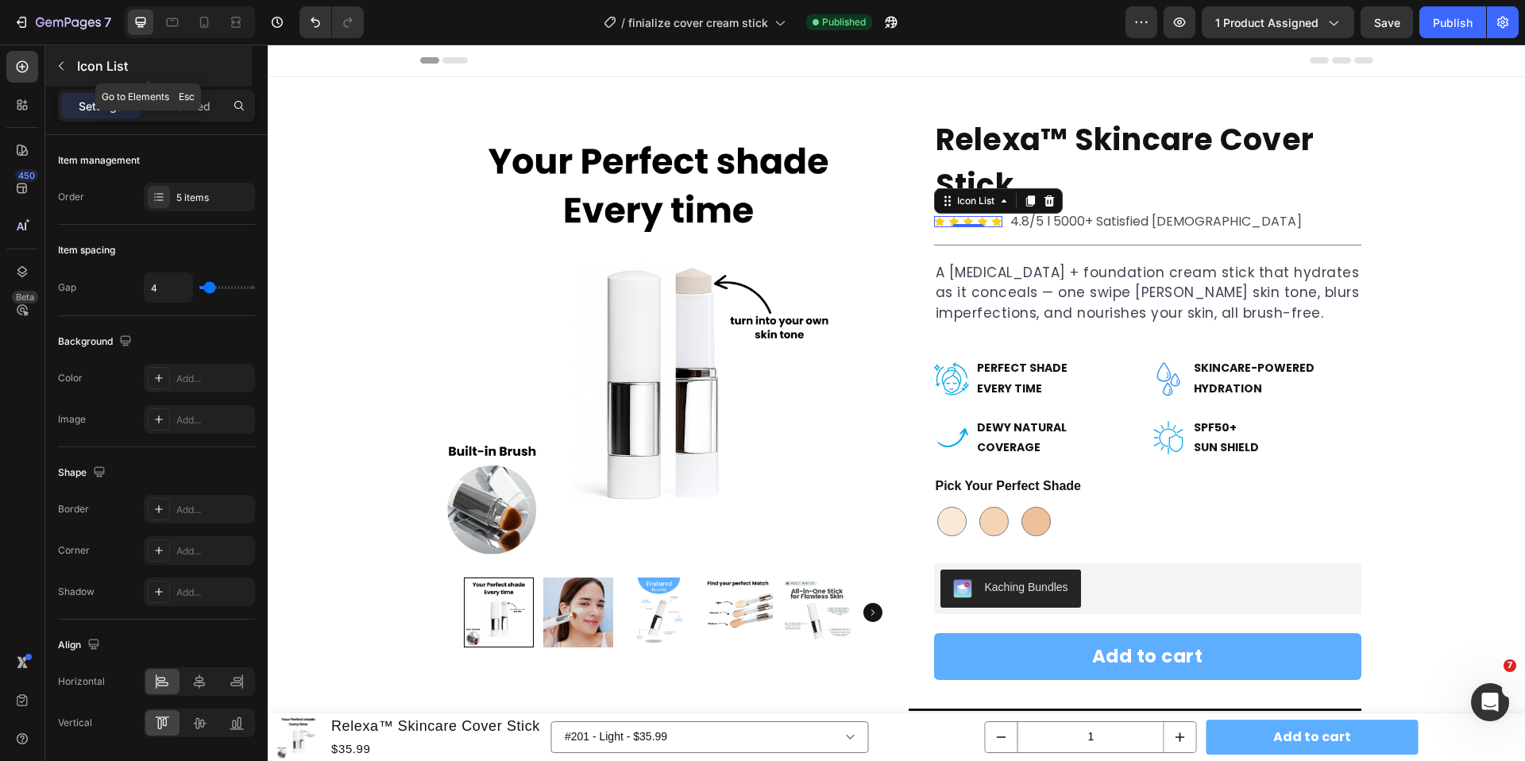
click at [70, 67] on button "button" at bounding box center [60, 65] width 25 height 25
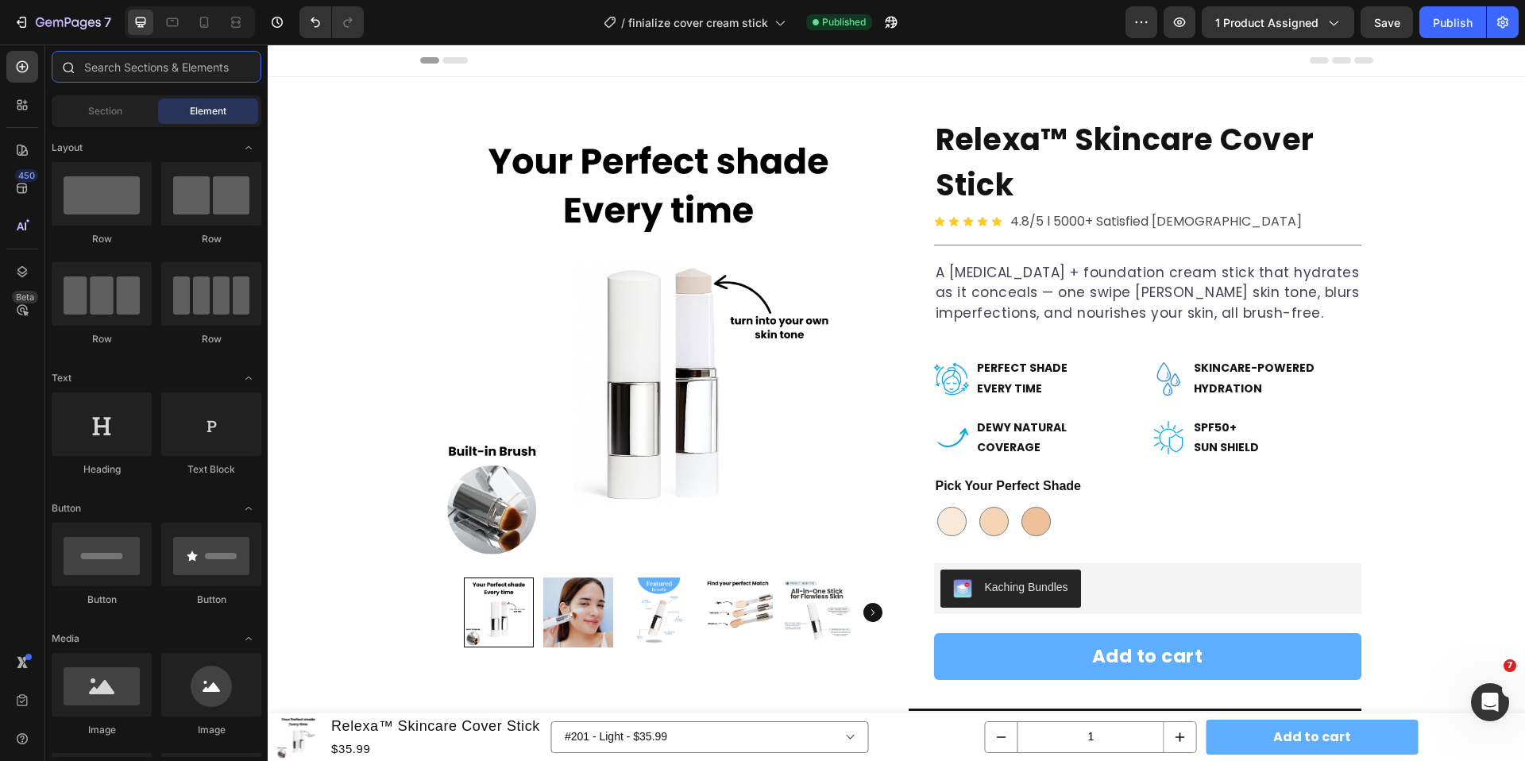
click at [210, 71] on input "text" at bounding box center [157, 67] width 210 height 32
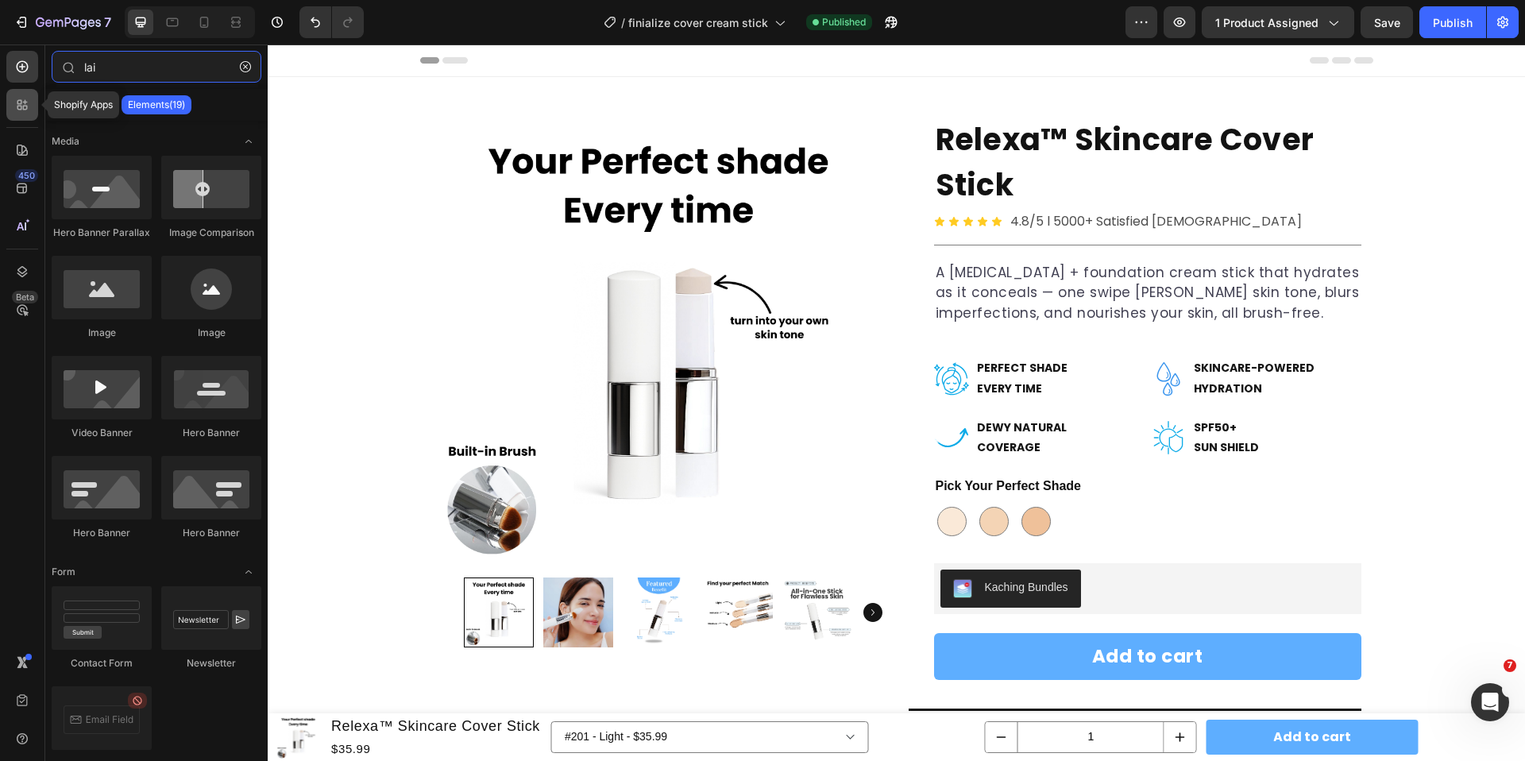
type input "lai"
click at [25, 93] on div at bounding box center [22, 105] width 32 height 32
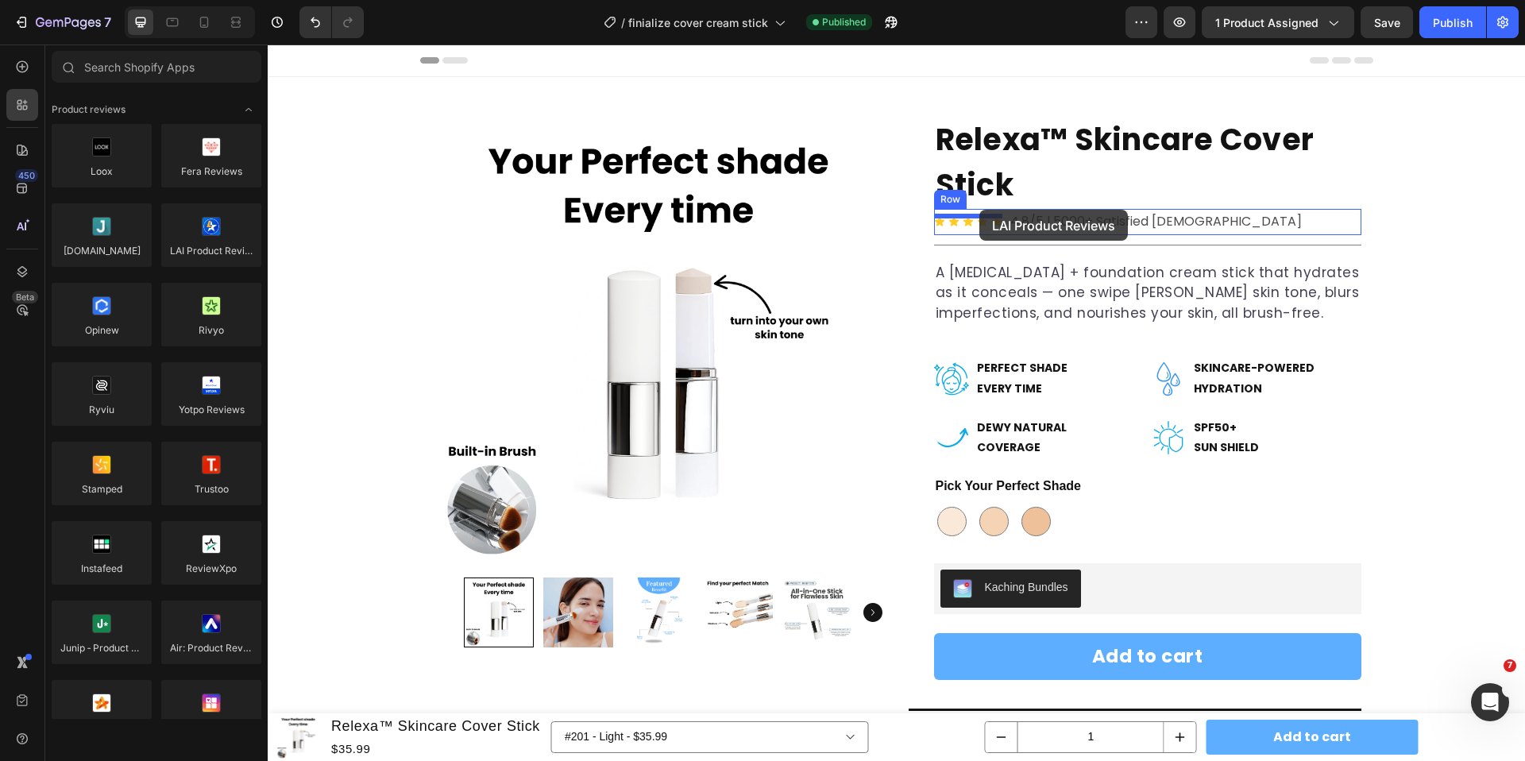
drag, startPoint x: 492, startPoint y: 288, endPoint x: 979, endPoint y: 210, distance: 493.7
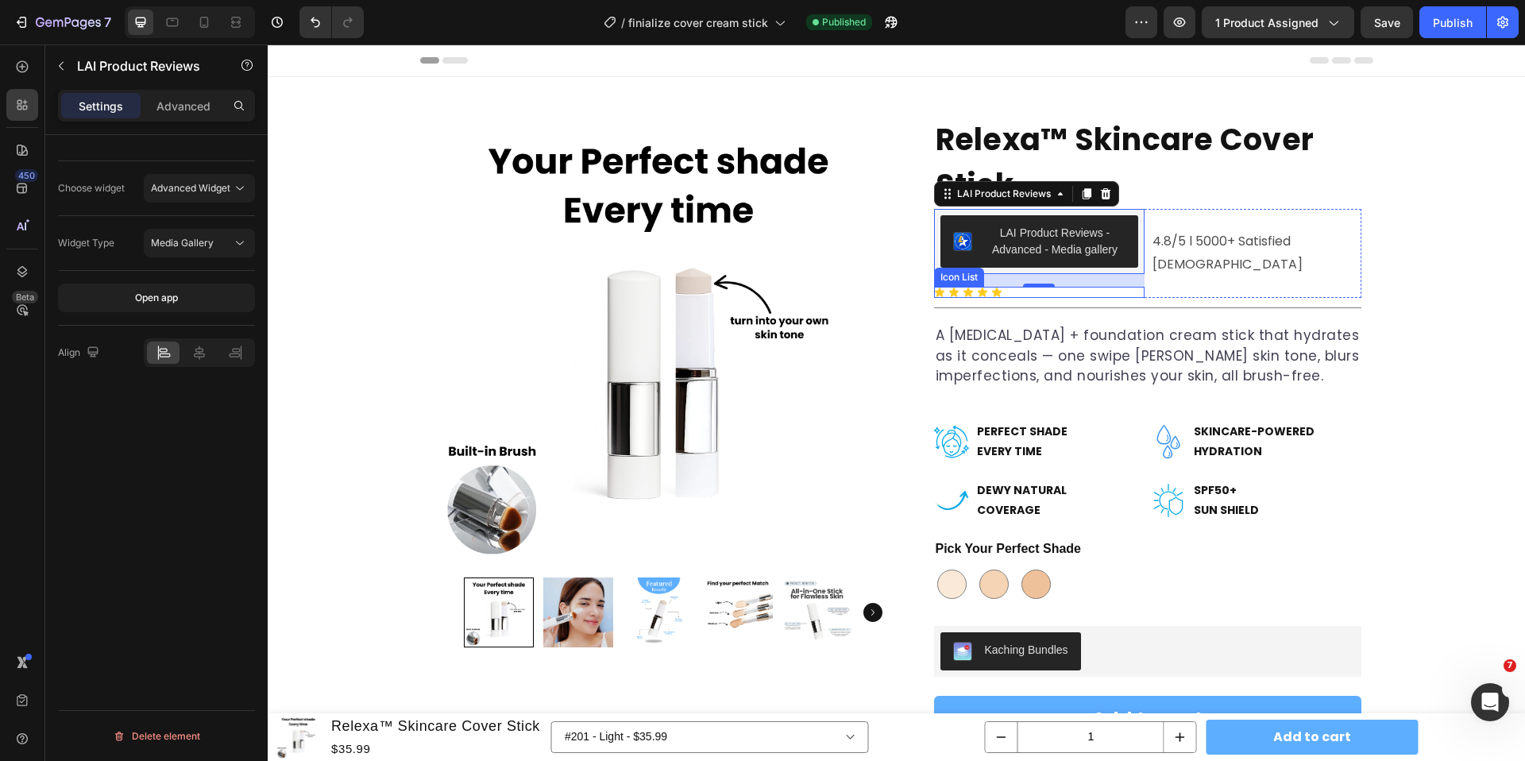
click at [1008, 293] on div "Icon Icon Icon Icon Icon" at bounding box center [1039, 292] width 210 height 11
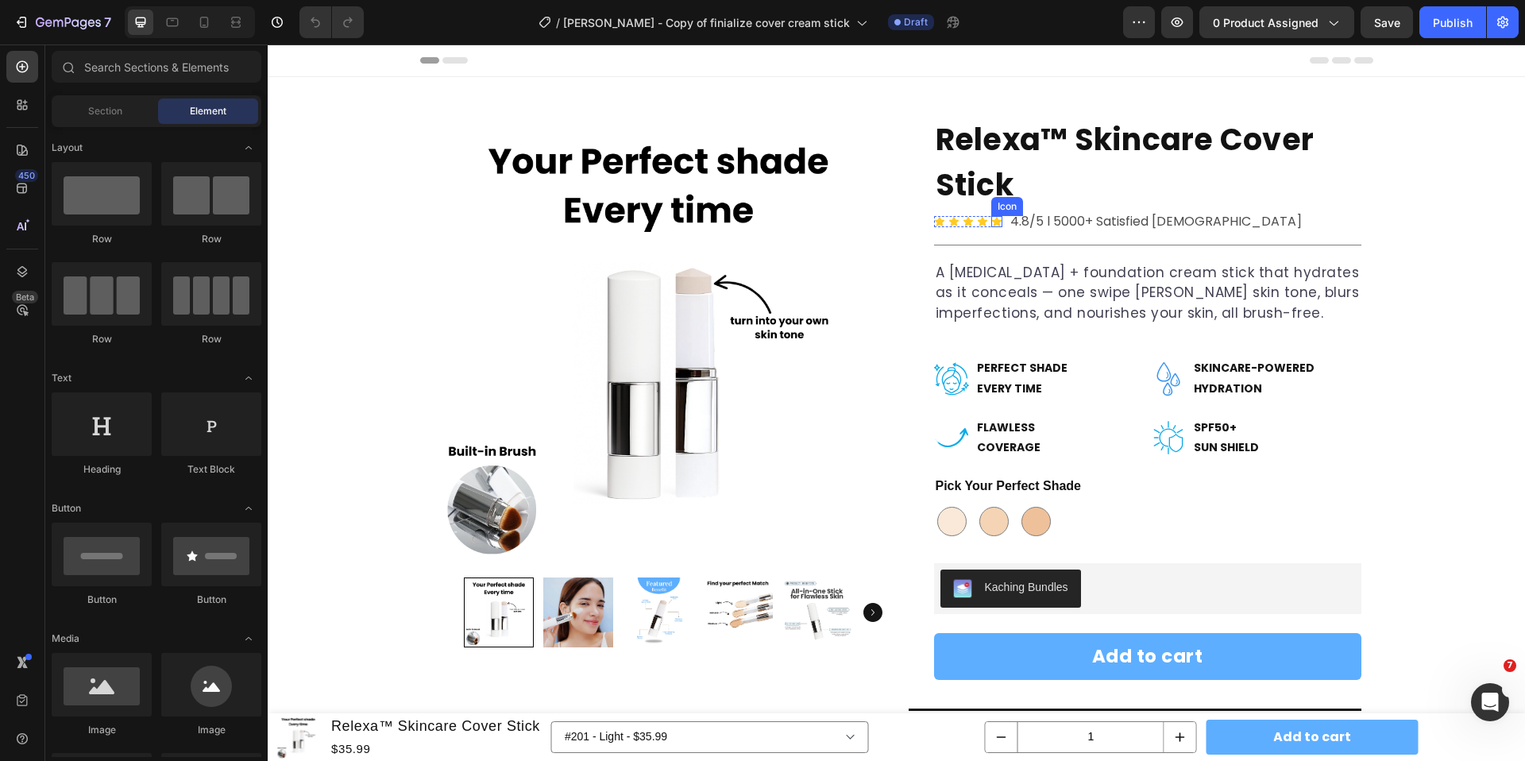
click at [995, 225] on icon at bounding box center [996, 222] width 10 height 10
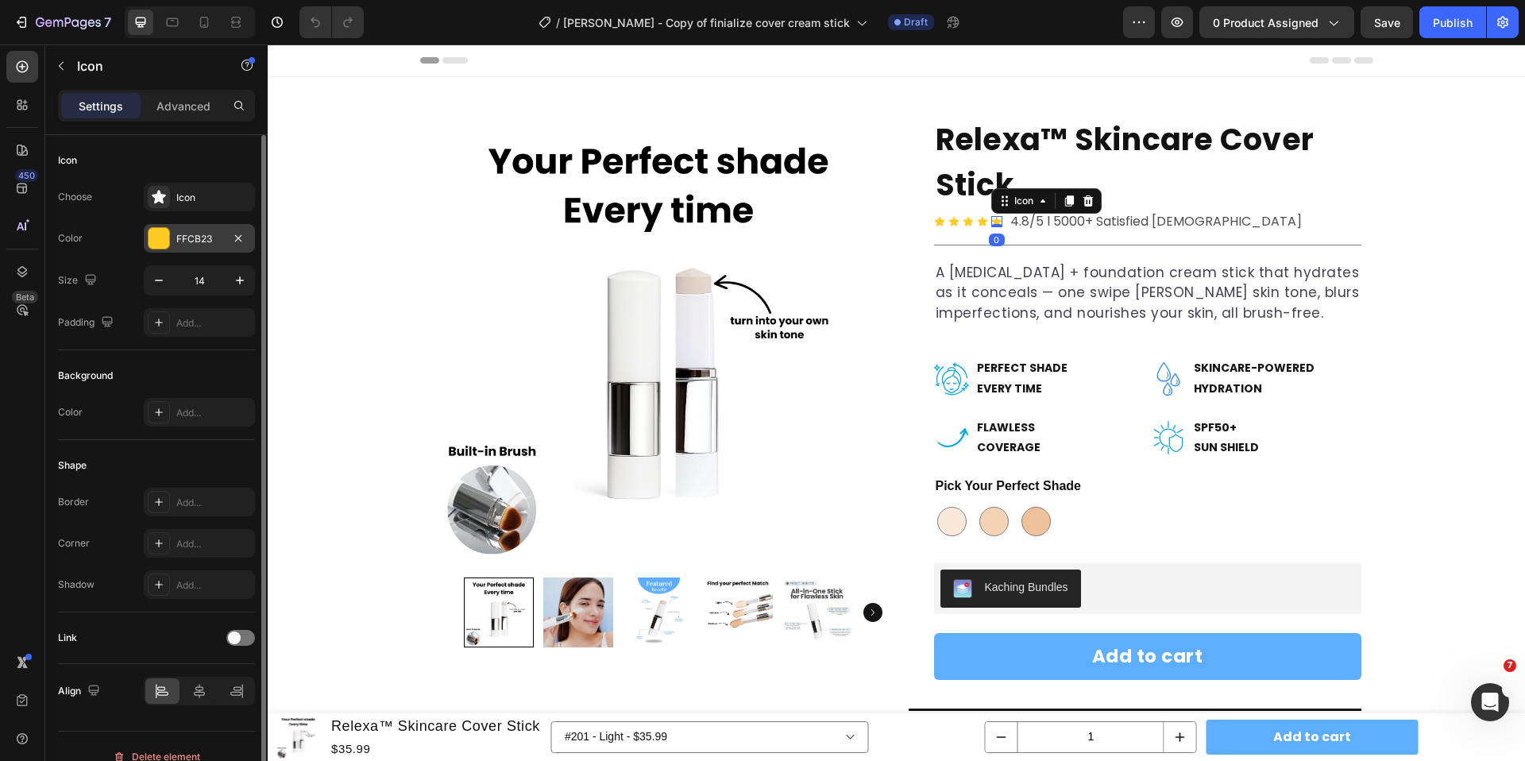
click at [163, 240] on div at bounding box center [158, 238] width 21 height 21
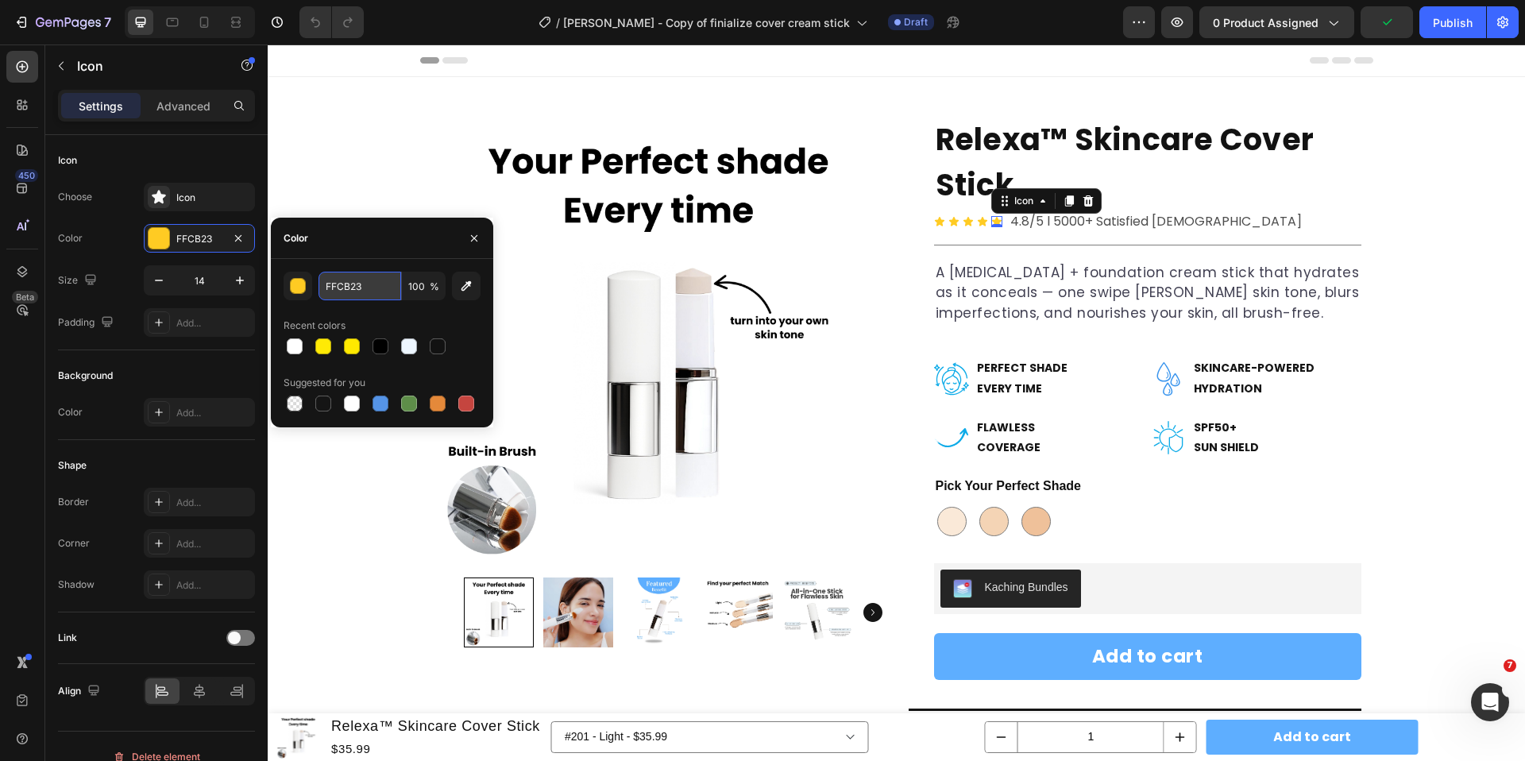
click at [349, 288] on input "FFCB23" at bounding box center [359, 286] width 83 height 29
click at [1148, 224] on p "4.8/5 l 5000+ Satisfied [DEMOGRAPHIC_DATA]" at bounding box center [1155, 221] width 291 height 23
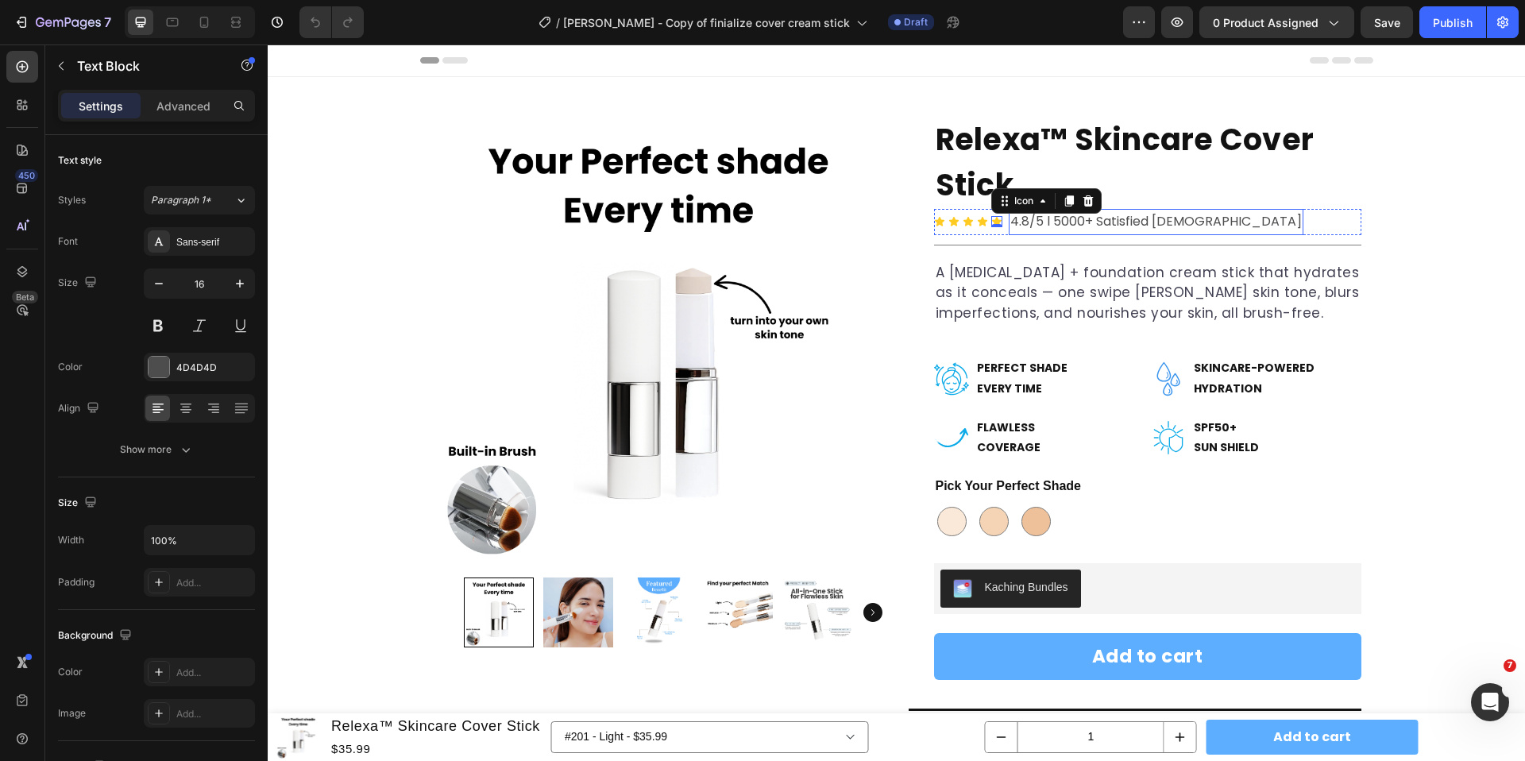
click at [1148, 224] on p "4.8/5 l 5000+ Satisfied [DEMOGRAPHIC_DATA]" at bounding box center [1155, 221] width 291 height 23
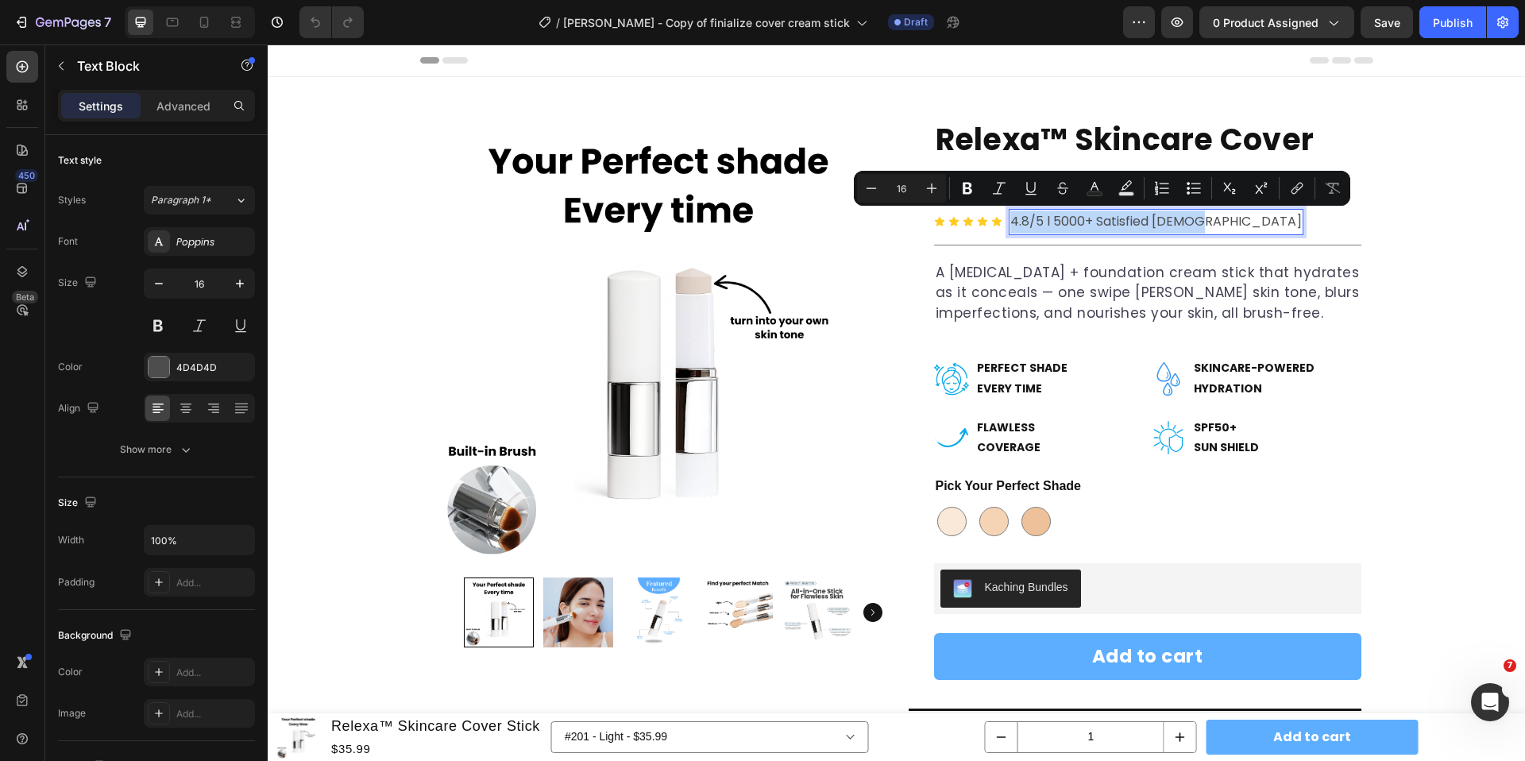
copy p "4.8/5 l 5000+ Satisfied [DEMOGRAPHIC_DATA]"
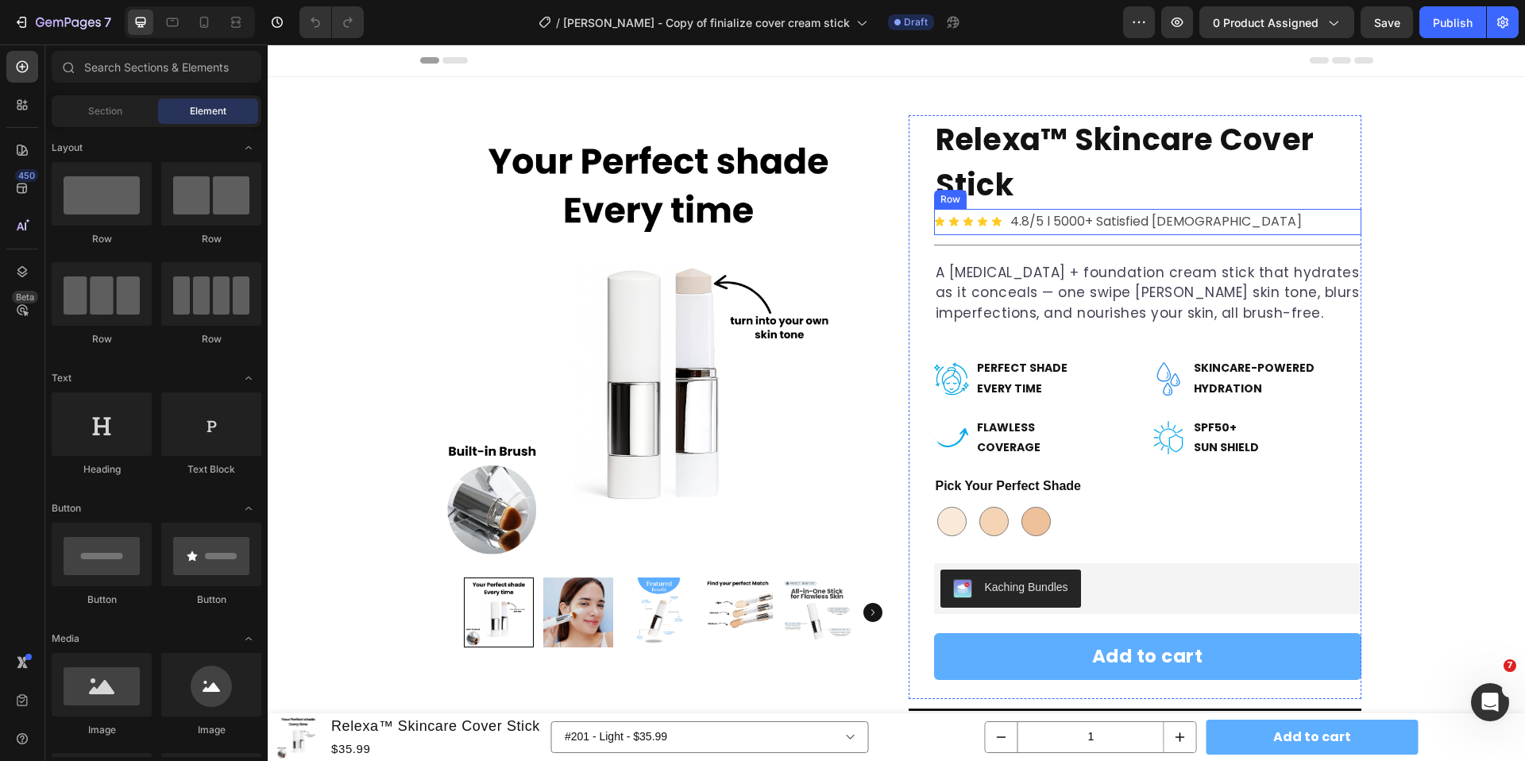
click at [1269, 225] on div "Icon Icon Icon Icon Icon Icon List 4.8/5 l 5000+ Satisfied [DEMOGRAPHIC_DATA] T…" at bounding box center [1147, 222] width 427 height 26
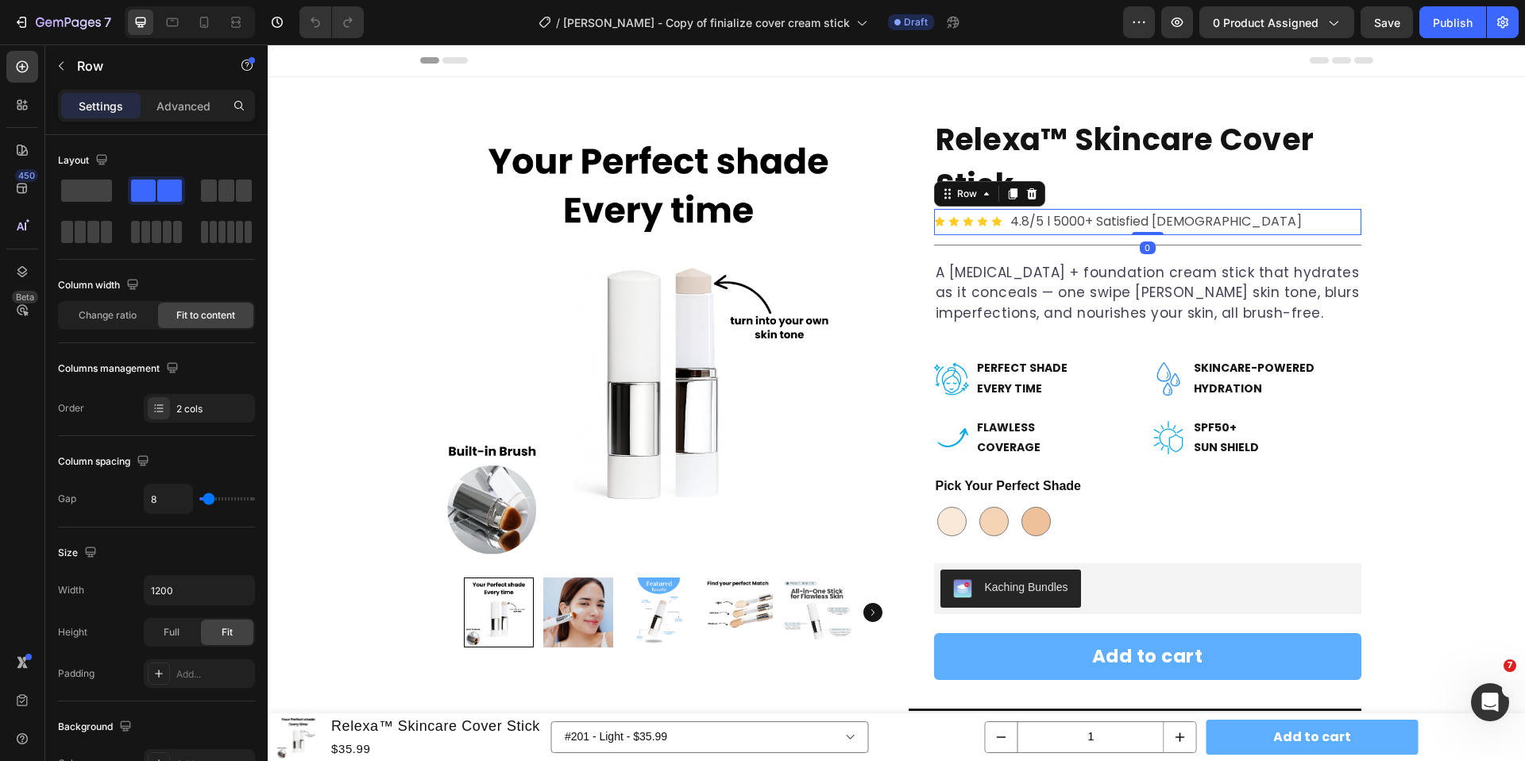
copy p "4.8/5 l 5000+ Satisfied [DEMOGRAPHIC_DATA]"
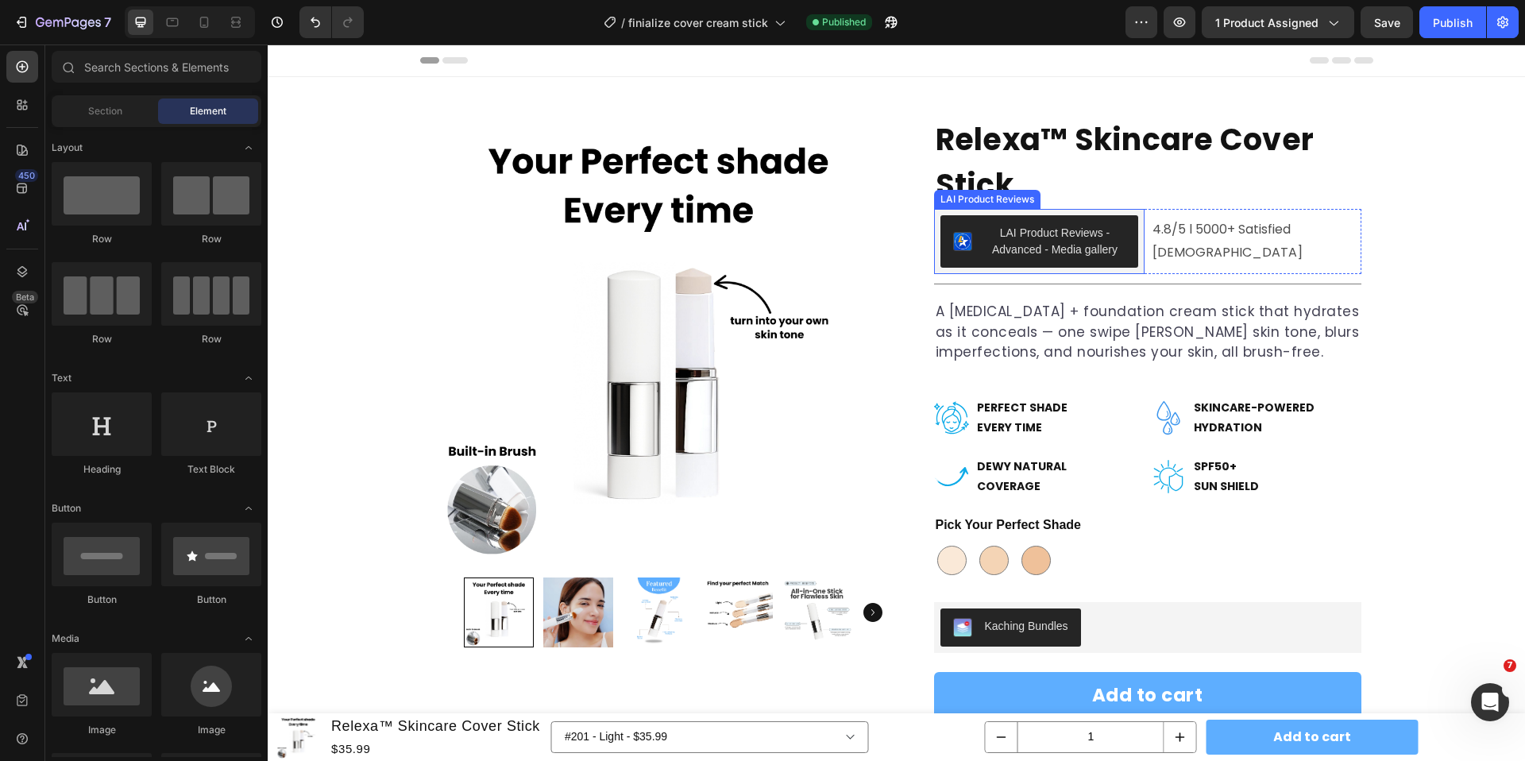
click at [1138, 253] on button "LAI Product Reviews - Advanced - Media gallery" at bounding box center [1039, 241] width 198 height 52
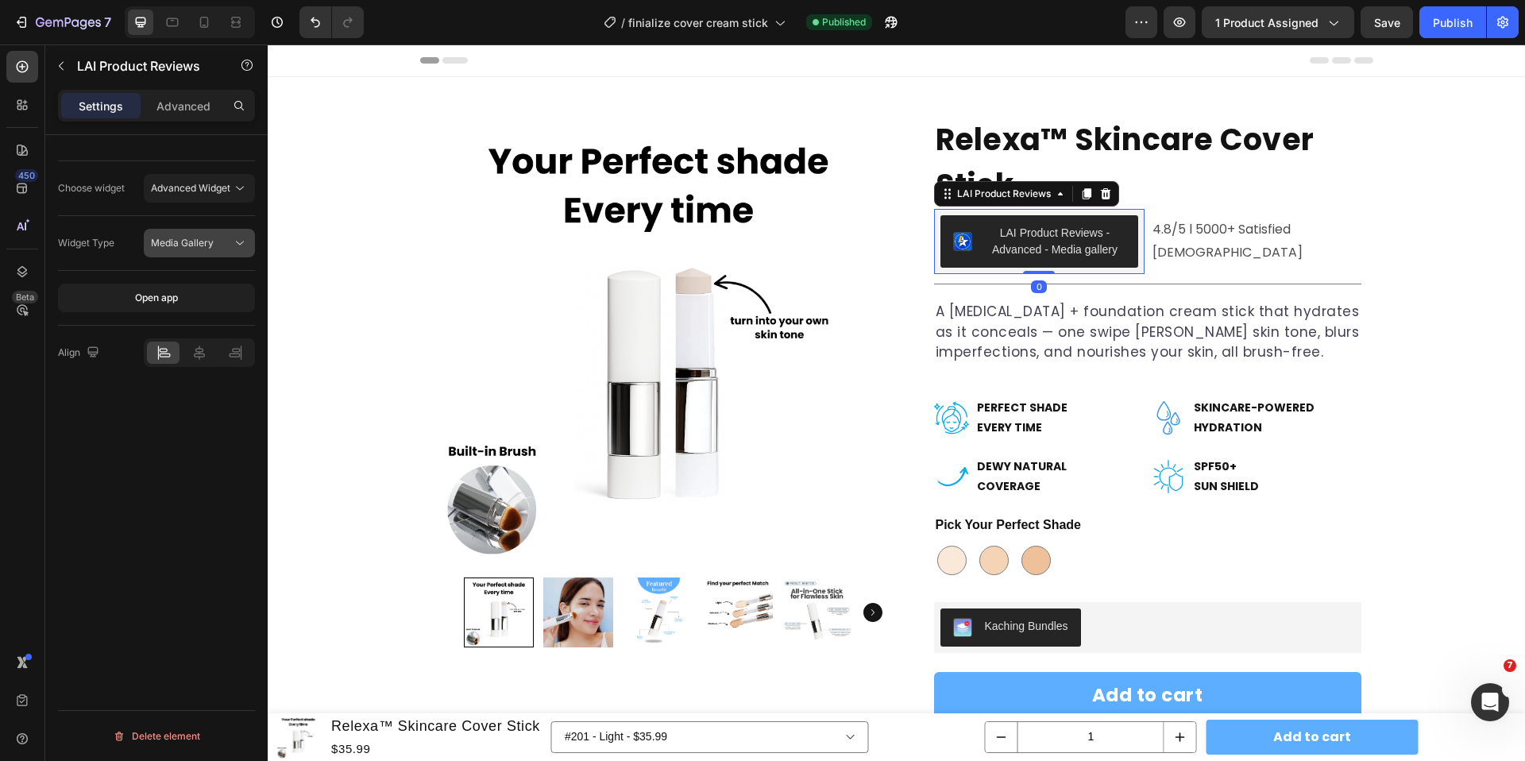
click at [184, 247] on span "Media Gallery" at bounding box center [182, 243] width 63 height 12
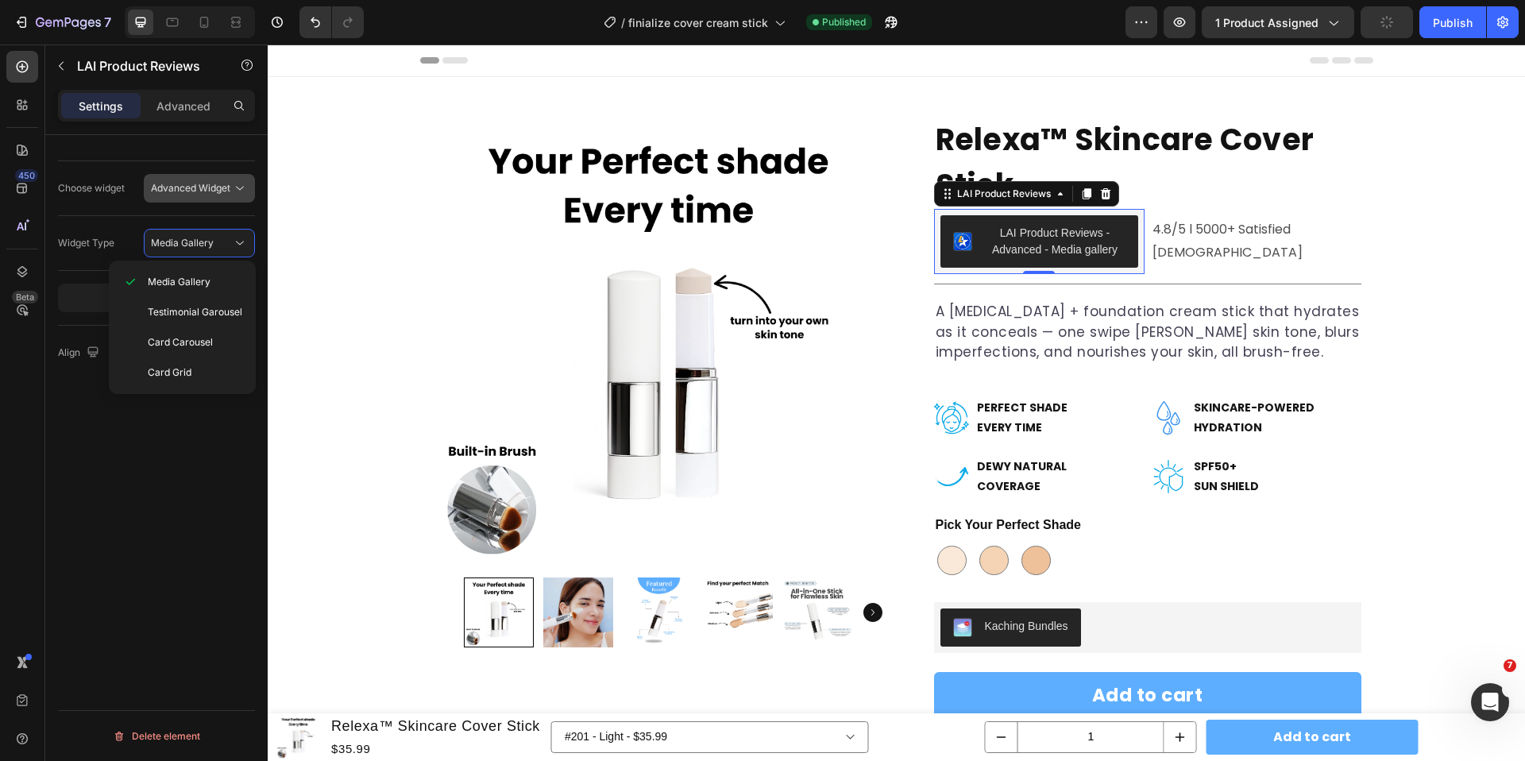
click at [222, 188] on span "Advanced Widget" at bounding box center [190, 188] width 79 height 12
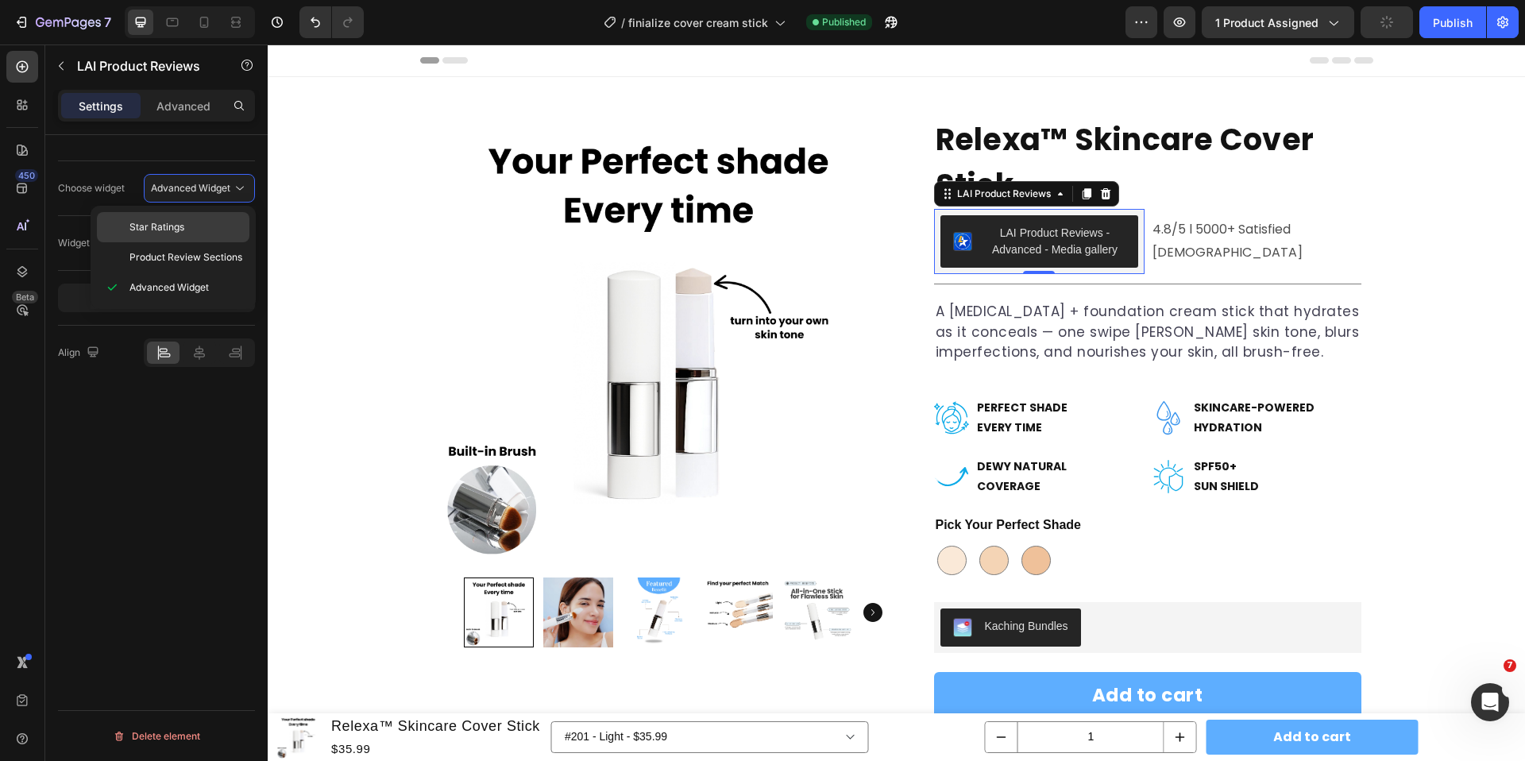
click at [199, 231] on p "Star Ratings" at bounding box center [185, 227] width 113 height 14
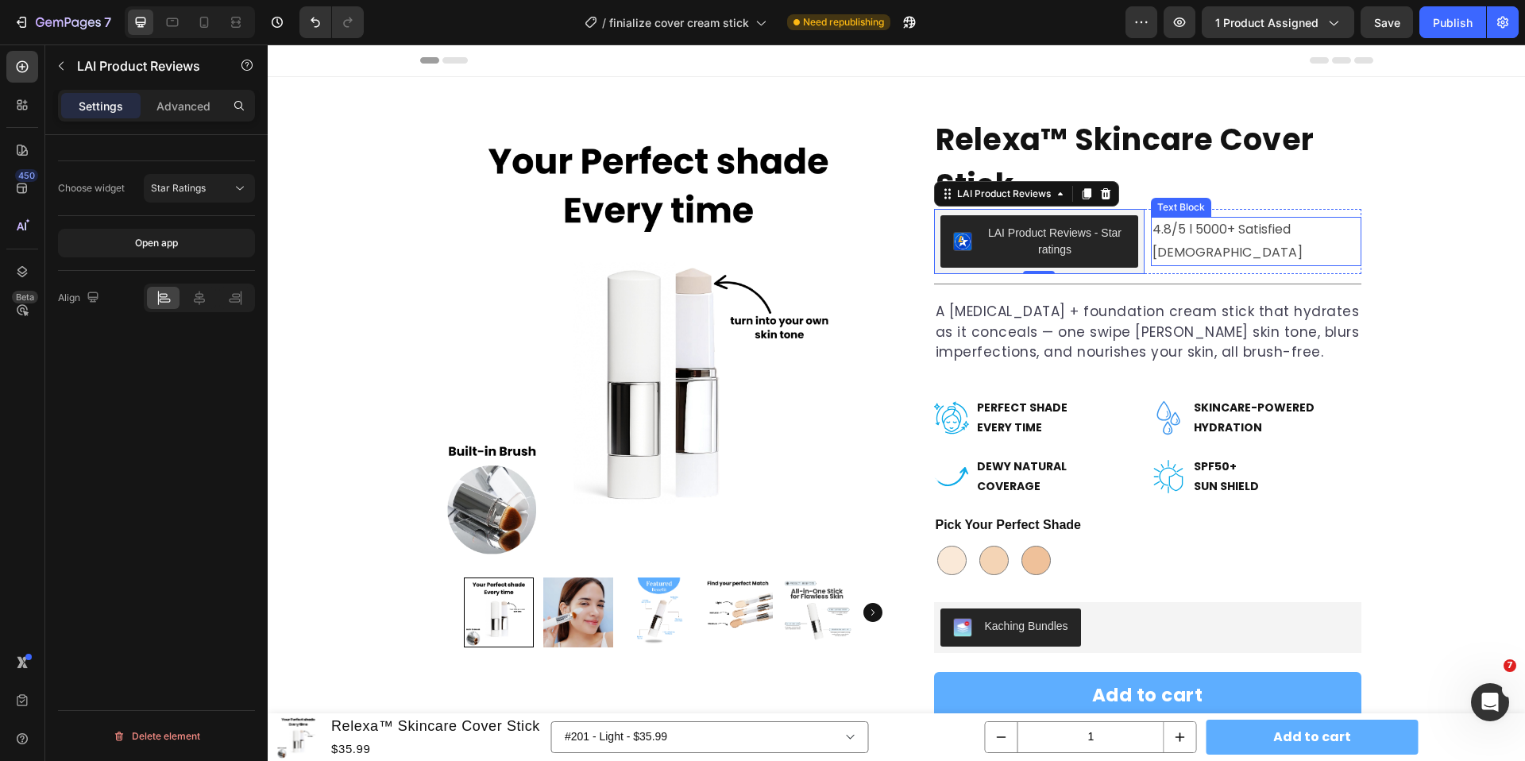
click at [1207, 241] on p "4.8/5 l 5000+ Satisfied [DEMOGRAPHIC_DATA]" at bounding box center [1255, 241] width 207 height 46
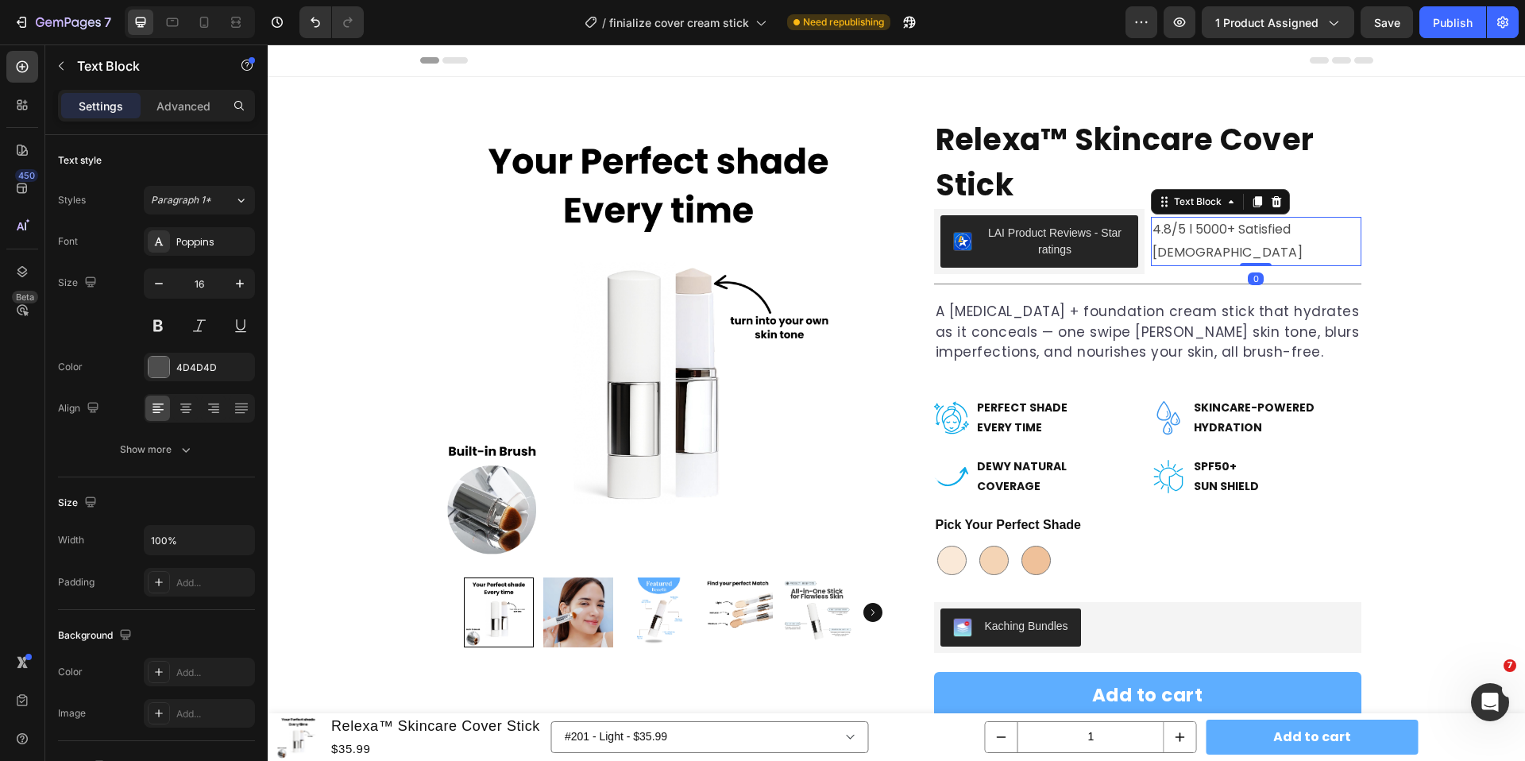
click at [1209, 243] on p "4.8/5 l 5000+ Satisfied [DEMOGRAPHIC_DATA]" at bounding box center [1255, 241] width 207 height 46
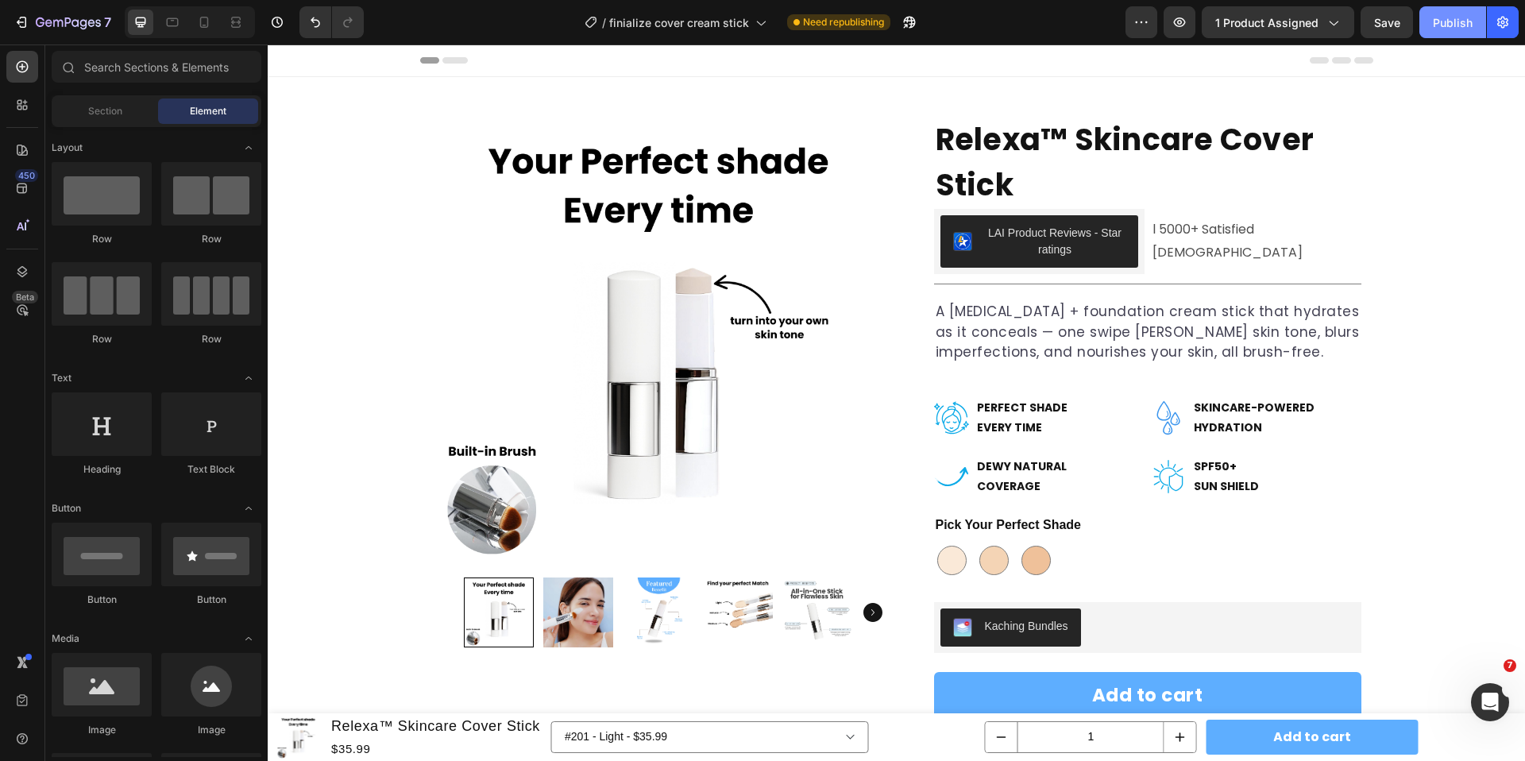
click at [1455, 23] on div "Publish" at bounding box center [1452, 22] width 40 height 17
click at [1188, 254] on div "LAI Product Reviews - Star ratings LAI Product Reviews l 5000+ Satisfied Ladies…" at bounding box center [1147, 241] width 427 height 65
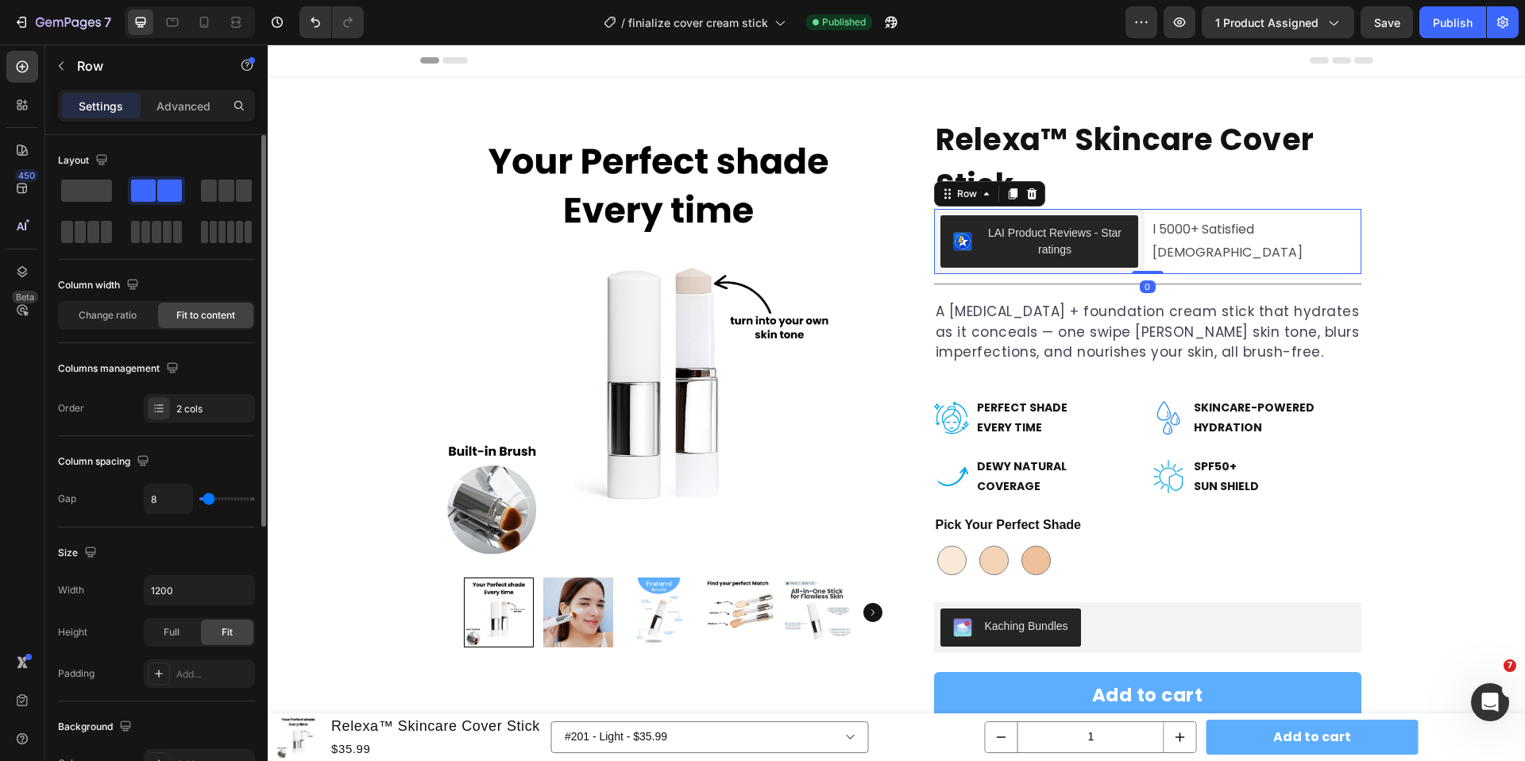
click at [192, 322] on span "Fit to content" at bounding box center [205, 315] width 59 height 14
click at [1204, 233] on p "l 5000+ Satisfied Ladies" at bounding box center [1255, 241] width 207 height 46
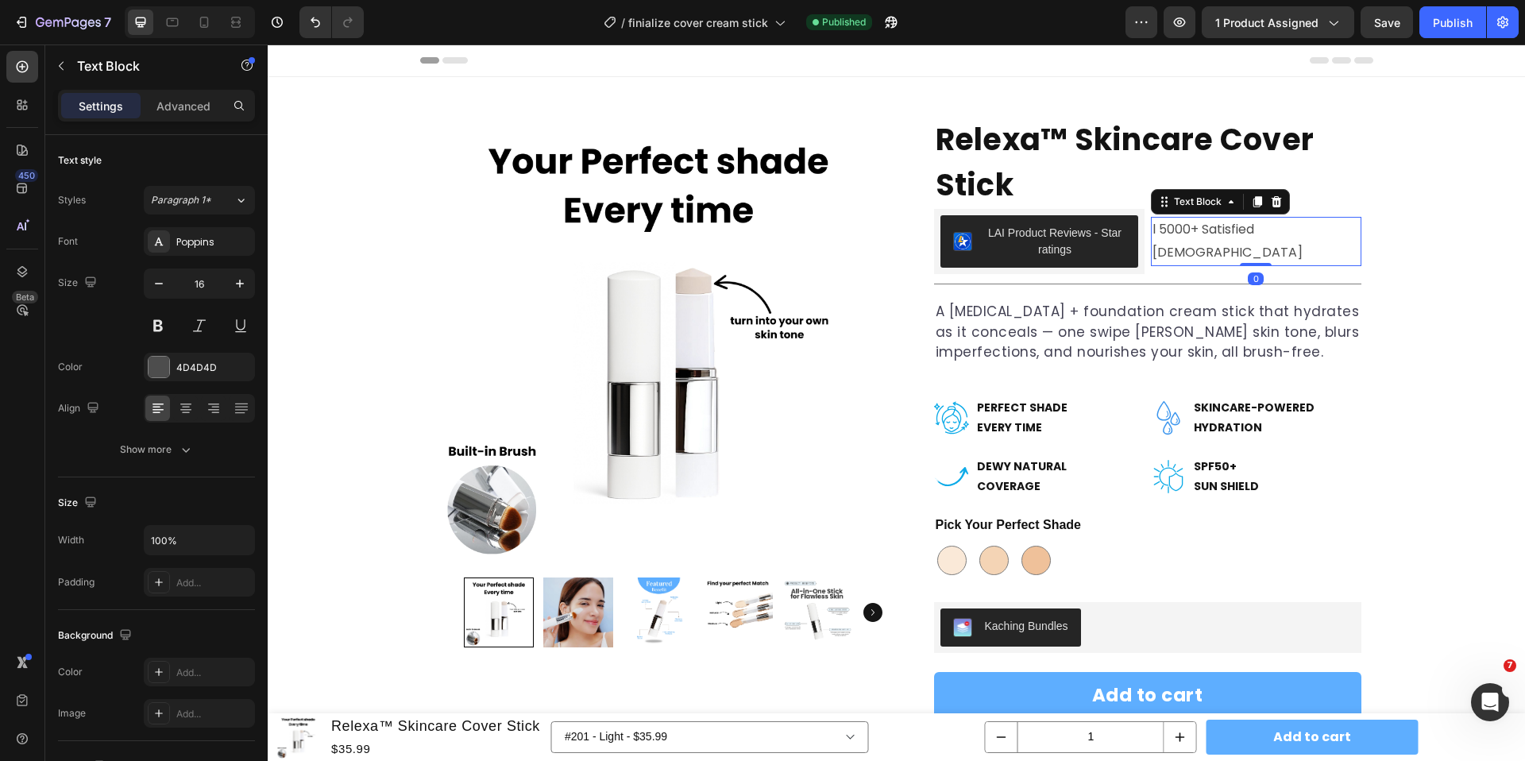
click at [1204, 233] on p "l 5000+ Satisfied Ladies" at bounding box center [1255, 241] width 207 height 46
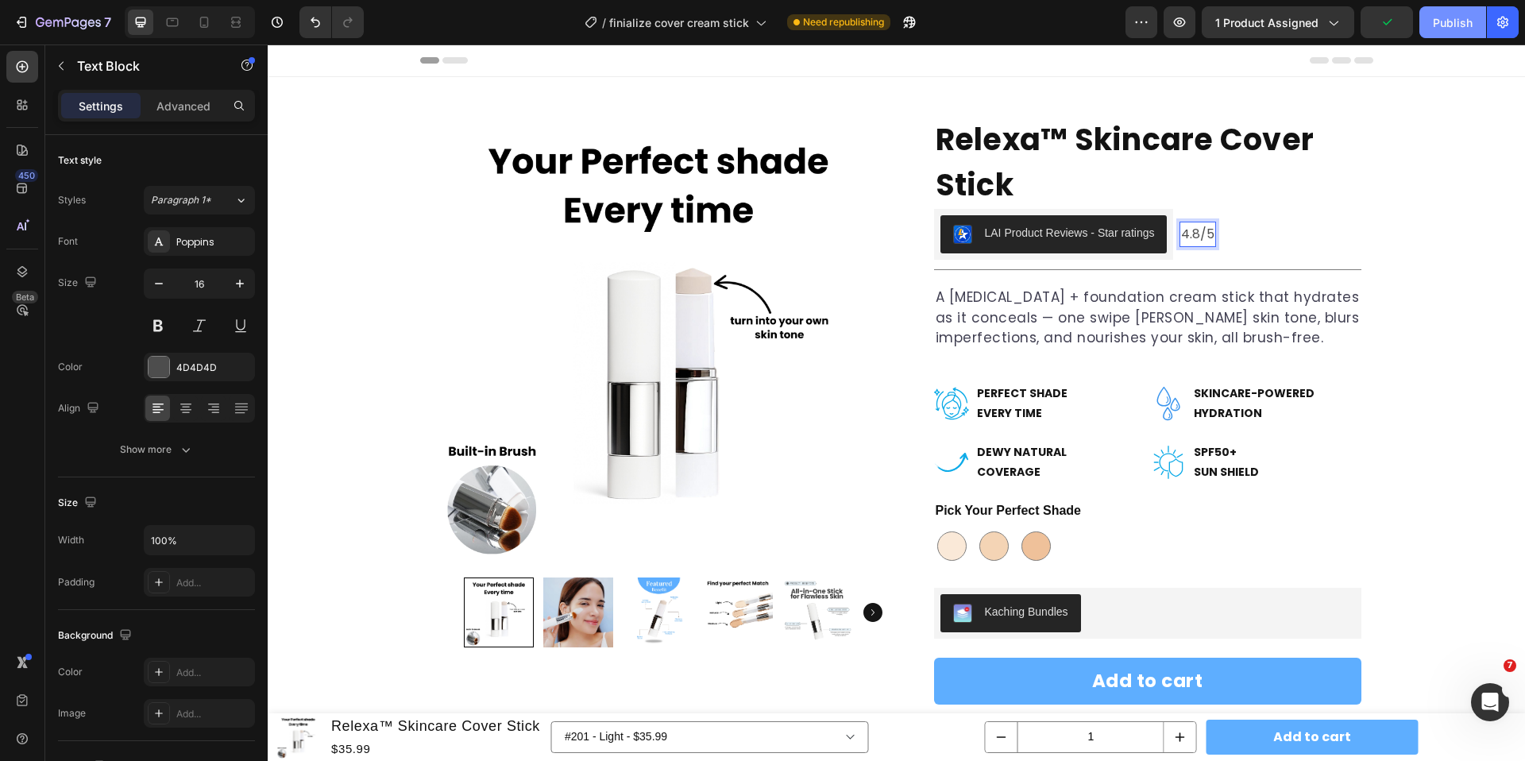
click at [1439, 15] on div "Publish" at bounding box center [1452, 22] width 40 height 17
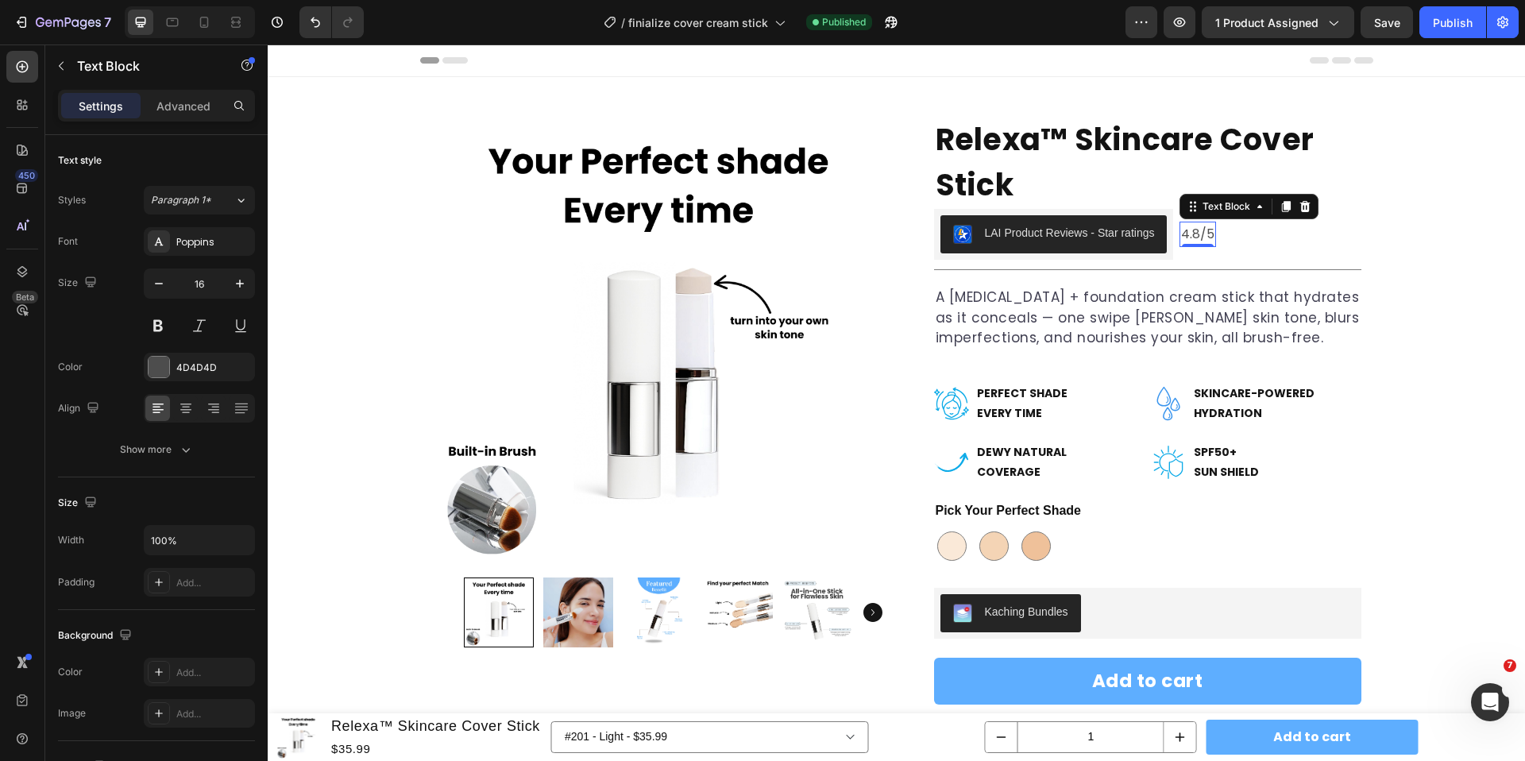
click at [1194, 233] on p "4.8/5" at bounding box center [1197, 234] width 33 height 23
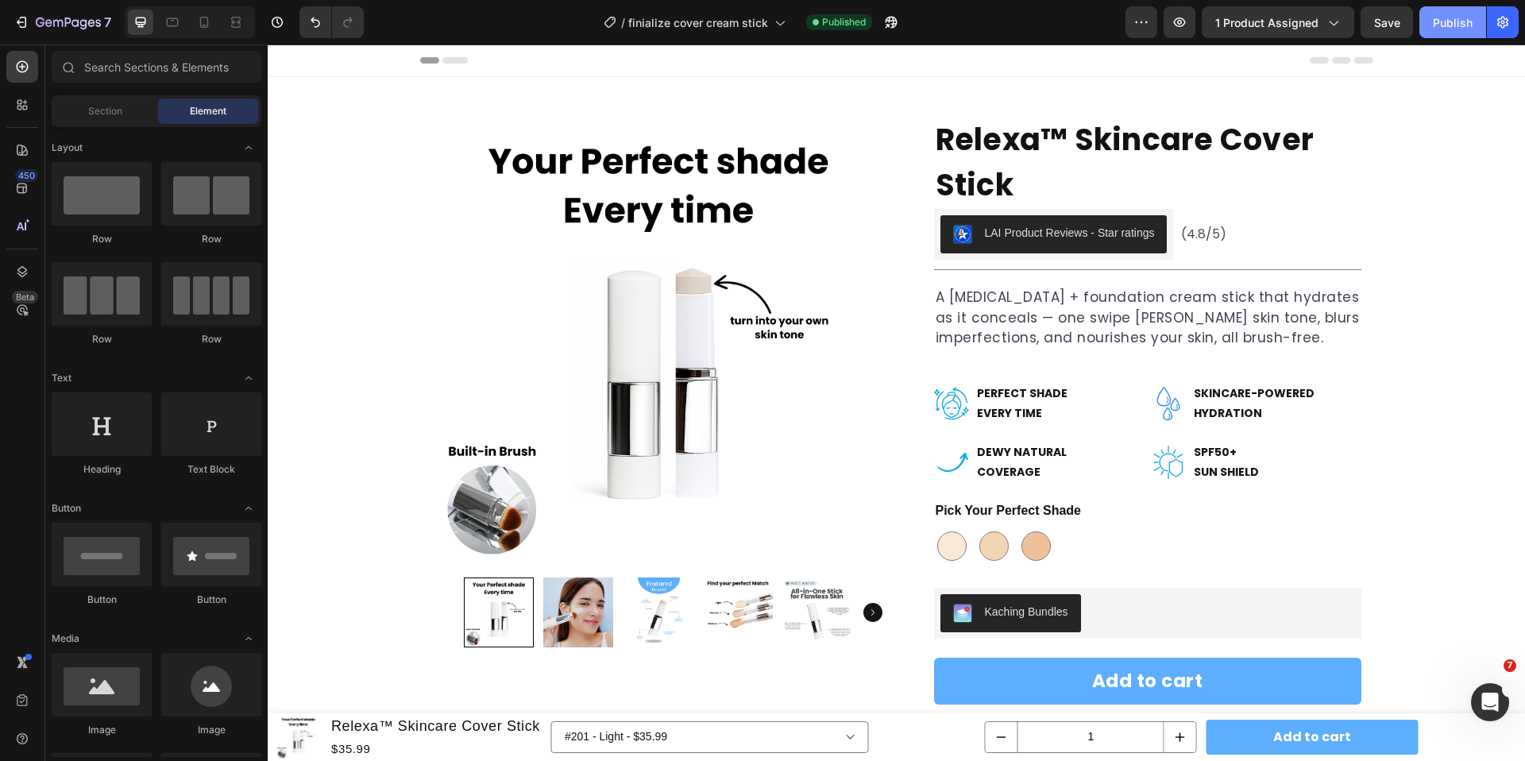
click at [1460, 31] on button "Publish" at bounding box center [1452, 22] width 67 height 32
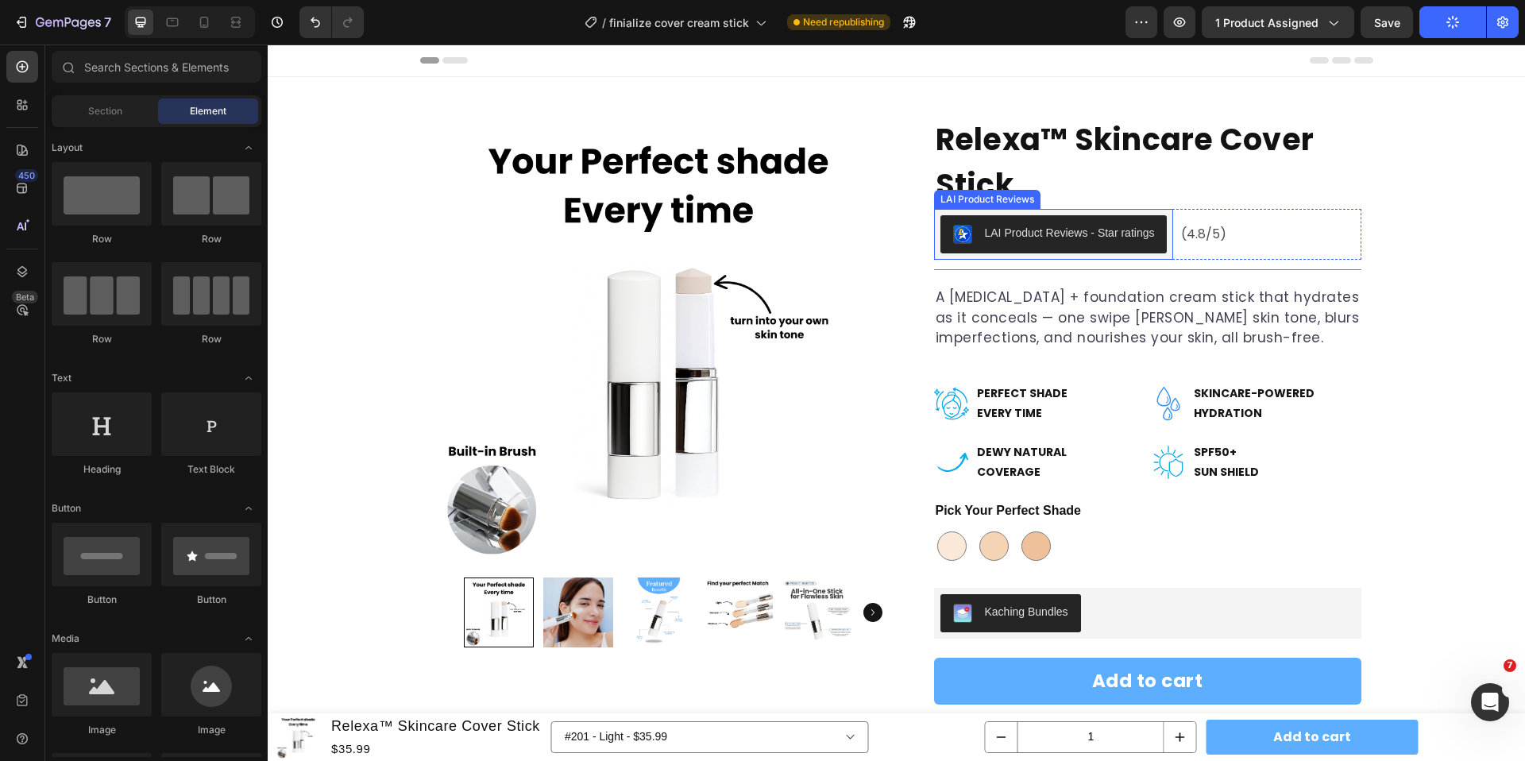
click at [1113, 250] on button "LAI Product Reviews - Star ratings" at bounding box center [1053, 234] width 227 height 38
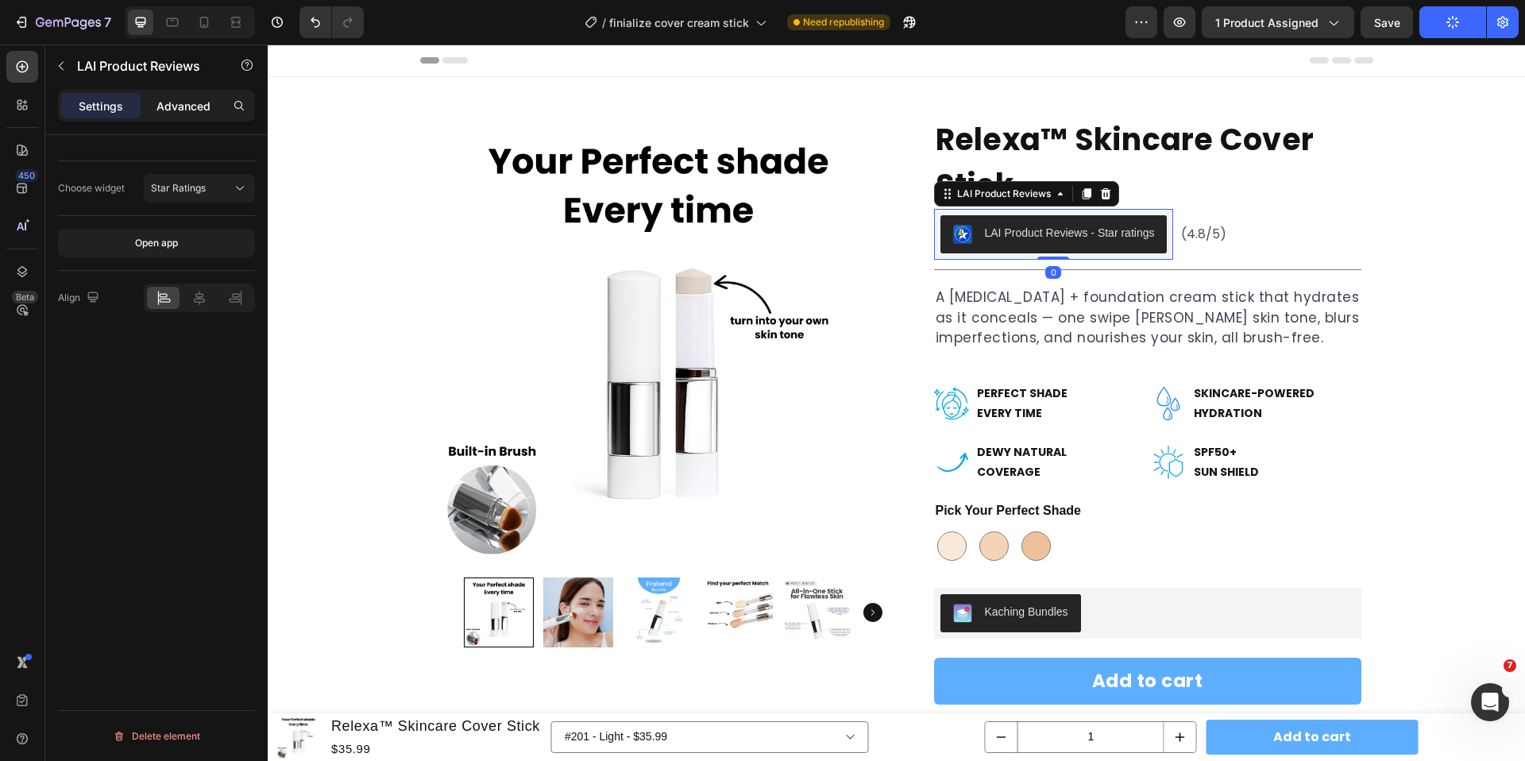
click at [198, 106] on p "Advanced" at bounding box center [183, 106] width 54 height 17
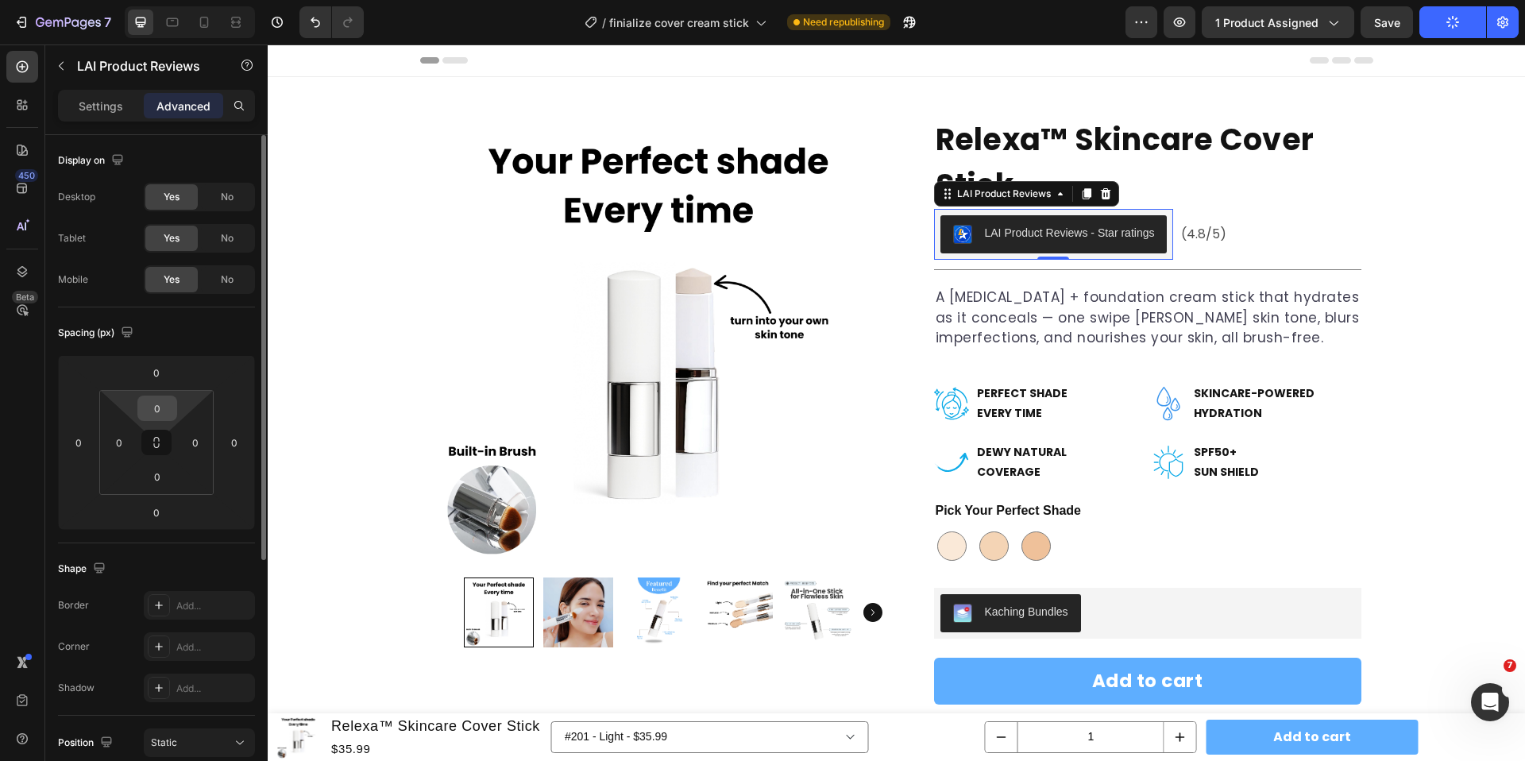
click at [158, 403] on input "0" at bounding box center [157, 408] width 32 height 24
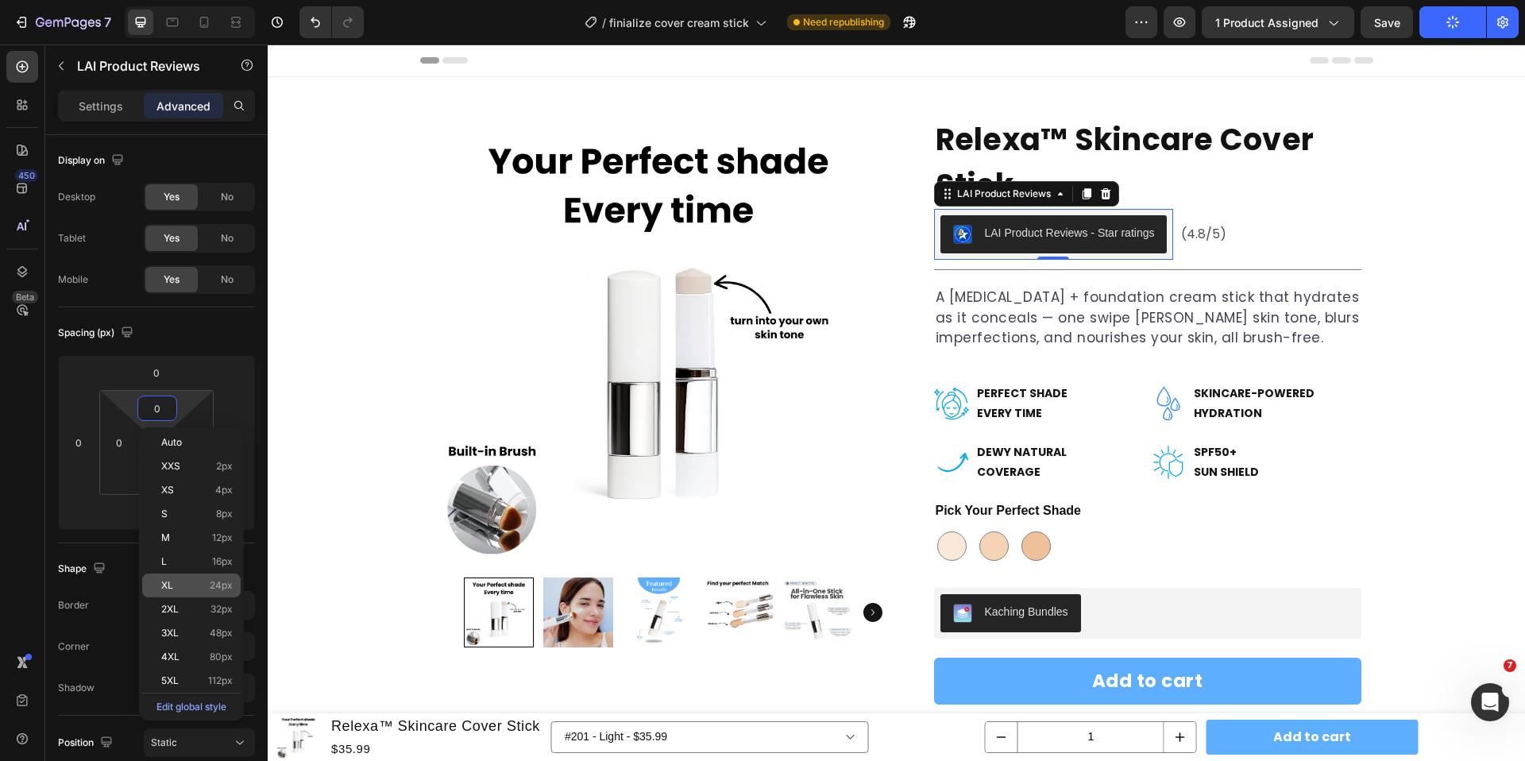
click at [174, 580] on p "XL 24px" at bounding box center [196, 585] width 71 height 11
type input "24"
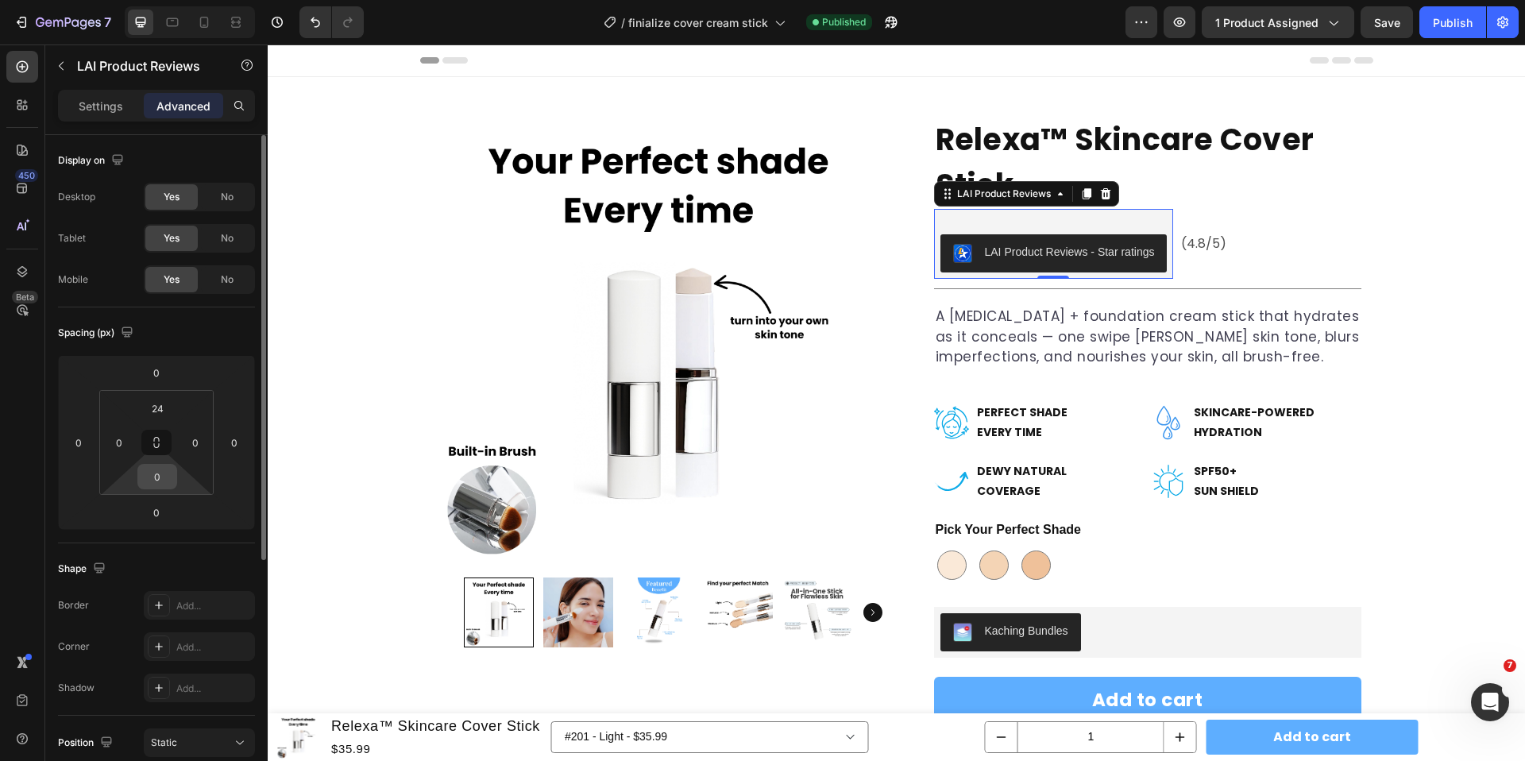
click at [157, 481] on input "0" at bounding box center [157, 477] width 32 height 24
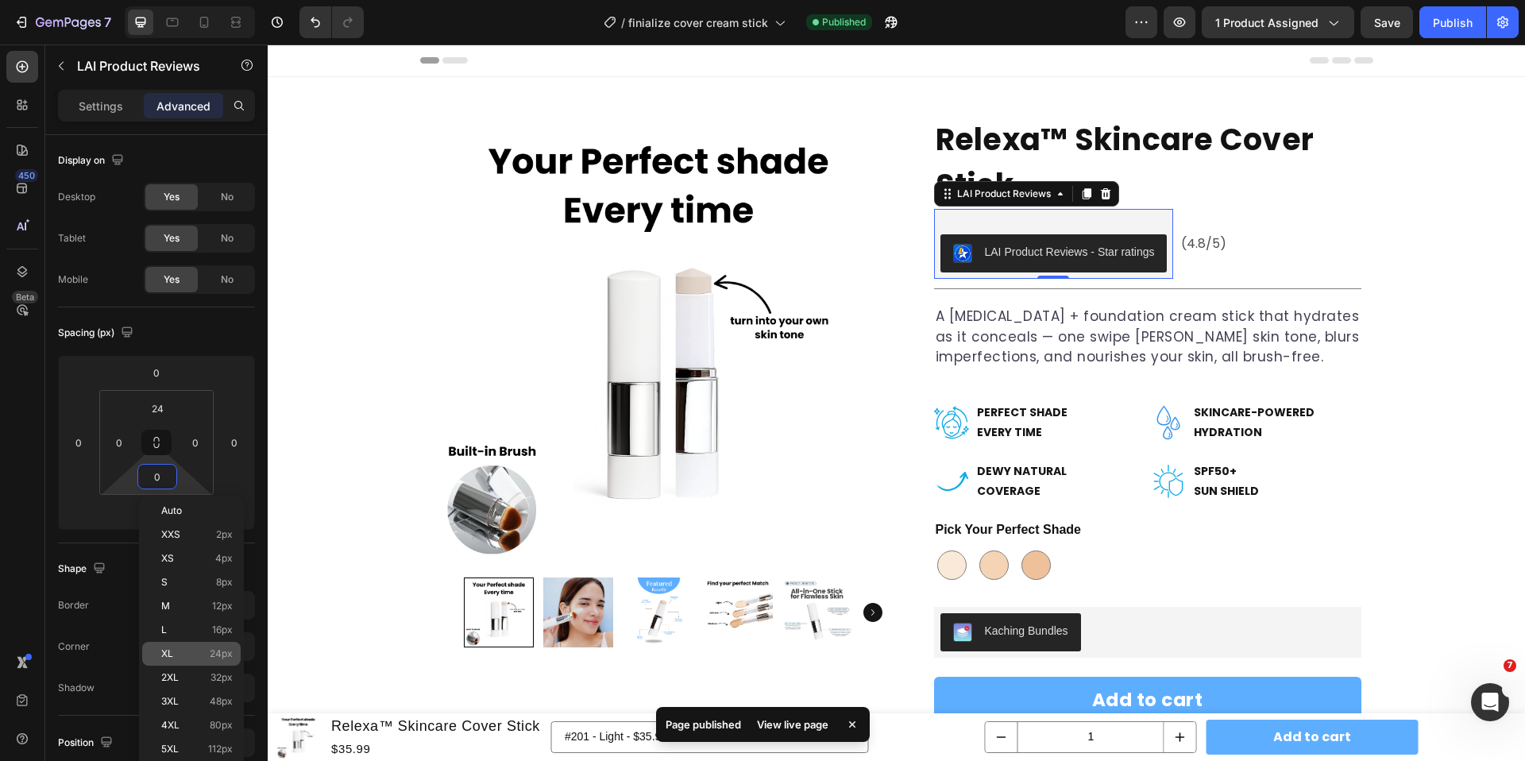
click at [195, 657] on p "XL 24px" at bounding box center [196, 653] width 71 height 11
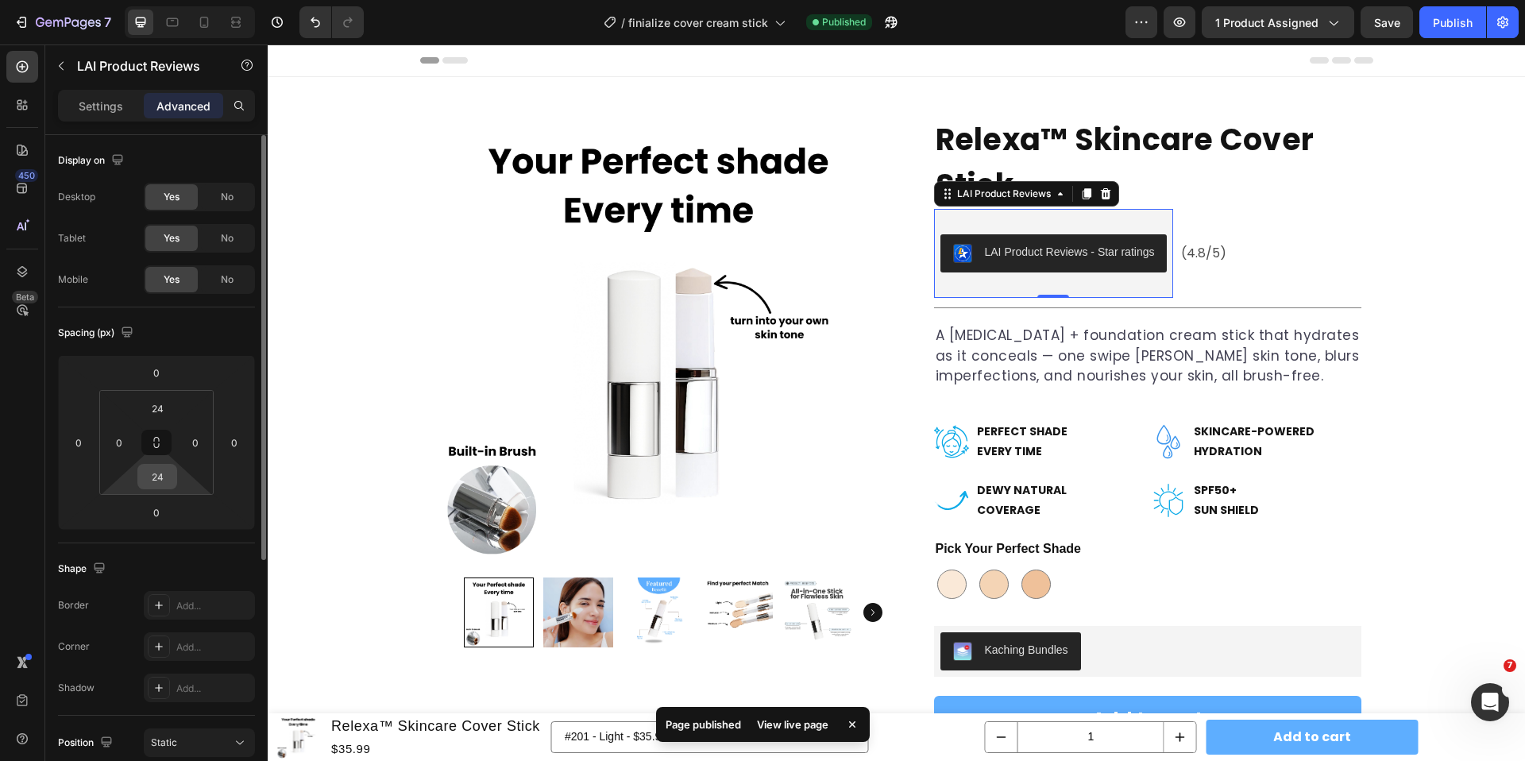
click at [166, 480] on input "24" at bounding box center [157, 477] width 32 height 24
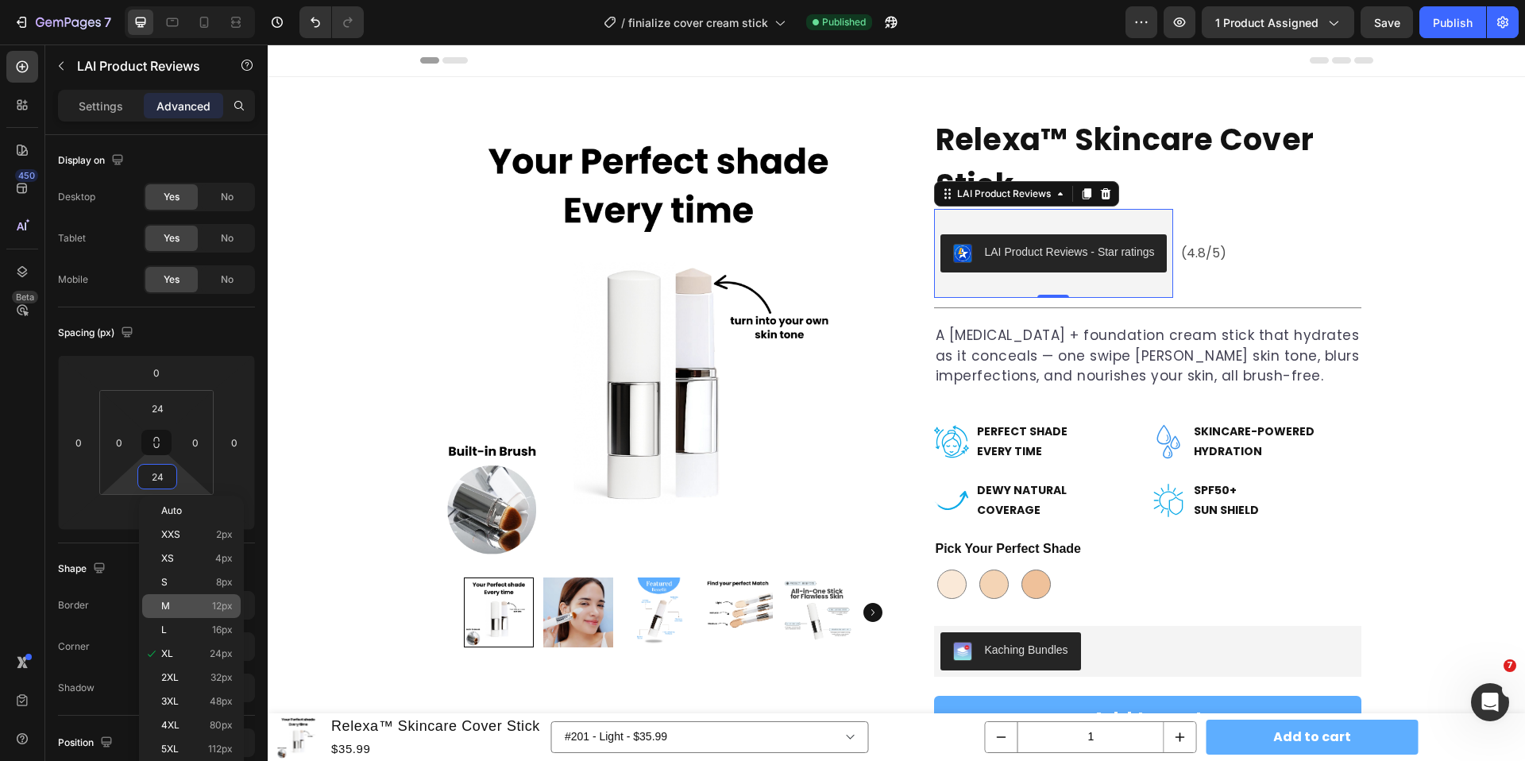
click at [191, 608] on p "M 12px" at bounding box center [196, 605] width 71 height 11
type input "12"
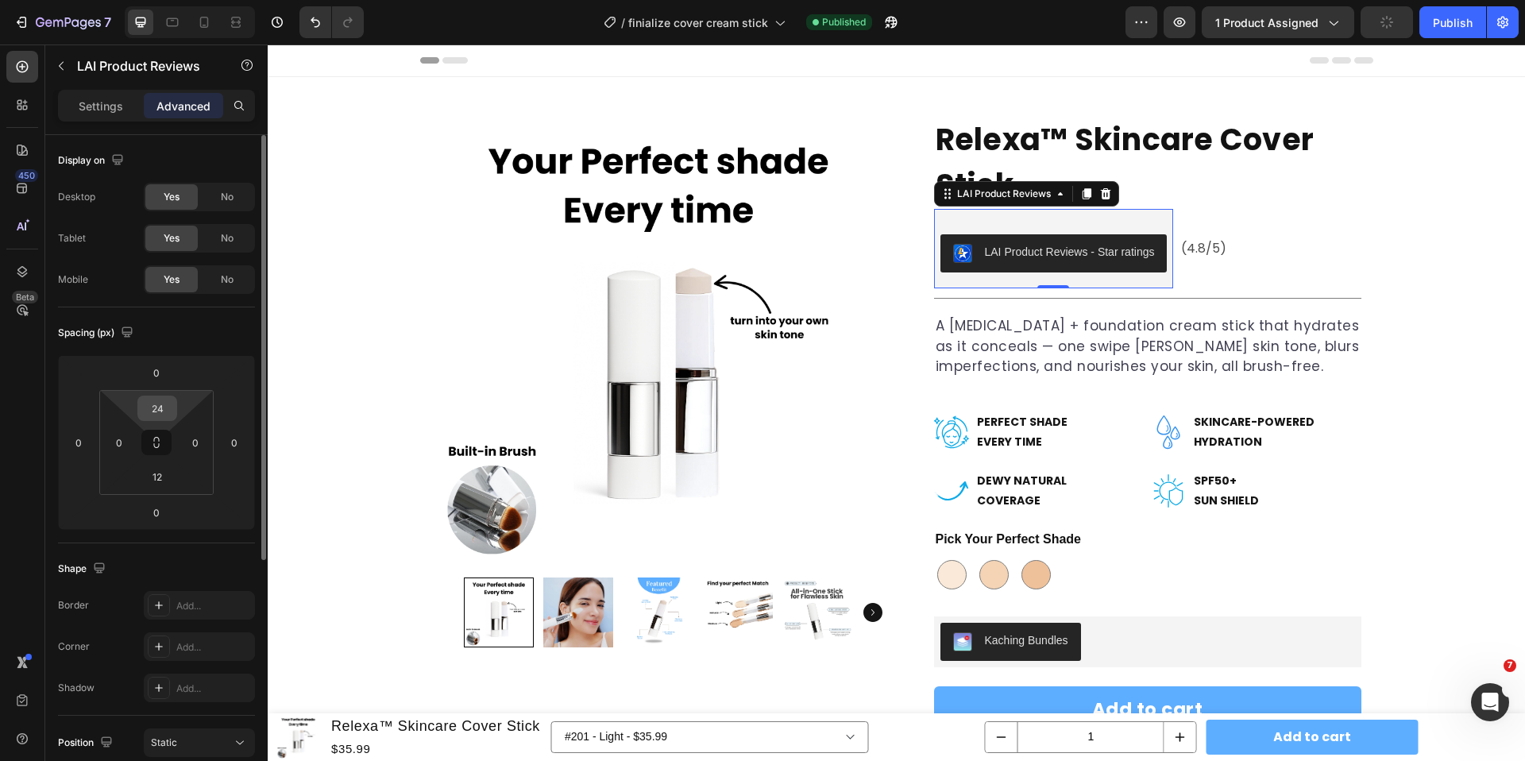
click at [159, 414] on input "24" at bounding box center [157, 408] width 32 height 24
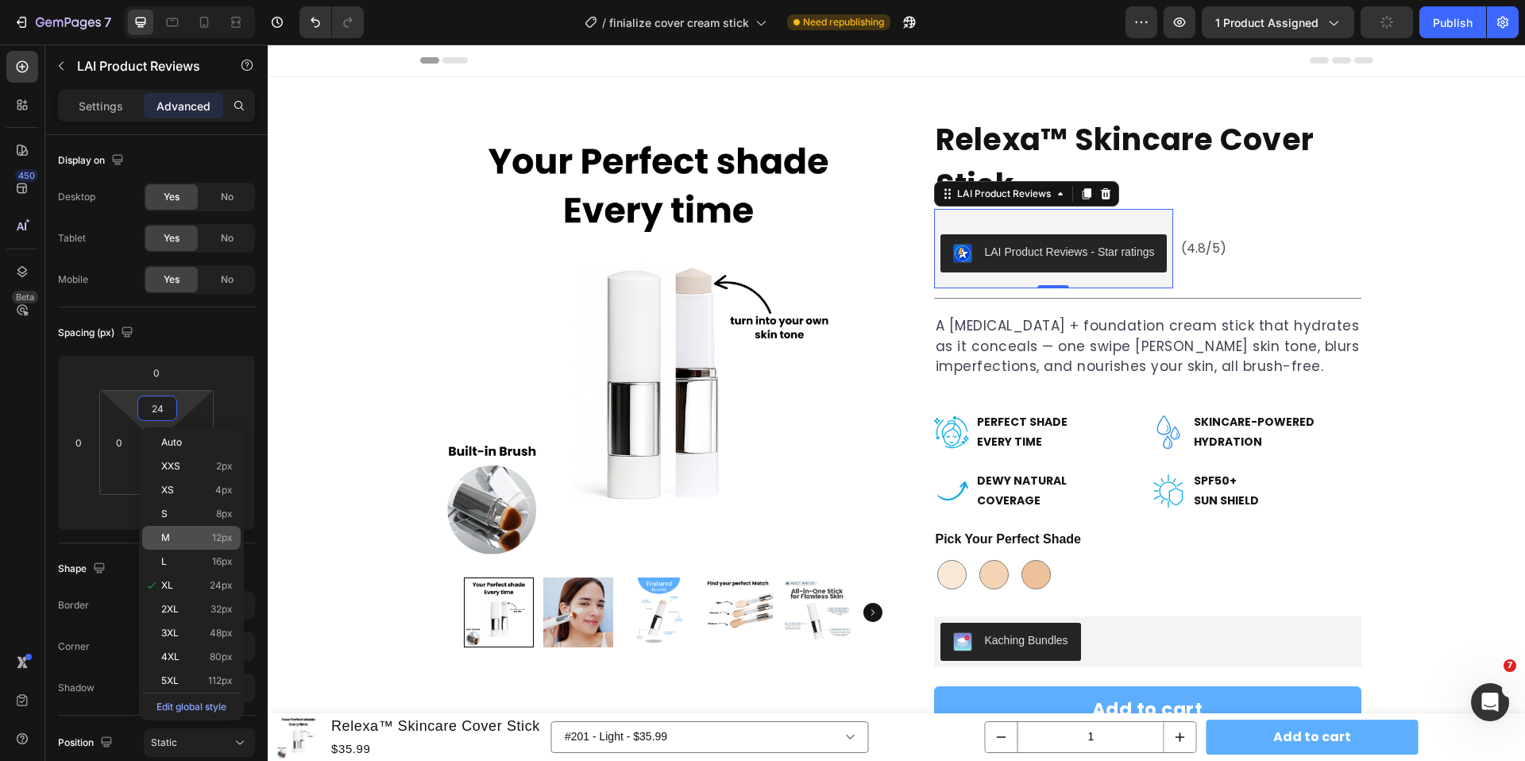
click at [191, 532] on p "M 12px" at bounding box center [196, 537] width 71 height 11
type input "12"
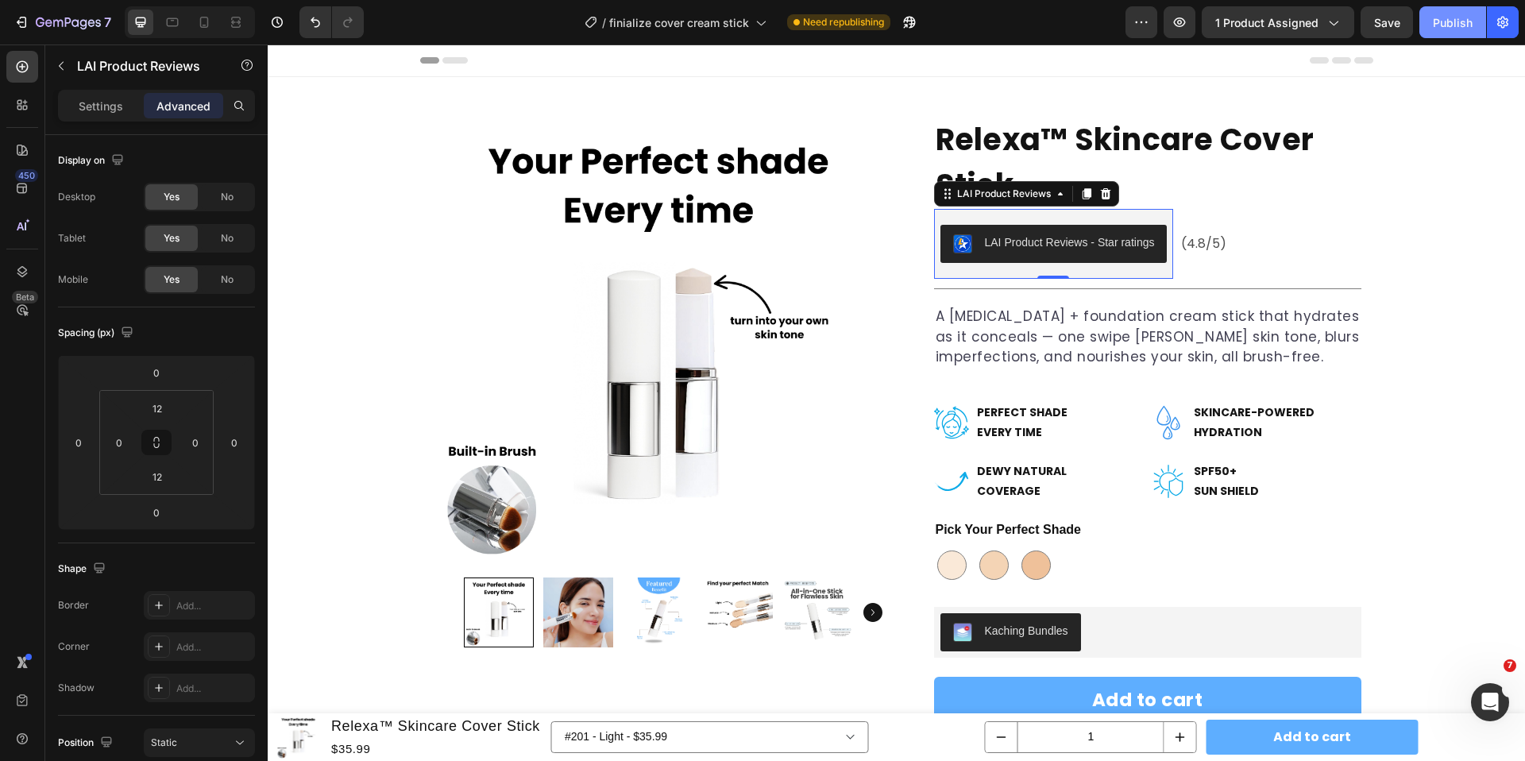
click at [1456, 14] on div "Publish" at bounding box center [1452, 22] width 40 height 17
click at [1264, 422] on p "Skincare-Powered Hydration" at bounding box center [1276, 423] width 166 height 40
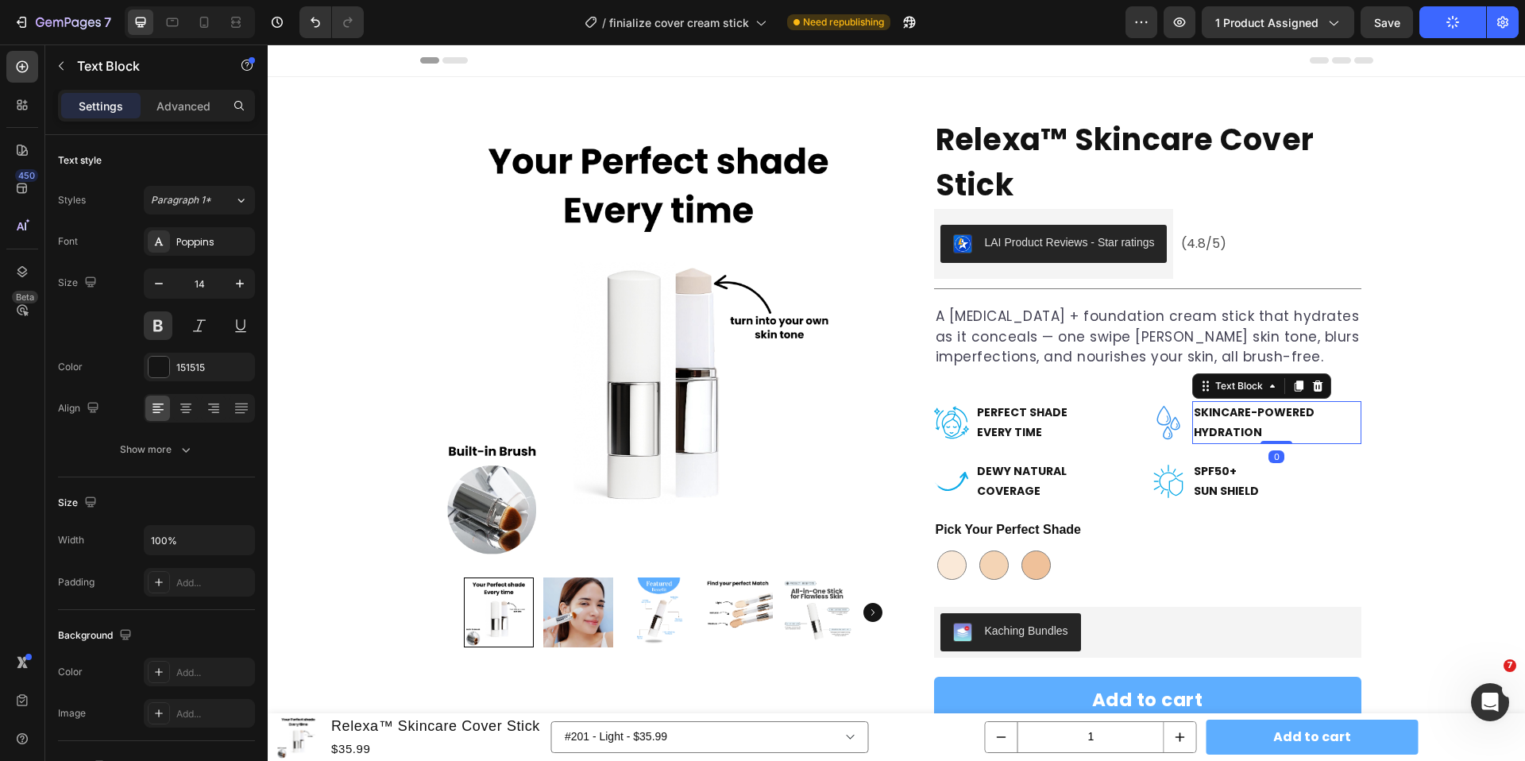
click at [1259, 433] on p "Skincare-Powered Hydration" at bounding box center [1276, 423] width 166 height 40
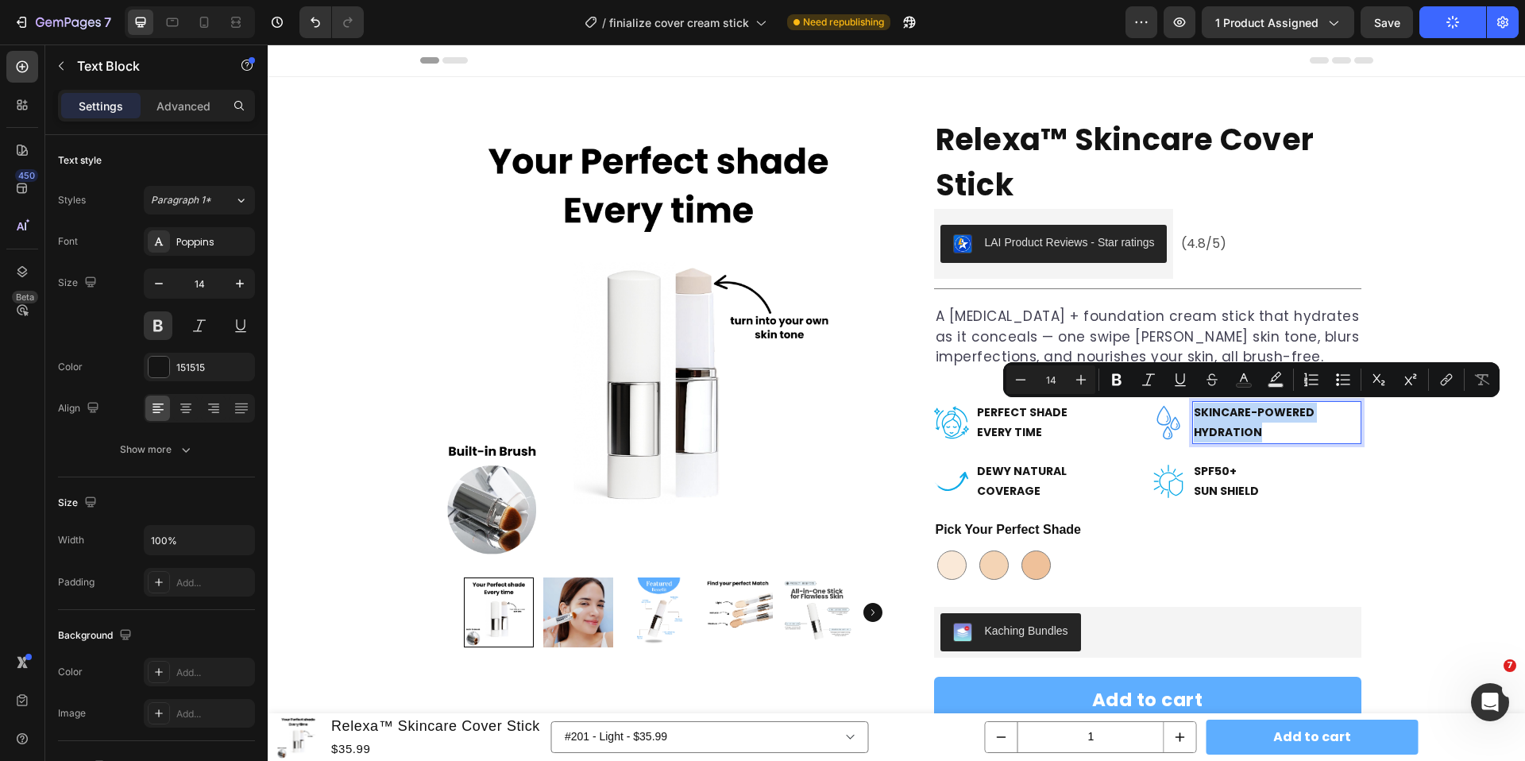
copy p "Skincare-Powered Hydration"
click at [1255, 421] on p "Skincare-Powered Hydration" at bounding box center [1276, 423] width 166 height 40
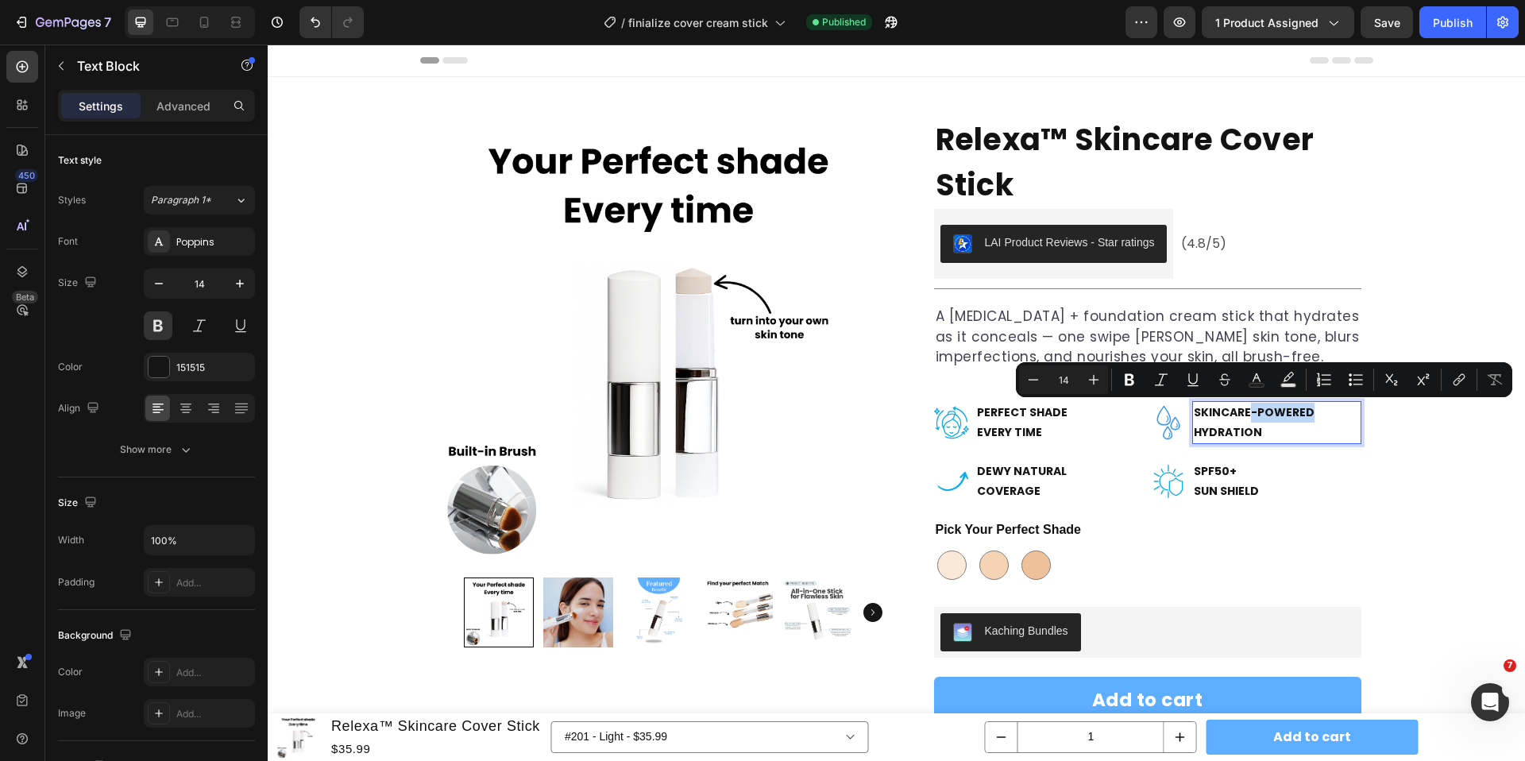
drag, startPoint x: 1251, startPoint y: 413, endPoint x: 1315, endPoint y: 413, distance: 64.3
click at [1315, 413] on p "Skincare-Powered Hydration" at bounding box center [1276, 423] width 166 height 40
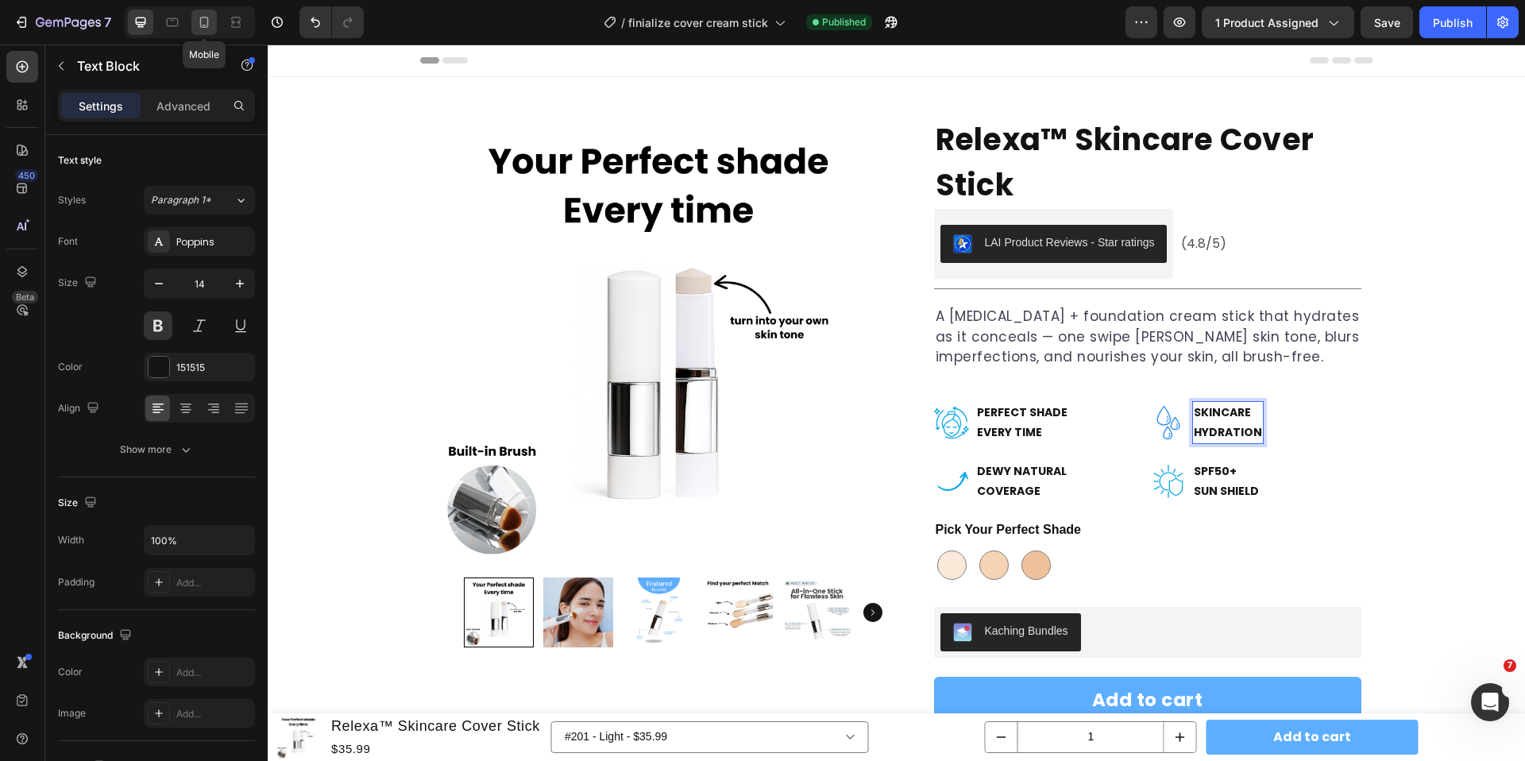
click at [204, 29] on icon at bounding box center [204, 22] width 16 height 16
type input "12"
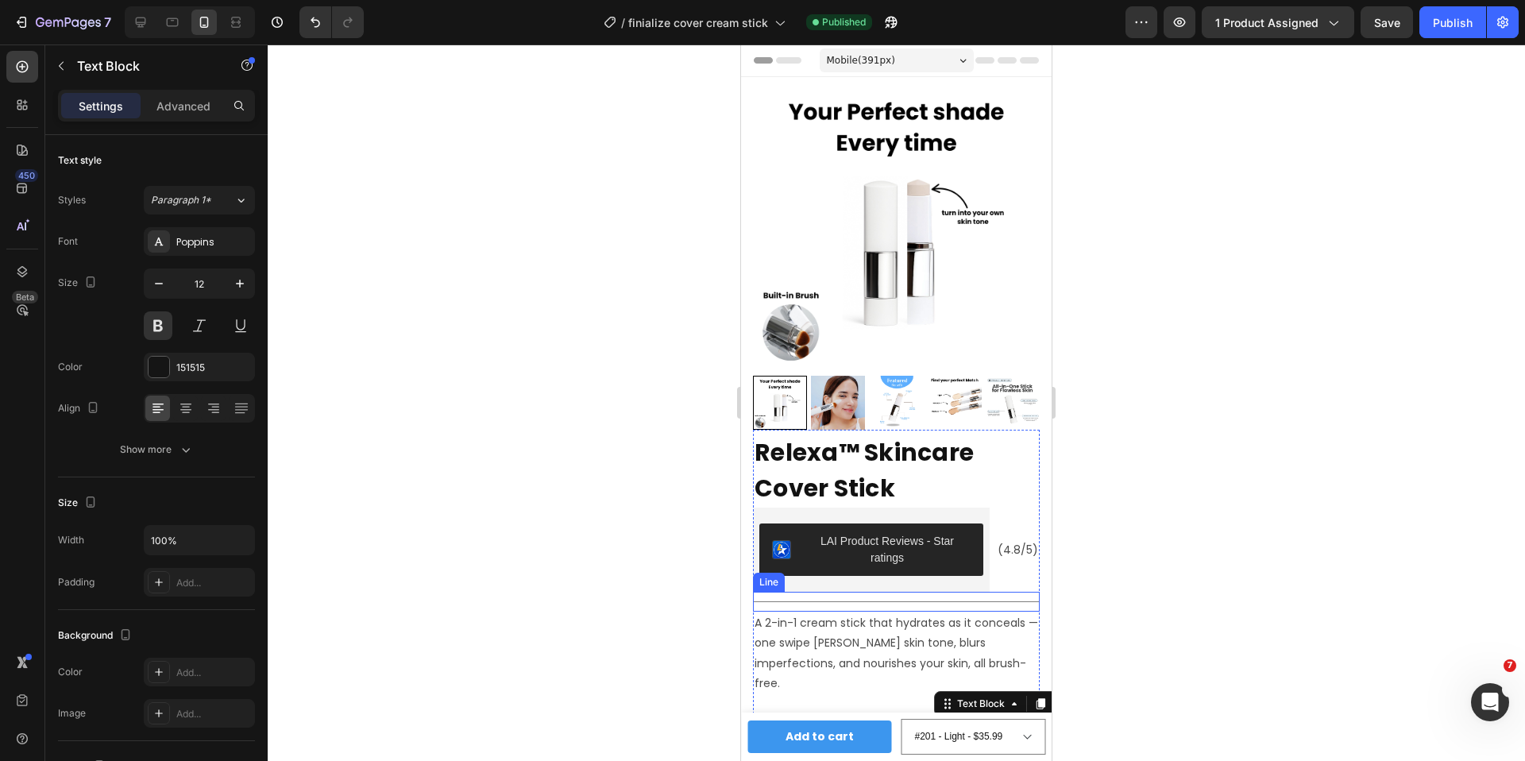
scroll to position [599, 0]
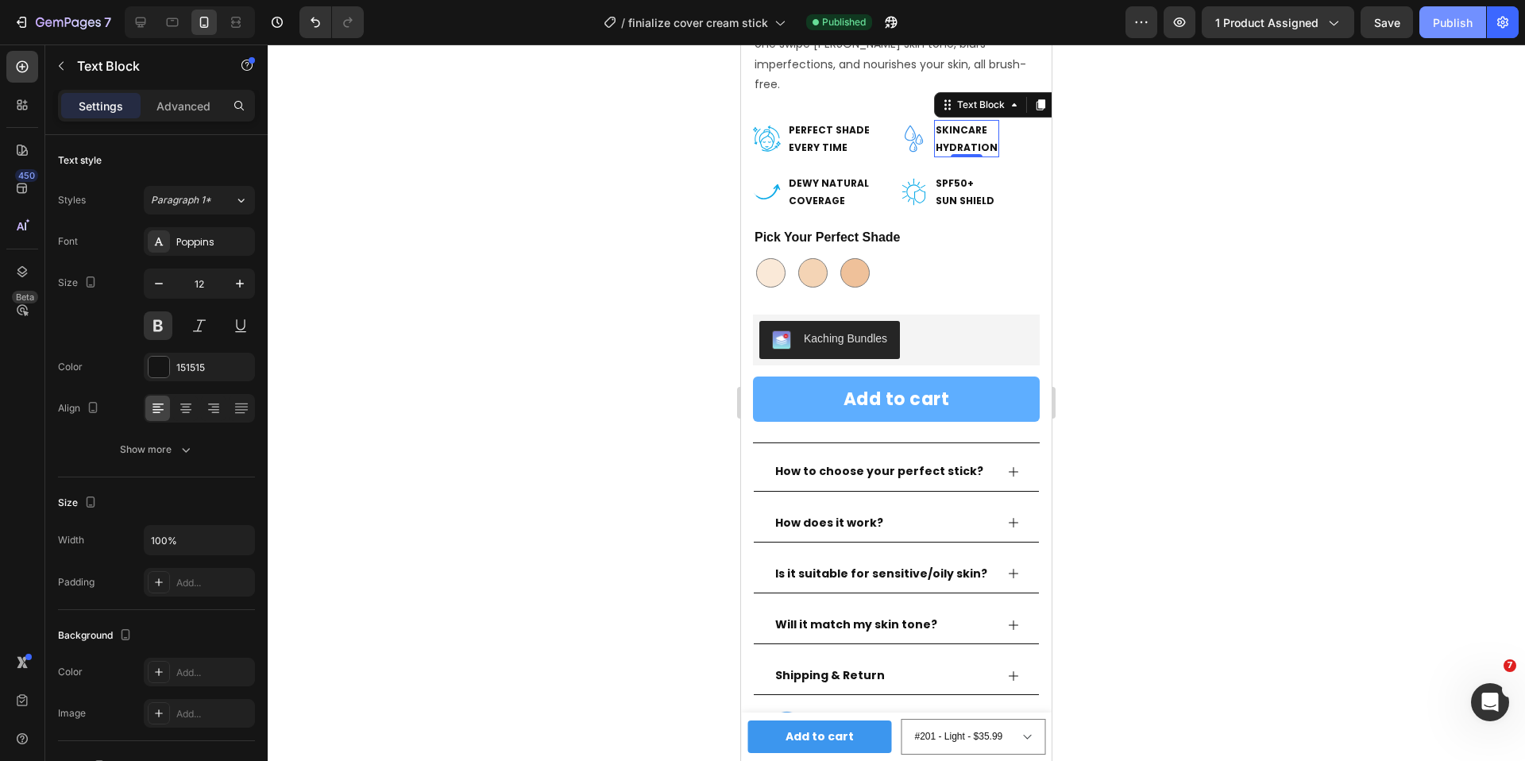
click at [1448, 27] on div "Publish" at bounding box center [1452, 22] width 40 height 17
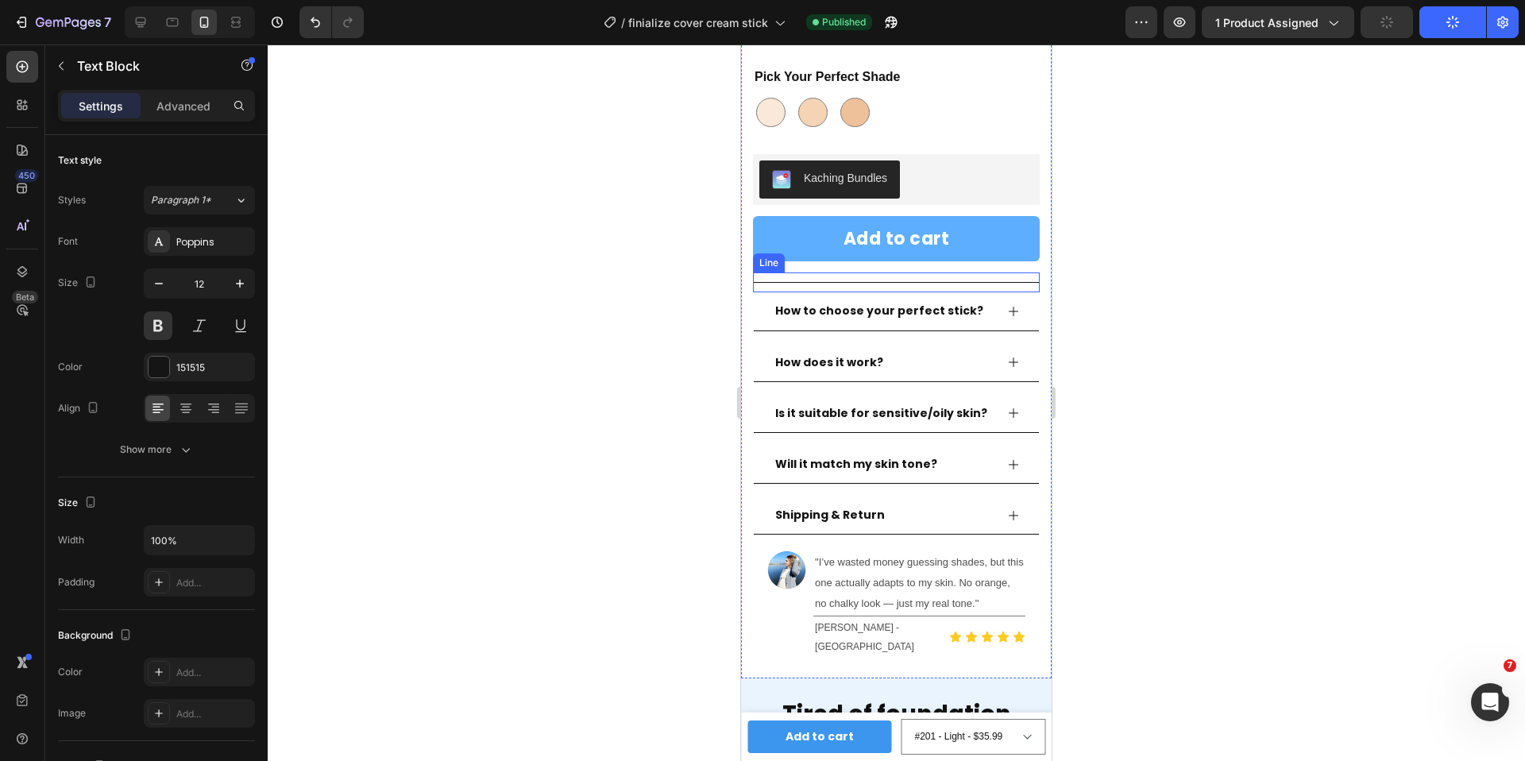
scroll to position [754, 0]
